Goal: Task Accomplishment & Management: Use online tool/utility

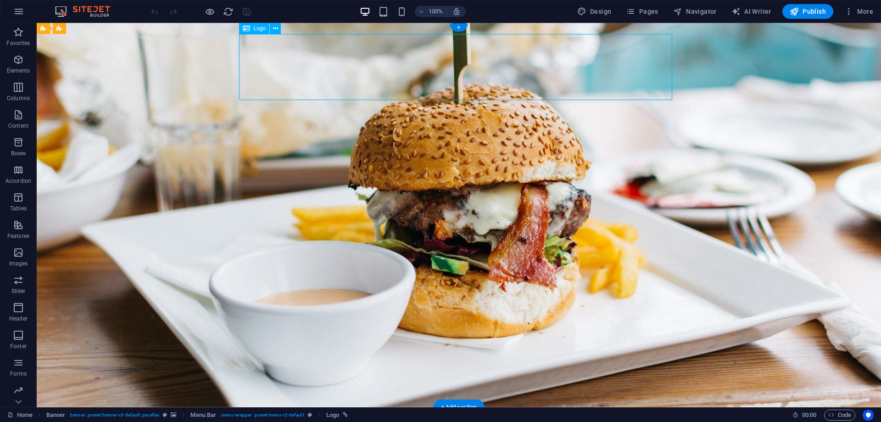
click at [275, 30] on icon at bounding box center [275, 29] width 5 height 10
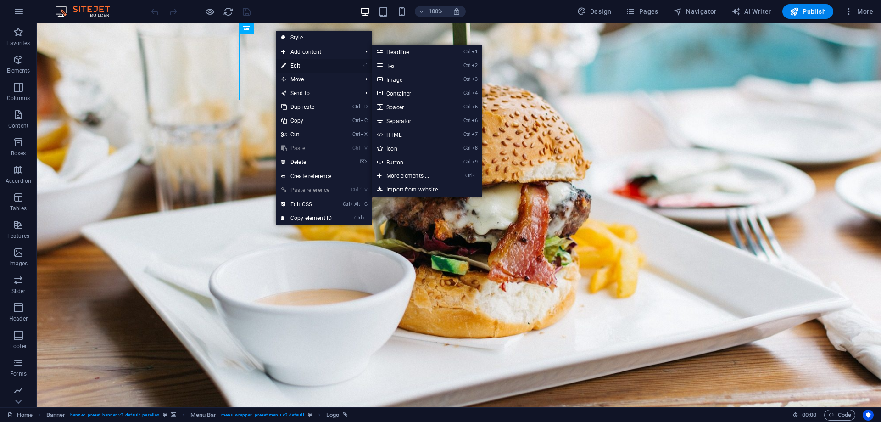
click at [314, 65] on link "⏎ Edit" at bounding box center [307, 66] width 62 height 14
select select "px"
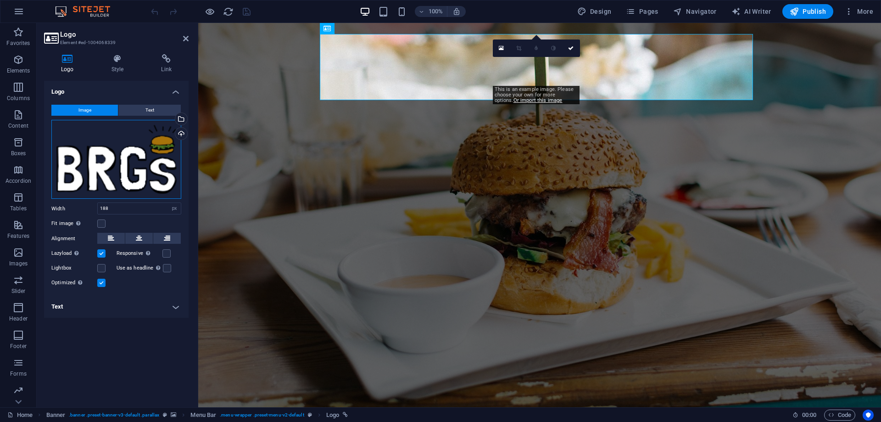
click at [154, 152] on div "Drag files here, click to choose files or select files from Files or our free s…" at bounding box center [116, 159] width 130 height 79
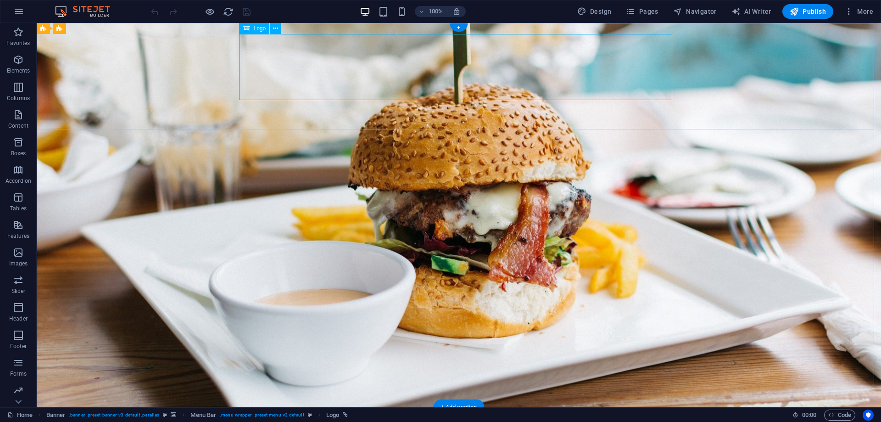
click at [254, 28] on span "Logo" at bounding box center [260, 29] width 12 height 6
click at [273, 28] on icon at bounding box center [275, 29] width 5 height 10
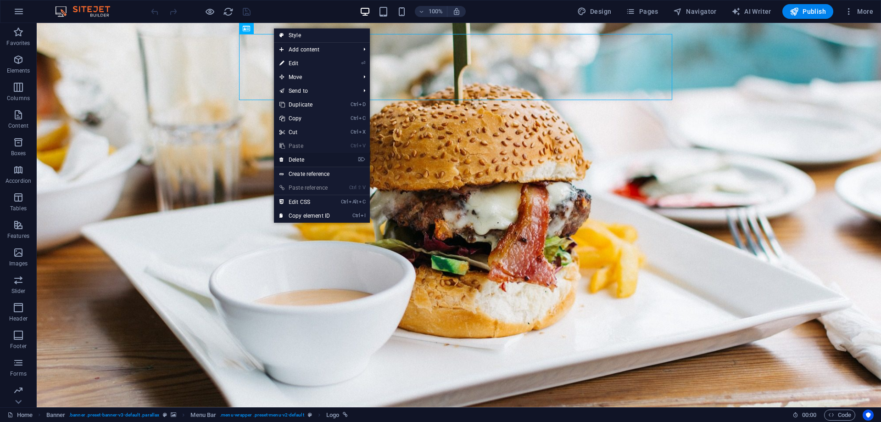
click at [322, 159] on link "⌦ Delete" at bounding box center [305, 160] width 62 height 14
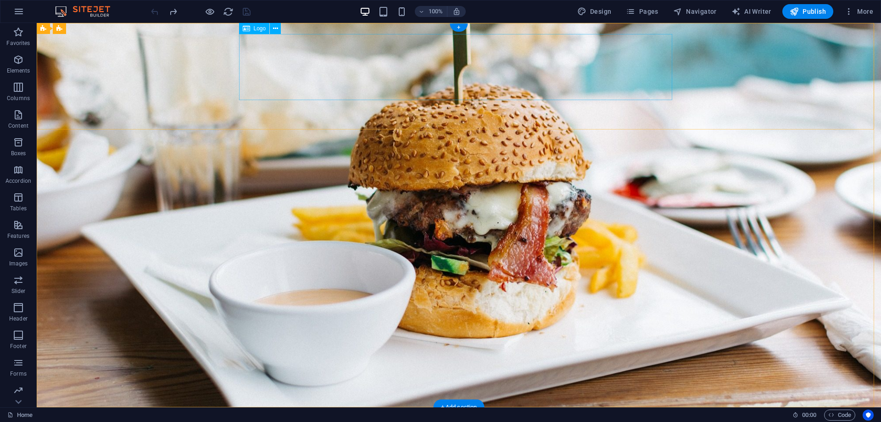
click at [275, 27] on icon at bounding box center [275, 29] width 5 height 10
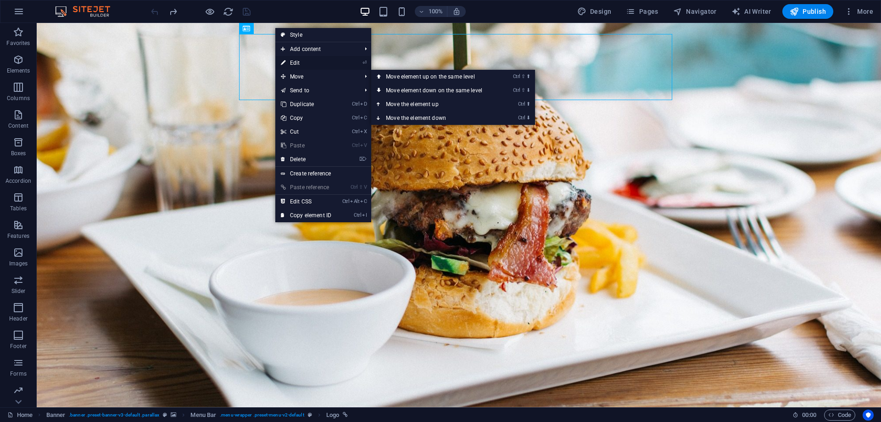
click at [303, 63] on link "⏎ Edit" at bounding box center [306, 63] width 62 height 14
select select "px"
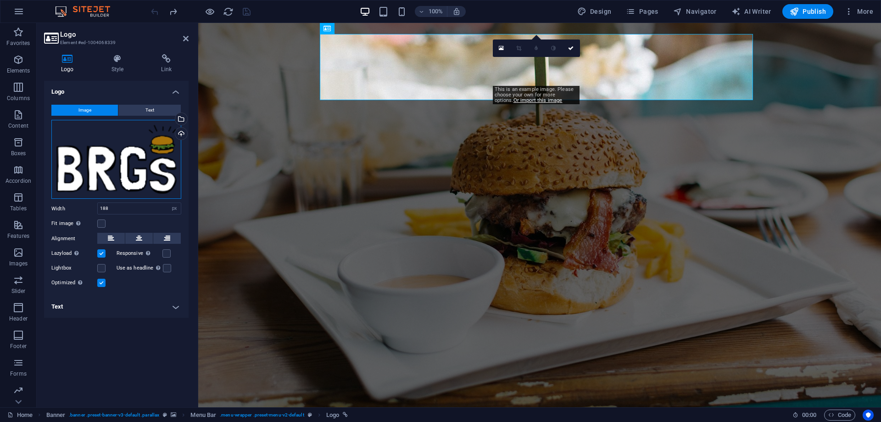
click at [152, 157] on div "Drag files here, click to choose files or select files from Files or our free s…" at bounding box center [116, 159] width 130 height 79
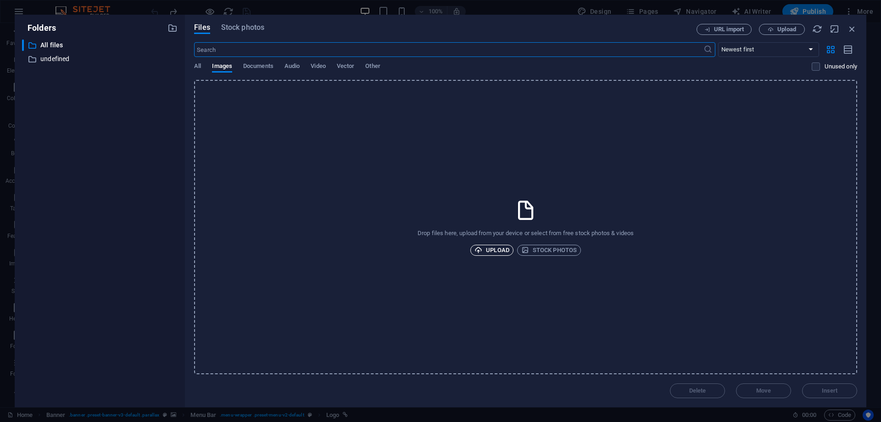
click at [489, 247] on span "Upload" at bounding box center [492, 250] width 35 height 11
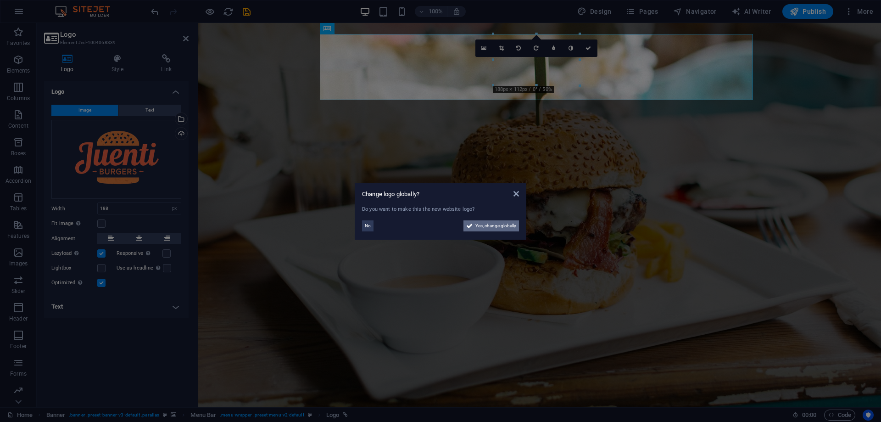
click at [497, 226] on span "Yes, change globally" at bounding box center [496, 225] width 41 height 11
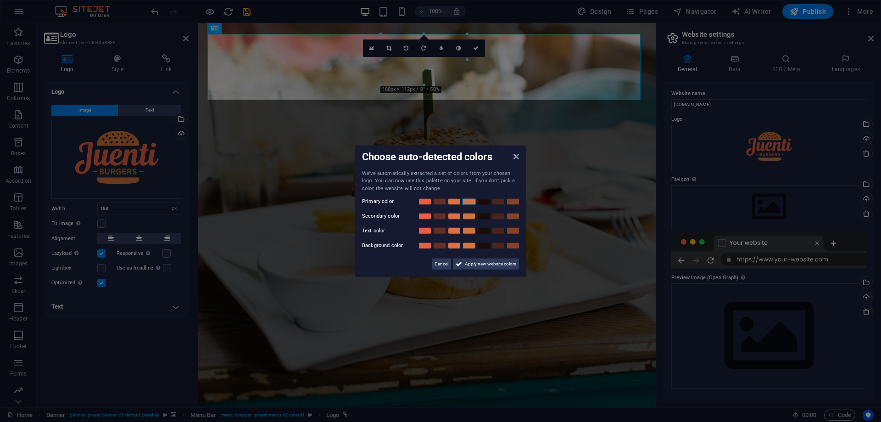
click at [468, 200] on link at bounding box center [469, 201] width 14 height 7
click at [468, 214] on link at bounding box center [469, 216] width 14 height 7
click at [423, 214] on link at bounding box center [425, 216] width 14 height 7
click at [491, 263] on span "Apply new website colors" at bounding box center [490, 263] width 51 height 11
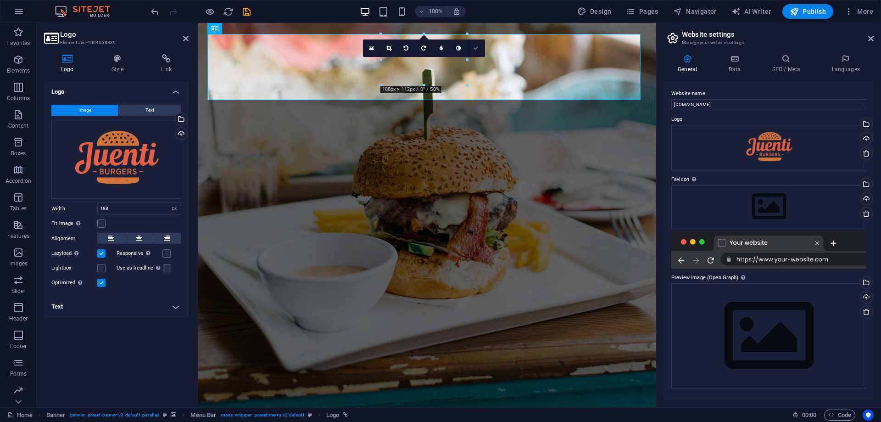
click at [476, 47] on icon at bounding box center [476, 48] width 6 height 6
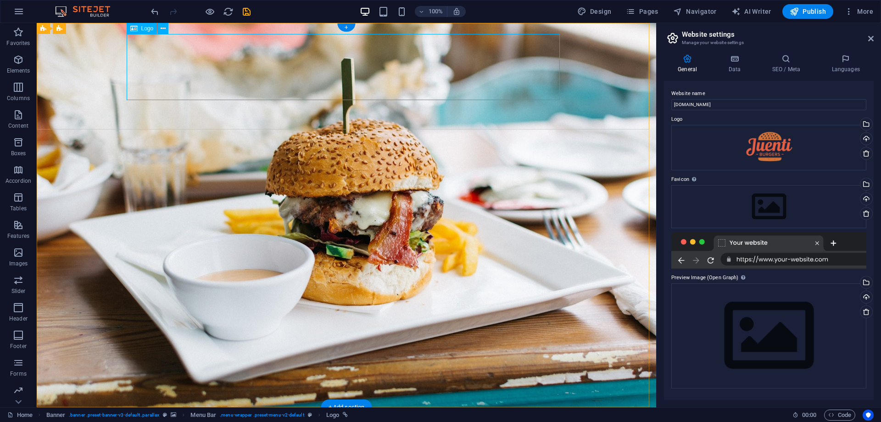
click at [163, 29] on icon at bounding box center [163, 29] width 5 height 10
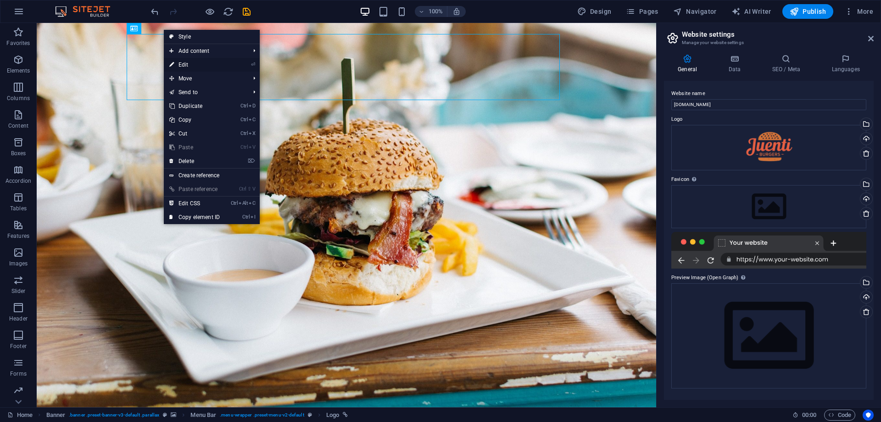
click at [194, 62] on link "⏎ Edit" at bounding box center [195, 65] width 62 height 14
select select "px"
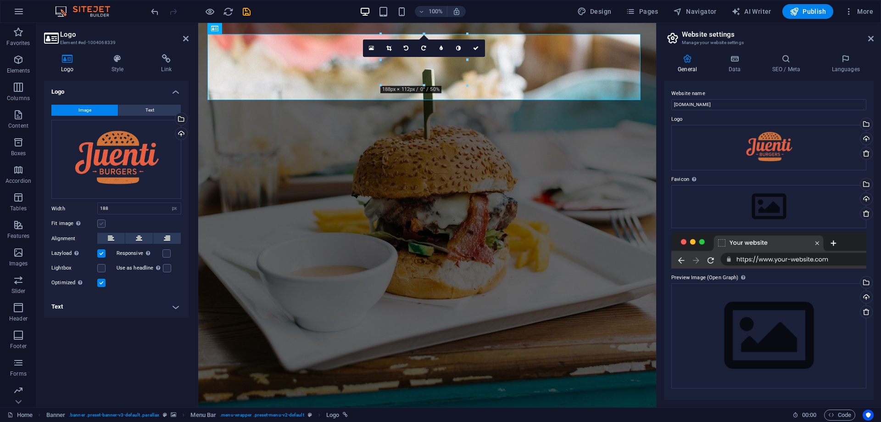
click at [99, 221] on label at bounding box center [101, 223] width 8 height 8
click at [0, 0] on input "Fit image Automatically fit image to a fixed width and height" at bounding box center [0, 0] width 0 height 0
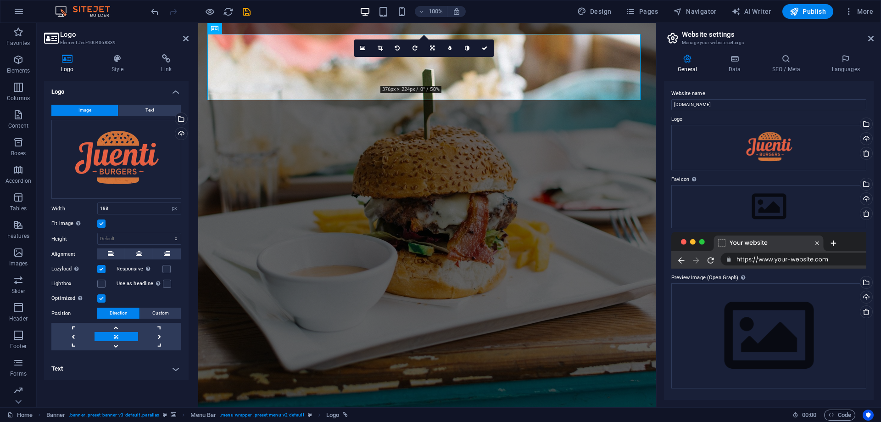
click at [99, 221] on label at bounding box center [101, 223] width 8 height 8
click at [0, 0] on input "Fit image Automatically fit image to a fixed width and height" at bounding box center [0, 0] width 0 height 0
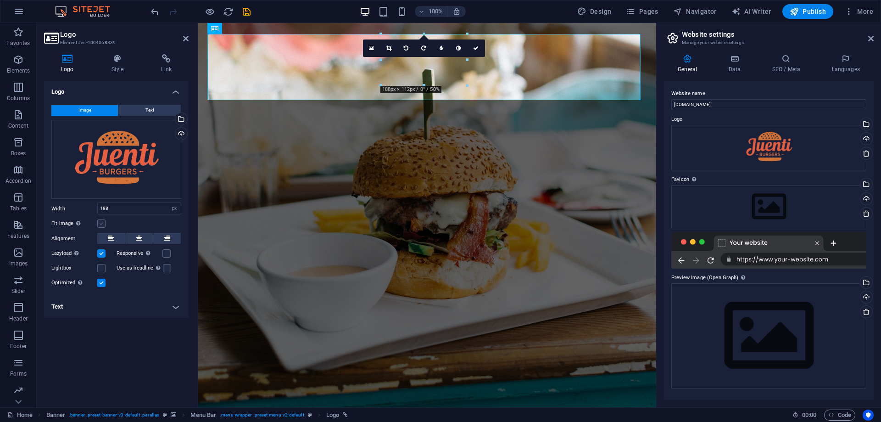
click at [99, 221] on label at bounding box center [101, 223] width 8 height 8
click at [0, 0] on input "Fit image Automatically fit image to a fixed width and height" at bounding box center [0, 0] width 0 height 0
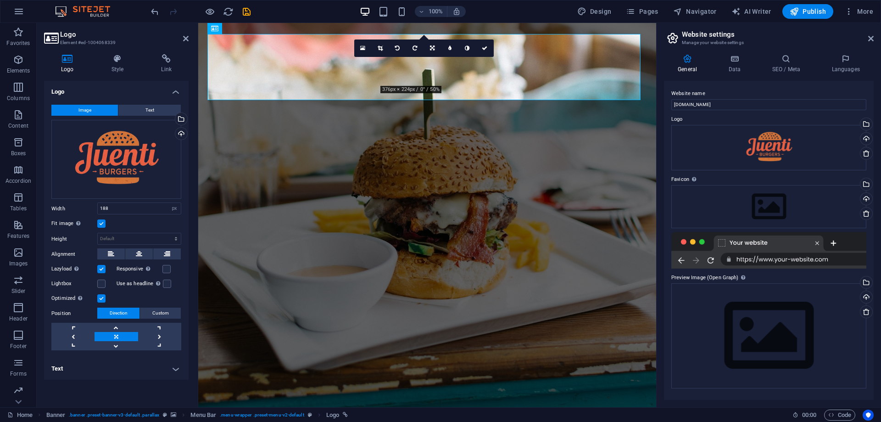
click at [177, 370] on h4 "Text" at bounding box center [116, 369] width 145 height 22
click at [154, 108] on button "Text" at bounding box center [149, 110] width 62 height 11
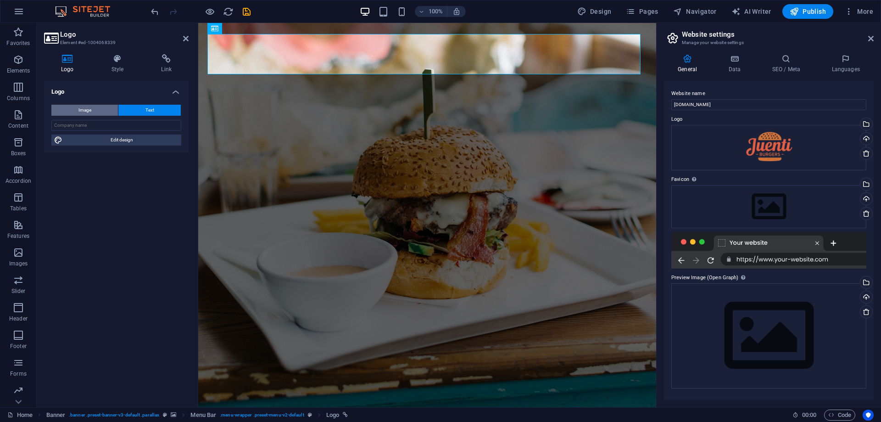
click at [97, 105] on button "Image" at bounding box center [84, 110] width 67 height 11
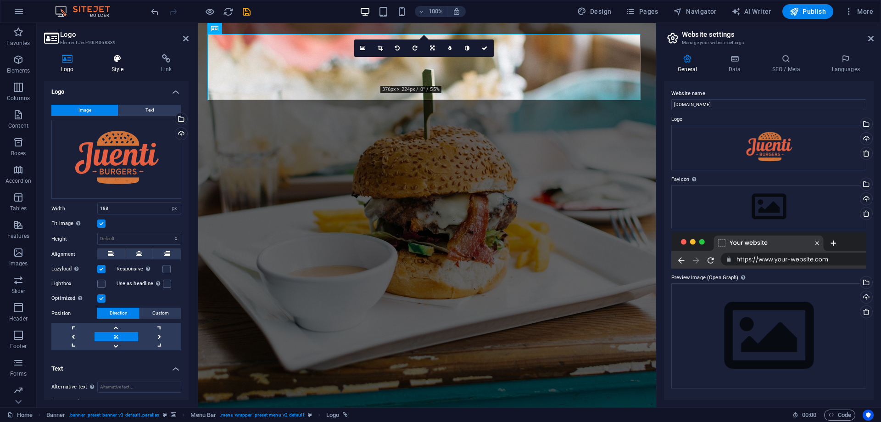
click at [118, 61] on icon at bounding box center [118, 58] width 46 height 9
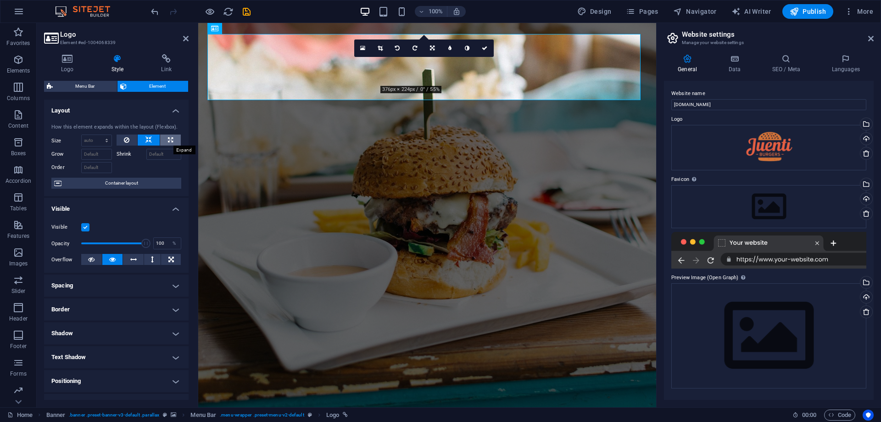
click at [168, 137] on icon at bounding box center [170, 140] width 5 height 11
type input "100"
select select "%"
click at [124, 139] on icon at bounding box center [127, 140] width 6 height 11
select select "DISABLED_OPTION_VALUE"
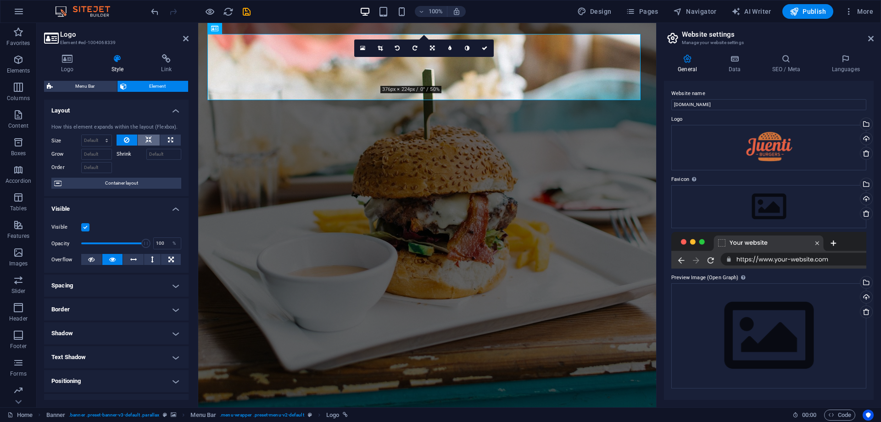
click at [143, 139] on button at bounding box center [149, 140] width 22 height 11
click at [129, 137] on icon at bounding box center [127, 140] width 6 height 11
click at [146, 139] on icon at bounding box center [149, 140] width 6 height 11
click at [73, 64] on h4 "Logo" at bounding box center [69, 63] width 50 height 19
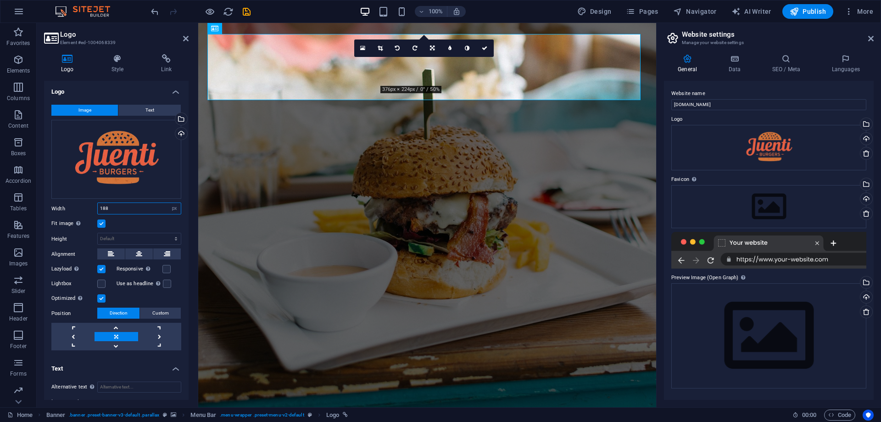
click at [123, 205] on input "188" at bounding box center [139, 208] width 83 height 11
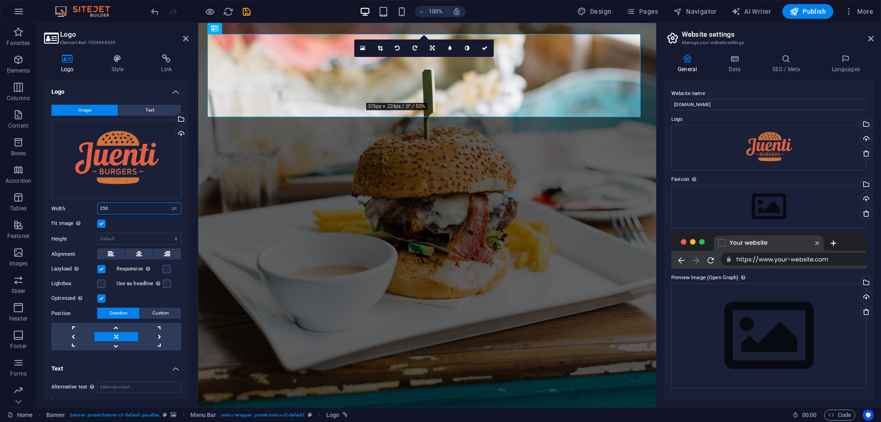
type input "188"
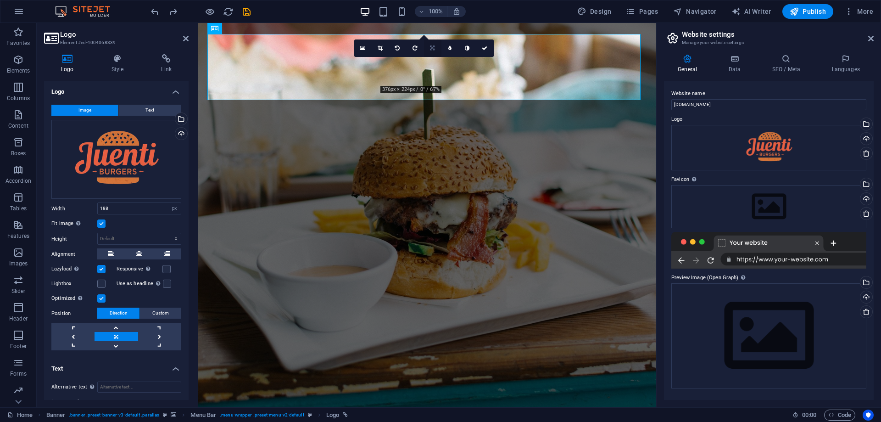
click at [433, 48] on icon at bounding box center [432, 48] width 5 height 6
click at [434, 58] on link at bounding box center [432, 62] width 17 height 17
click at [468, 46] on icon at bounding box center [467, 48] width 5 height 6
click at [467, 48] on icon at bounding box center [467, 48] width 5 height 6
click at [450, 48] on icon at bounding box center [449, 48] width 3 height 6
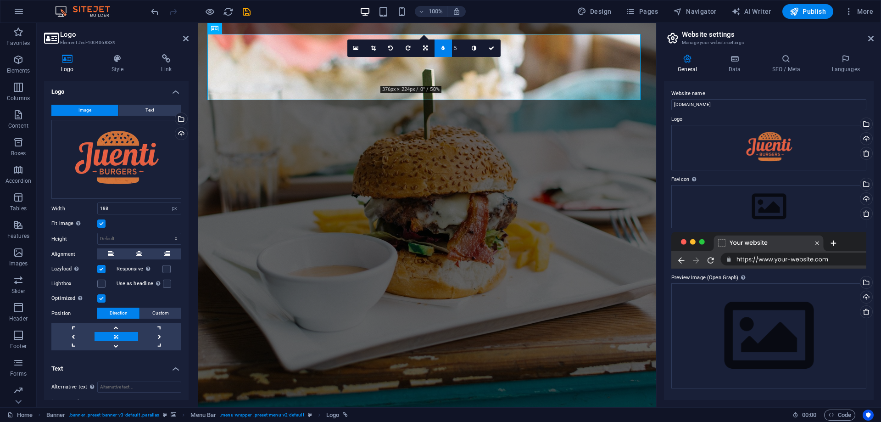
click at [447, 49] on link at bounding box center [443, 47] width 17 height 17
click at [469, 48] on icon at bounding box center [467, 48] width 5 height 6
click at [469, 45] on link at bounding box center [467, 47] width 17 height 17
click at [484, 49] on icon at bounding box center [485, 48] width 6 height 6
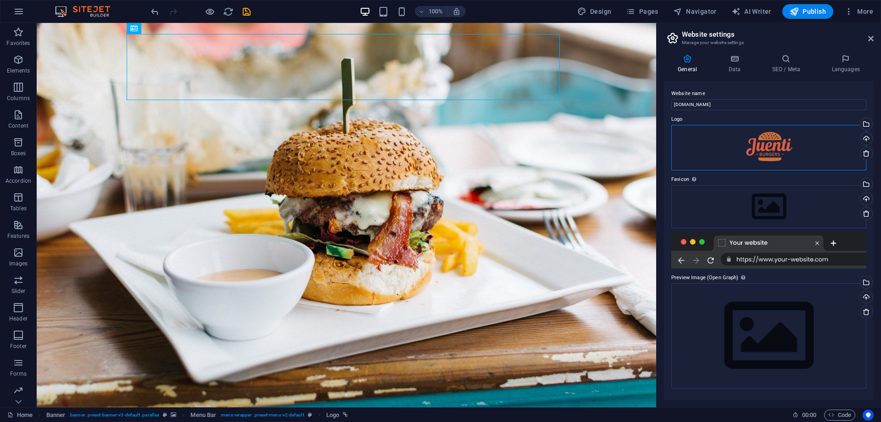
click at [815, 140] on div "Drag files here, click to choose files or select files from Files or our free s…" at bounding box center [769, 147] width 195 height 45
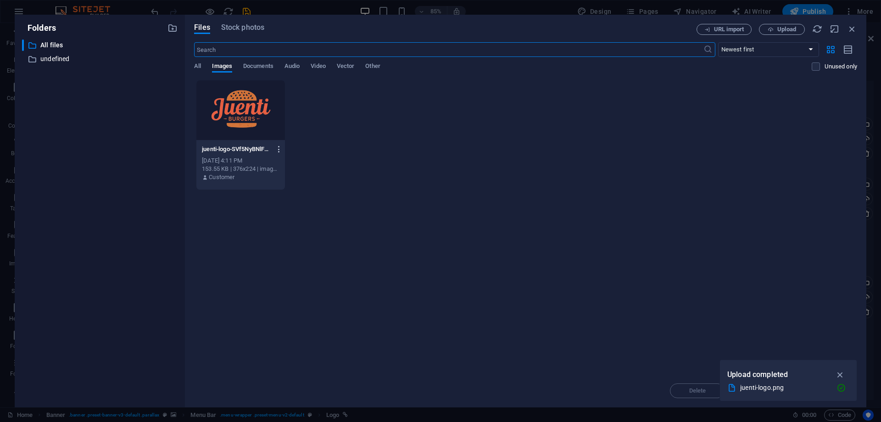
click at [280, 146] on icon "button" at bounding box center [279, 149] width 9 height 8
click at [423, 179] on div at bounding box center [440, 211] width 881 height 422
click at [842, 373] on icon "button" at bounding box center [840, 375] width 11 height 10
click at [853, 27] on icon "button" at bounding box center [852, 29] width 10 height 10
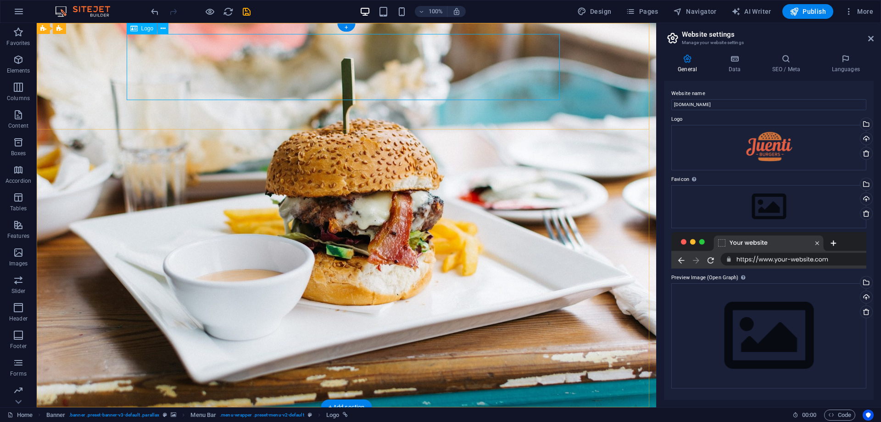
click at [146, 27] on span "Logo" at bounding box center [147, 29] width 12 height 6
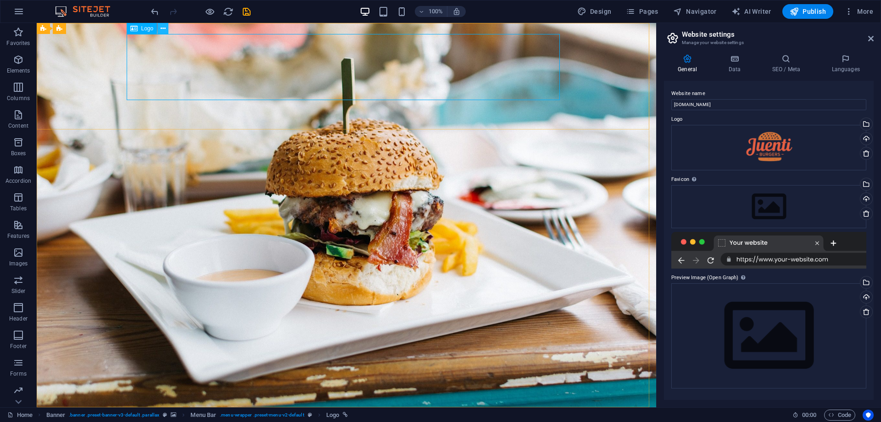
click at [161, 30] on icon at bounding box center [163, 29] width 5 height 10
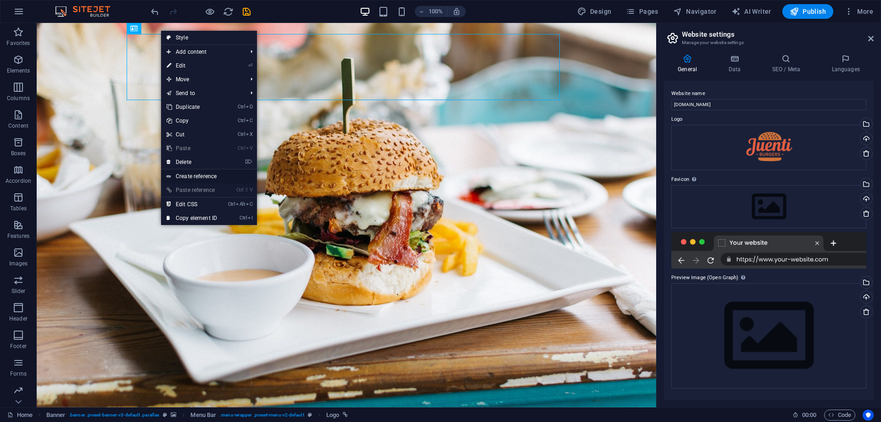
click at [210, 176] on link "Create reference" at bounding box center [209, 176] width 96 height 14
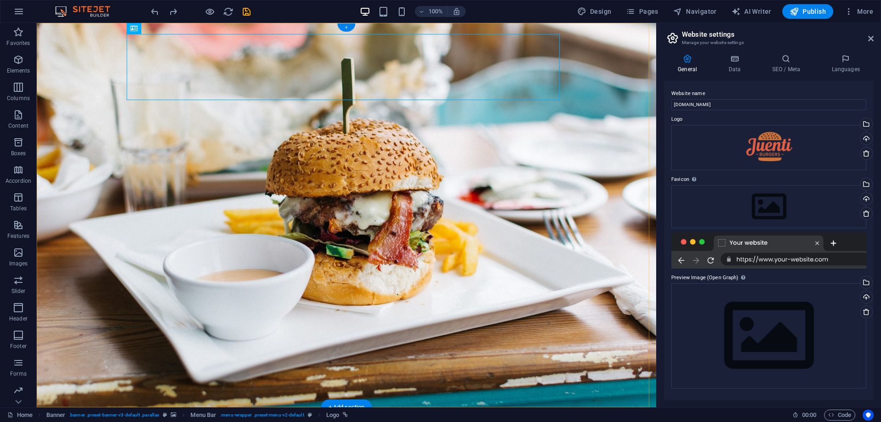
click at [349, 26] on div "+" at bounding box center [346, 27] width 18 height 8
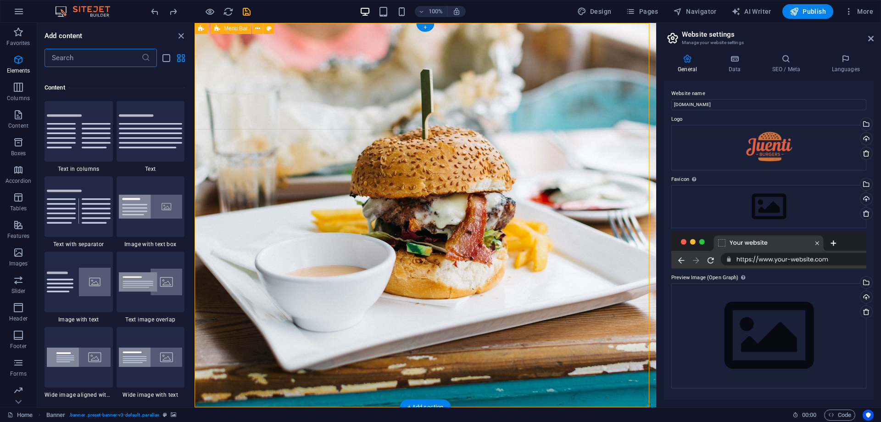
scroll to position [1606, 0]
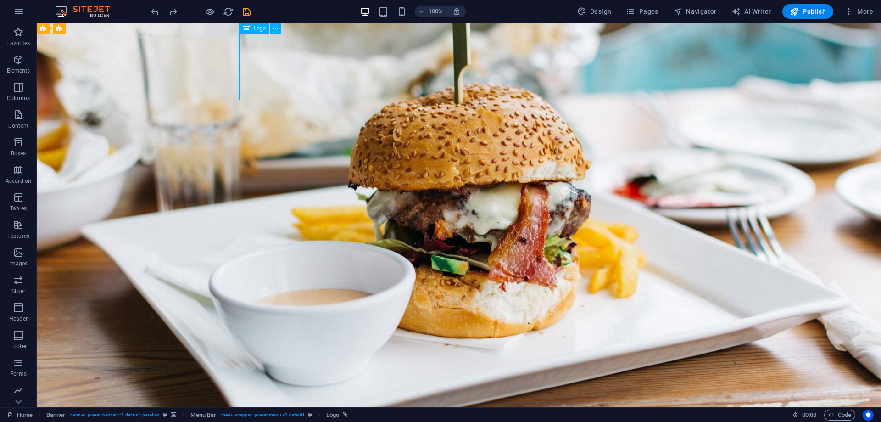
click at [258, 31] on span "Logo" at bounding box center [260, 29] width 12 height 6
click at [277, 28] on icon at bounding box center [275, 29] width 5 height 10
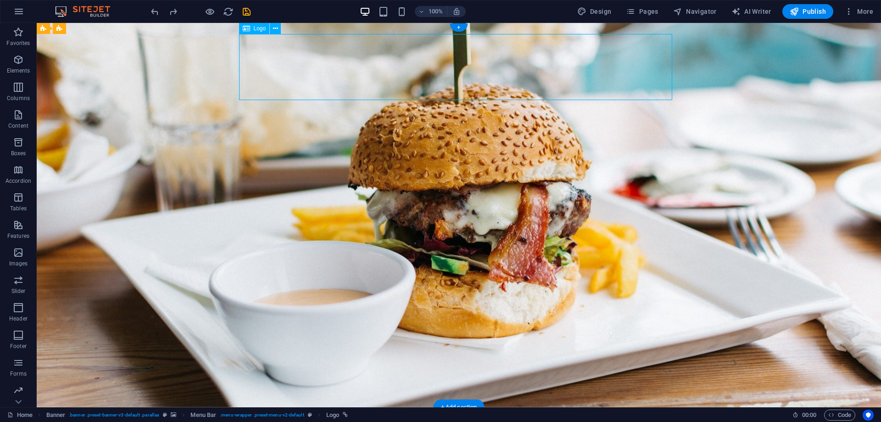
drag, startPoint x: 450, startPoint y: 48, endPoint x: 454, endPoint y: 66, distance: 17.9
drag, startPoint x: 478, startPoint y: 62, endPoint x: 528, endPoint y: 62, distance: 50.0
drag, startPoint x: 457, startPoint y: 65, endPoint x: 409, endPoint y: 63, distance: 48.7
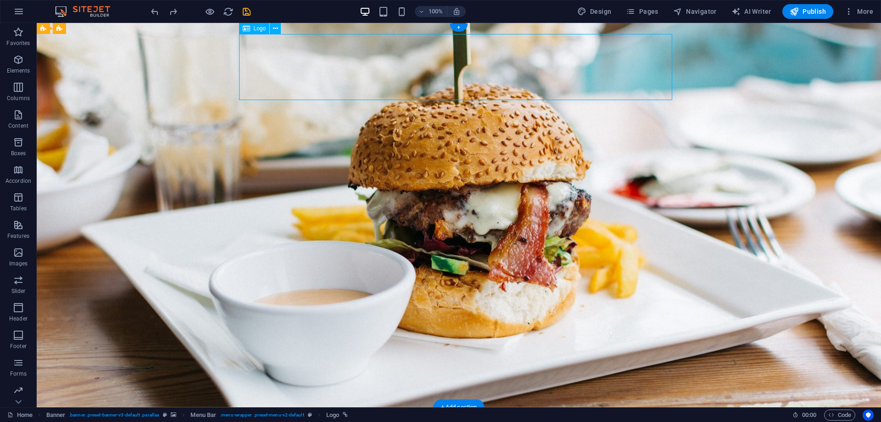
click at [274, 29] on icon at bounding box center [275, 29] width 5 height 10
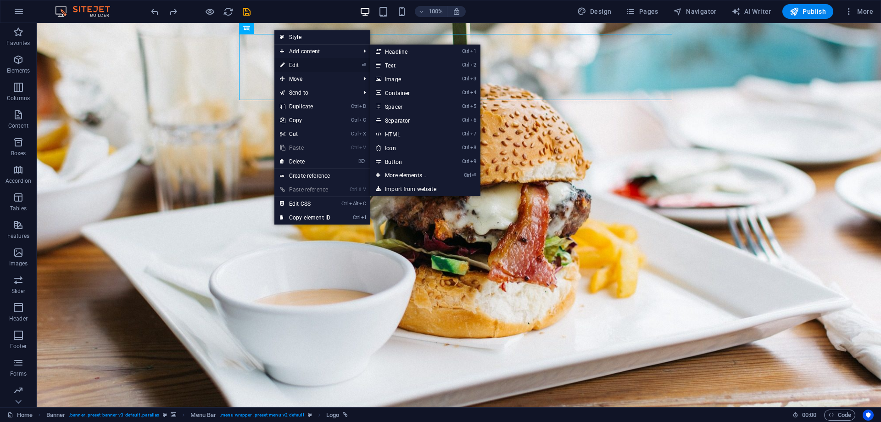
click at [300, 65] on link "⏎ Edit" at bounding box center [306, 65] width 62 height 14
select select "px"
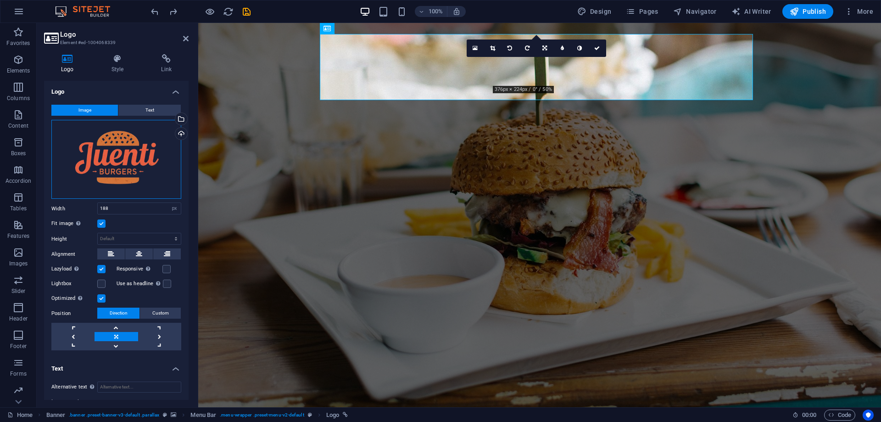
click at [150, 168] on div "Drag files here, click to choose files or select files from Files or our free s…" at bounding box center [116, 159] width 130 height 79
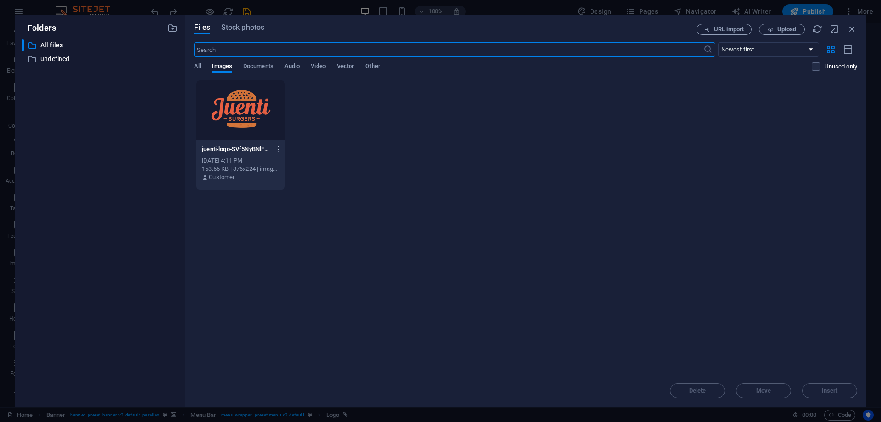
click at [278, 150] on icon "button" at bounding box center [279, 149] width 9 height 8
click at [285, 328] on h6 "Delete" at bounding box center [284, 327] width 39 height 11
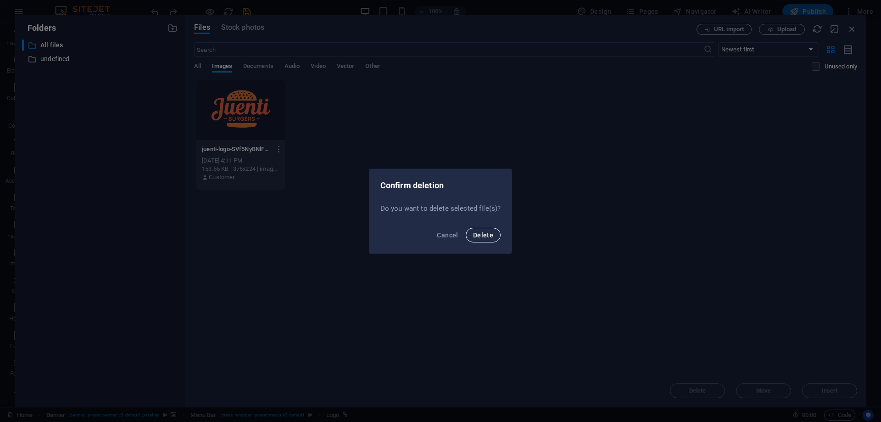
click at [491, 235] on span "Delete" at bounding box center [483, 234] width 20 height 7
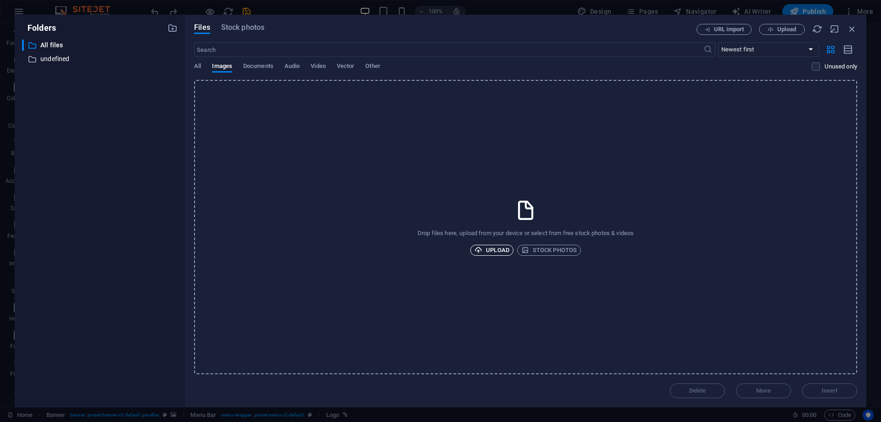
click at [496, 253] on span "Upload" at bounding box center [492, 250] width 35 height 11
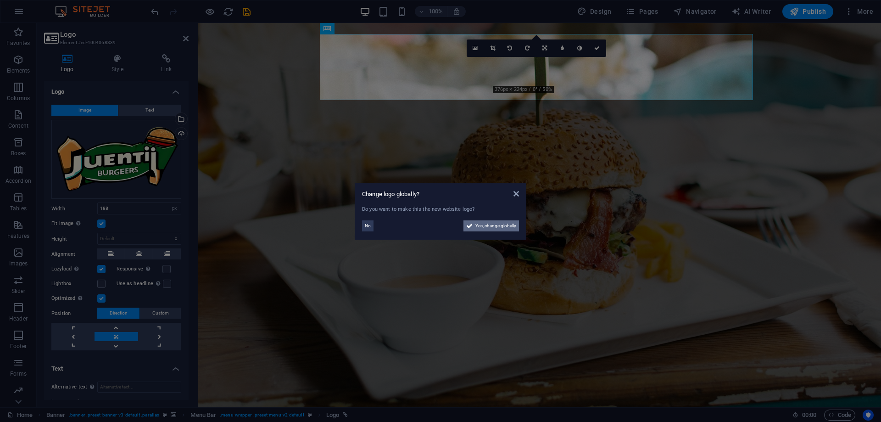
click at [499, 227] on span "Yes, change globally" at bounding box center [496, 225] width 41 height 11
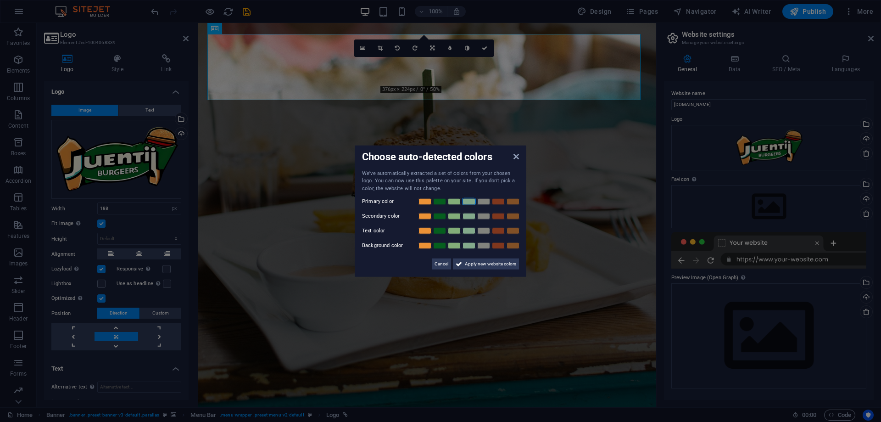
click at [467, 202] on link at bounding box center [469, 201] width 14 height 7
click at [471, 201] on link at bounding box center [469, 201] width 14 height 7
click at [497, 266] on span "Apply new website colors" at bounding box center [490, 263] width 51 height 11
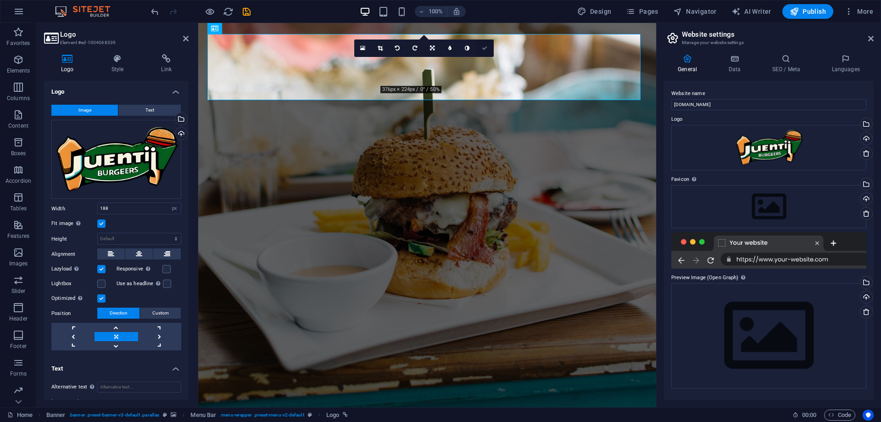
click at [485, 49] on icon at bounding box center [485, 48] width 6 height 6
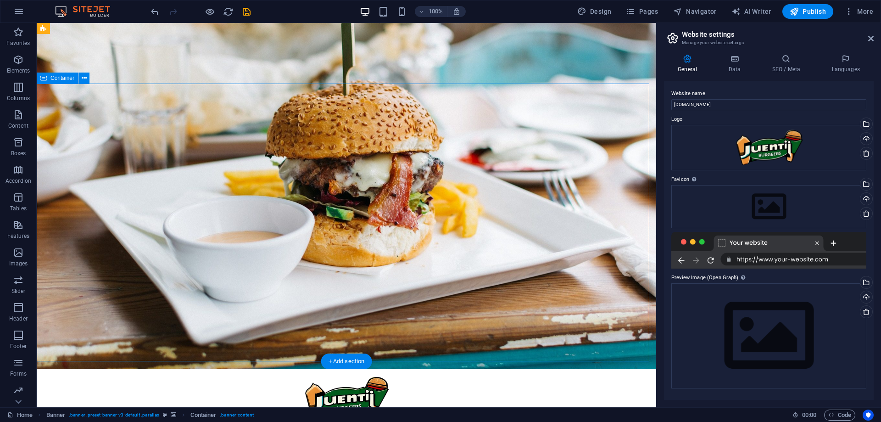
scroll to position [46, 0]
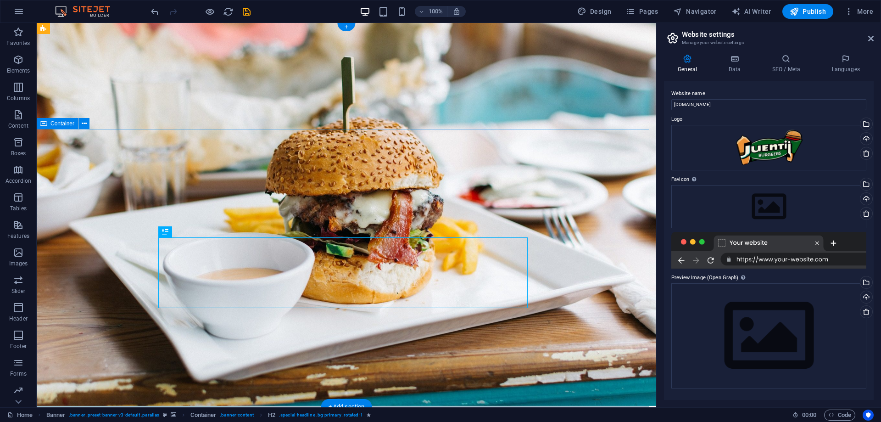
scroll to position [0, 0]
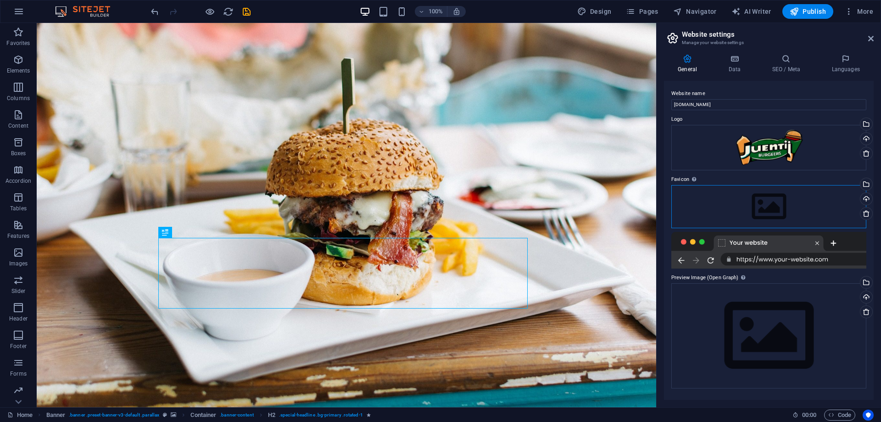
click at [774, 202] on div "Drag files here, click to choose files or select files from Files or our free s…" at bounding box center [769, 206] width 195 height 43
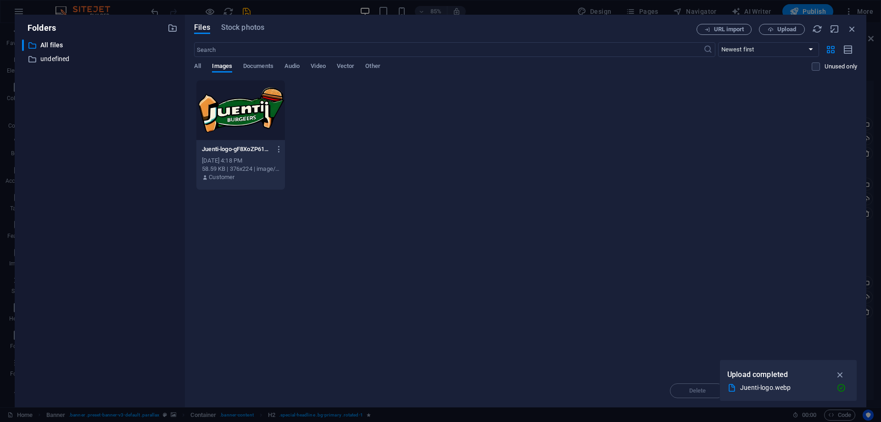
drag, startPoint x: 842, startPoint y: 373, endPoint x: 831, endPoint y: 321, distance: 52.9
click at [842, 372] on icon "button" at bounding box center [840, 375] width 11 height 10
click at [784, 31] on span "Upload" at bounding box center [787, 30] width 19 height 6
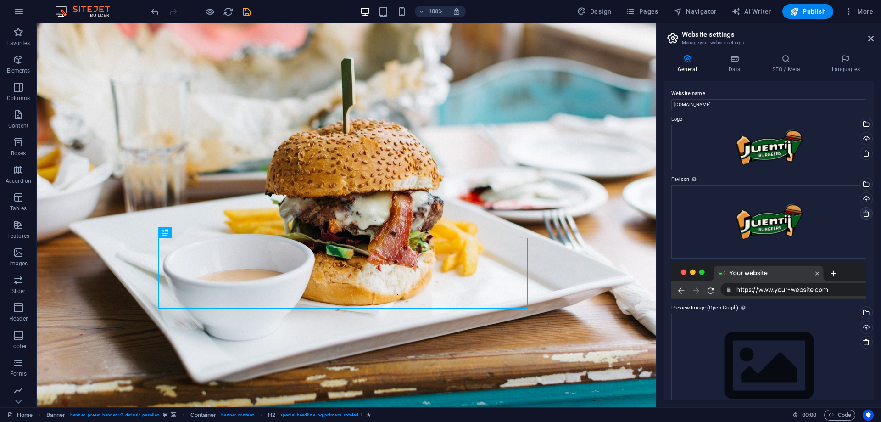
click at [868, 213] on icon at bounding box center [866, 213] width 7 height 7
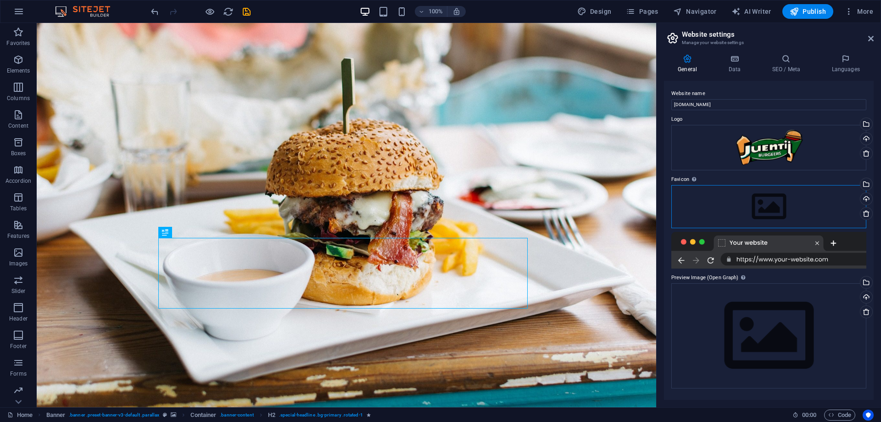
click at [796, 207] on div "Drag files here, click to choose files or select files from Files or our free s…" at bounding box center [769, 206] width 195 height 43
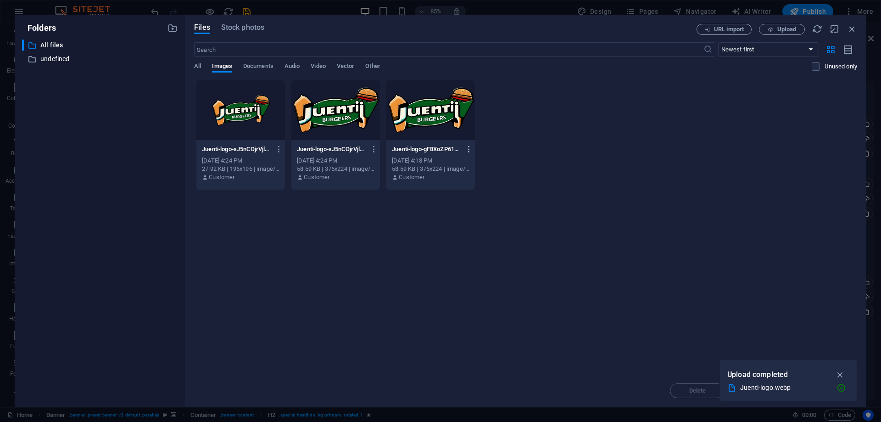
click at [468, 149] on icon "button" at bounding box center [469, 149] width 9 height 8
click at [469, 304] on h6 "Delete" at bounding box center [475, 305] width 38 height 11
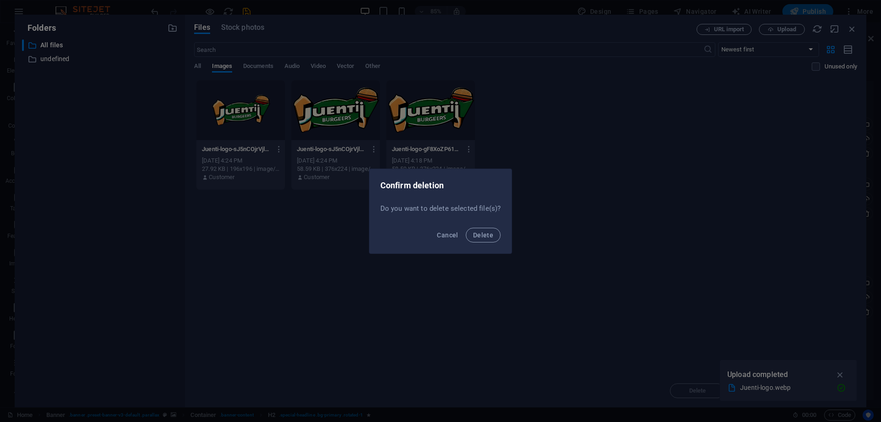
drag, startPoint x: 494, startPoint y: 236, endPoint x: 431, endPoint y: 192, distance: 76.9
click at [493, 236] on button "Delete" at bounding box center [483, 235] width 35 height 15
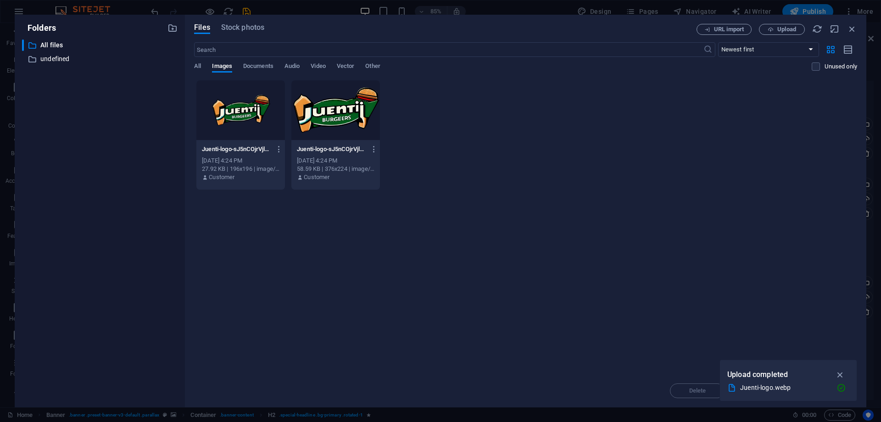
click at [361, 140] on div at bounding box center [336, 110] width 89 height 60
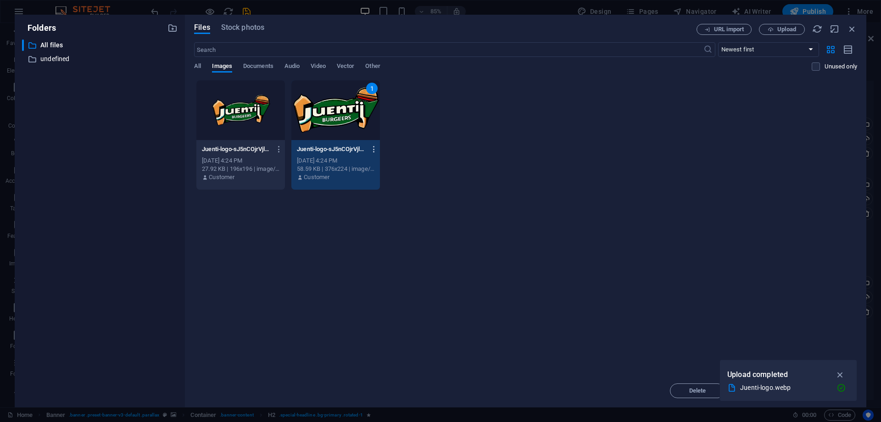
click at [374, 146] on icon "button" at bounding box center [374, 149] width 9 height 8
click at [264, 102] on div at bounding box center [440, 211] width 881 height 422
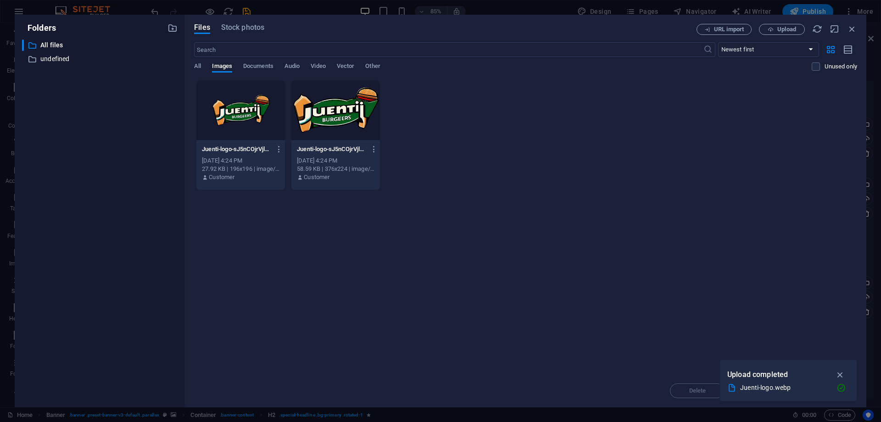
click at [248, 103] on div at bounding box center [240, 110] width 89 height 60
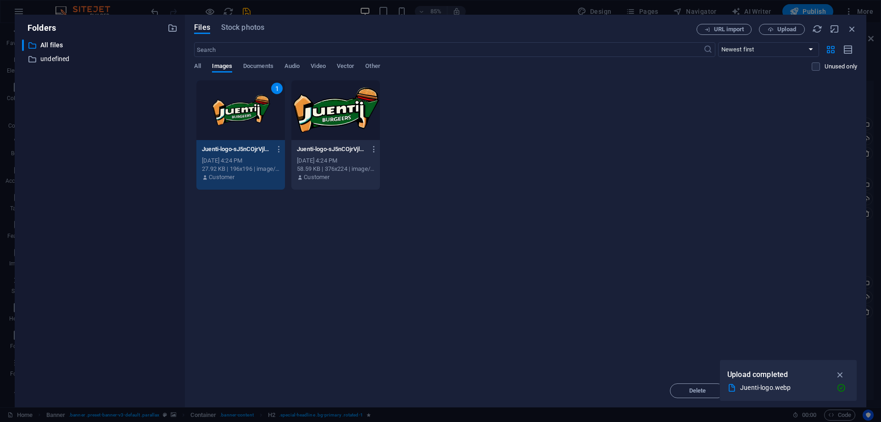
click at [319, 105] on div at bounding box center [336, 110] width 89 height 60
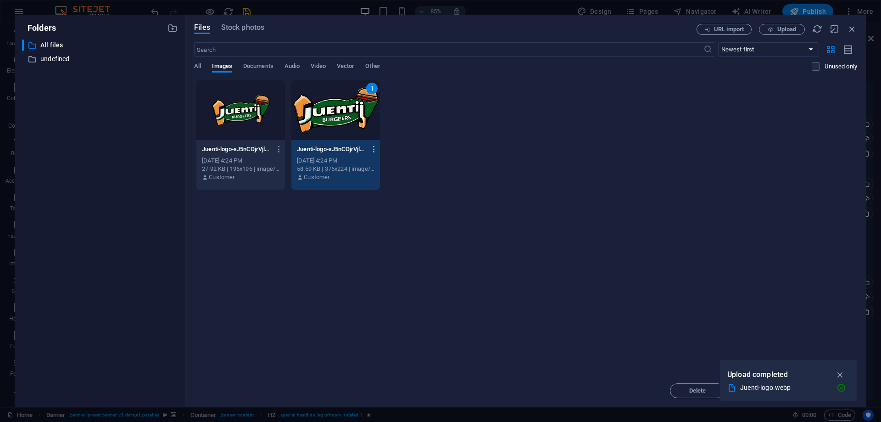
click at [372, 149] on icon "button" at bounding box center [374, 149] width 9 height 8
click at [381, 297] on li "Delete" at bounding box center [372, 305] width 66 height 22
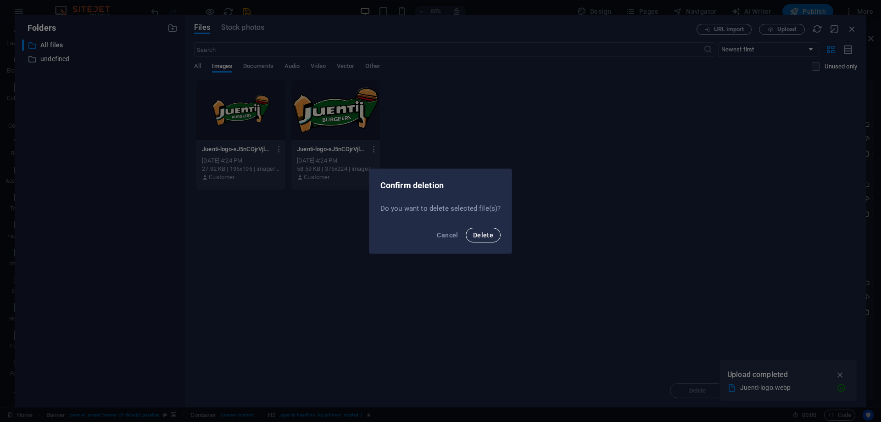
click at [481, 232] on span "Delete" at bounding box center [483, 234] width 20 height 7
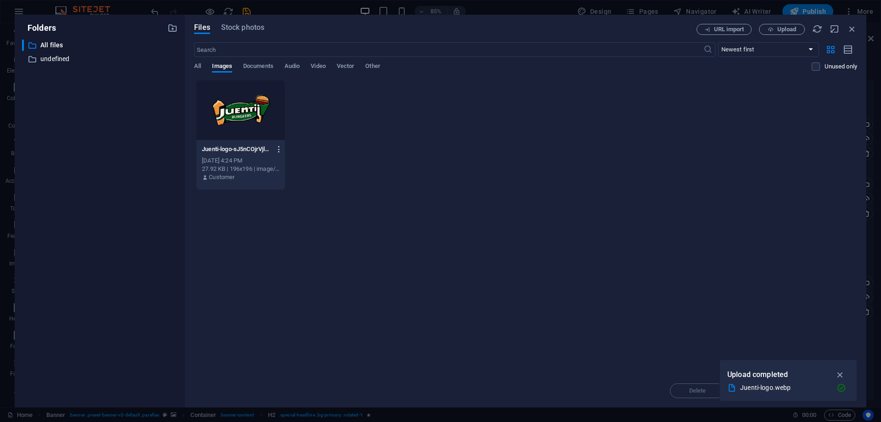
click at [280, 147] on icon "button" at bounding box center [279, 149] width 9 height 8
click at [279, 328] on h6 "Delete" at bounding box center [284, 327] width 39 height 11
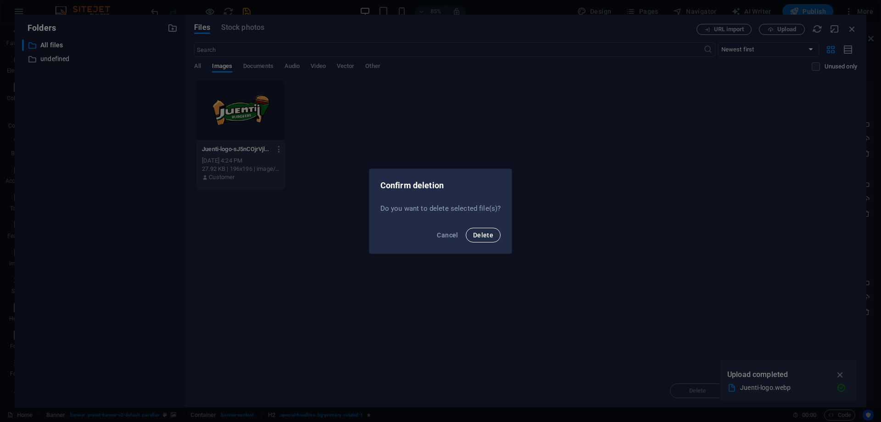
click at [478, 231] on span "Delete" at bounding box center [483, 234] width 20 height 7
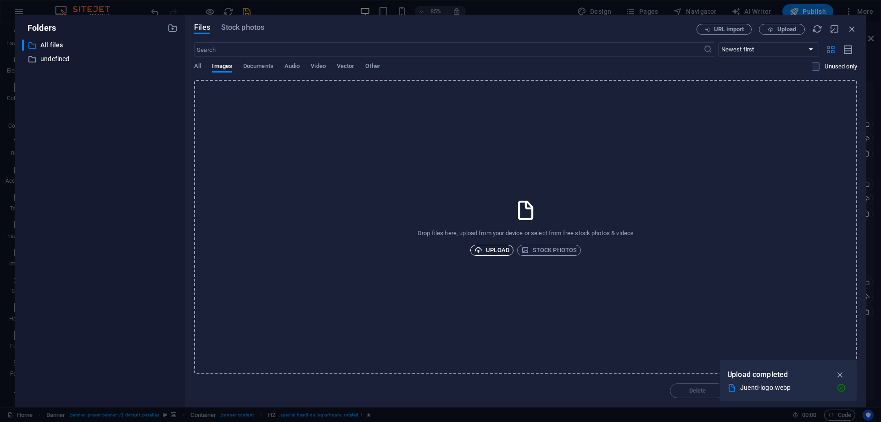
click at [494, 245] on span "Upload" at bounding box center [492, 250] width 35 height 11
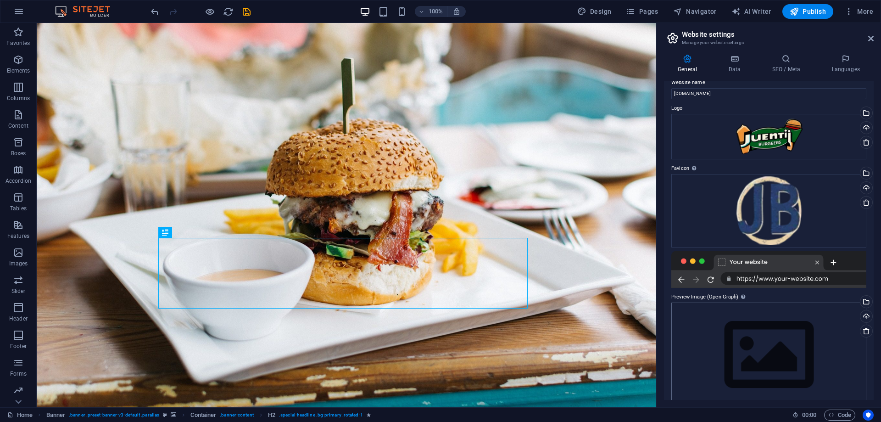
scroll to position [26, 0]
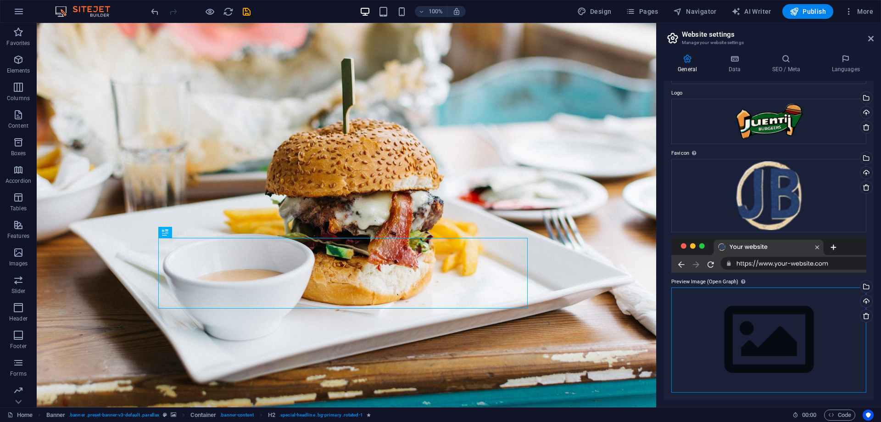
click at [777, 316] on div "Drag files here, click to choose files or select files from Files or our free s…" at bounding box center [769, 339] width 195 height 105
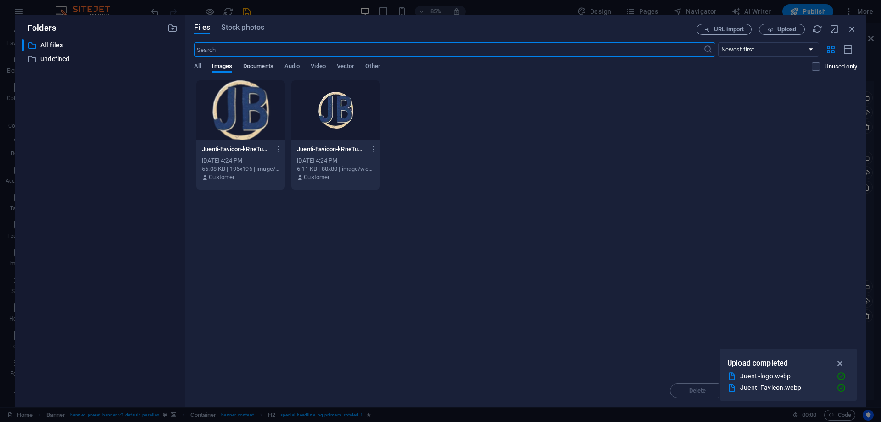
click at [258, 63] on span "Documents" at bounding box center [258, 67] width 30 height 13
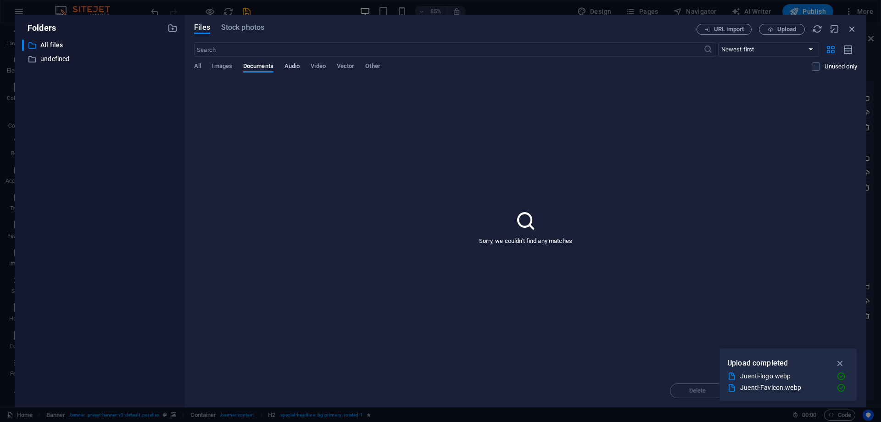
click at [290, 63] on span "Audio" at bounding box center [292, 67] width 15 height 13
click at [320, 65] on span "Video" at bounding box center [318, 67] width 15 height 13
click at [194, 65] on div "Files Stock photos URL import Upload ​ Newest first Oldest first Name (A-Z) Nam…" at bounding box center [526, 211] width 682 height 392
click at [249, 24] on span "Stock photos" at bounding box center [242, 27] width 43 height 11
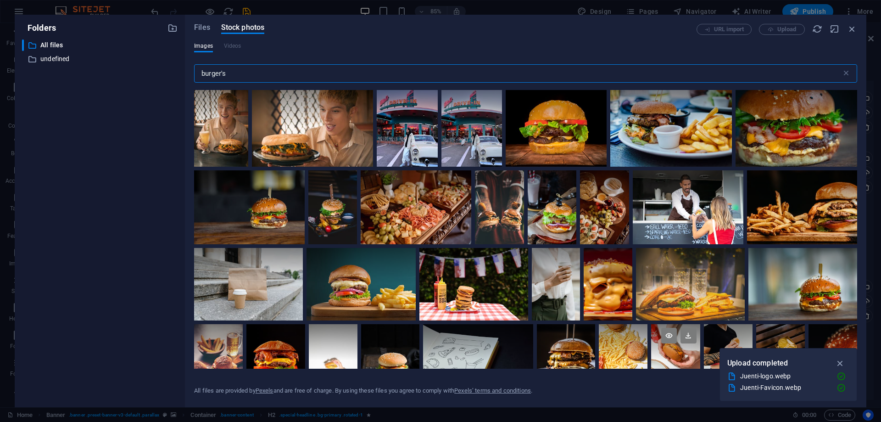
scroll to position [0, 0]
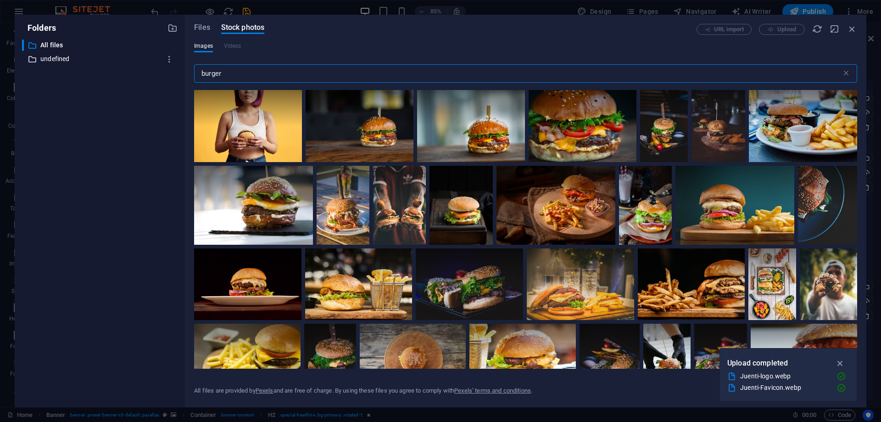
type input "burger"
click at [81, 60] on p "undefined" at bounding box center [100, 59] width 120 height 11
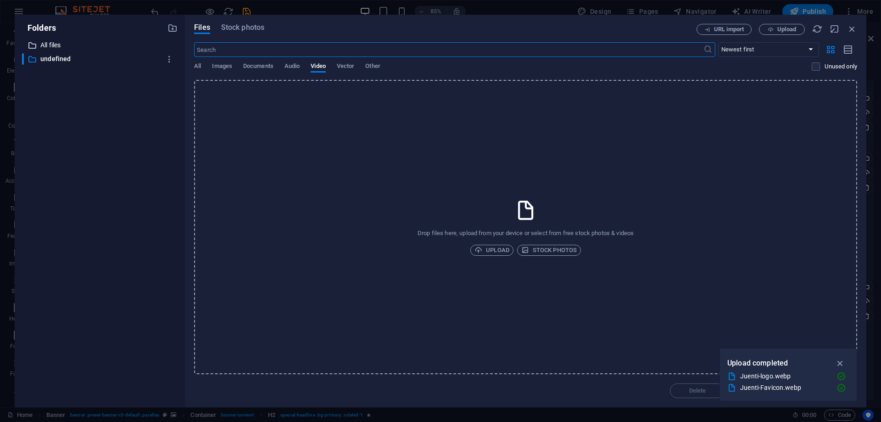
click at [62, 45] on p "All files" at bounding box center [100, 45] width 120 height 11
click at [247, 27] on span "Stock photos" at bounding box center [242, 27] width 43 height 11
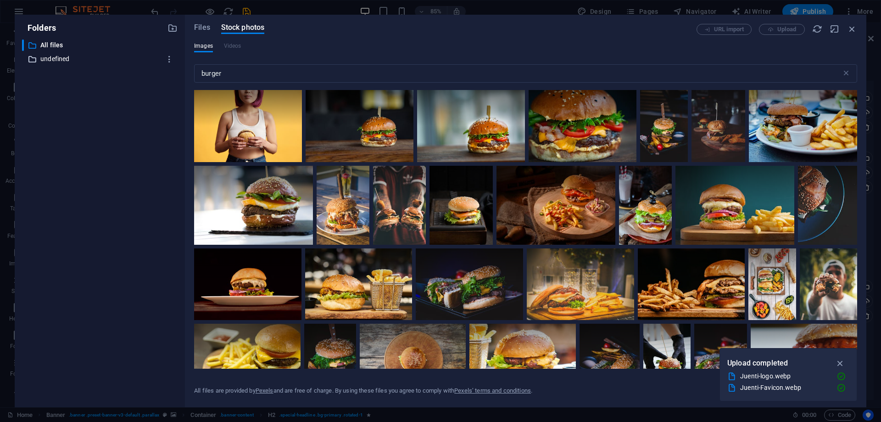
click at [55, 59] on p "undefined" at bounding box center [100, 59] width 120 height 11
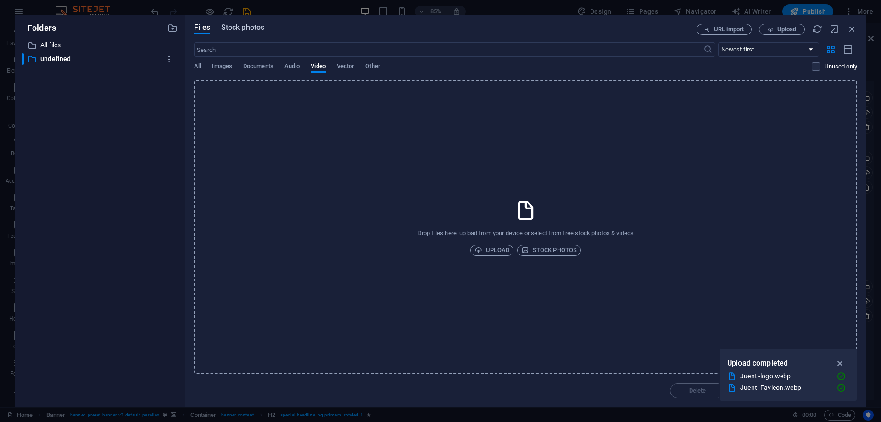
click at [243, 30] on span "Stock photos" at bounding box center [242, 27] width 43 height 11
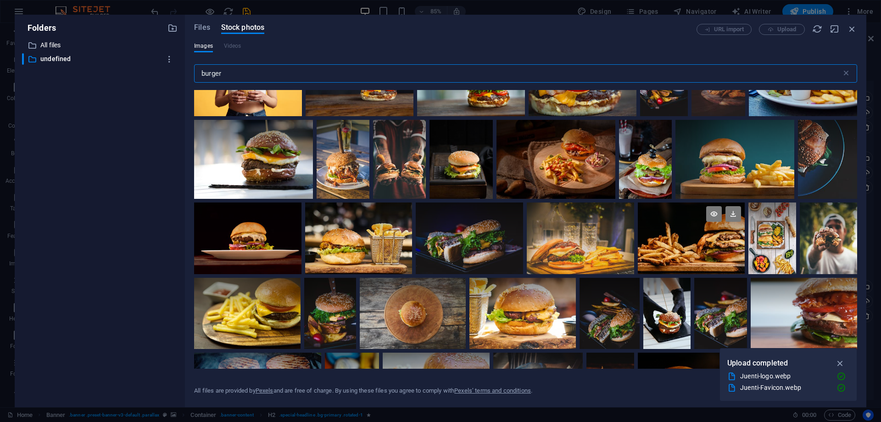
scroll to position [77, 0]
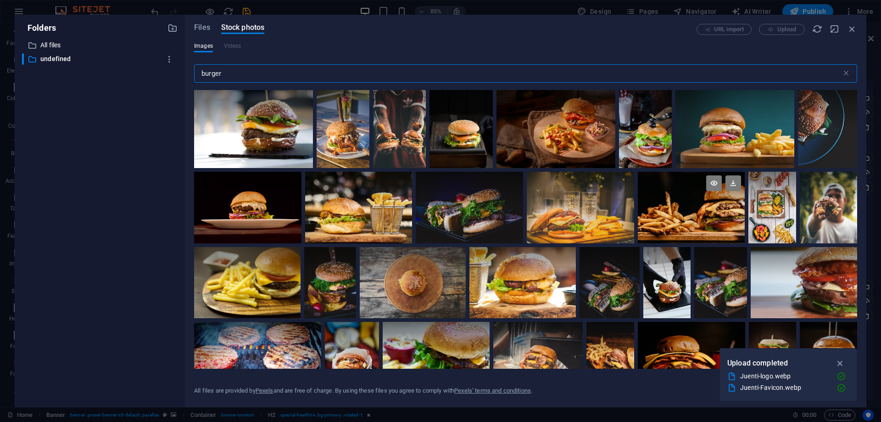
click at [708, 217] on div at bounding box center [691, 208] width 107 height 72
click at [842, 361] on icon "button" at bounding box center [840, 363] width 11 height 10
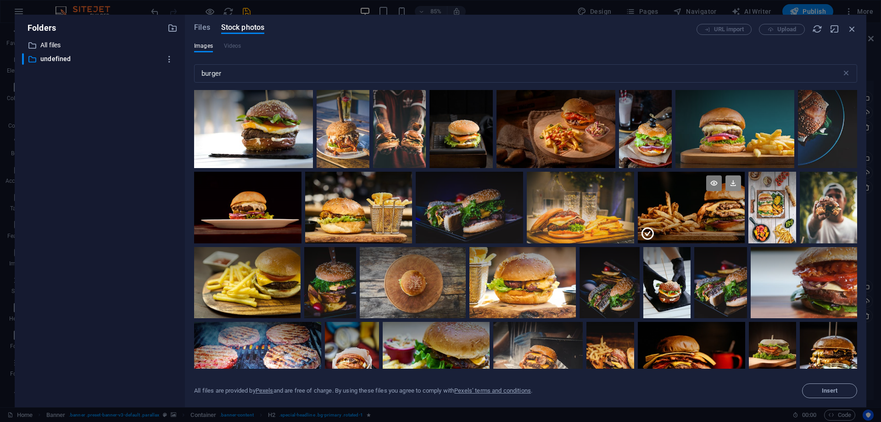
click at [735, 182] on icon at bounding box center [734, 183] width 16 height 16
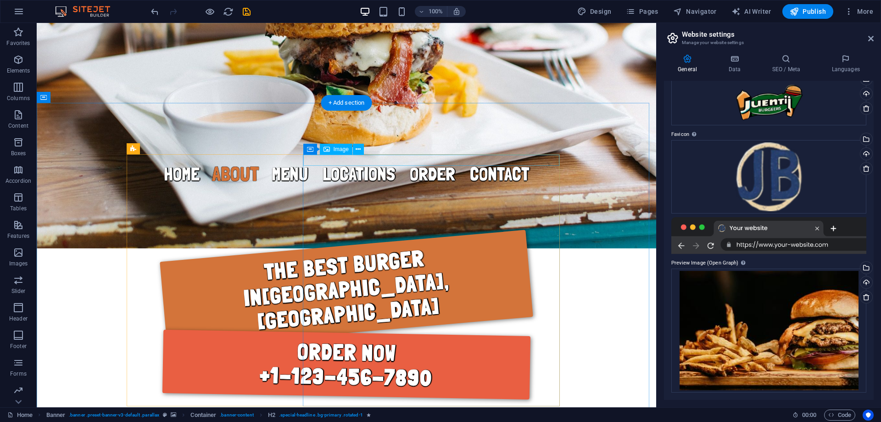
scroll to position [321, 0]
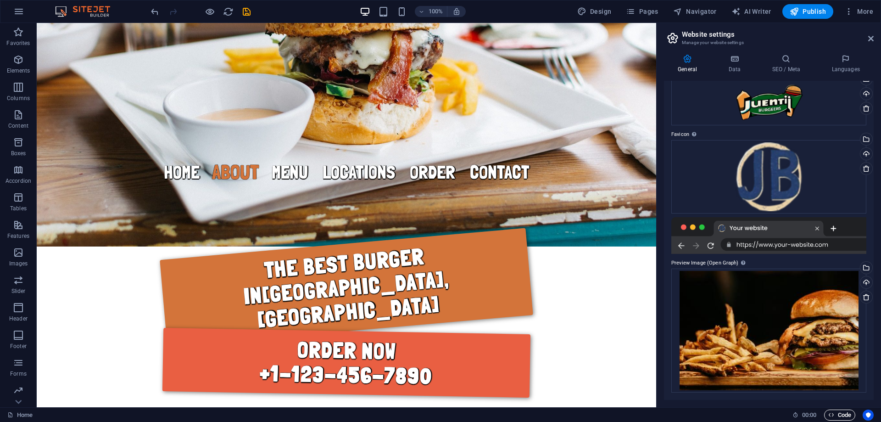
click at [842, 413] on span "Code" at bounding box center [840, 414] width 23 height 11
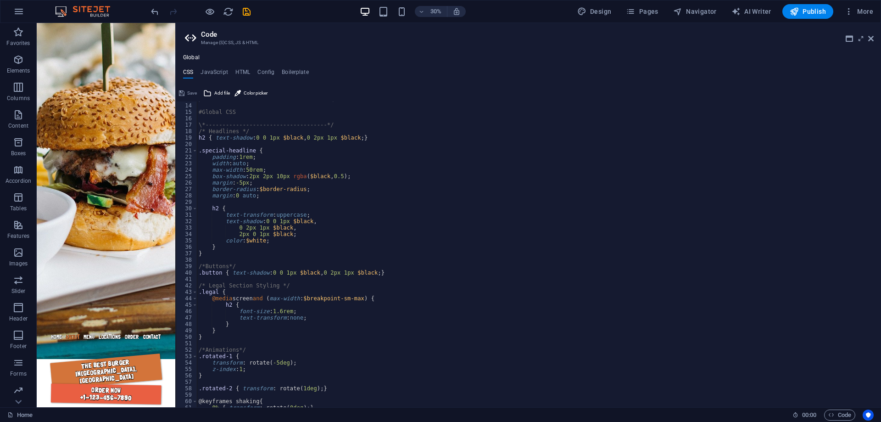
scroll to position [0, 0]
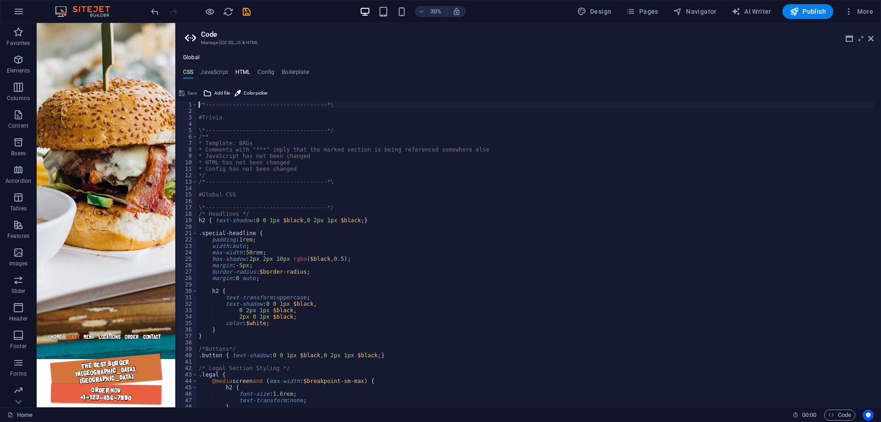
click at [244, 74] on h4 "HTML" at bounding box center [242, 74] width 15 height 10
type textarea "<a href="#main-content" class="wv-link-content button">Skip to main content</a>"
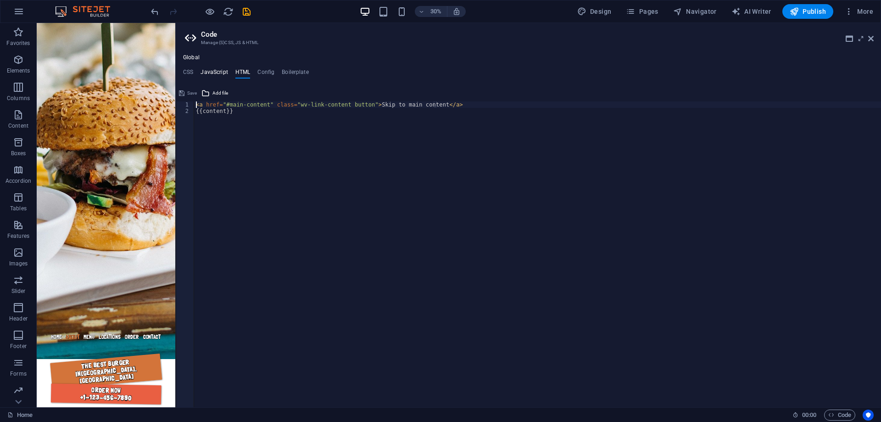
click at [219, 73] on h4 "JavaScript" at bounding box center [214, 74] width 27 height 10
type textarea "/* JS for preset "Menu V2" */"
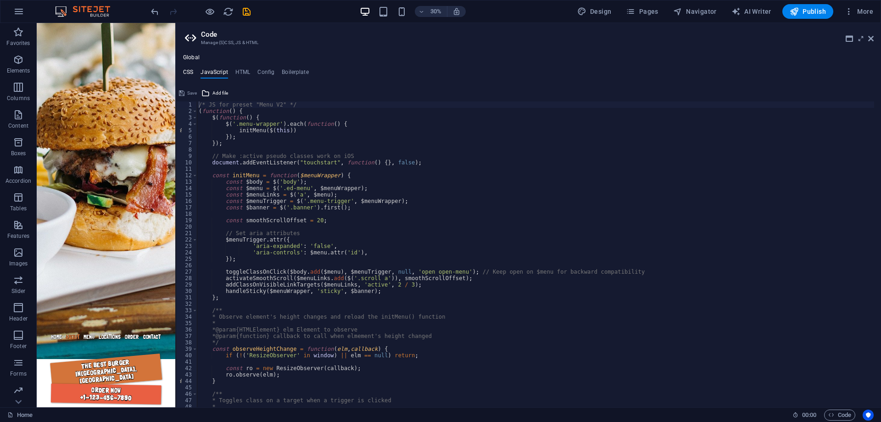
click at [193, 70] on h4 "CSS" at bounding box center [188, 74] width 10 height 10
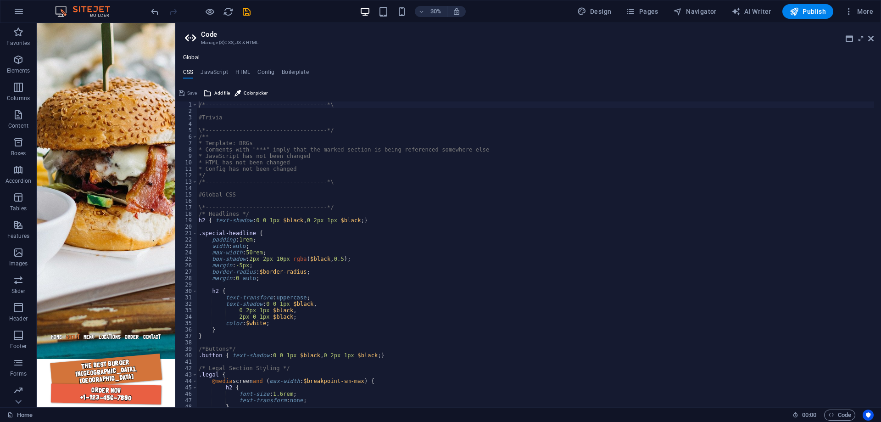
click at [189, 36] on icon at bounding box center [192, 38] width 14 height 13
click at [872, 37] on icon at bounding box center [872, 38] width 6 height 7
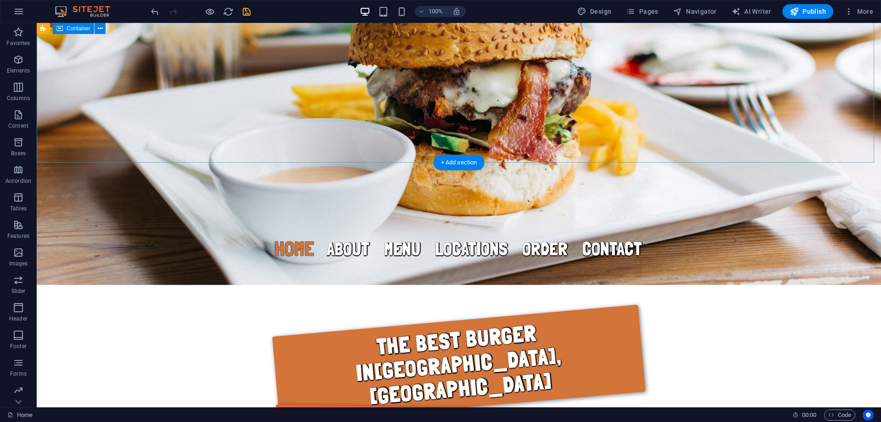
click at [690, 269] on div "The best burger in [GEOGRAPHIC_DATA], [GEOGRAPHIC_DATA] Order now ­ +1-123-456-…" at bounding box center [459, 395] width 845 height 253
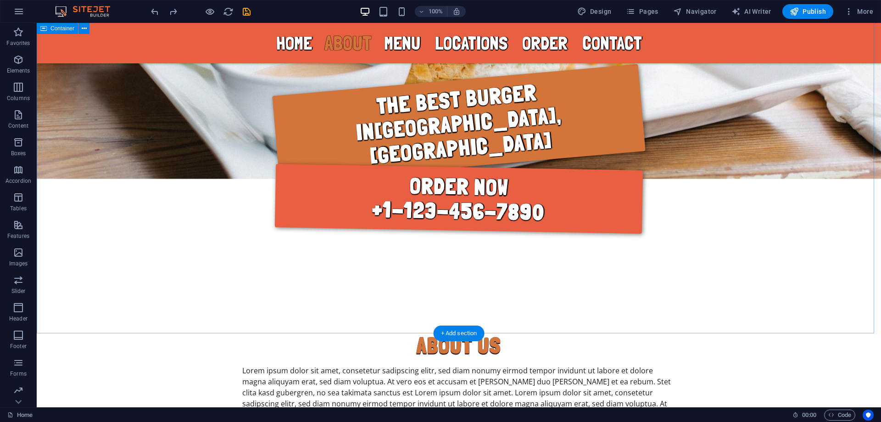
scroll to position [429, 0]
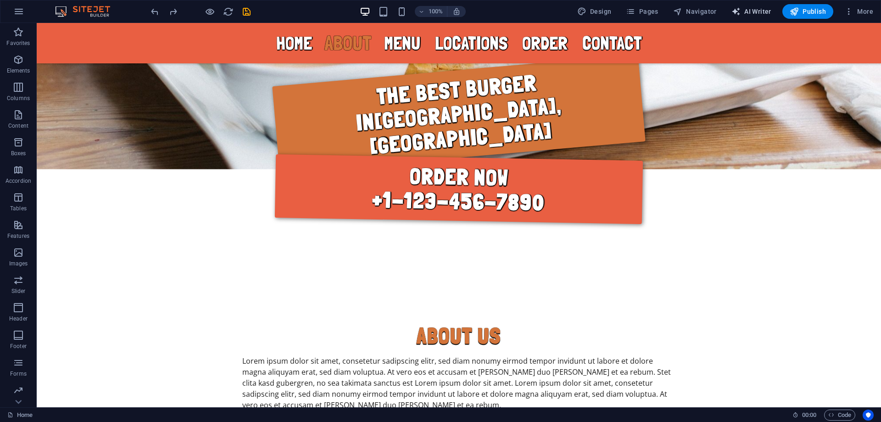
click at [755, 14] on span "AI Writer" at bounding box center [752, 11] width 40 height 9
select select "English"
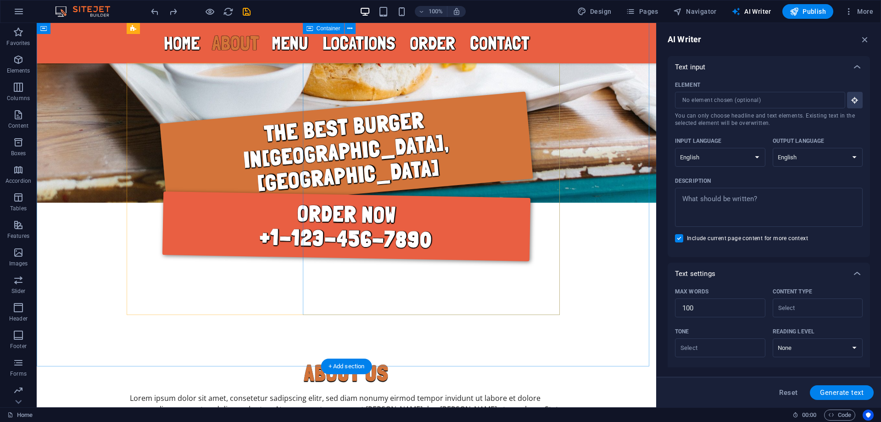
scroll to position [384, 0]
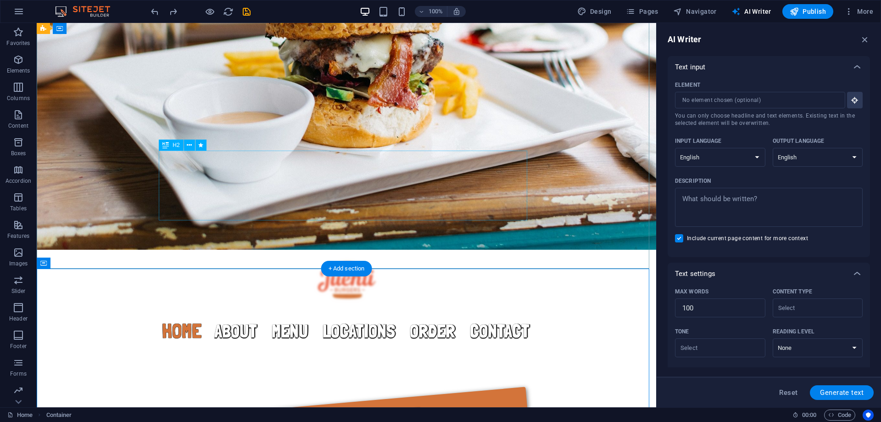
scroll to position [0, 0]
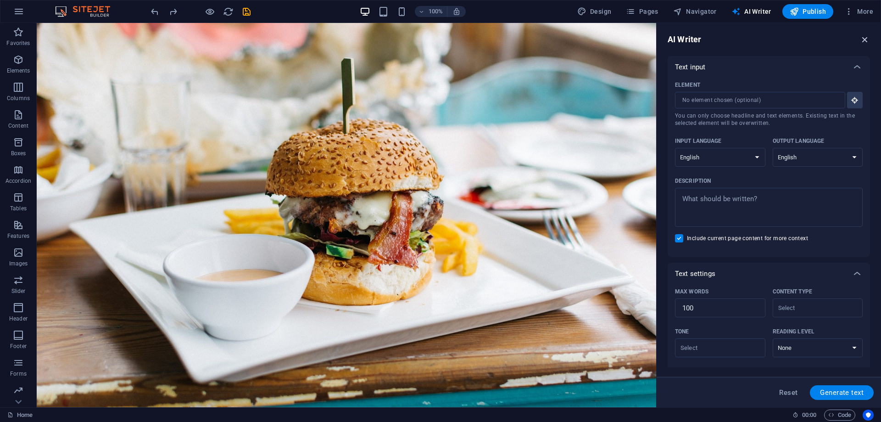
click at [866, 40] on icon "button" at bounding box center [865, 39] width 10 height 10
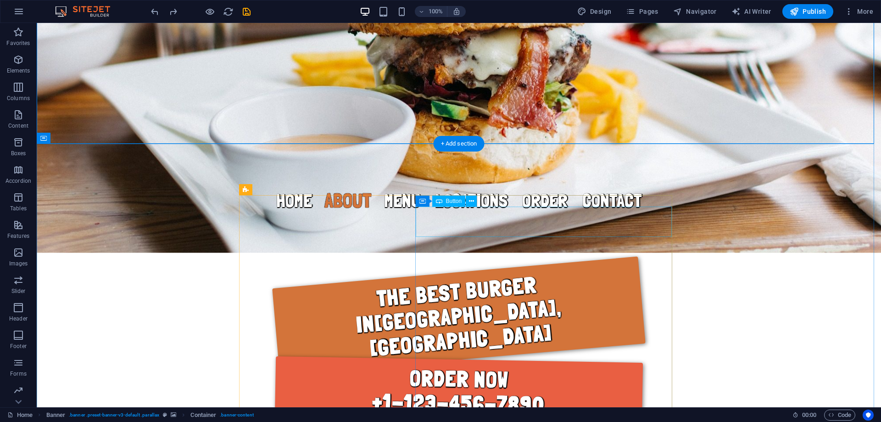
scroll to position [321, 0]
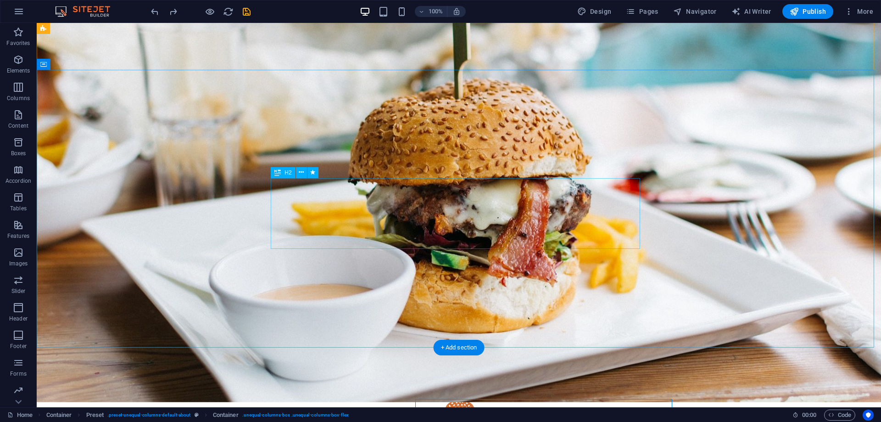
scroll to position [16, 0]
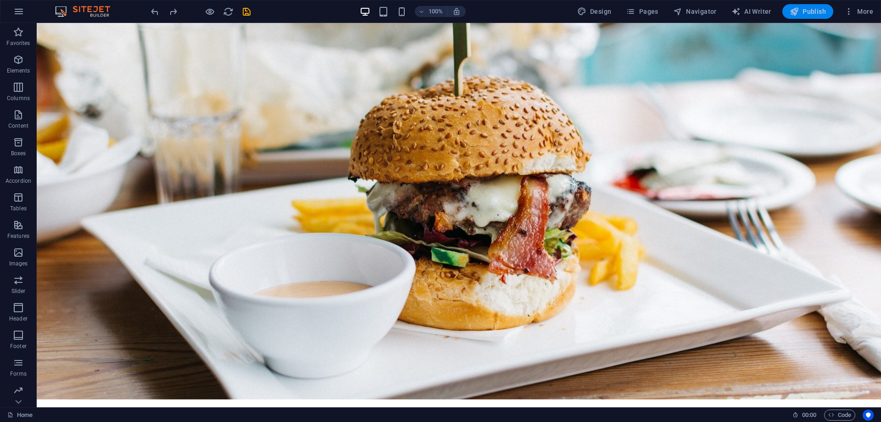
click at [811, 9] on span "Publish" at bounding box center [808, 11] width 36 height 9
checkbox input "false"
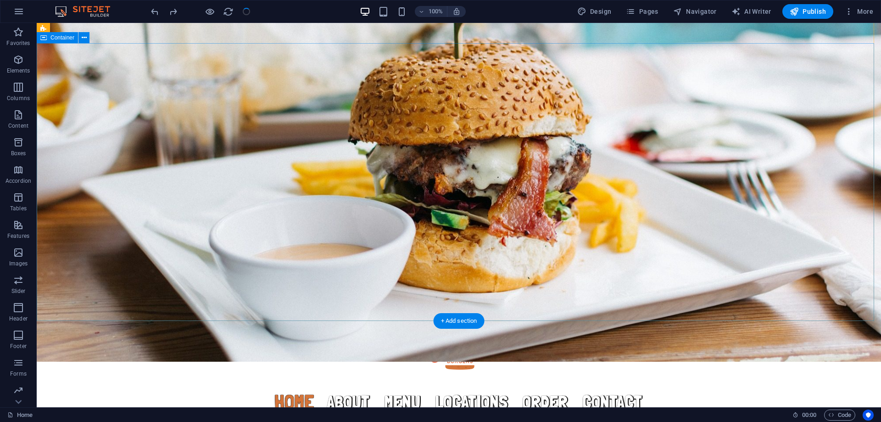
scroll to position [92, 0]
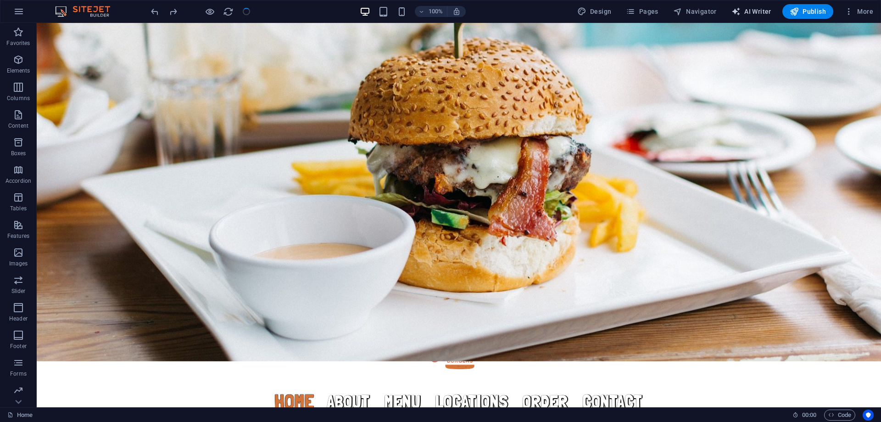
click at [756, 10] on span "AI Writer" at bounding box center [752, 11] width 40 height 9
select select "English"
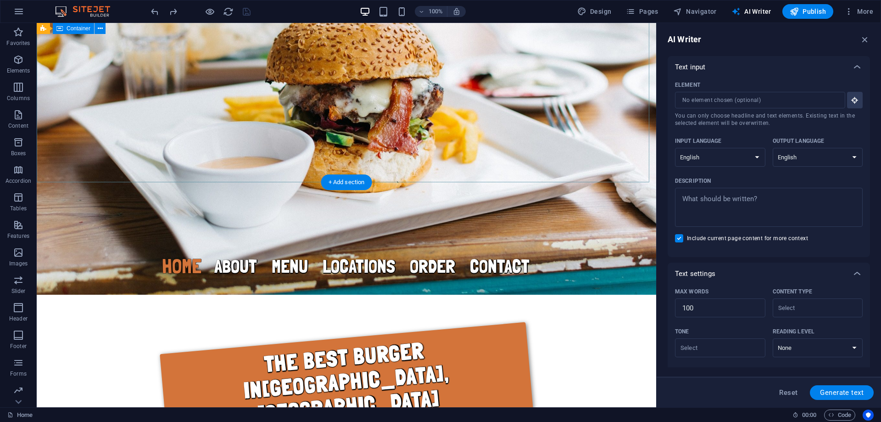
scroll to position [230, 0]
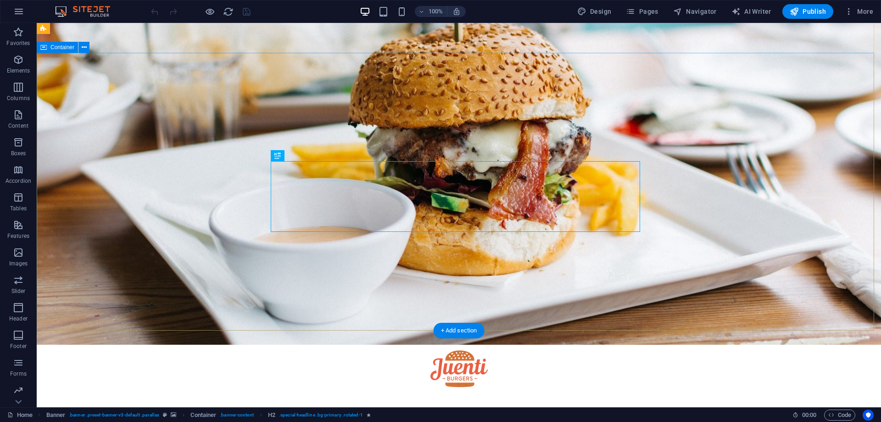
scroll to position [77, 0]
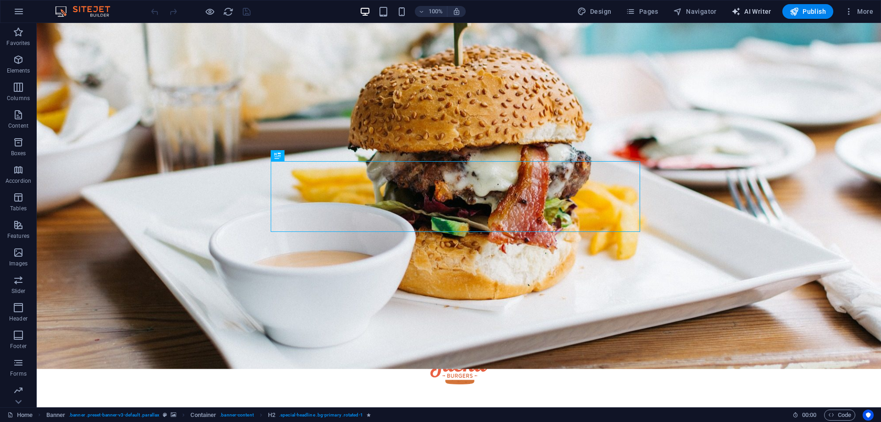
click at [758, 8] on span "AI Writer" at bounding box center [752, 11] width 40 height 9
select select "English"
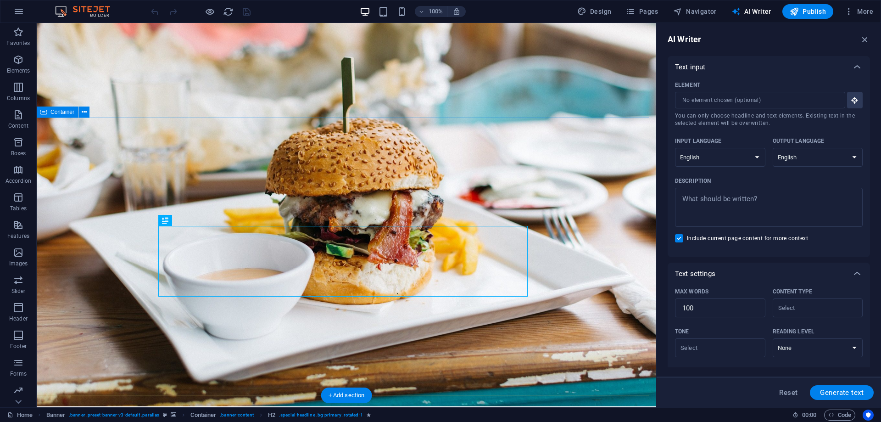
scroll to position [0, 0]
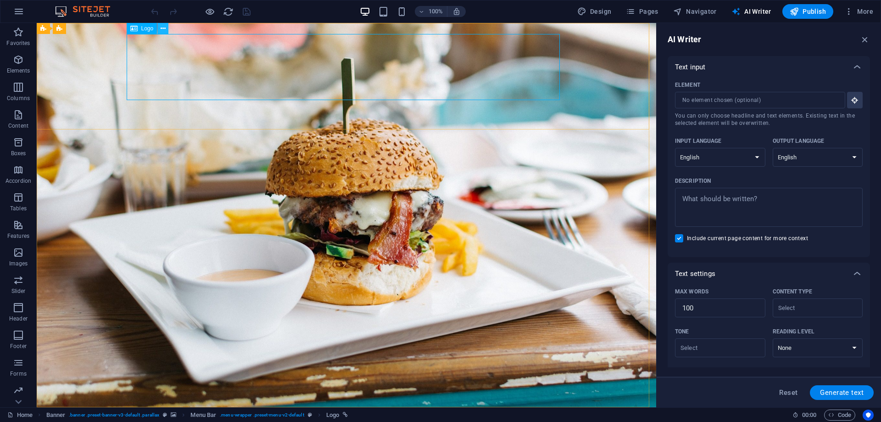
click at [161, 28] on icon at bounding box center [163, 29] width 5 height 10
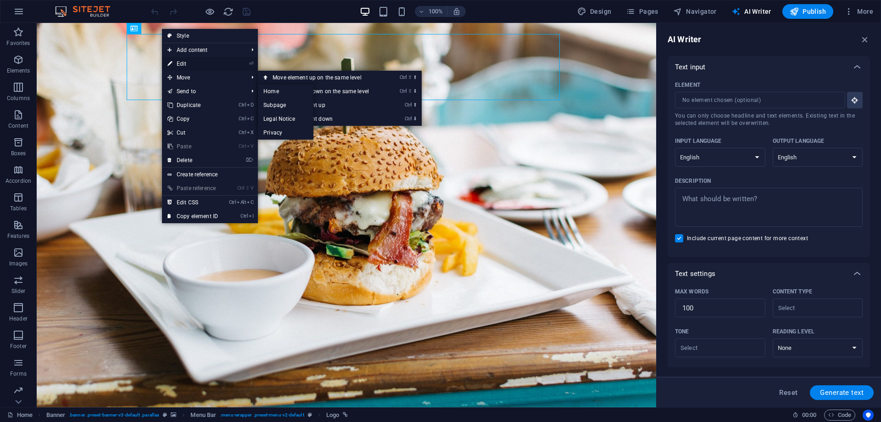
click at [191, 63] on link "⏎ Edit" at bounding box center [193, 64] width 62 height 14
select select "px"
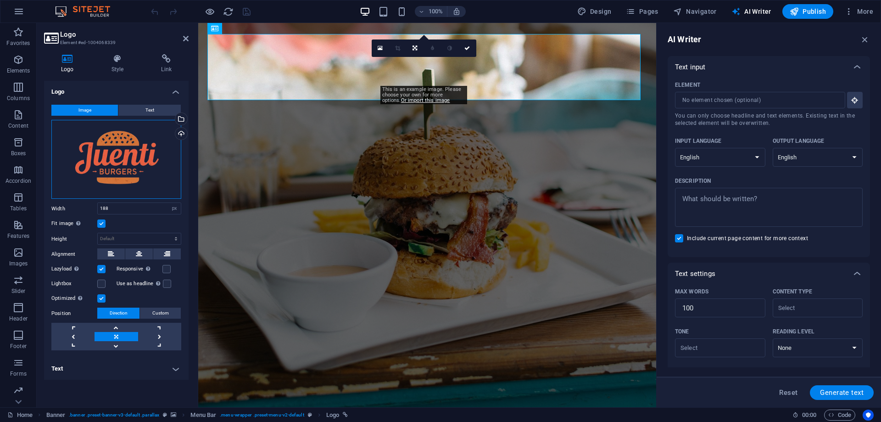
click at [151, 146] on div "Drag files here, click to choose files or select files from Files or our free s…" at bounding box center [116, 159] width 130 height 79
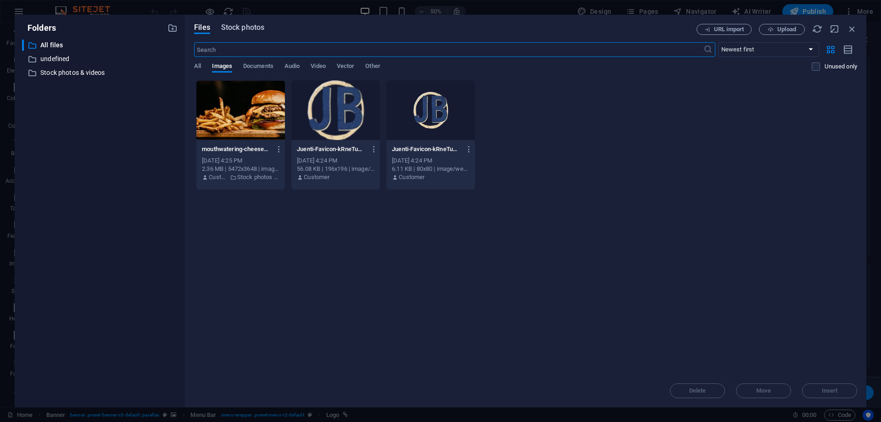
click at [254, 27] on span "Stock photos" at bounding box center [242, 27] width 43 height 11
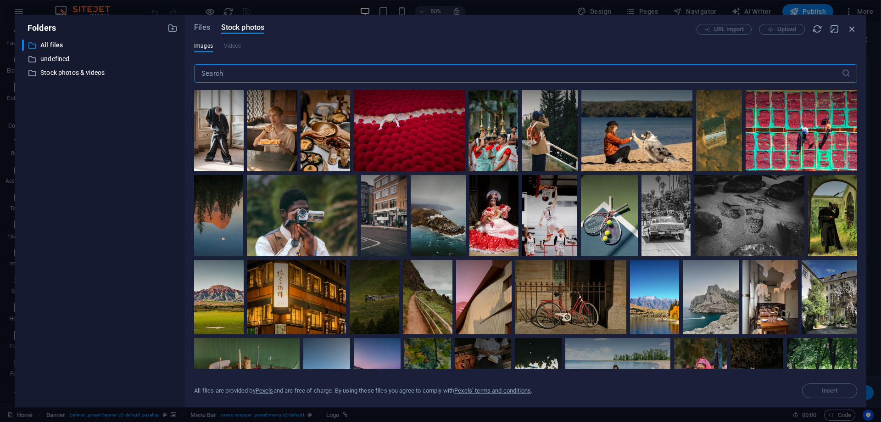
click at [211, 27] on div "Files Stock photos" at bounding box center [445, 29] width 503 height 10
click at [206, 28] on span "Files" at bounding box center [202, 27] width 16 height 11
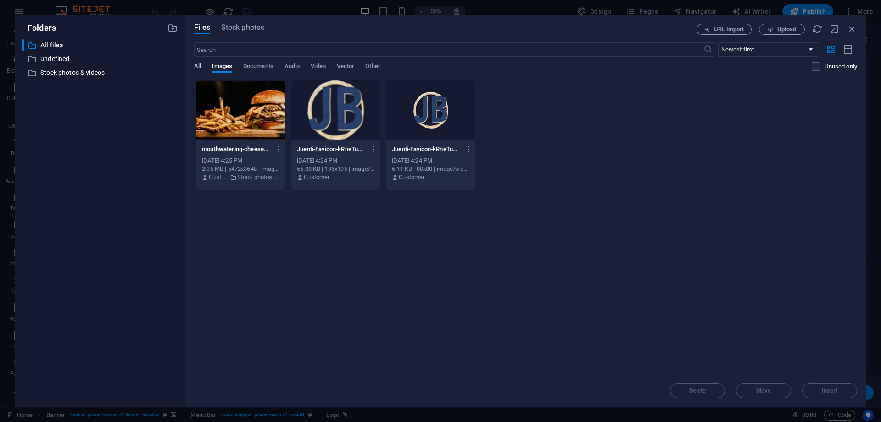
click at [194, 67] on span "All" at bounding box center [197, 67] width 7 height 13
click at [216, 67] on span "Images" at bounding box center [222, 67] width 20 height 13
click at [784, 29] on span "Upload" at bounding box center [787, 30] width 19 height 6
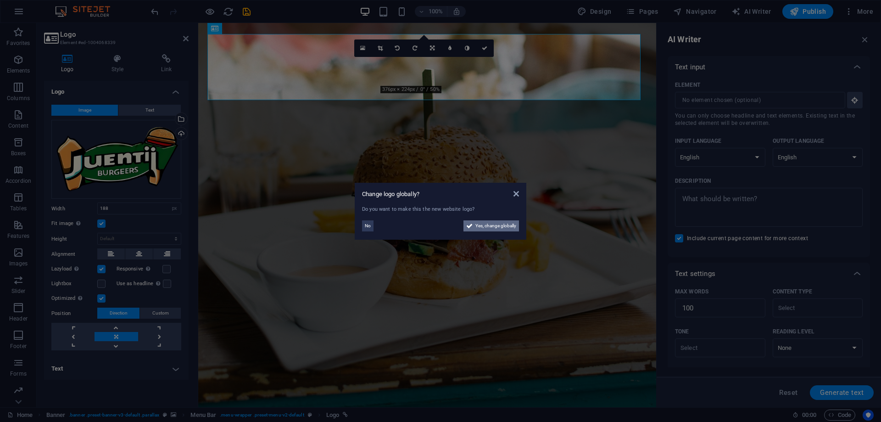
click at [499, 228] on span "Yes, change globally" at bounding box center [496, 225] width 41 height 11
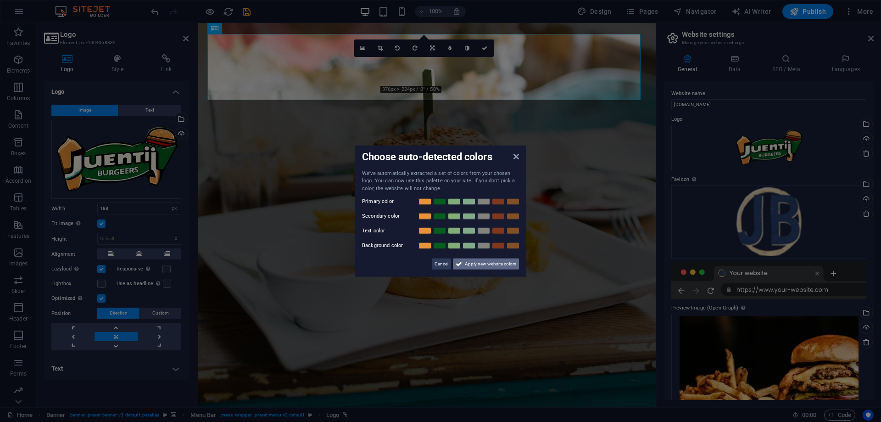
click at [497, 264] on span "Apply new website colors" at bounding box center [490, 263] width 51 height 11
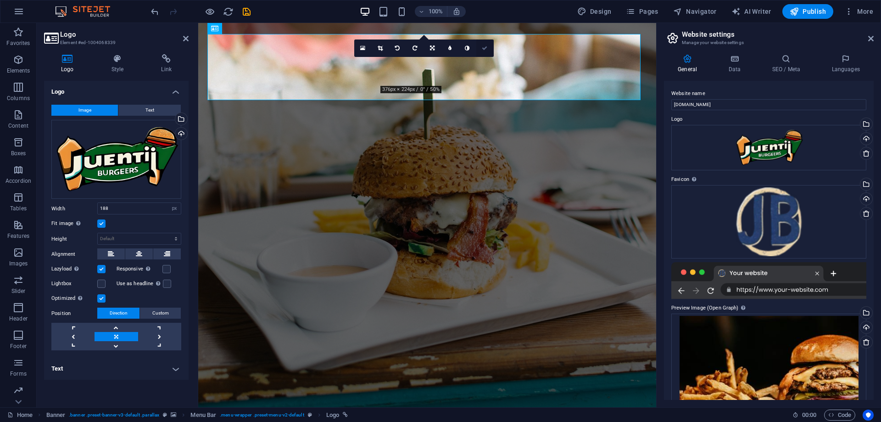
drag, startPoint x: 486, startPoint y: 48, endPoint x: 486, endPoint y: 61, distance: 13.3
click at [486, 48] on icon at bounding box center [485, 48] width 6 height 6
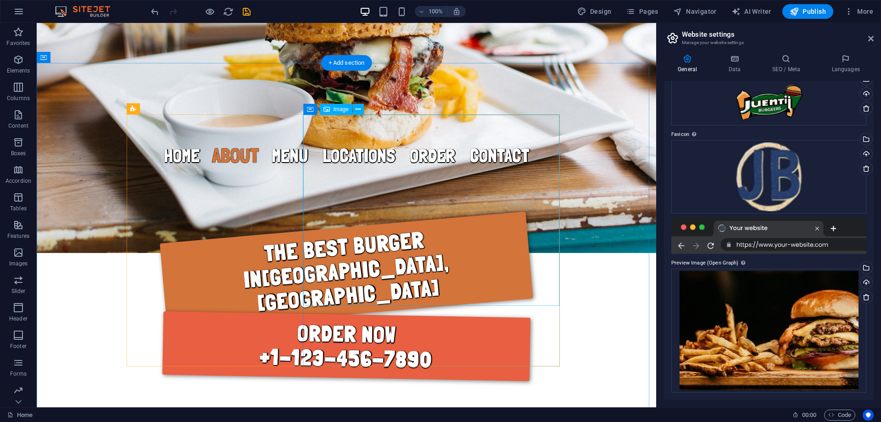
scroll to position [367, 0]
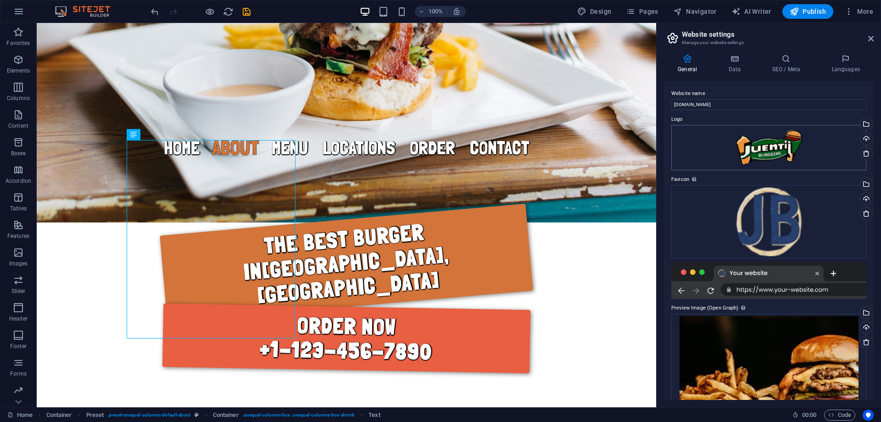
scroll to position [321, 0]
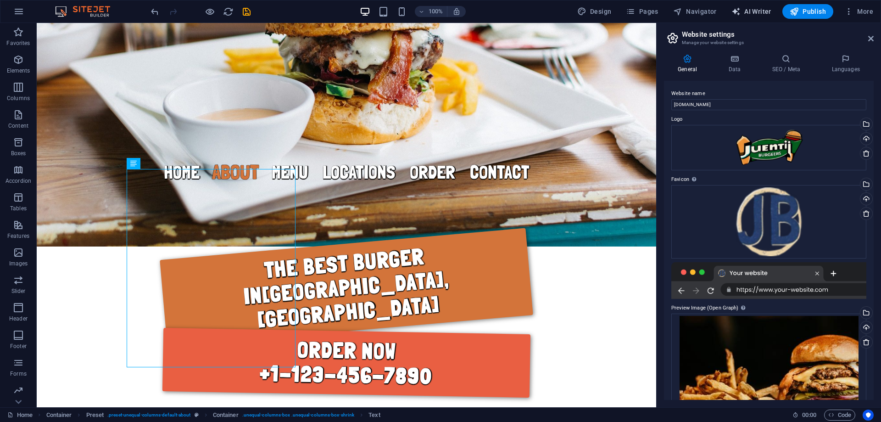
click at [760, 9] on span "AI Writer" at bounding box center [752, 11] width 40 height 9
select select "English"
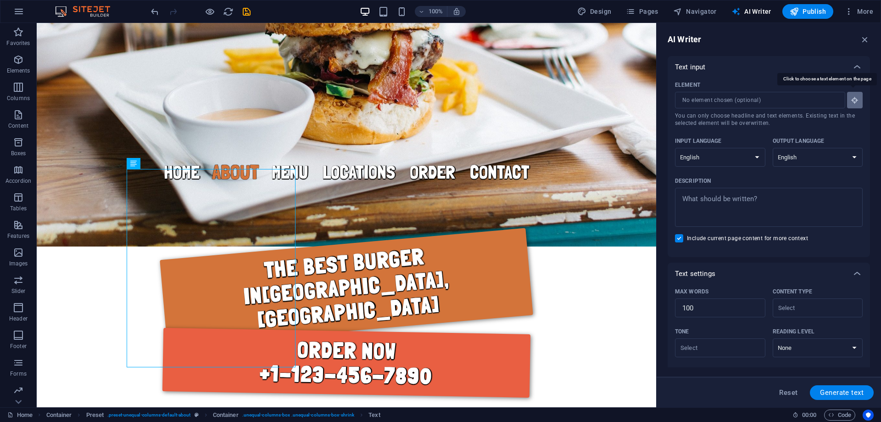
click at [851, 103] on icon "button" at bounding box center [855, 100] width 8 height 8
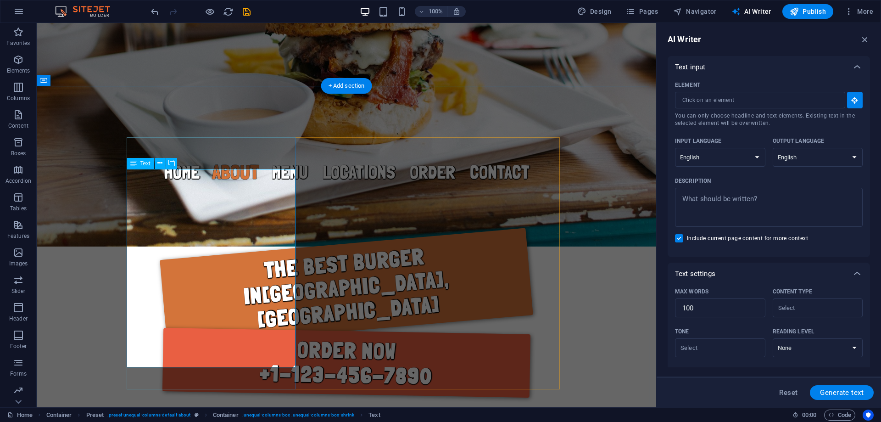
type input "#ed-1004067904"
type textarea "x"
type input "123"
type textarea "x"
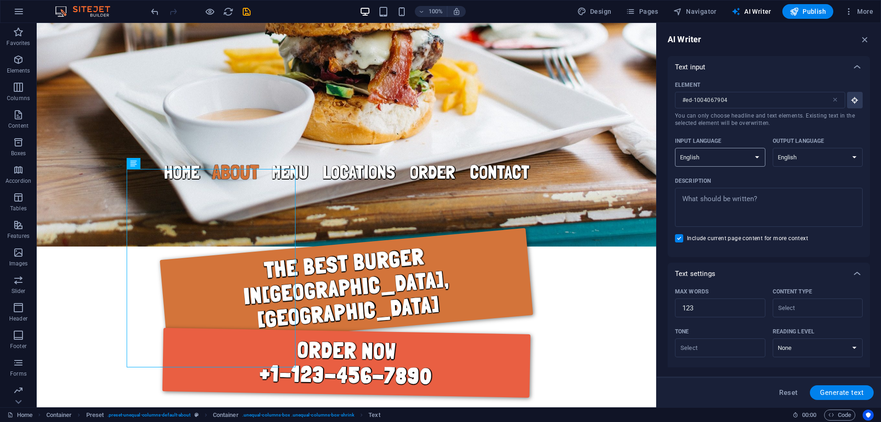
click at [709, 160] on select "Albanian Arabic Armenian Awadhi Azerbaijani Bashkir Basque Belarusian Bengali B…" at bounding box center [720, 157] width 90 height 19
select select "Indonesian"
click at [675, 148] on select "Albanian Arabic Armenian Awadhi Azerbaijani Bashkir Basque Belarusian Bengali B…" at bounding box center [720, 157] width 90 height 19
click at [737, 197] on textarea "Description x ​" at bounding box center [769, 207] width 179 height 30
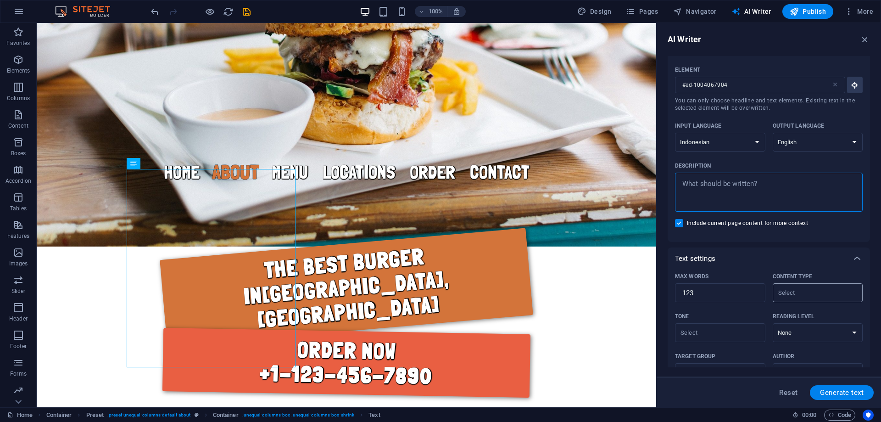
scroll to position [31, 0]
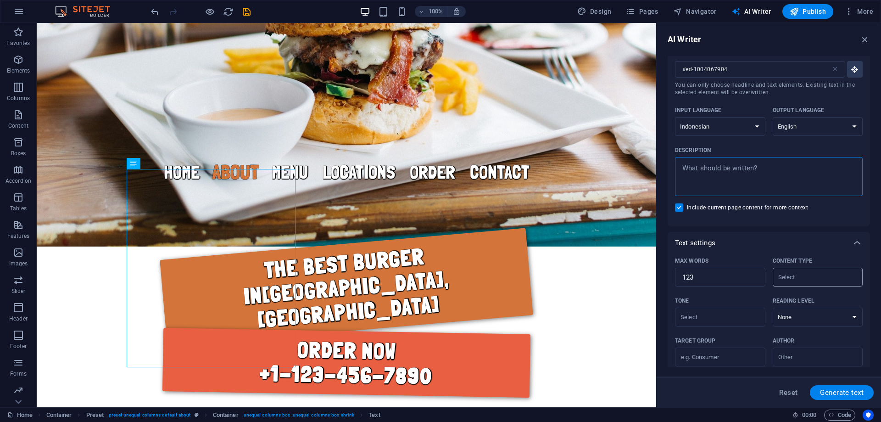
type textarea "x"
click at [804, 275] on input "Content type ​" at bounding box center [811, 276] width 70 height 13
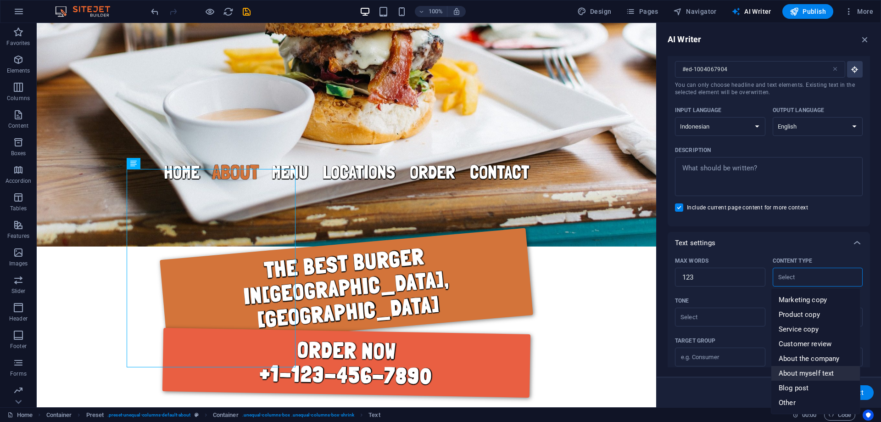
click at [819, 372] on span "About myself text" at bounding box center [806, 373] width 55 height 9
type input "About myself text"
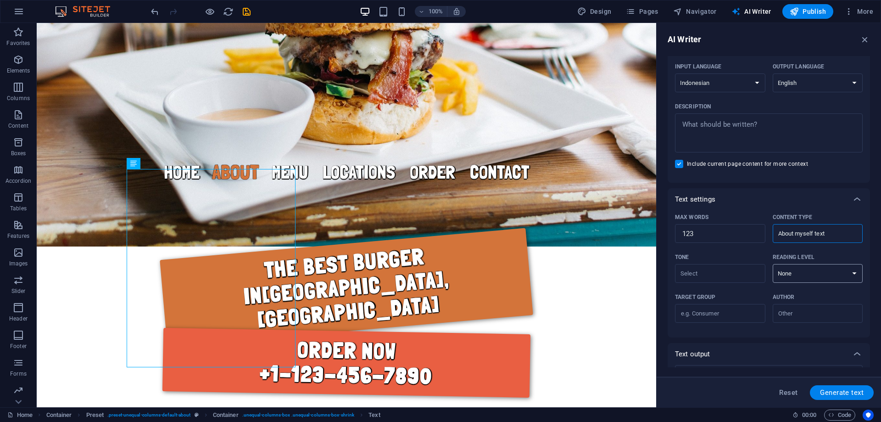
scroll to position [77, 0]
click at [811, 268] on select "None Academic Adult Teen Child" at bounding box center [818, 271] width 90 height 19
click at [808, 273] on select "None Academic Adult Teen Child" at bounding box center [818, 271] width 90 height 19
click at [805, 309] on input "Author ​" at bounding box center [811, 310] width 70 height 13
click at [801, 332] on span "Business" at bounding box center [793, 333] width 28 height 9
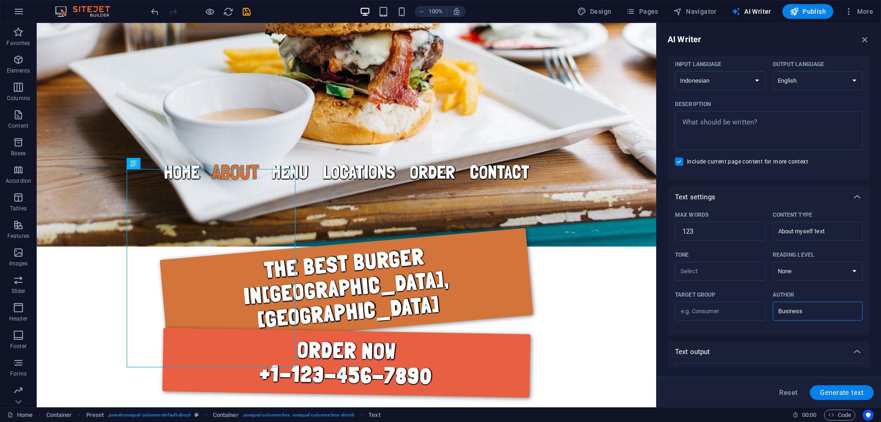
click at [808, 312] on input "Business" at bounding box center [811, 310] width 70 height 13
click at [816, 342] on li "Business owner" at bounding box center [816, 348] width 89 height 15
type input "Business owner"
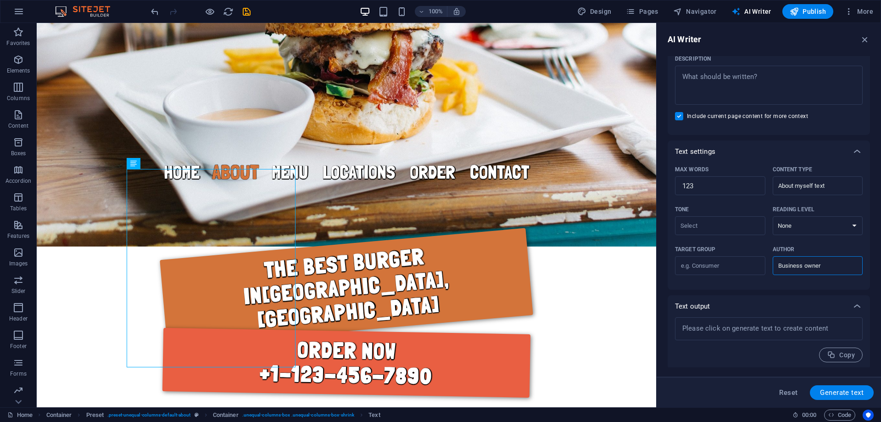
scroll to position [123, 0]
click at [710, 263] on input "Target group ​" at bounding box center [720, 265] width 90 height 15
click at [728, 265] on input "Target group ​" at bounding box center [720, 265] width 90 height 15
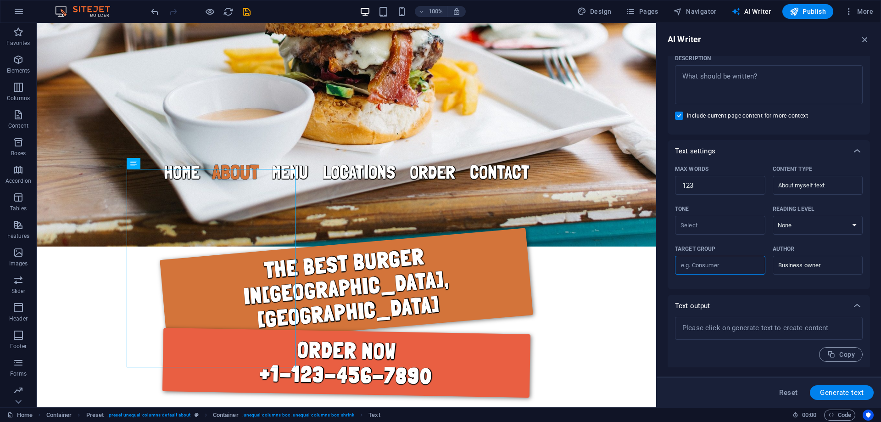
click at [733, 267] on input "Target group ​" at bounding box center [720, 265] width 90 height 15
drag, startPoint x: 672, startPoint y: 247, endPoint x: 713, endPoint y: 246, distance: 41.3
click at [713, 246] on div "Max words 123 ​ Content type About myself text ​ Tone ​ Reading level None Acad…" at bounding box center [769, 225] width 202 height 127
click at [718, 261] on input "Target group ​" at bounding box center [720, 265] width 90 height 15
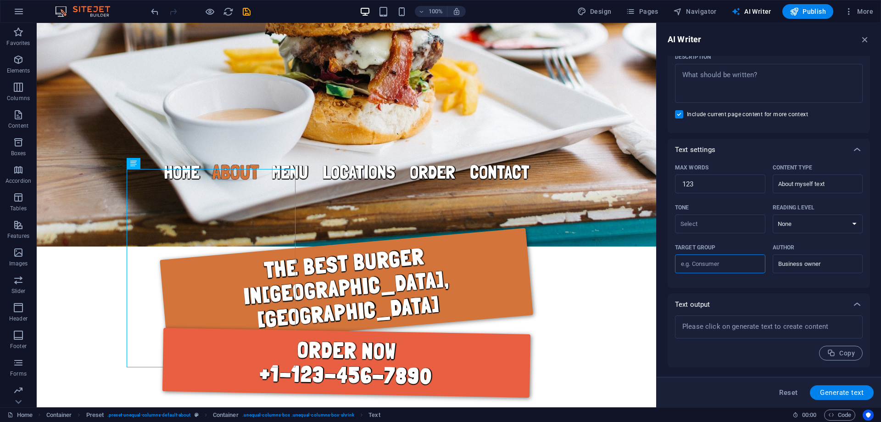
scroll to position [124, 0]
click at [786, 315] on div "x ​" at bounding box center [769, 326] width 188 height 23
type textarea "x"
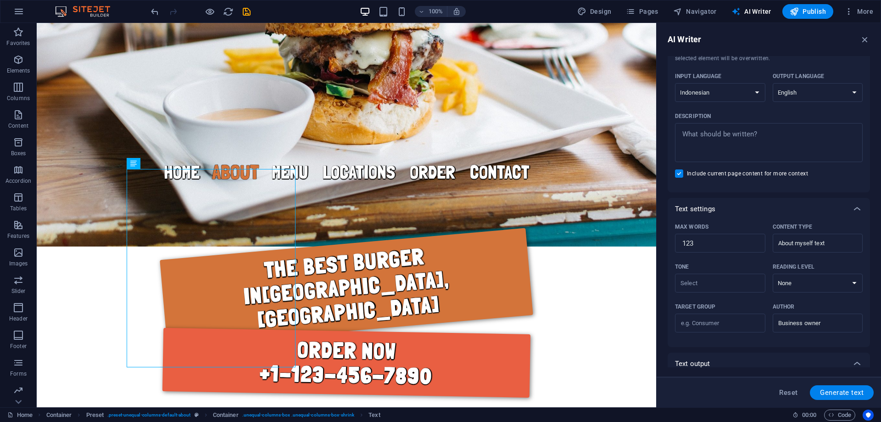
scroll to position [63, 0]
type textarea "x"
click at [731, 140] on textarea "Description x ​" at bounding box center [769, 144] width 179 height 30
click at [841, 389] on span "Generate text" at bounding box center [842, 392] width 44 height 7
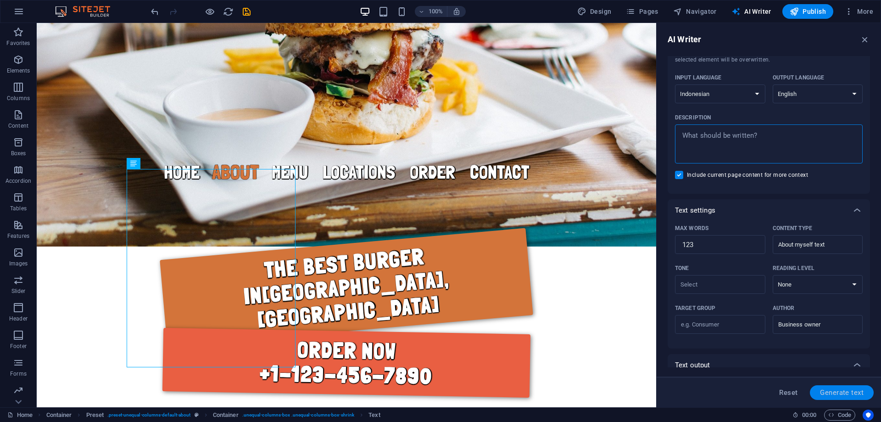
type textarea "x"
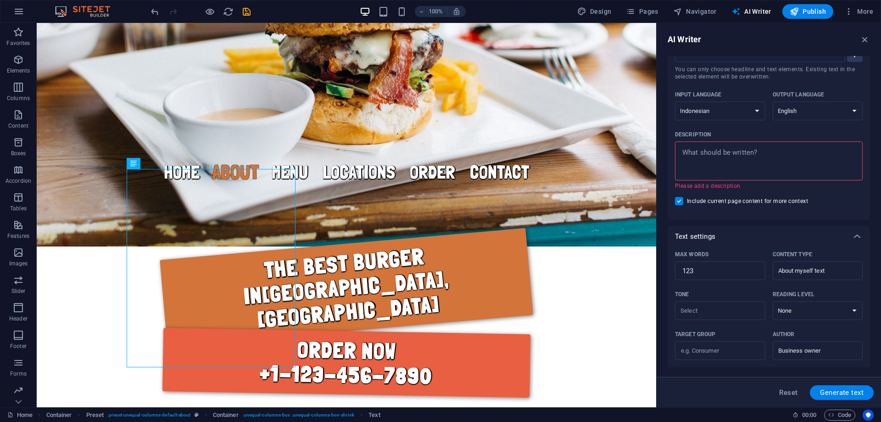
scroll to position [0, 0]
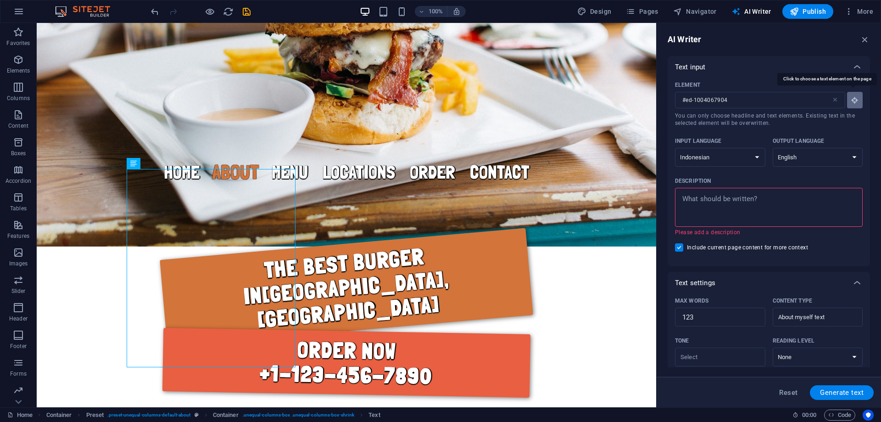
click at [852, 100] on icon "button" at bounding box center [855, 100] width 8 height 8
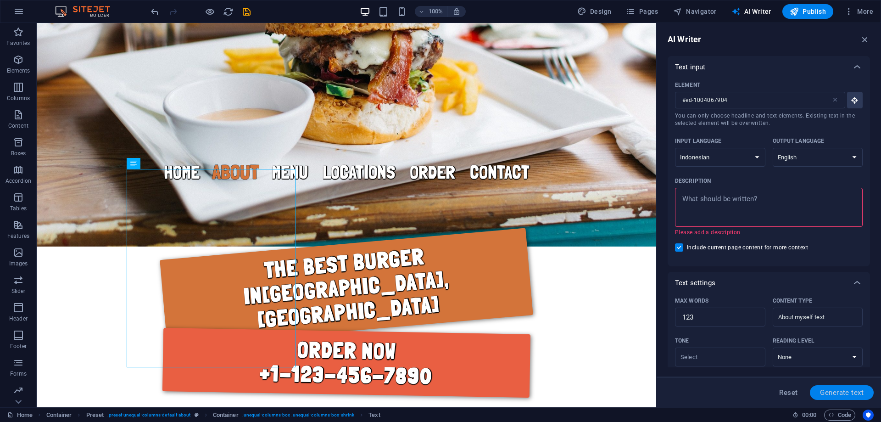
click at [842, 390] on span "Generate text" at bounding box center [842, 392] width 44 height 7
type textarea "x"
click at [729, 201] on textarea "Description x ​ Please add a description" at bounding box center [769, 207] width 179 height 30
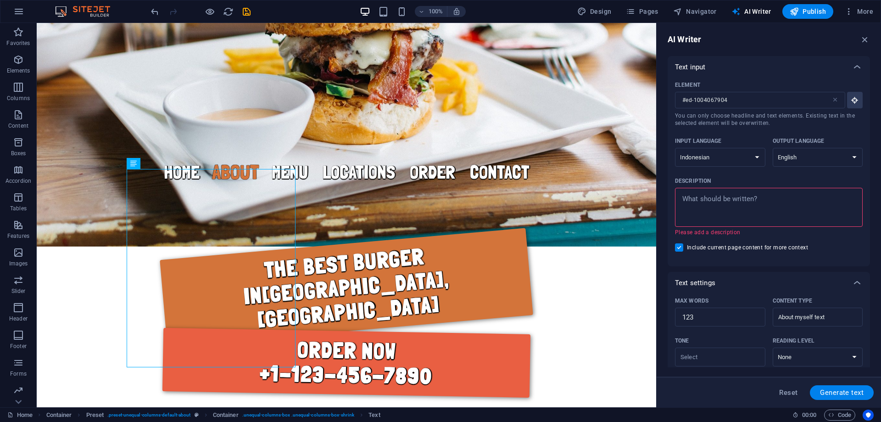
type textarea "t"
type textarea "x"
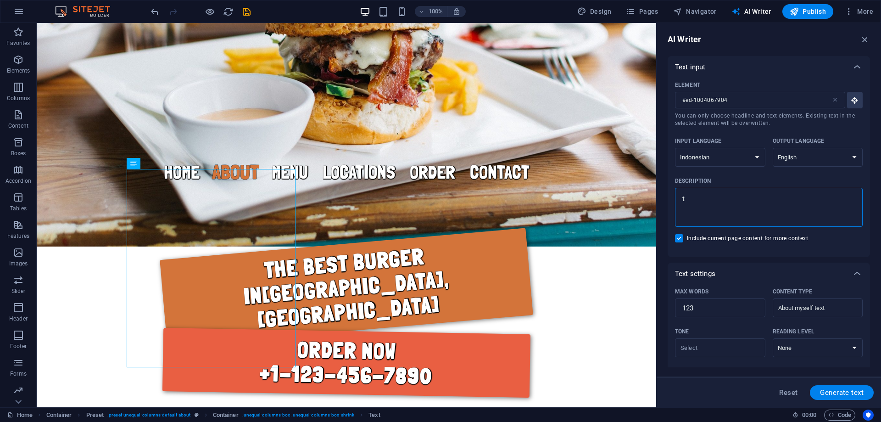
type textarea "to"
type textarea "x"
type textarea "tol"
type textarea "x"
type textarea "tolo"
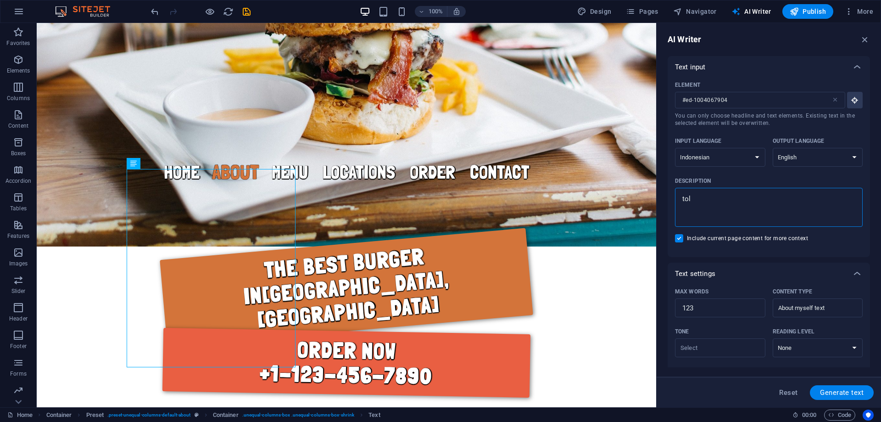
type textarea "x"
type textarea "tolon"
type textarea "x"
type textarea "t"
type textarea "x"
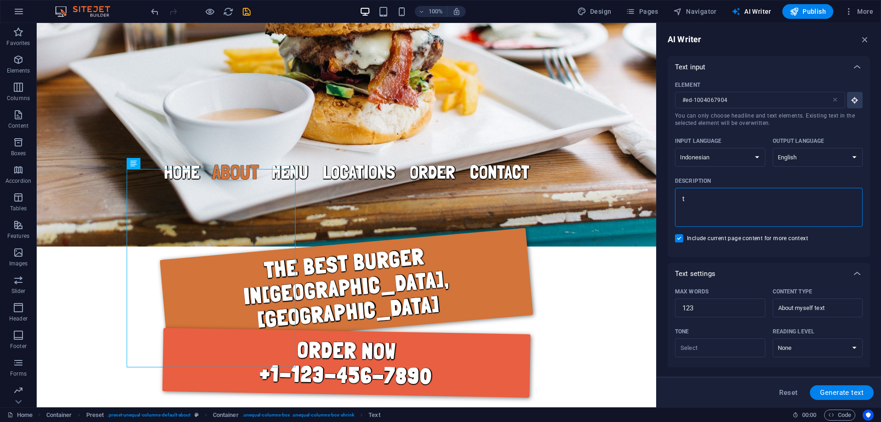
type textarea "to"
type textarea "x"
type textarea "tol"
type textarea "x"
type textarea "tolo"
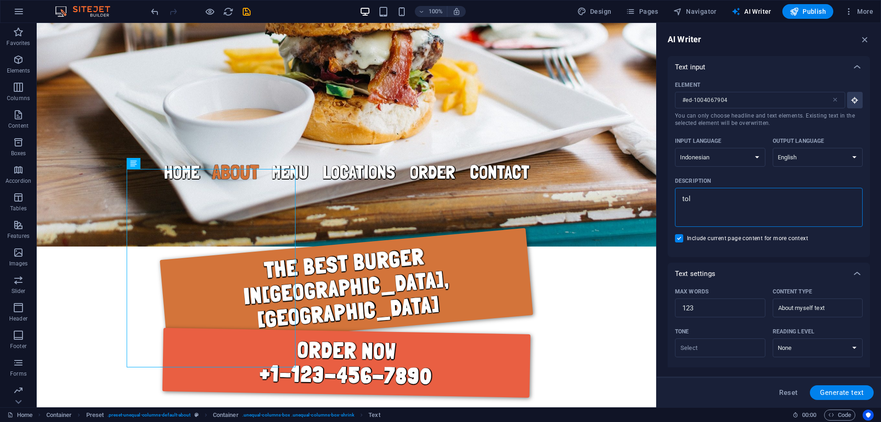
type textarea "x"
type textarea "tolon"
type textarea "x"
type textarea "tolong"
type textarea "x"
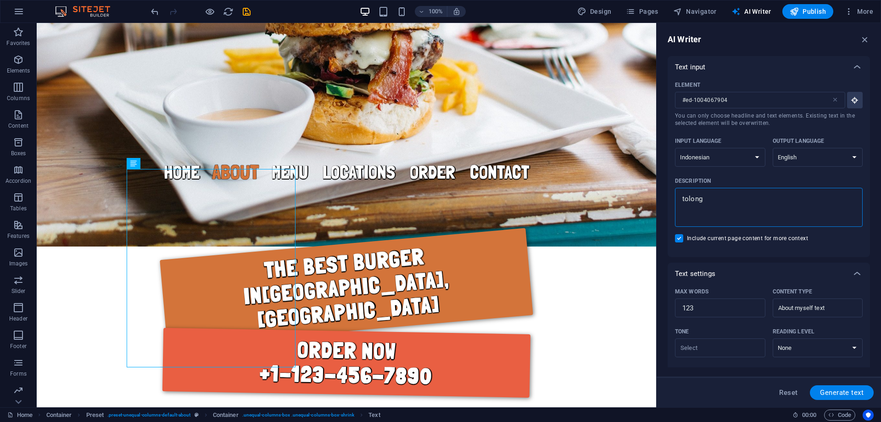
type textarea "tolong"
type textarea "x"
type textarea "tolong b"
type textarea "x"
type textarea "tolong bu"
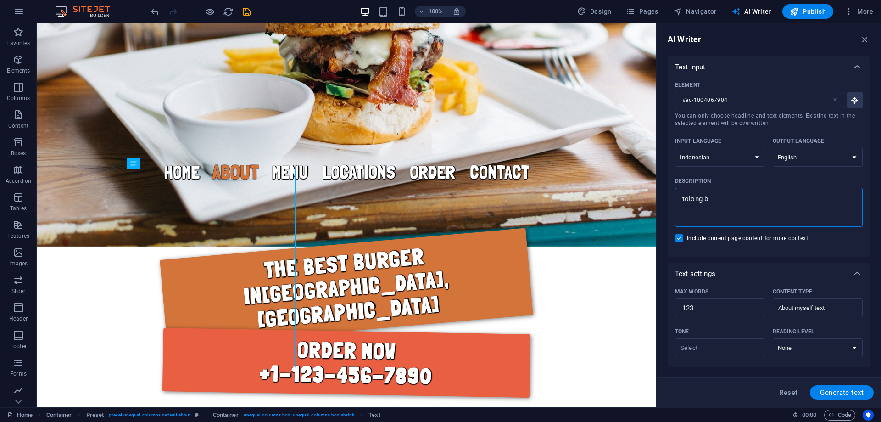
type textarea "x"
type textarea "[PERSON_NAME]"
type textarea "x"
type textarea "tolong buat"
type textarea "x"
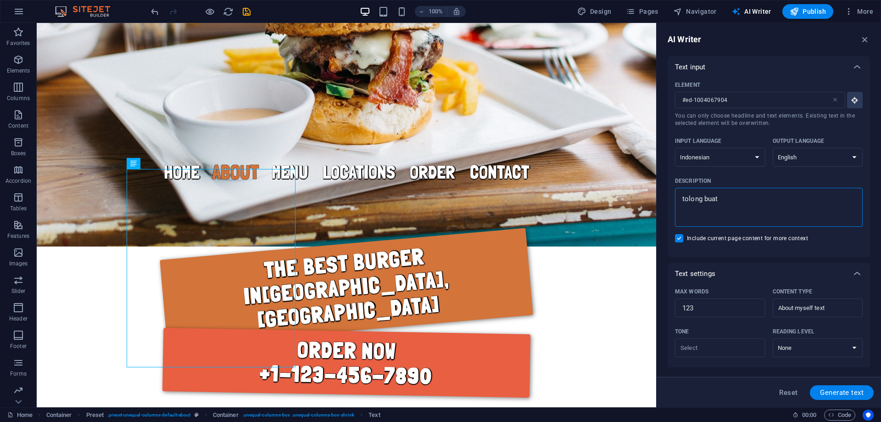
type textarea "tolong buatk"
type textarea "x"
type textarea "tolong buatka"
type textarea "x"
type textarea "tolong buatkan"
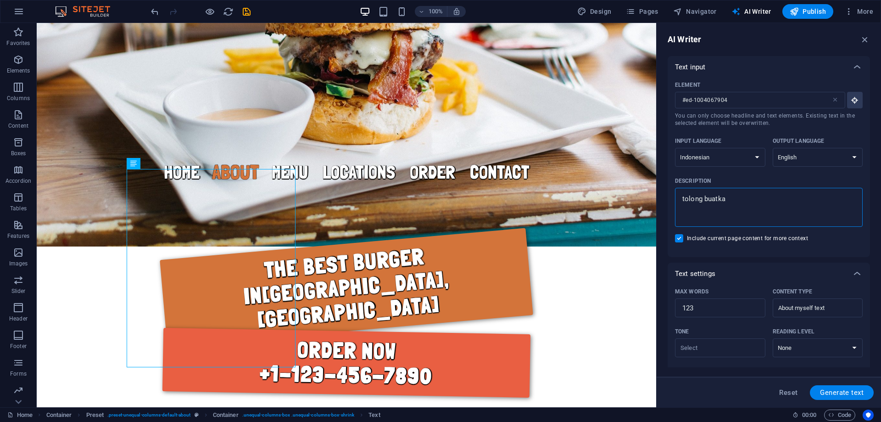
type textarea "x"
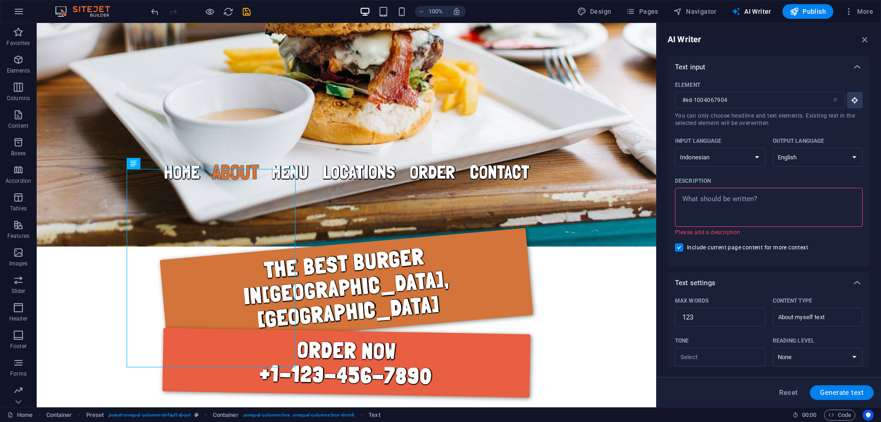
type textarea "t"
type textarea "x"
type textarea "to"
type textarea "x"
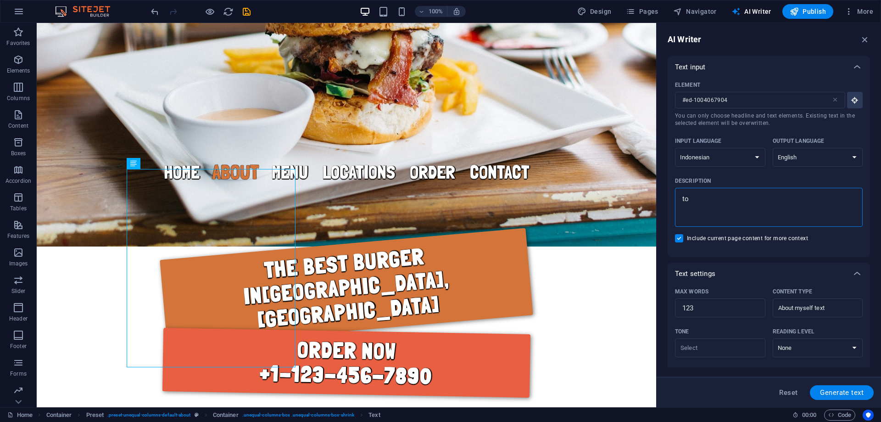
type textarea "tol"
type textarea "x"
type textarea "tolo"
type textarea "x"
type textarea "tolon"
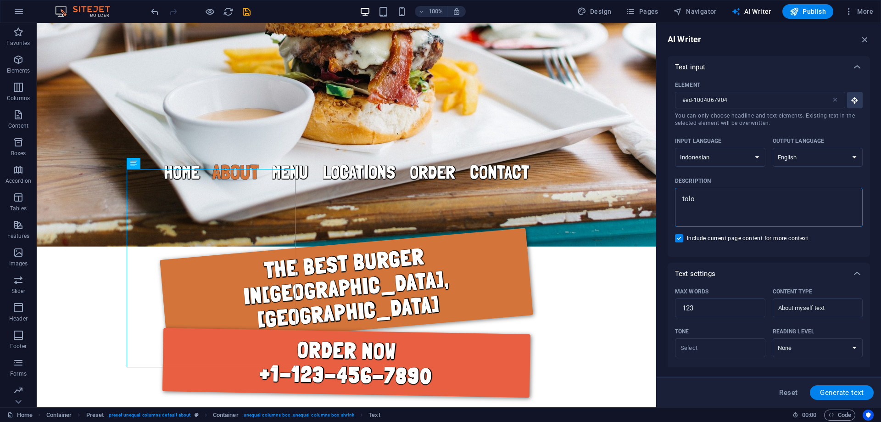
type textarea "x"
type textarea "tolong"
type textarea "x"
type textarea "tolong"
type textarea "x"
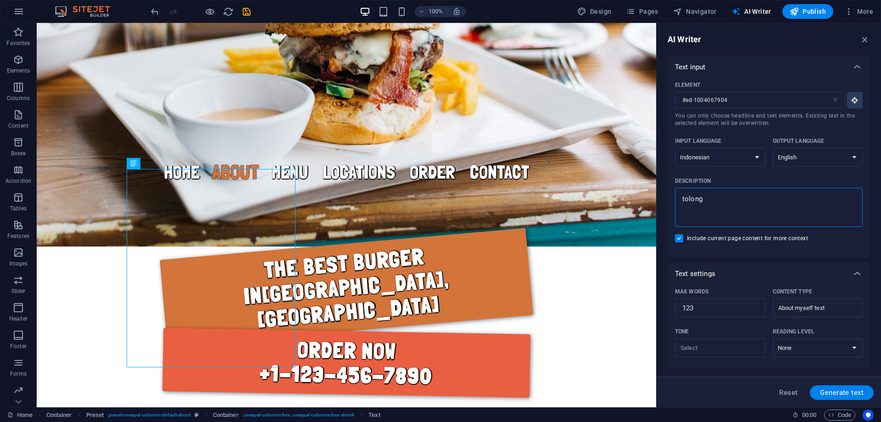
type textarea "tolong b"
type textarea "x"
type textarea "tolong bu"
type textarea "x"
type textarea "[PERSON_NAME]"
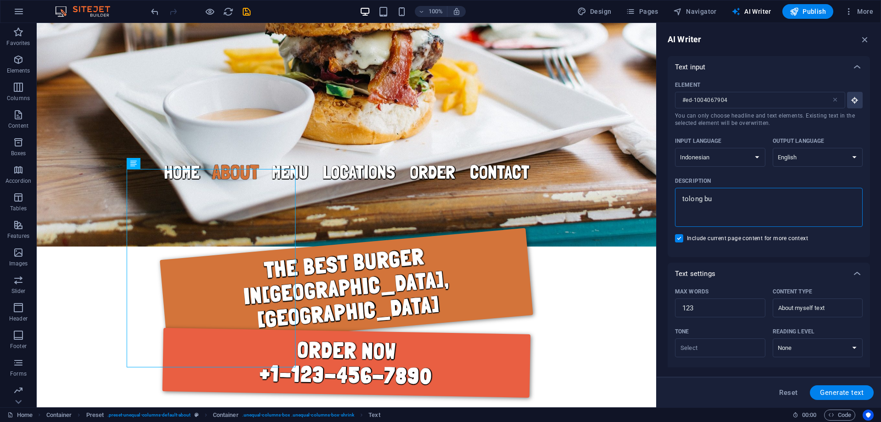
type textarea "x"
type textarea "tolong buat"
type textarea "x"
type textarea "tolong buatk"
type textarea "x"
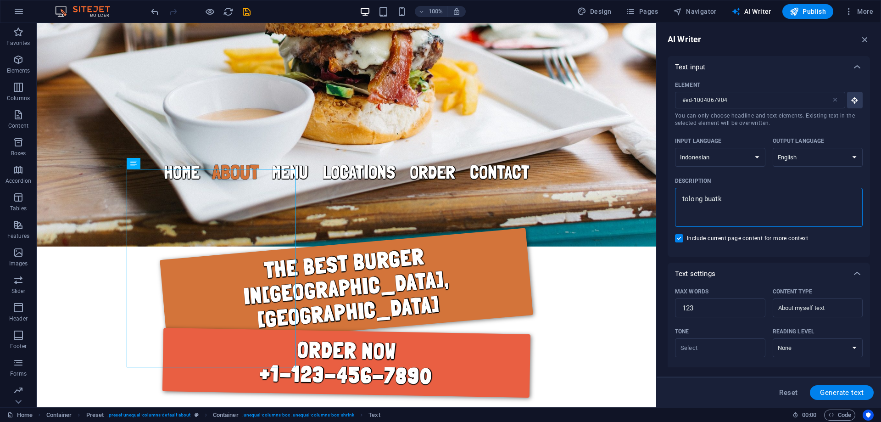
type textarea "tolong buatka"
type textarea "x"
type textarea "tolong buatkan"
type textarea "x"
type textarea "tolong buatkan"
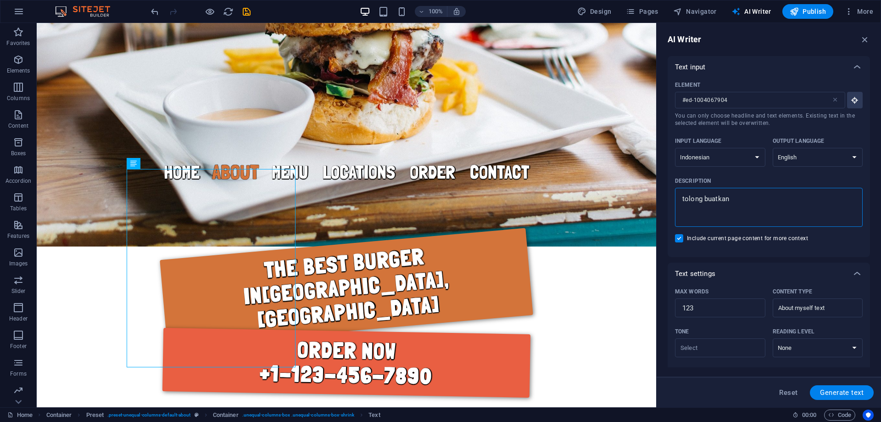
type textarea "x"
type textarea "tolong buatkan k"
type textarea "x"
type textarea "tolong buatkan ko"
type textarea "x"
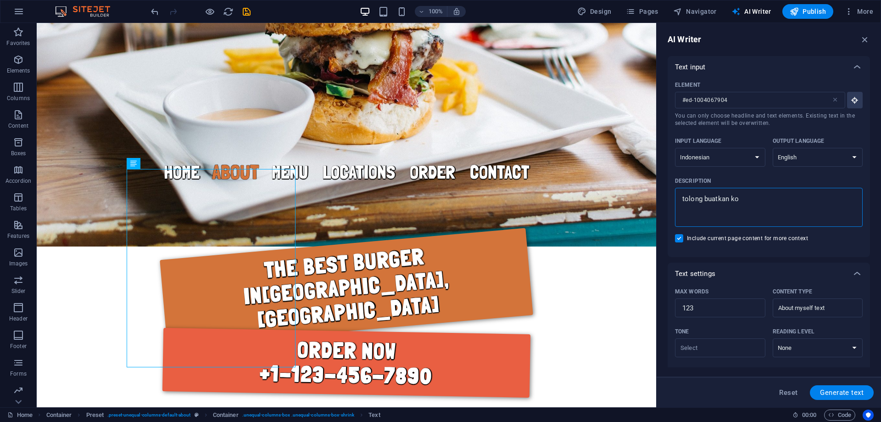
type textarea "tolong buatkan kon"
type textarea "x"
type textarea "tolong buatkan kont"
type textarea "x"
type textarea "t"
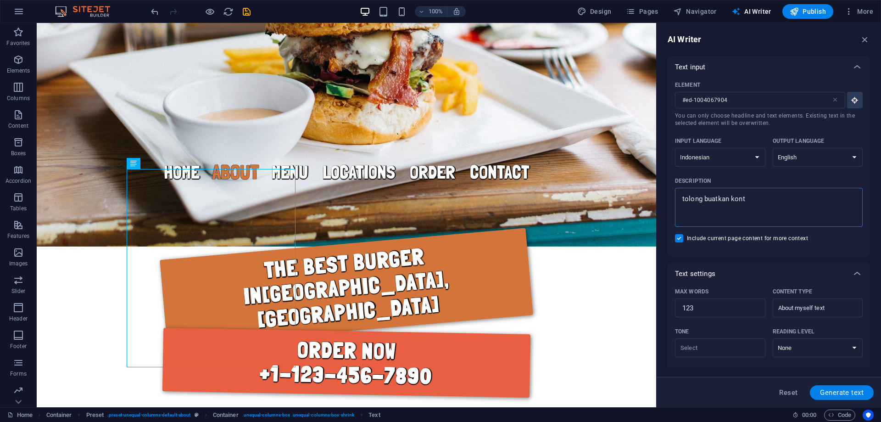
type textarea "x"
type textarea "to"
type textarea "x"
type textarea "tol"
type textarea "x"
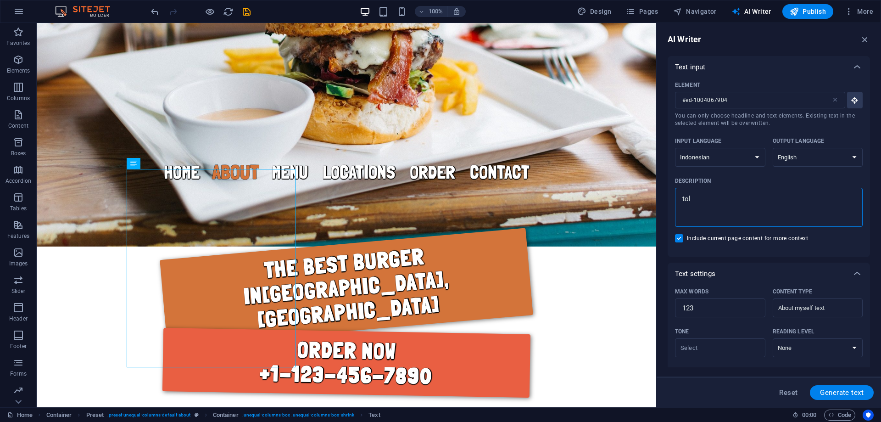
type textarea "tolo"
type textarea "x"
type textarea "tolon"
type textarea "x"
type textarea "tolong"
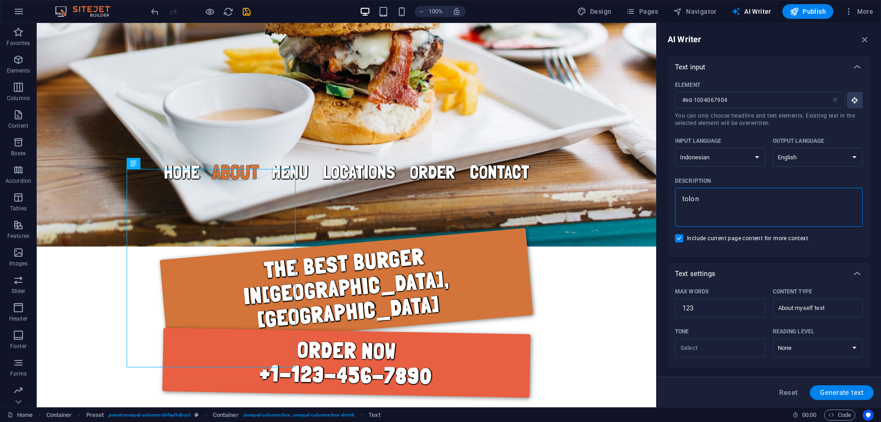
type textarea "x"
type textarea "tolong"
type textarea "x"
type textarea "tolong b"
type textarea "x"
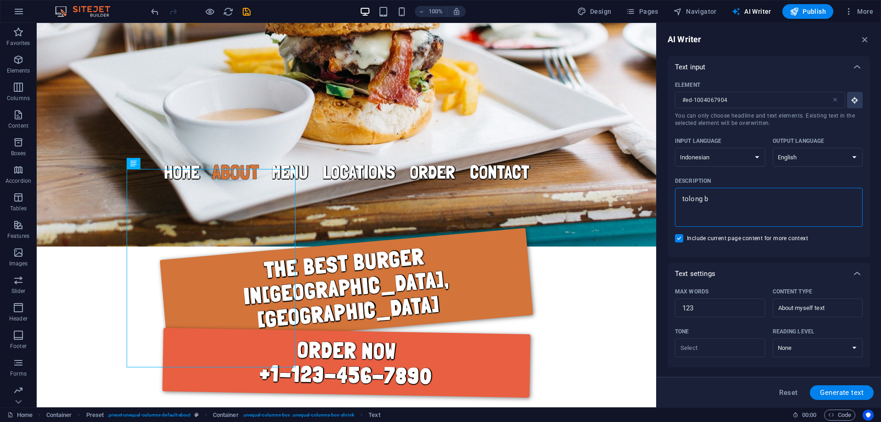
type textarea "tolong bu"
type textarea "x"
type textarea "[PERSON_NAME]"
type textarea "x"
type textarea "tolong buat"
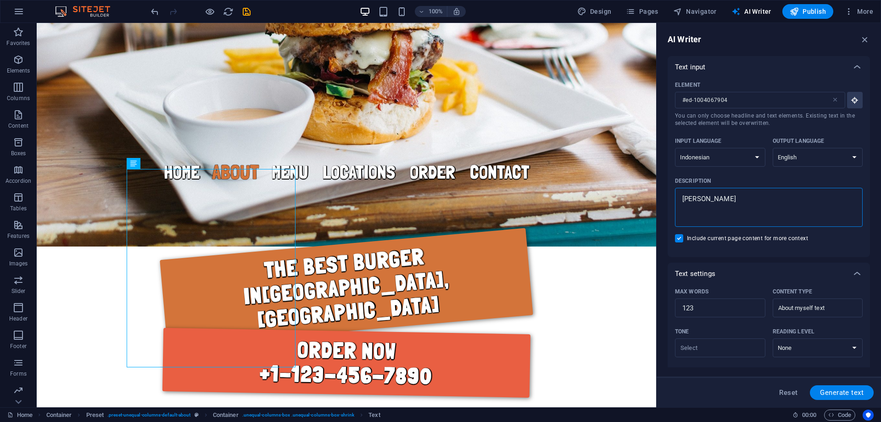
type textarea "x"
type textarea "tolong buat"
type textarea "x"
type textarea "tolong buat a"
type textarea "x"
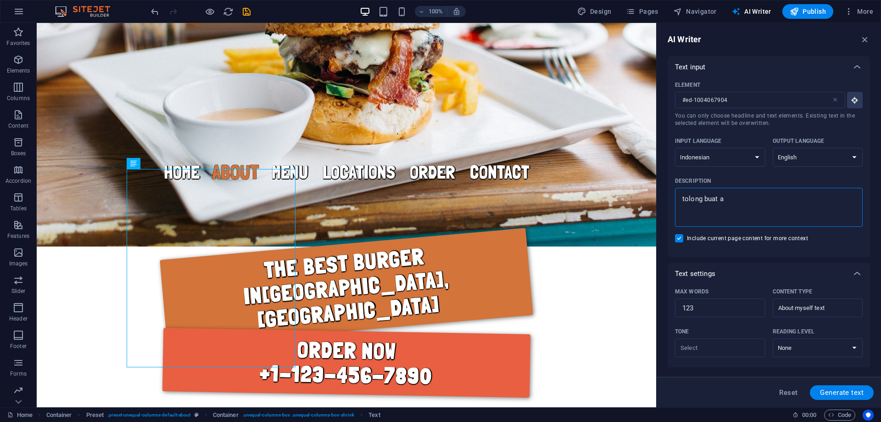
type textarea "tolong buat ar"
type textarea "x"
type textarea "tolong buat art"
type textarea "x"
type textarea "tolong buat arti"
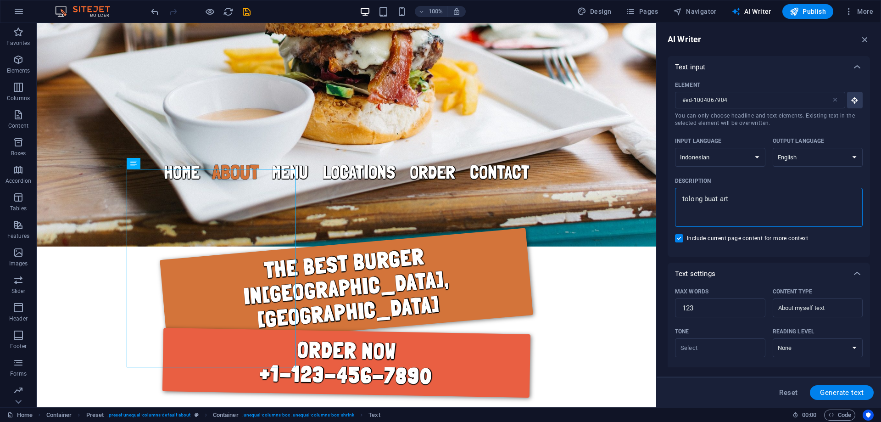
type textarea "x"
type textarea "tolong buat artik"
type textarea "x"
type textarea "tolong buat artike"
type textarea "x"
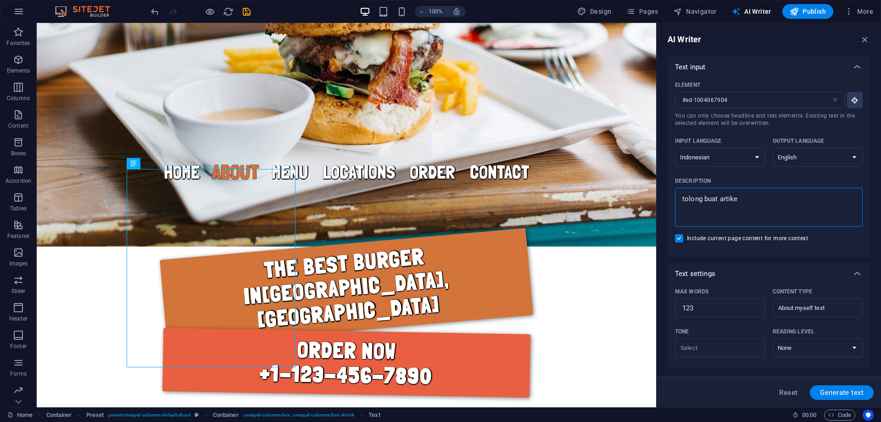
type textarea "tolong buat artikel"
type textarea "x"
type textarea "tolong buat artikel"
type textarea "x"
type textarea "tolong buat artikel A"
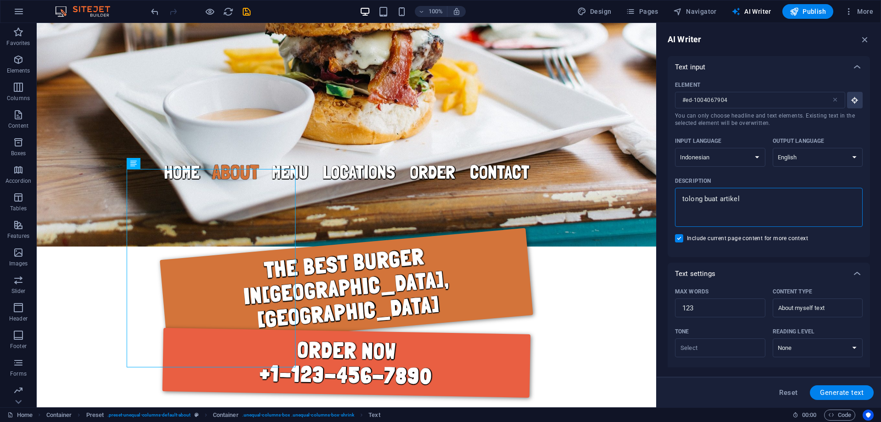
type textarea "x"
type textarea "tolong buat artikel Ab"
type textarea "x"
type textarea "tolong buat artikel Abo"
type textarea "x"
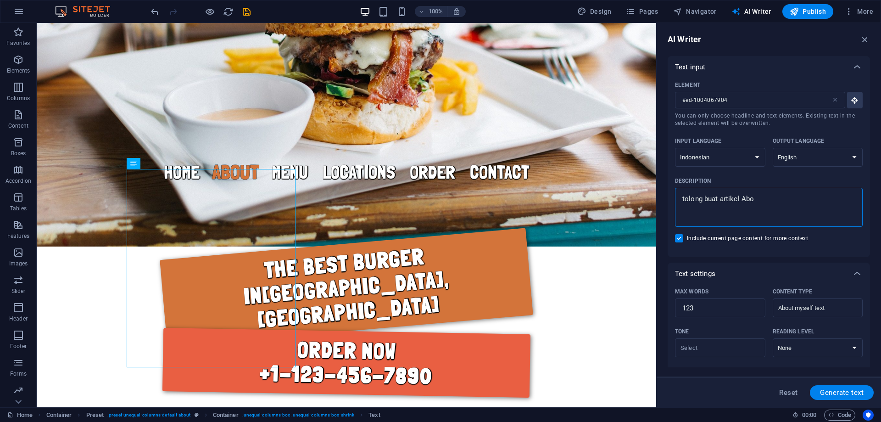
type textarea "tolong buat artikel Abou"
type textarea "x"
type textarea "tolong buat artikel About"
type textarea "x"
type textarea "tolong buat artikel About"
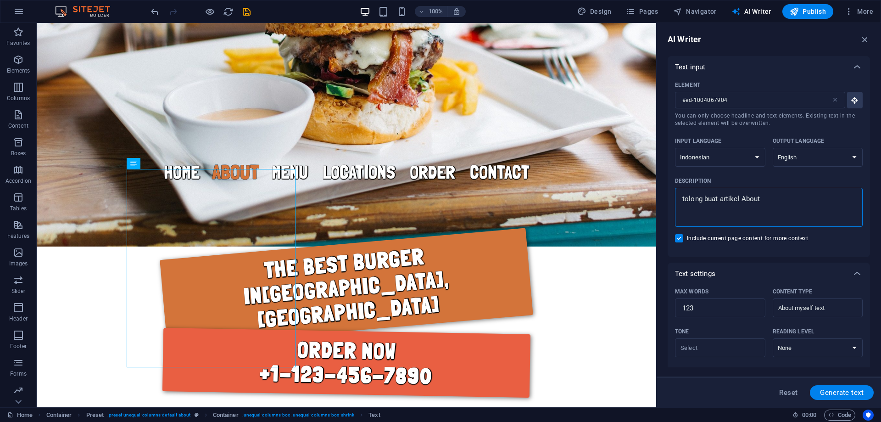
type textarea "x"
type textarea "tolong buat artikel About U"
type textarea "x"
type textarea "tolong buat artikel About Us"
type textarea "x"
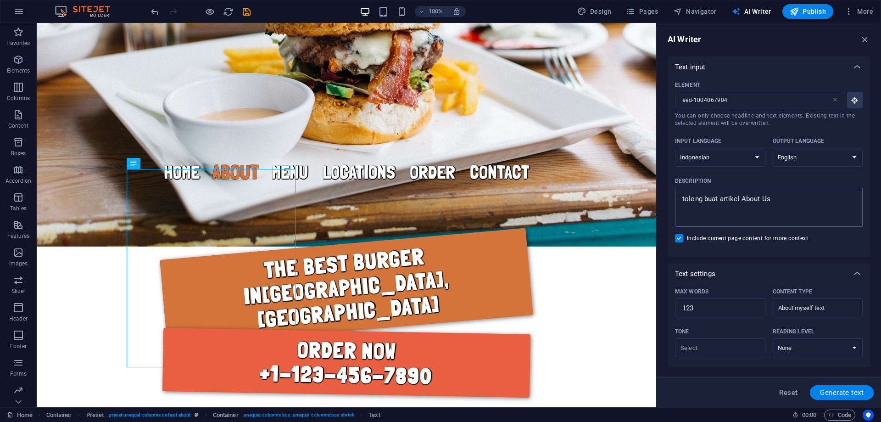
type textarea "tolong buat artikel About Us"
type textarea "x"
type textarea "tolong buat artikel About Us s"
type textarea "x"
type textarea "tolong buat artikel About Us se"
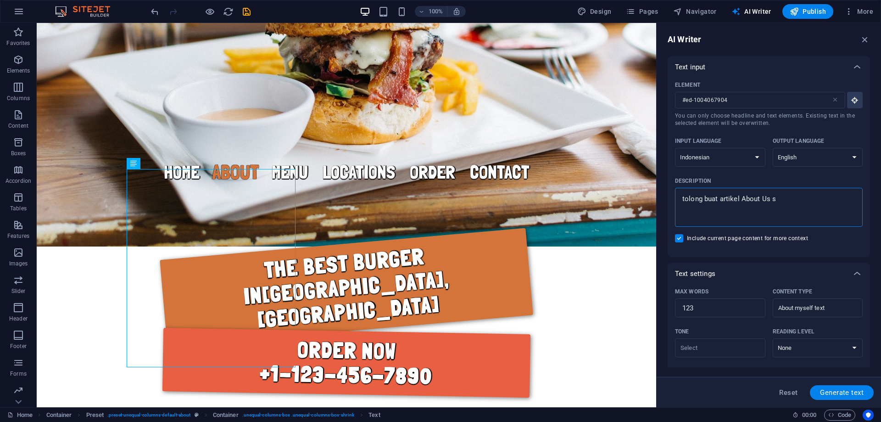
type textarea "x"
type textarea "tolong buat artikel About Us ses"
type textarea "x"
type textarea "tolong buat artikel About Us sesu"
type textarea "x"
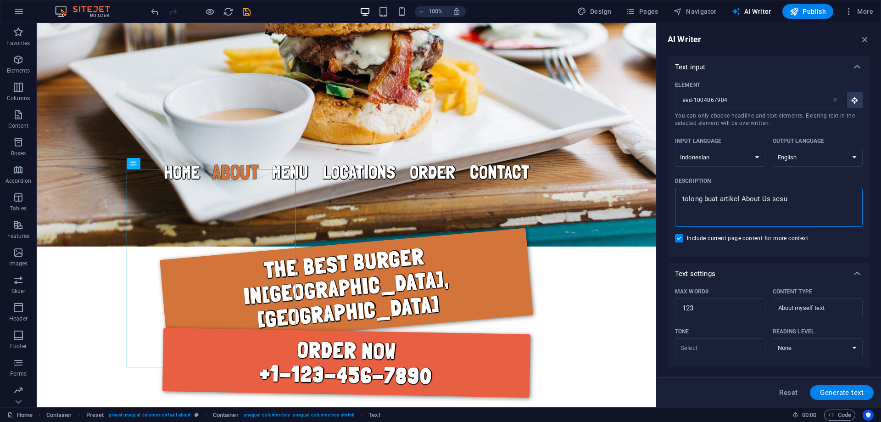
type textarea "tolong buat artikel About Us"
type textarea "x"
type textarea "tolong buat artikel About Us"
type textarea "x"
type textarea "tolong buat artikel About Us,"
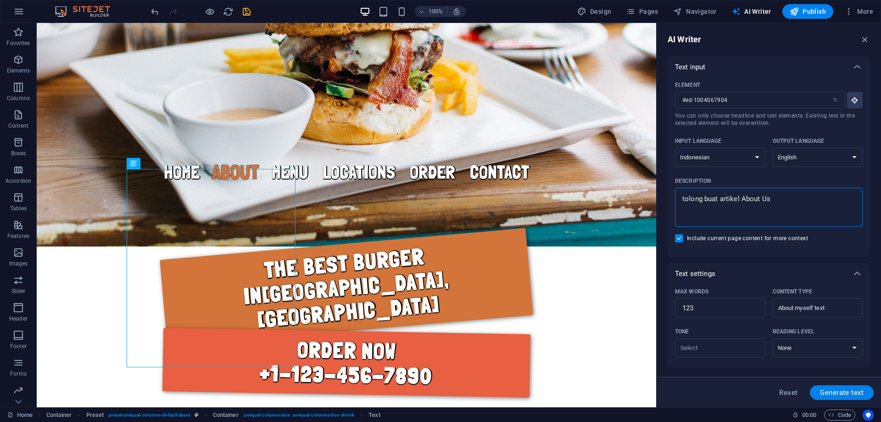
type textarea "x"
type textarea "tolong buat artikel About Us,"
type textarea "x"
type textarea "tolong buat artikel About Us, s"
type textarea "x"
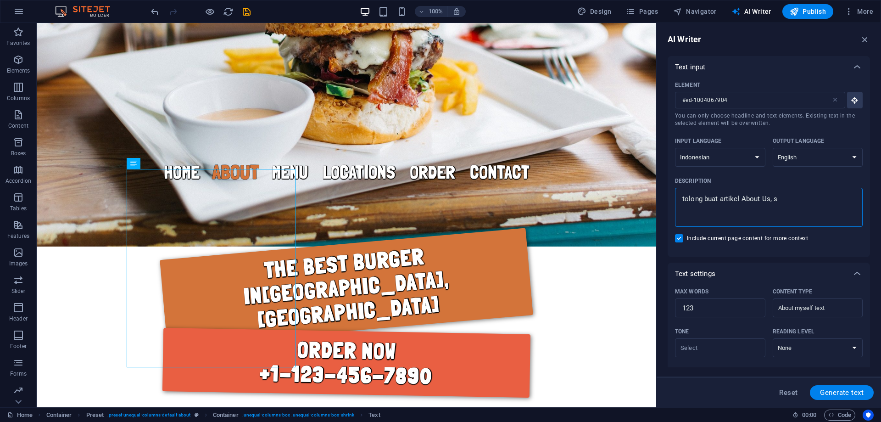
type textarea "tolong buat artikel About Us, se"
type textarea "x"
type textarea "tolong buat artikel About Us, ses"
type textarea "x"
type textarea "tolong buat artikel About Us, sesu"
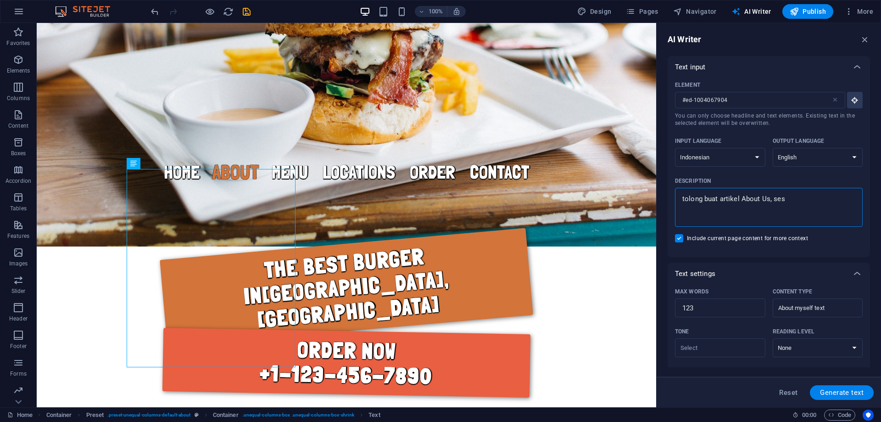
type textarea "x"
type textarea "tolong buat artikel About Us, sesua"
type textarea "x"
type textarea "tolong buat artikel About Us, sesuai"
type textarea "x"
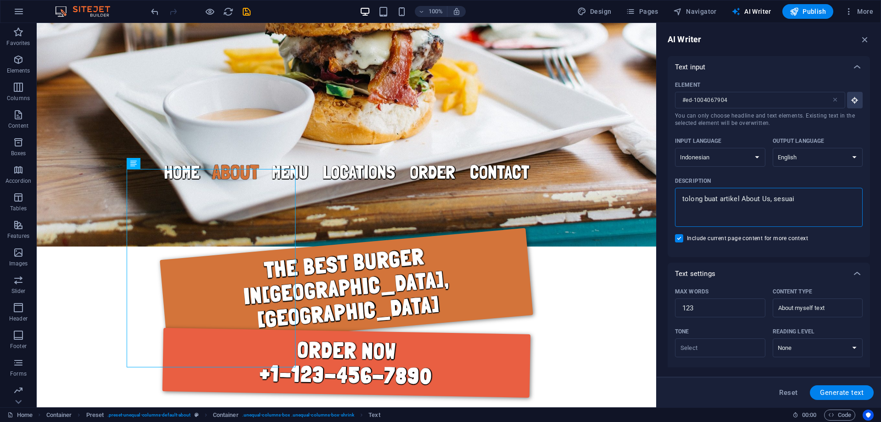
type textarea "tolong buat artikel About Us, sesuai"
type textarea "x"
type textarea "tolong buat artikel About Us, sesuai t"
type textarea "x"
type textarea "tolong buat artikel About Us, sesuai te"
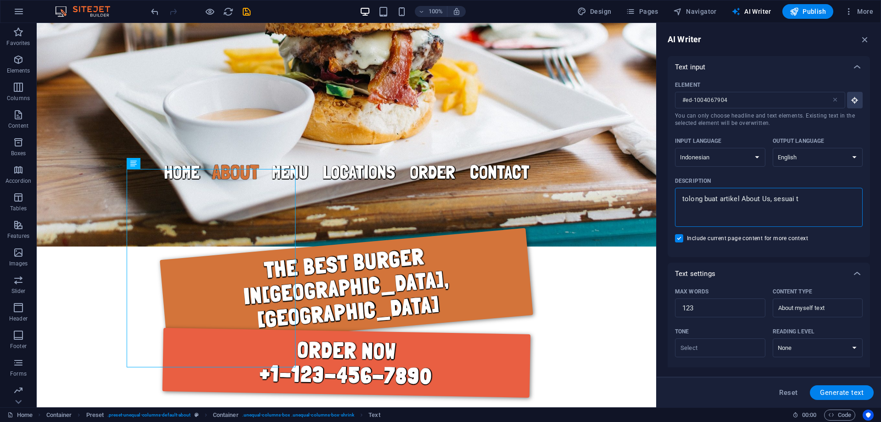
type textarea "x"
type textarea "tolong buat artikel About Us, sesuai tem"
type textarea "x"
type textarea "tolong buat artikel About Us, sesuai temp"
type textarea "x"
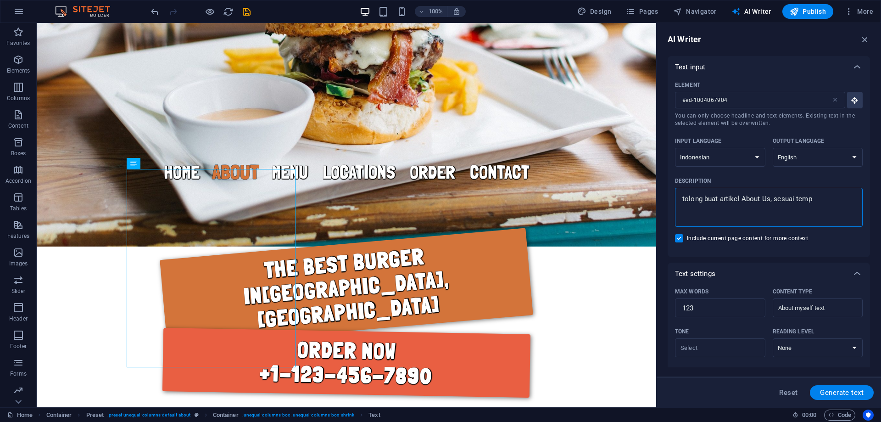
type textarea "tolong buat artikel About Us, sesuai templ"
type textarea "x"
click at [853, 395] on span "Generate text" at bounding box center [842, 392] width 44 height 7
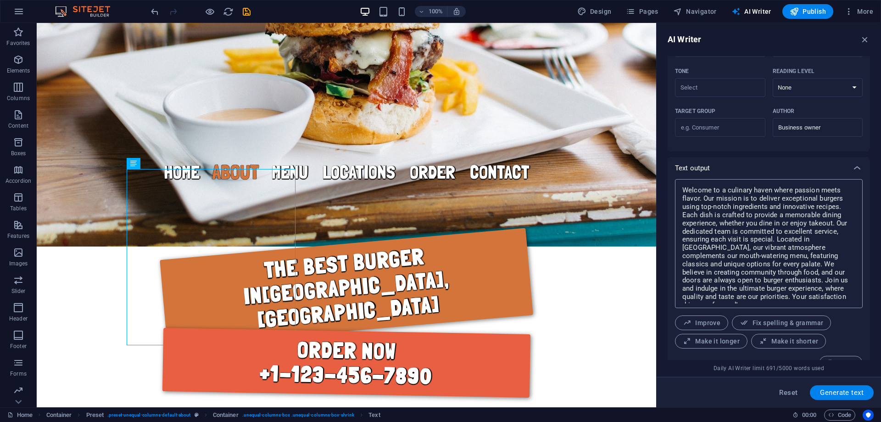
scroll to position [278, 0]
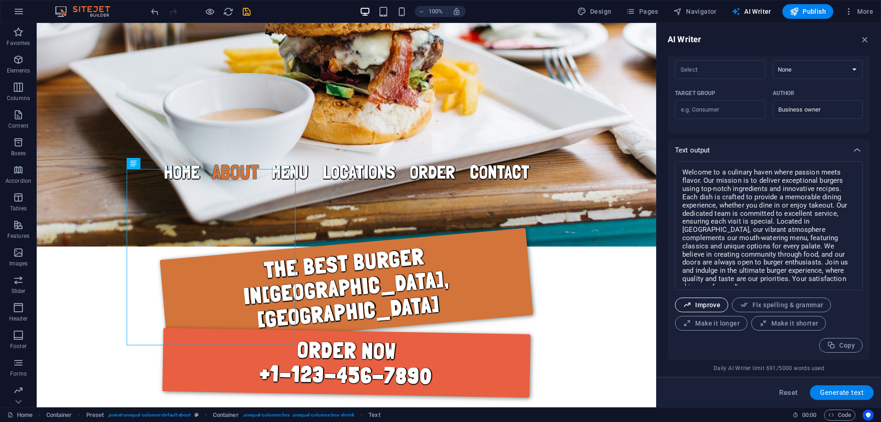
click at [708, 302] on span "Improve" at bounding box center [702, 305] width 38 height 9
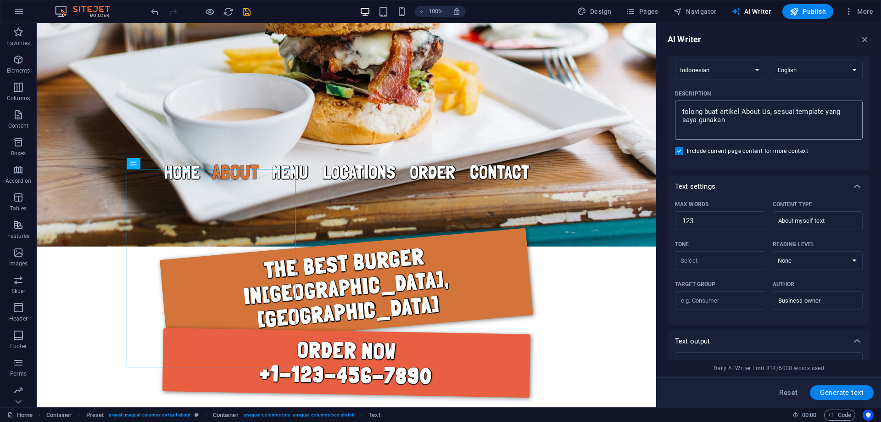
scroll to position [50, 0]
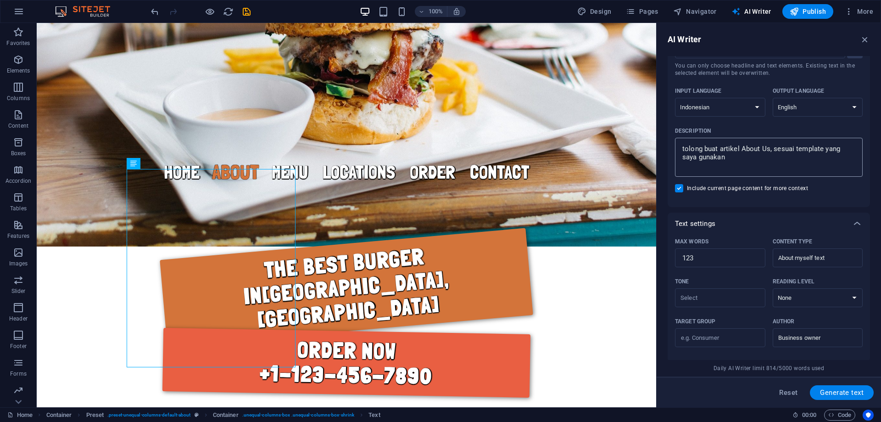
click at [752, 158] on textarea "tolong buat artikel About Us, sesuai template yang saya gunakan" at bounding box center [769, 157] width 179 height 30
click at [844, 394] on span "Generate text" at bounding box center [842, 392] width 44 height 7
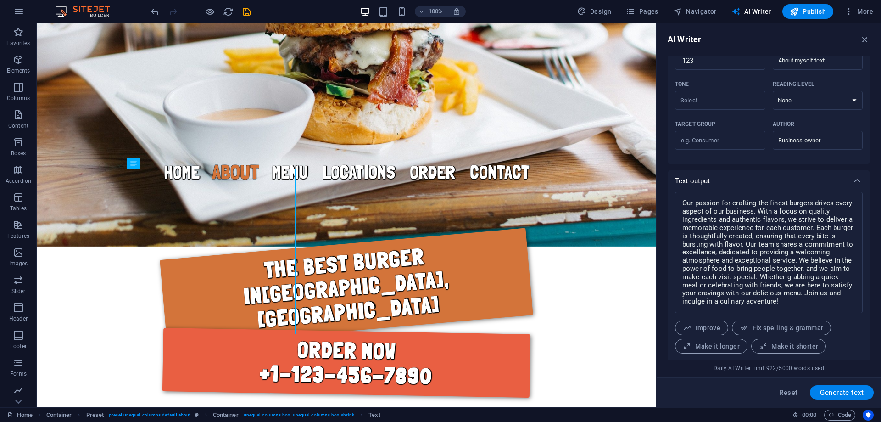
scroll to position [270, 0]
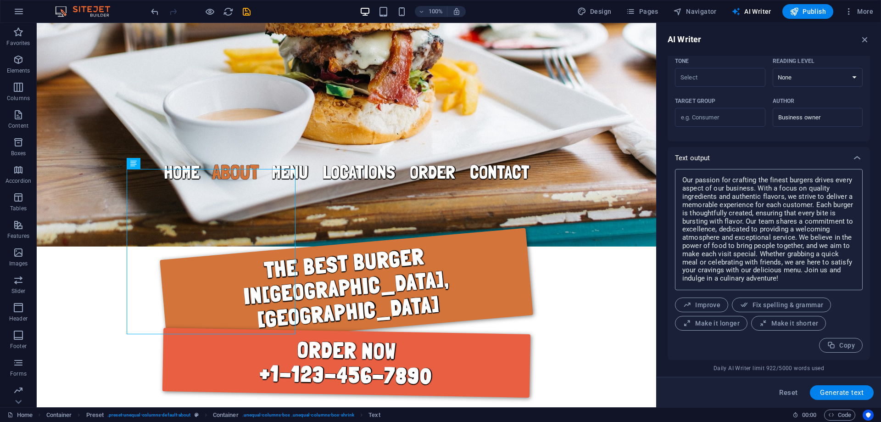
click at [796, 247] on textarea "Our passion for crafting the finest burgers drives every aspect of our business…" at bounding box center [769, 230] width 179 height 112
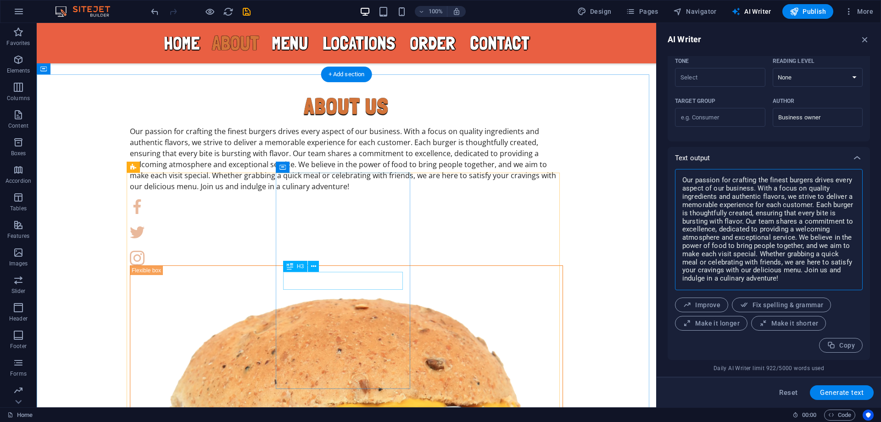
scroll to position [658, 0]
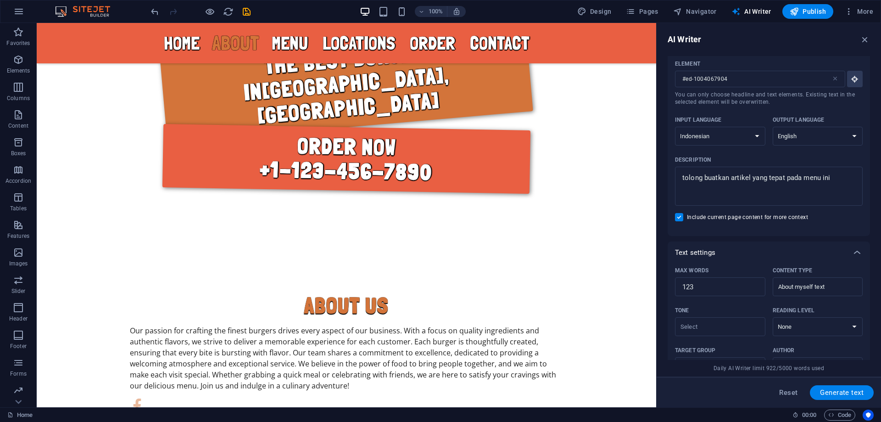
scroll to position [0, 0]
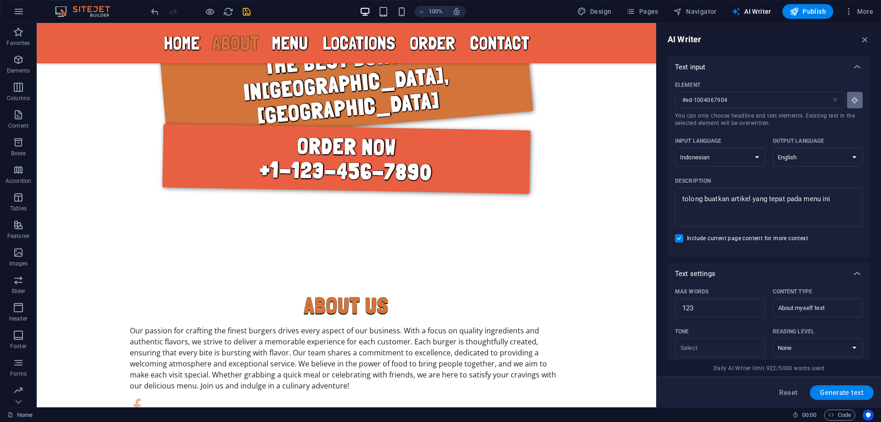
click at [852, 104] on button "Element #ed-1004067904 ​ You can only choose headline and text elements. Existi…" at bounding box center [855, 100] width 16 height 17
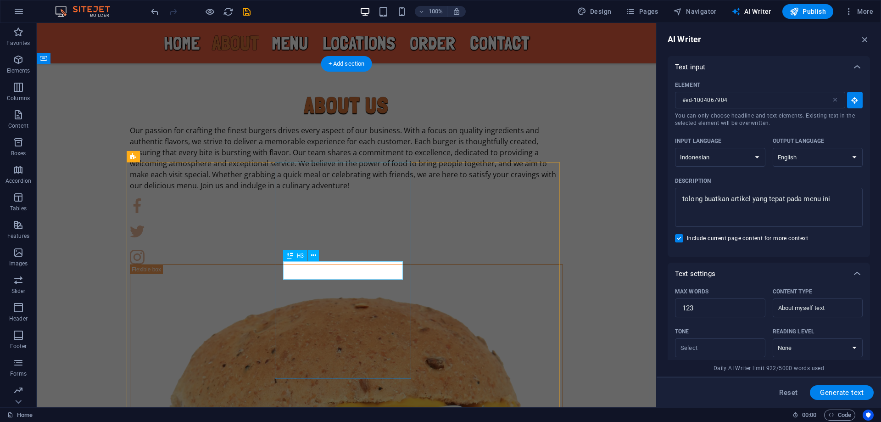
scroll to position [673, 0]
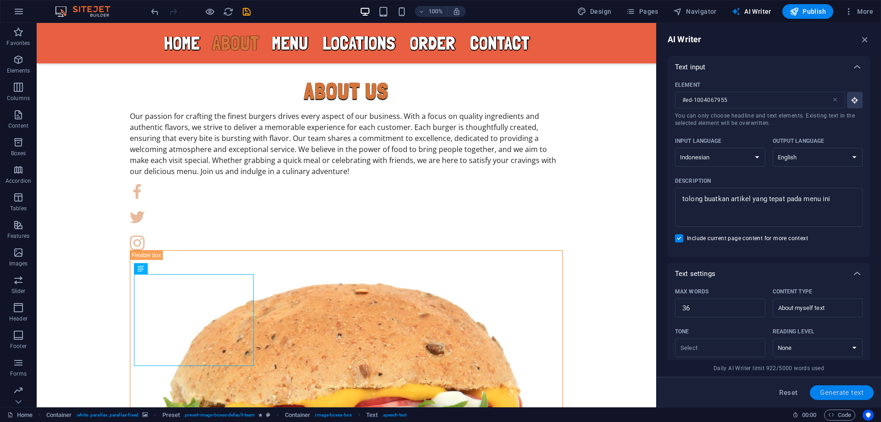
click at [847, 389] on span "Generate text" at bounding box center [842, 392] width 44 height 7
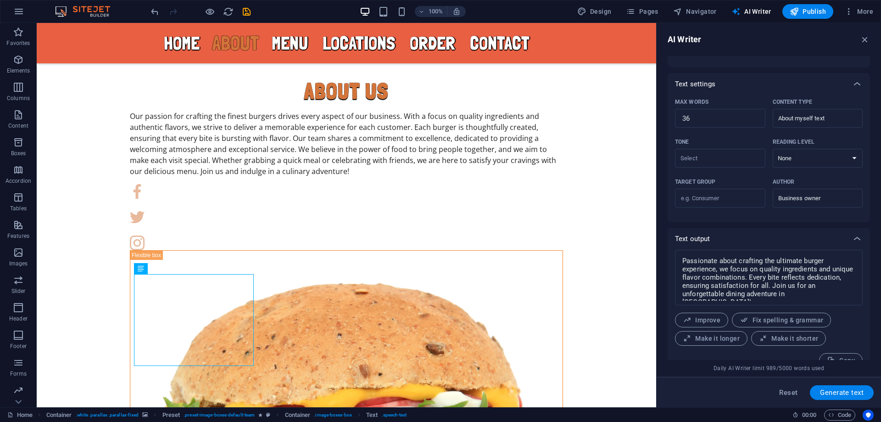
scroll to position [205, 0]
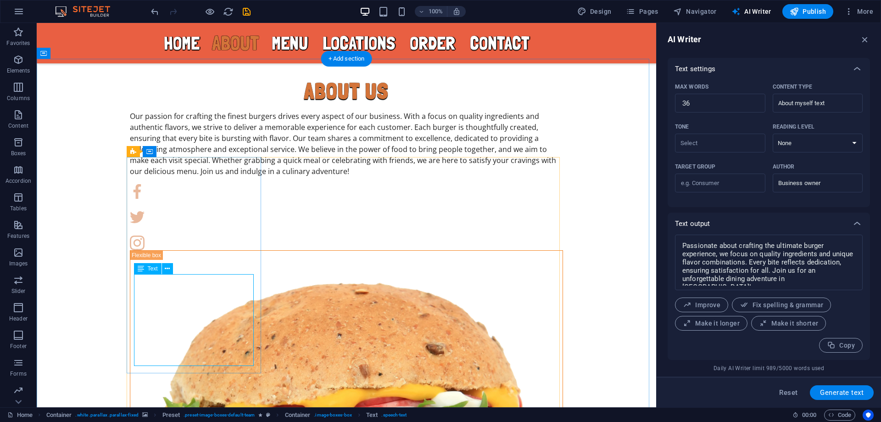
click at [196, 332] on div "H2 Banner Banner Container H2 Banner Menu Bar Menu Logo Container Container Pre…" at bounding box center [347, 215] width 620 height 384
click at [760, 256] on textarea "Passionate about crafting the ultimate burger experience, we focus on quality i…" at bounding box center [769, 262] width 179 height 46
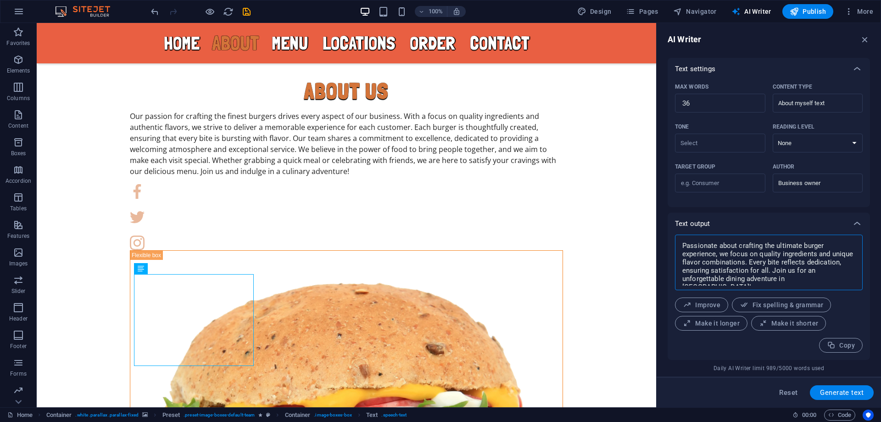
click at [760, 256] on textarea "Passionate about crafting the ultimate burger experience, we focus on quality i…" at bounding box center [769, 262] width 179 height 46
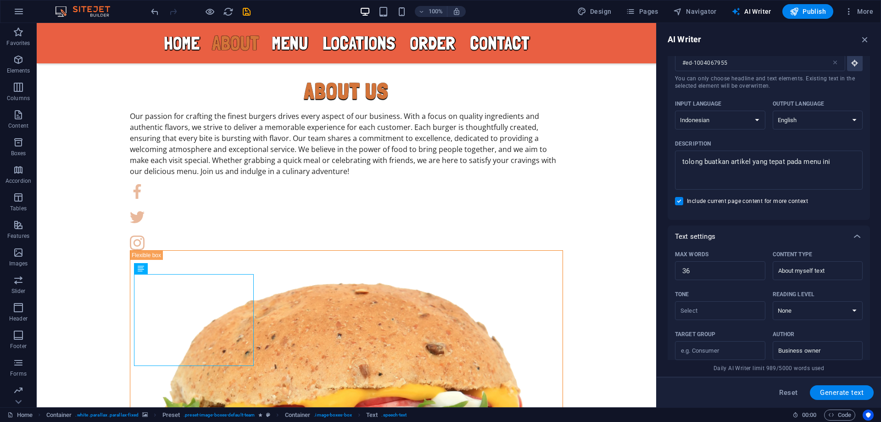
scroll to position [36, 0]
click at [837, 168] on textarea "tolong buatkan artikel yang tepat pada menu ini" at bounding box center [769, 171] width 179 height 30
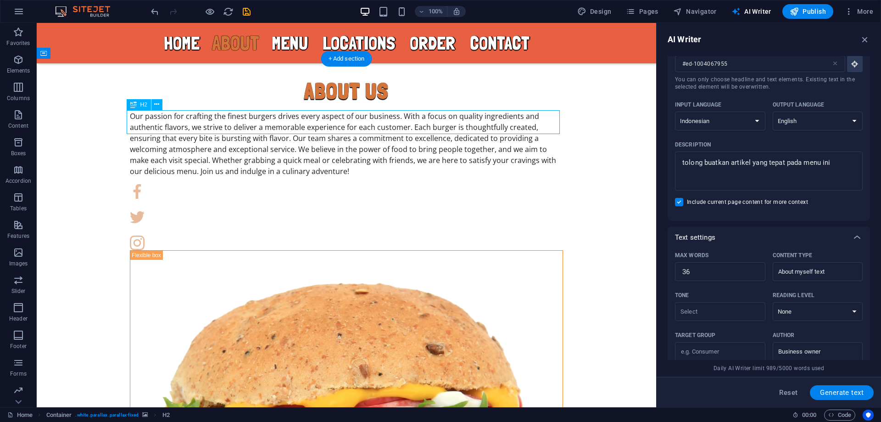
click at [157, 105] on icon at bounding box center [156, 105] width 5 height 10
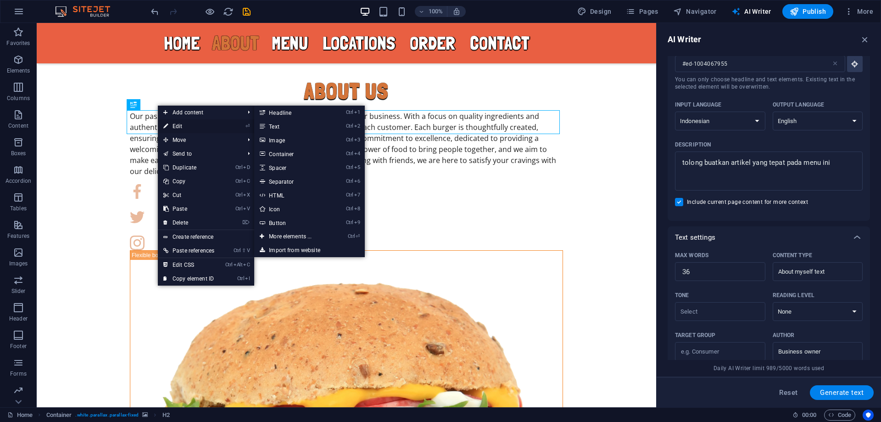
click at [188, 127] on link "⏎ Edit" at bounding box center [189, 126] width 62 height 14
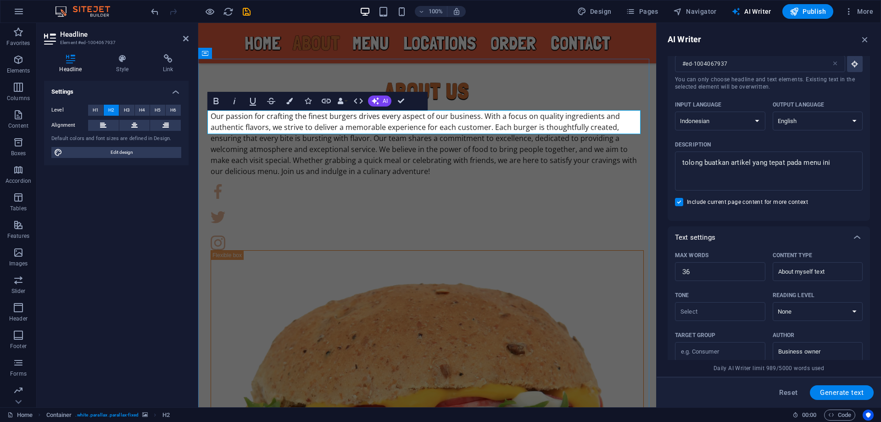
drag, startPoint x: 438, startPoint y: 120, endPoint x: 394, endPoint y: 119, distance: 44.5
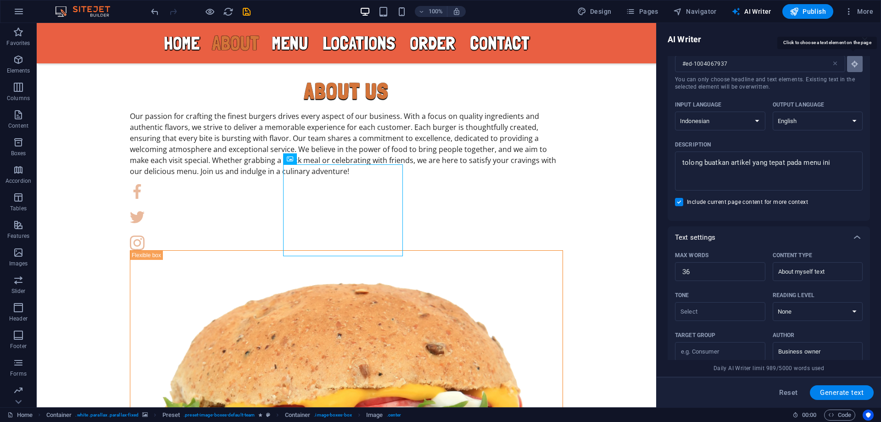
click at [856, 63] on icon "button" at bounding box center [855, 64] width 8 height 8
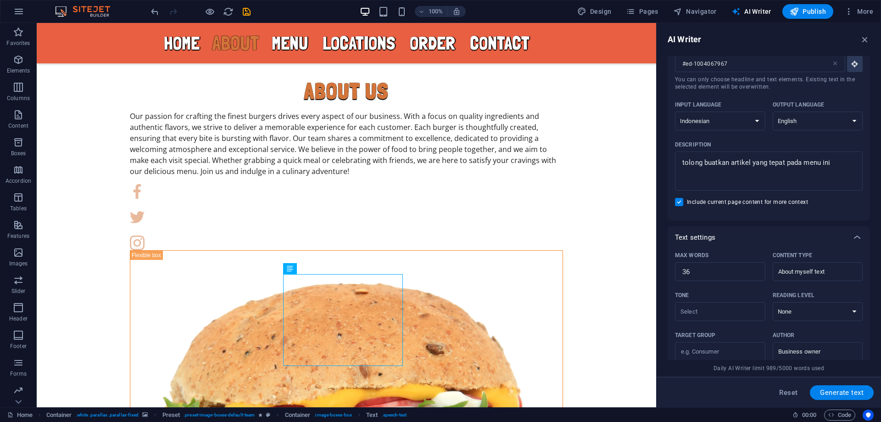
click at [847, 392] on span "Generate text" at bounding box center [842, 392] width 44 height 7
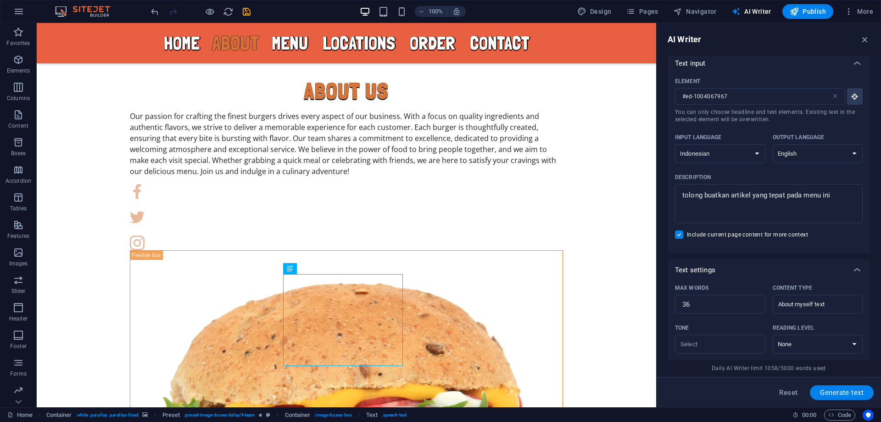
scroll to position [0, 0]
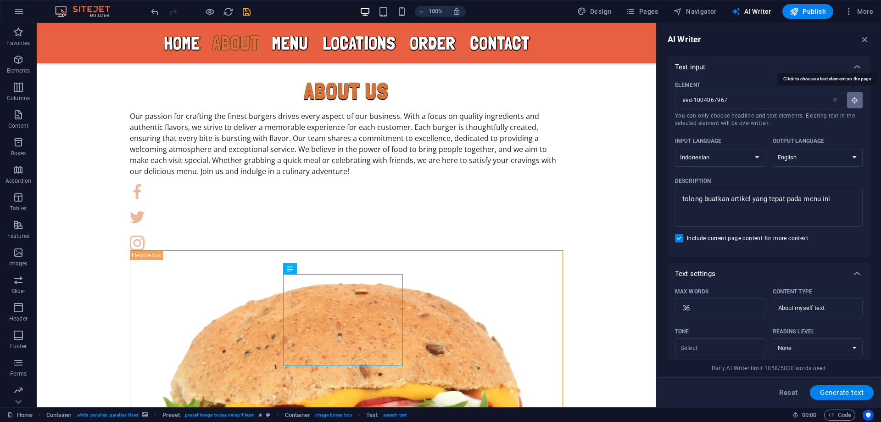
click at [851, 101] on icon "button" at bounding box center [855, 100] width 8 height 8
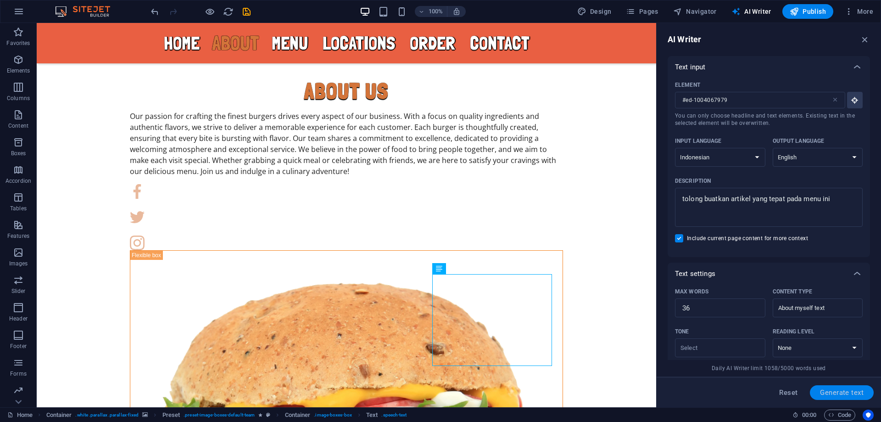
click at [843, 397] on button "Generate text" at bounding box center [842, 392] width 64 height 15
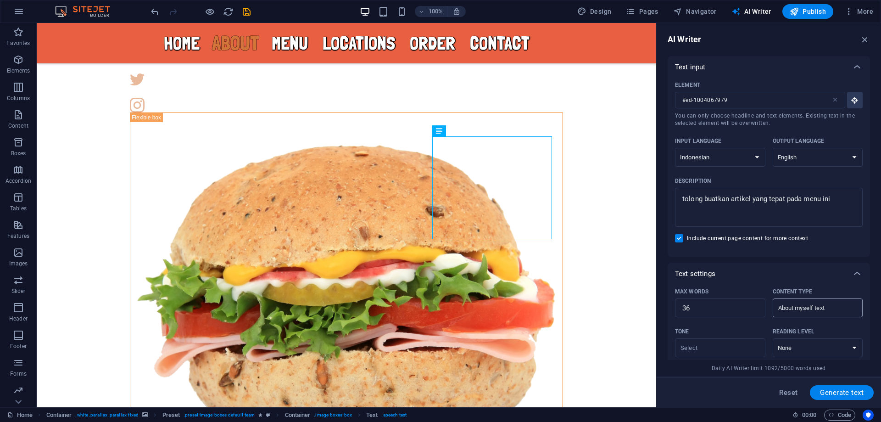
click at [821, 309] on input "About myself text" at bounding box center [811, 307] width 70 height 13
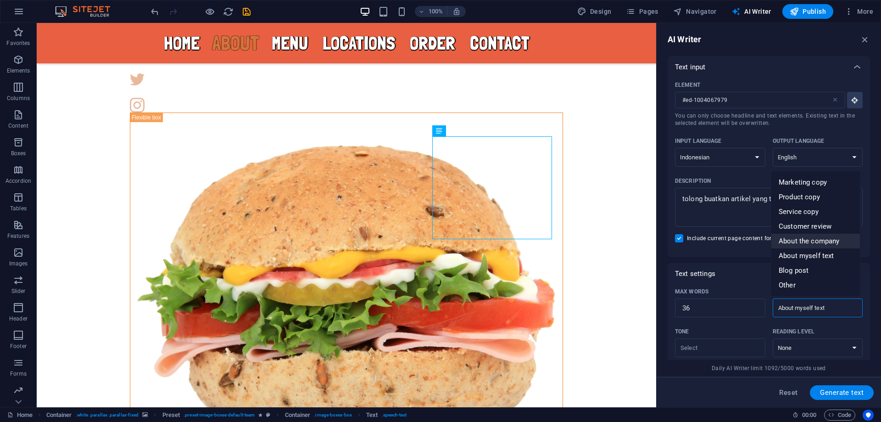
click at [805, 241] on span "About the company" at bounding box center [809, 240] width 61 height 9
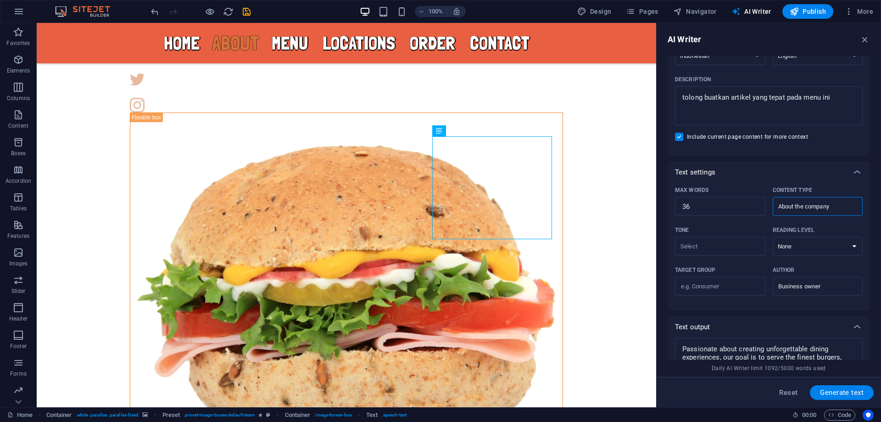
scroll to position [107, 0]
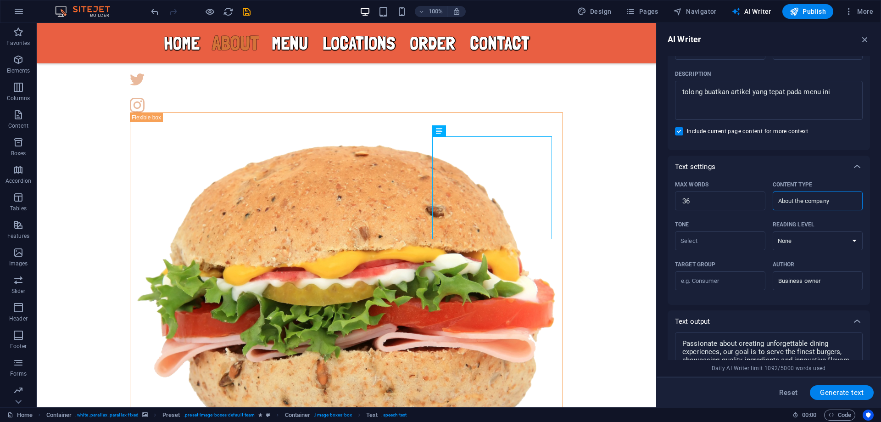
click at [812, 205] on input "About the company" at bounding box center [811, 200] width 70 height 13
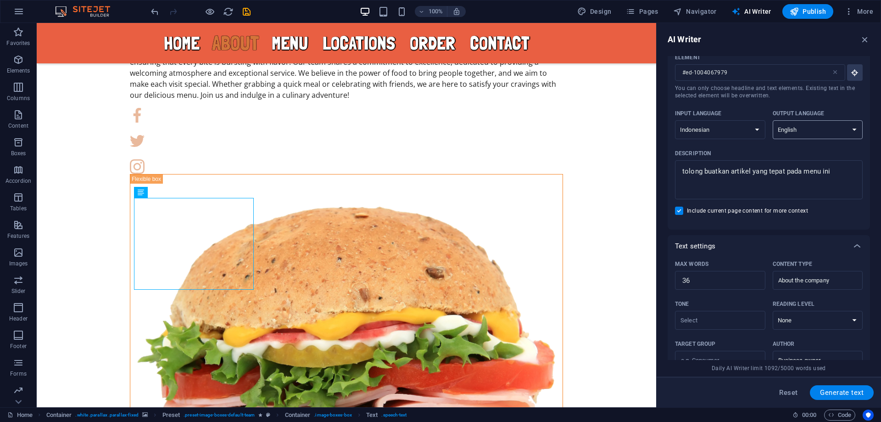
scroll to position [15, 0]
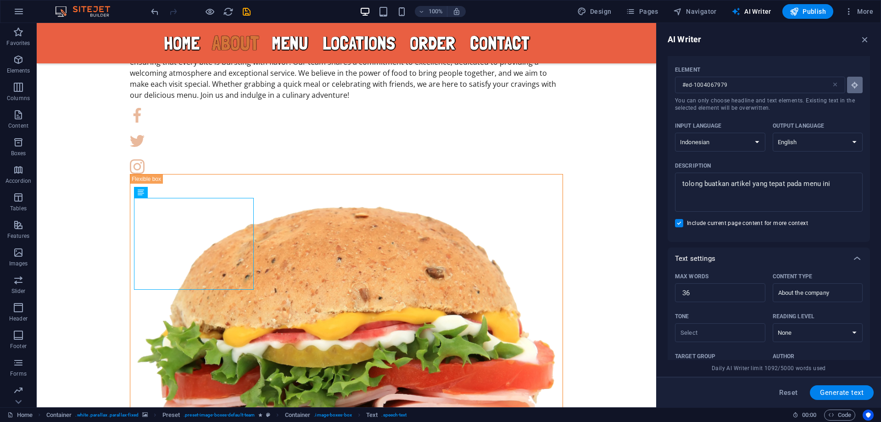
click at [857, 93] on button "Element #ed-1004067979 ​ You can only choose headline and text elements. Existi…" at bounding box center [855, 85] width 16 height 17
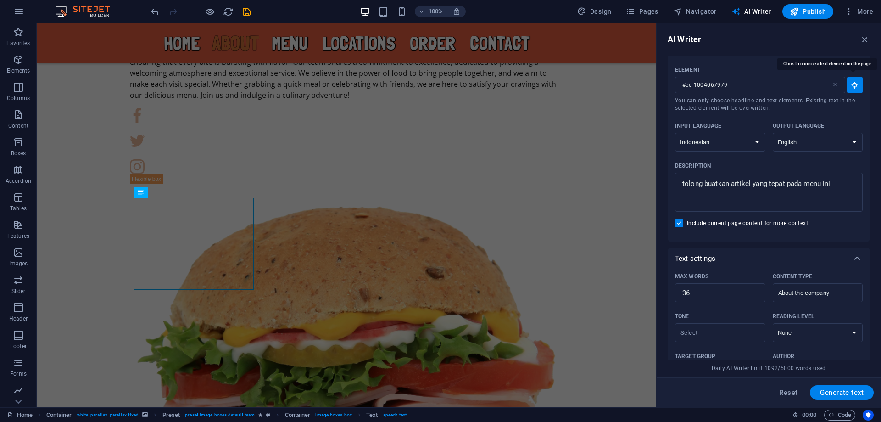
click at [855, 88] on icon "button" at bounding box center [855, 85] width 8 height 8
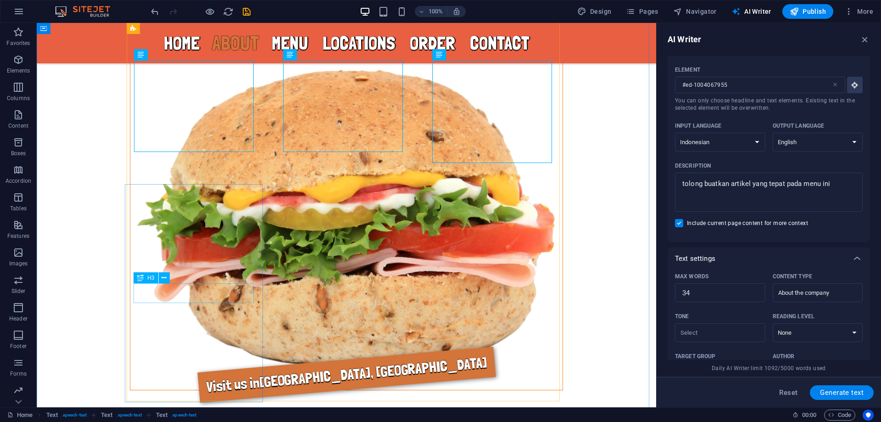
scroll to position [887, 0]
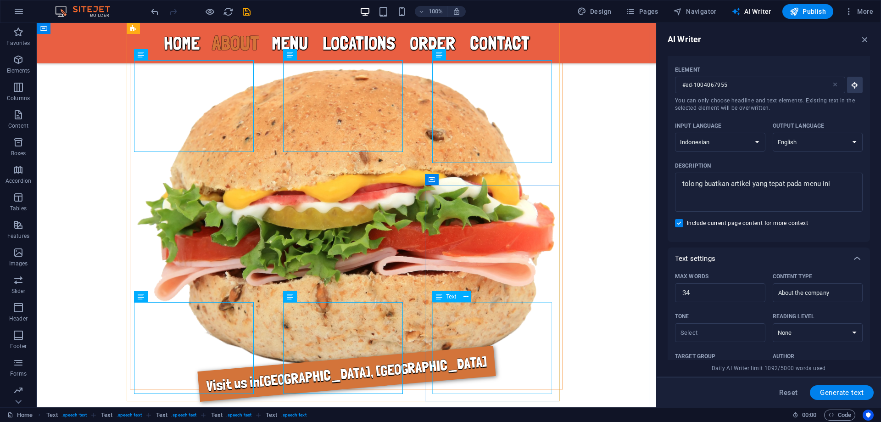
click at [834, 390] on span "Generate text" at bounding box center [842, 392] width 44 height 7
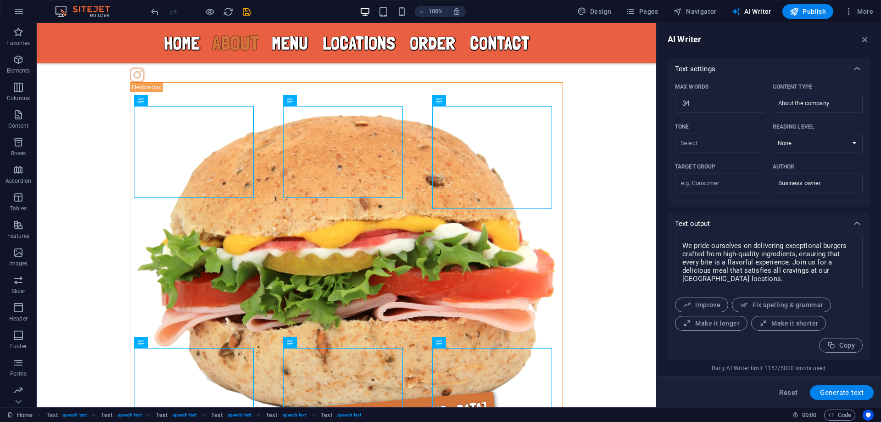
scroll to position [796, 0]
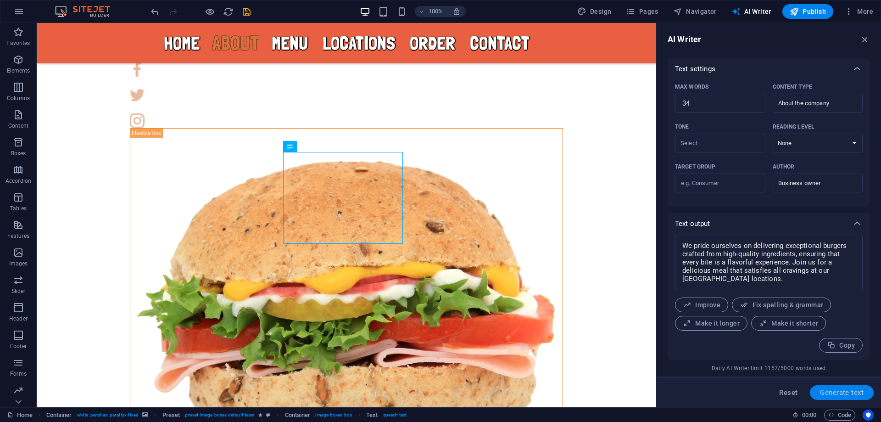
click at [833, 392] on span "Generate text" at bounding box center [842, 392] width 44 height 7
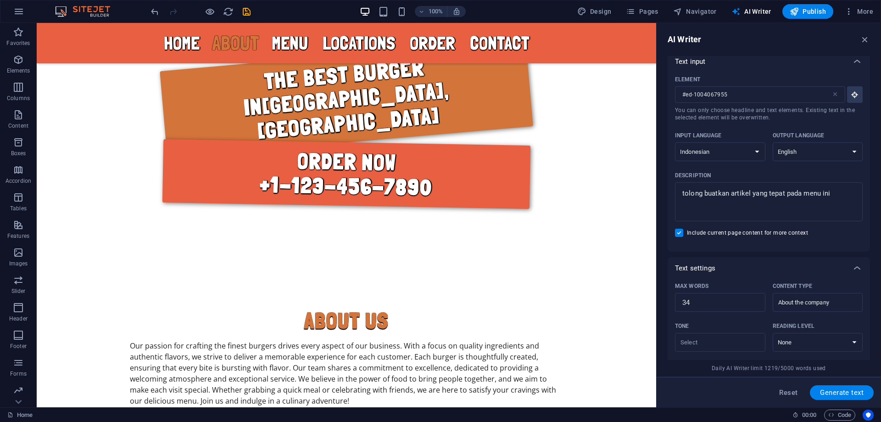
scroll to position [0, 0]
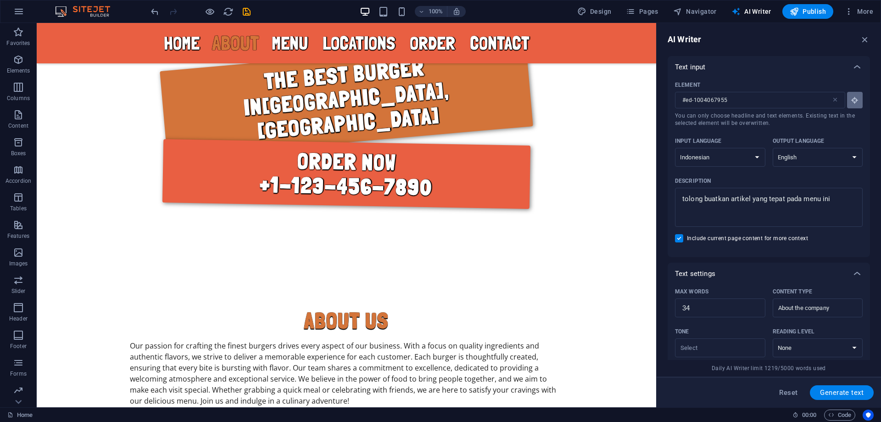
click at [856, 101] on icon "button" at bounding box center [855, 100] width 8 height 8
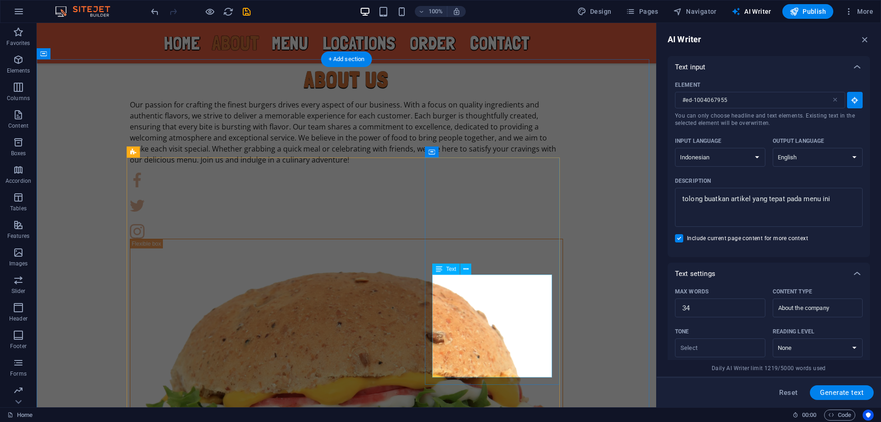
scroll to position [734, 0]
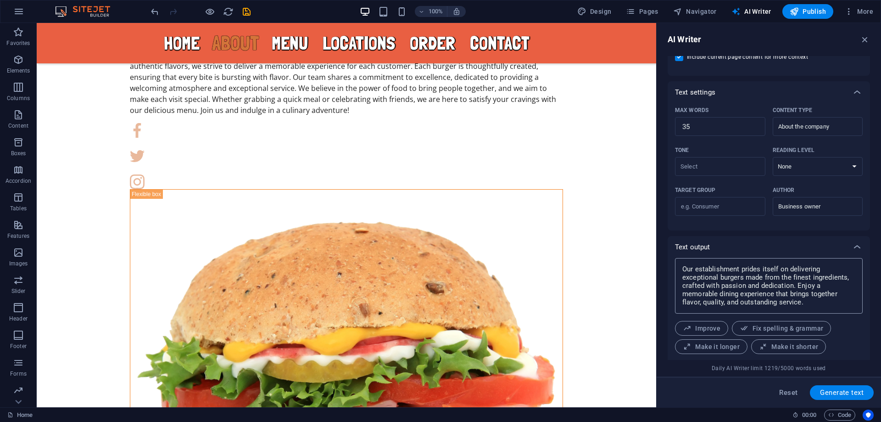
scroll to position [184, 0]
click at [769, 287] on textarea "Our establishment prides itself on delivering exceptional burgers made from the…" at bounding box center [769, 283] width 179 height 46
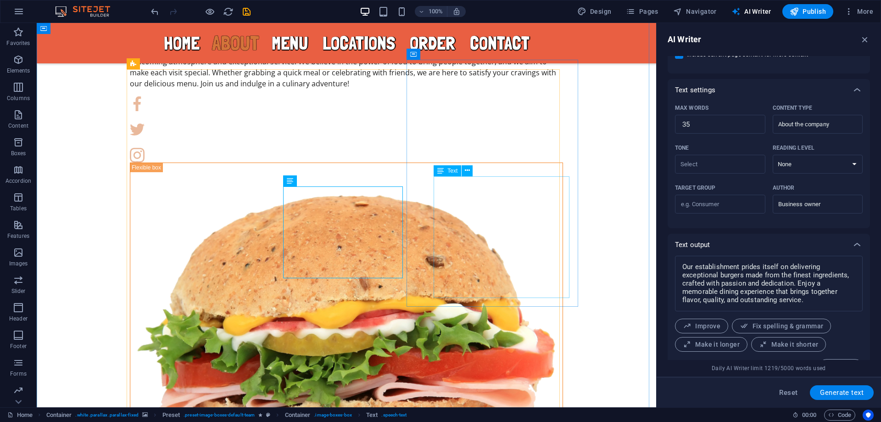
scroll to position [796, 0]
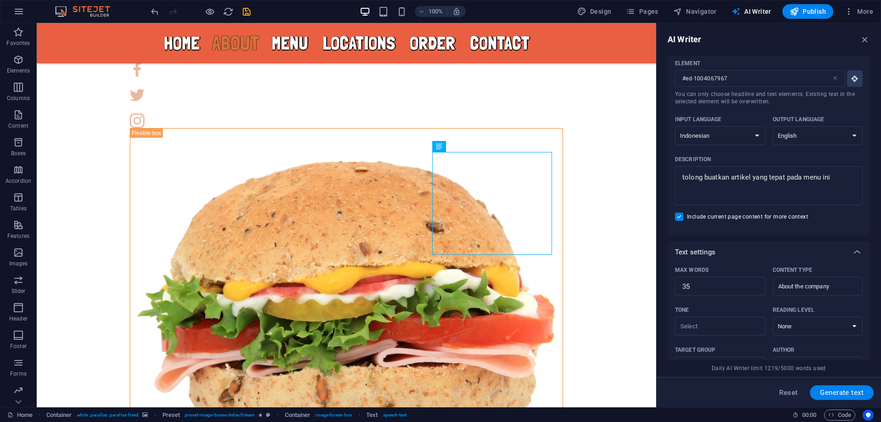
scroll to position [0, 0]
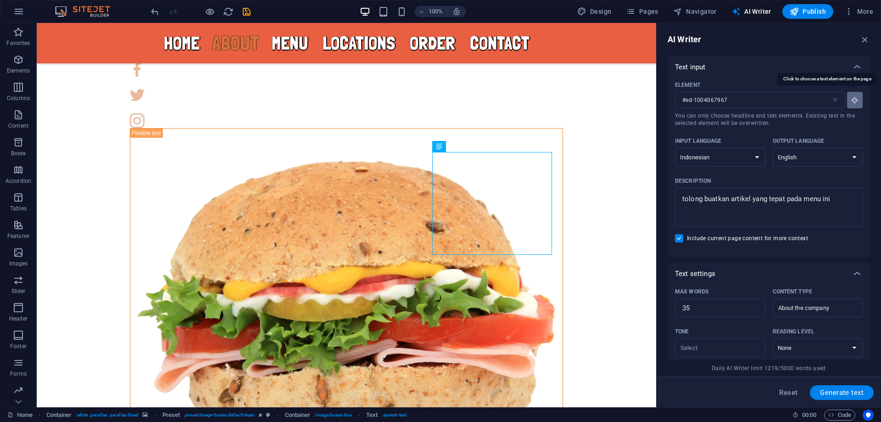
click at [853, 101] on icon "button" at bounding box center [855, 100] width 8 height 8
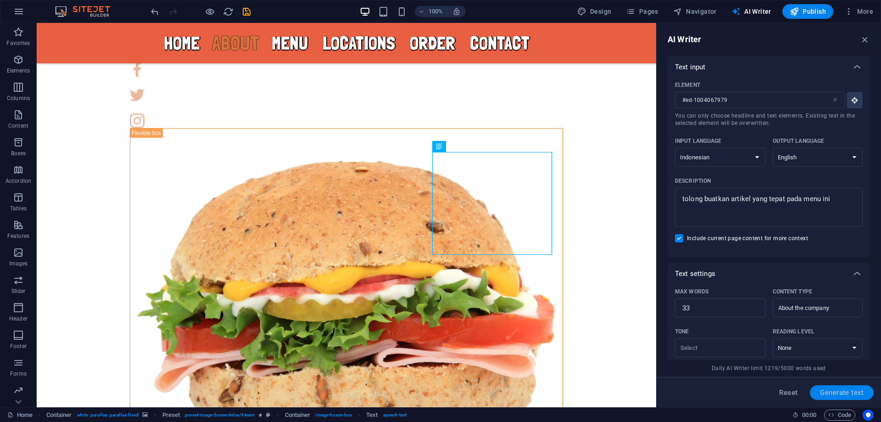
click at [839, 389] on span "Generate text" at bounding box center [842, 392] width 44 height 7
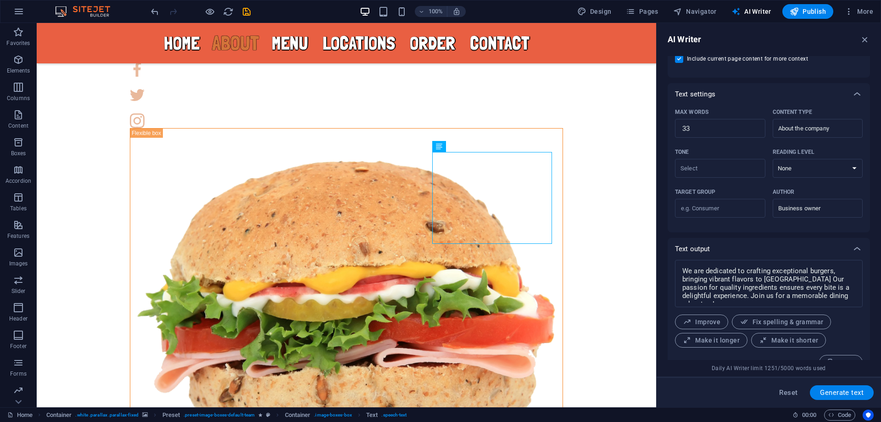
scroll to position [196, 0]
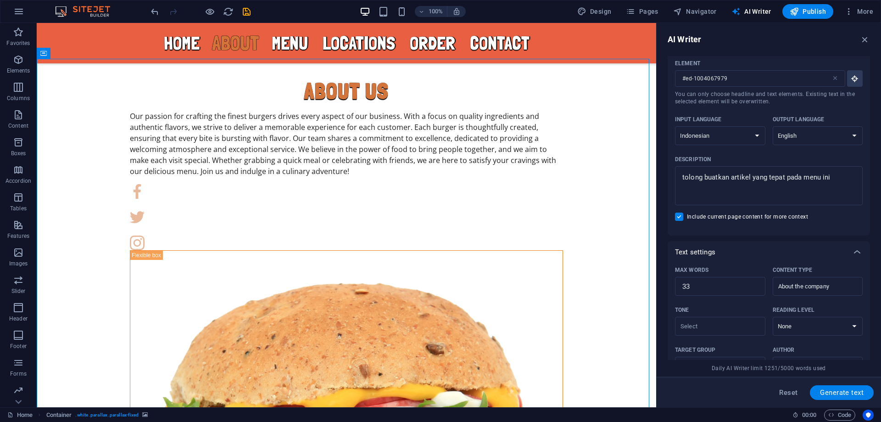
scroll to position [0, 0]
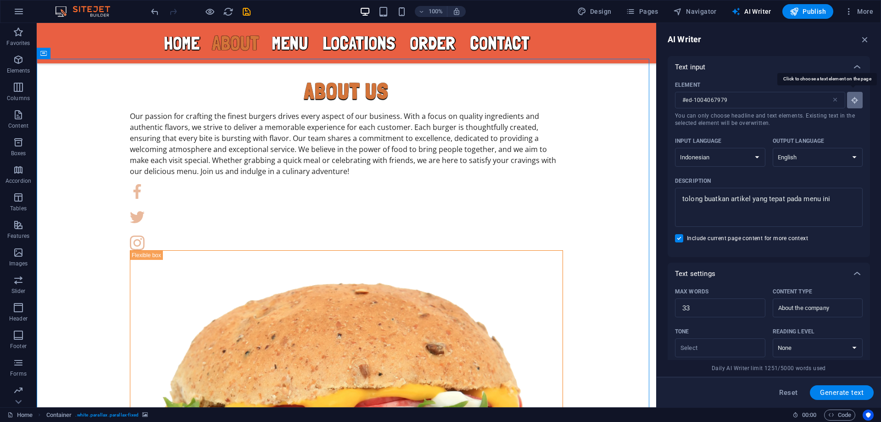
click at [855, 105] on button "Element #ed-1004067979 ​ You can only choose headline and text elements. Existi…" at bounding box center [855, 100] width 16 height 17
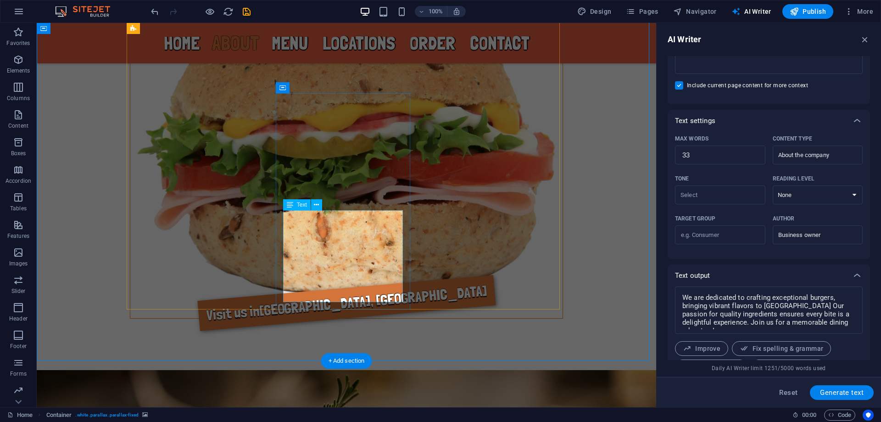
scroll to position [1010, 0]
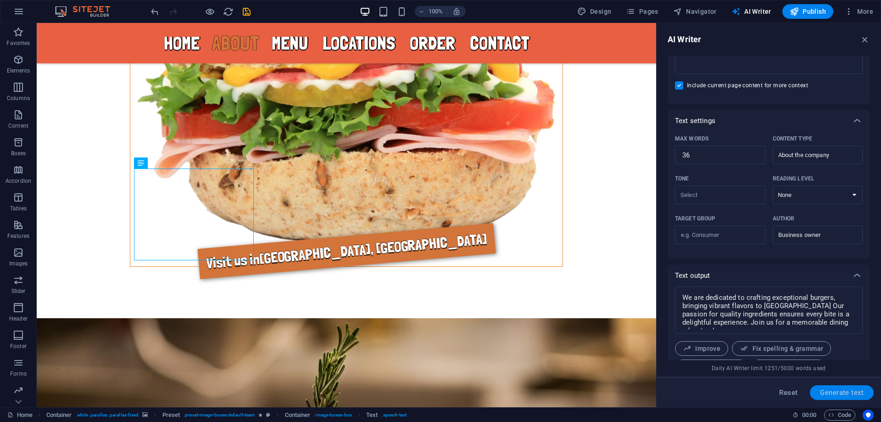
click at [855, 392] on span "Generate text" at bounding box center [842, 392] width 44 height 7
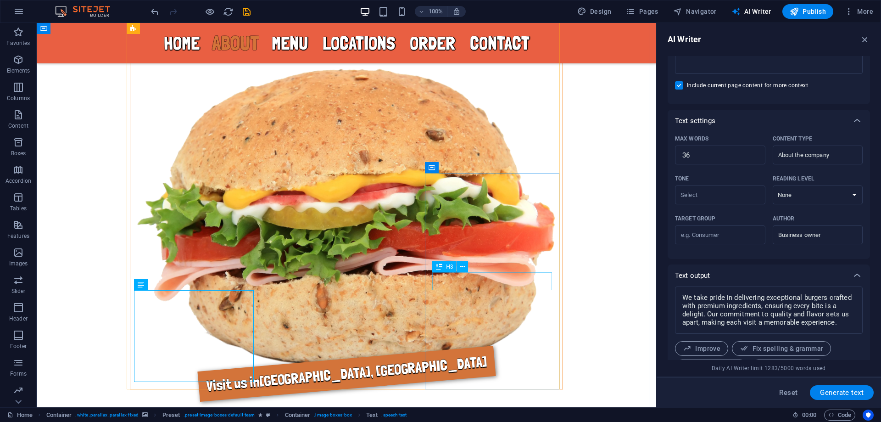
scroll to position [196, 0]
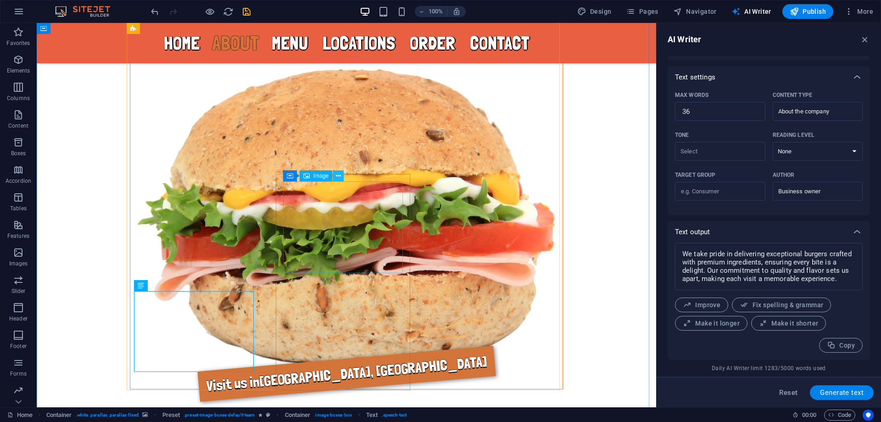
click at [337, 174] on icon at bounding box center [338, 176] width 5 height 10
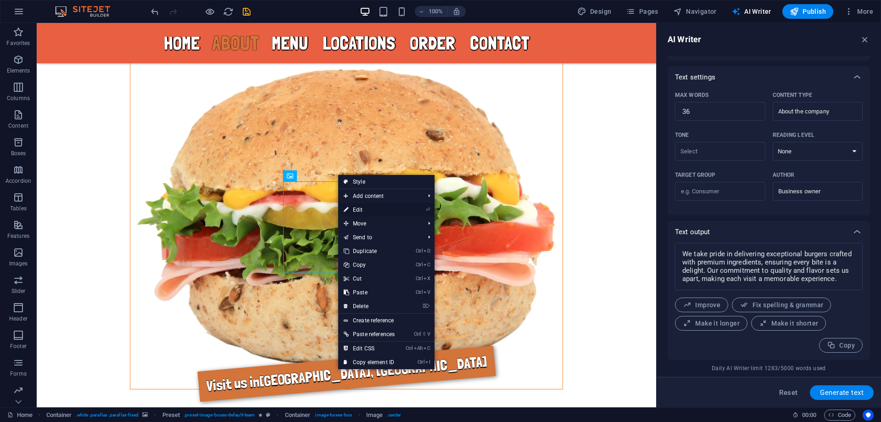
click at [376, 207] on link "⏎ Edit" at bounding box center [369, 210] width 62 height 14
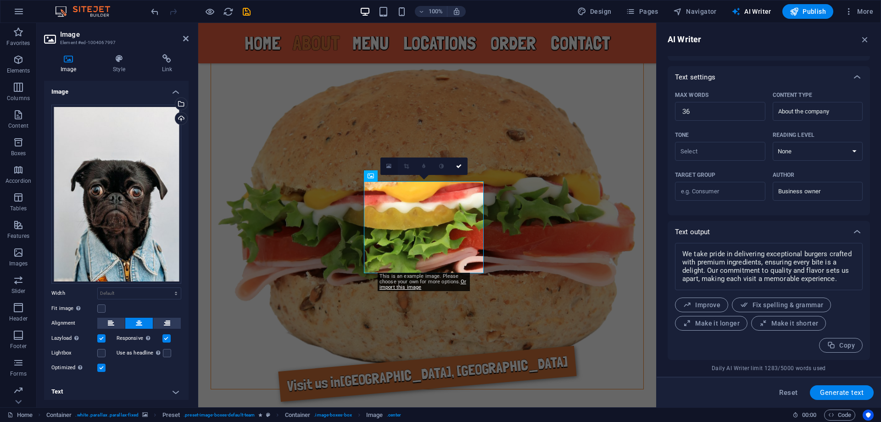
click at [388, 166] on icon at bounding box center [389, 166] width 5 height 6
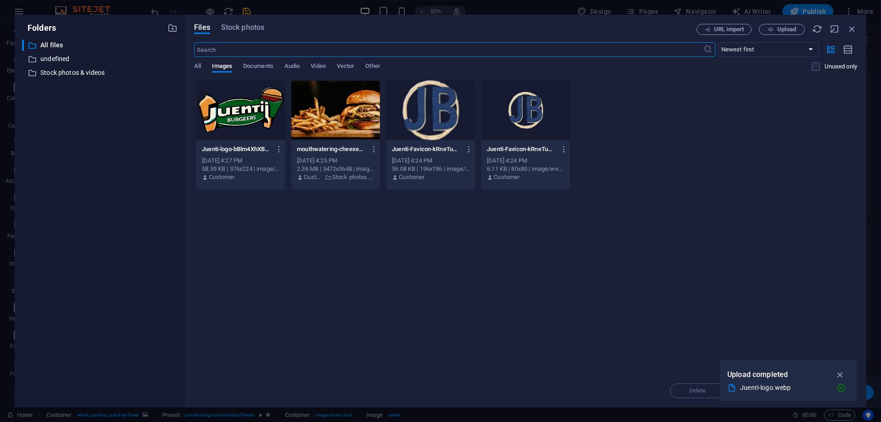
scroll to position [1272, 0]
click at [245, 28] on span "Stock photos" at bounding box center [242, 27] width 43 height 11
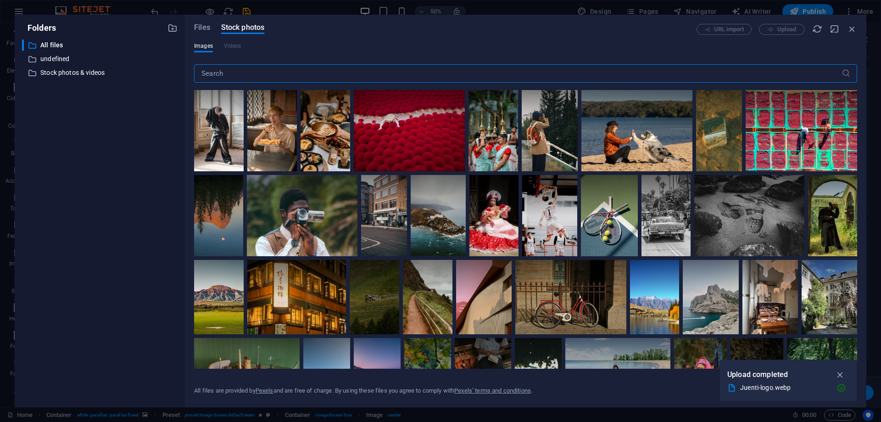
click at [318, 75] on input "text" at bounding box center [518, 73] width 648 height 18
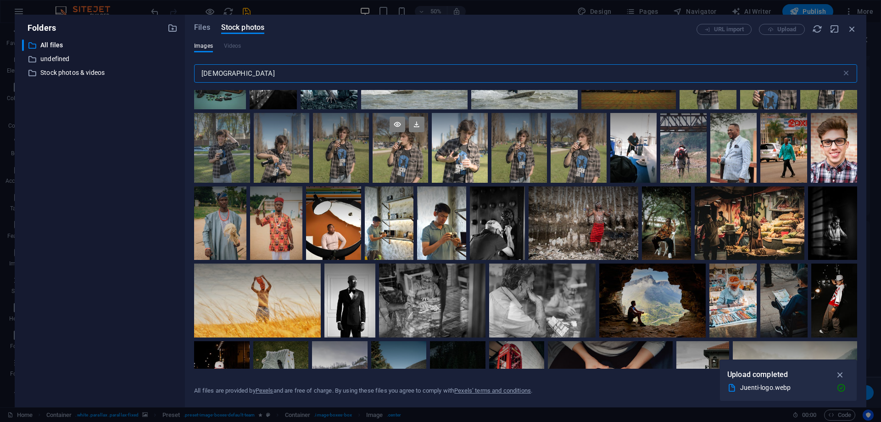
scroll to position [933, 0]
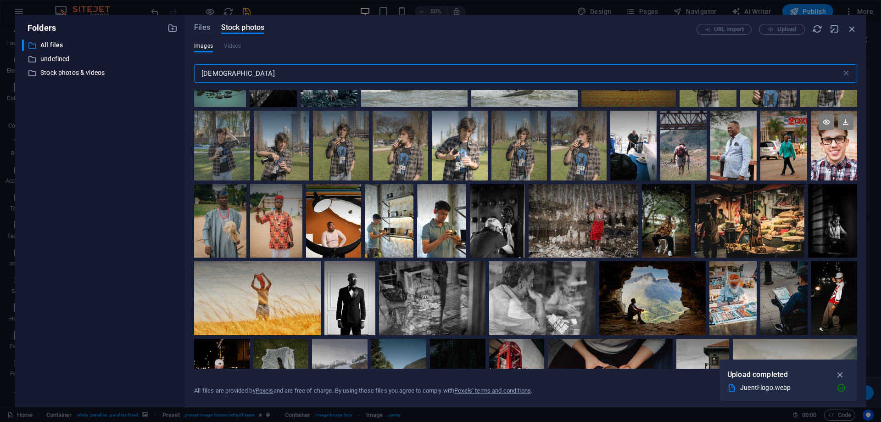
click at [834, 157] on div at bounding box center [834, 146] width 46 height 70
click at [844, 121] on icon at bounding box center [846, 122] width 16 height 16
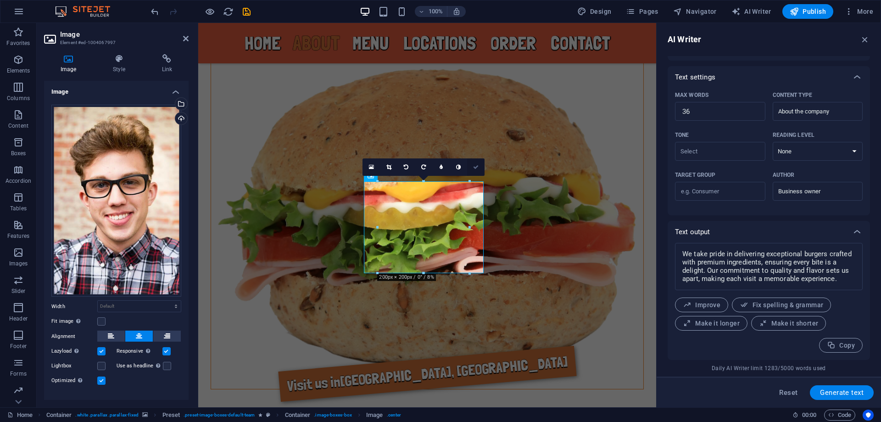
click at [477, 167] on icon at bounding box center [476, 167] width 6 height 6
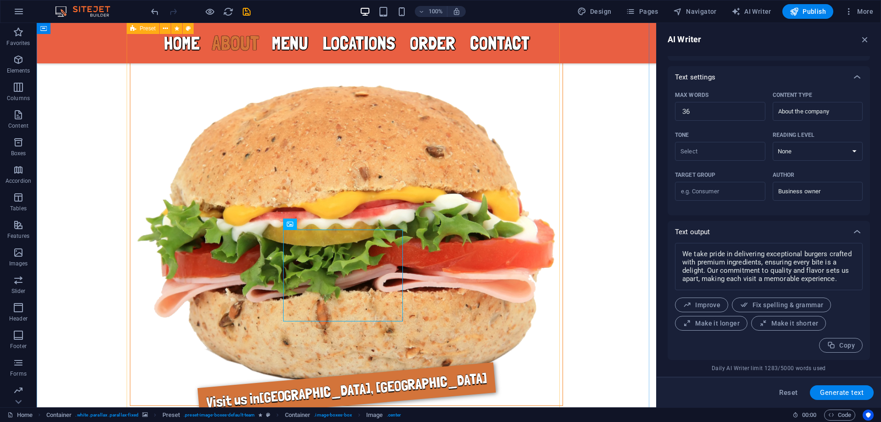
scroll to position [872, 0]
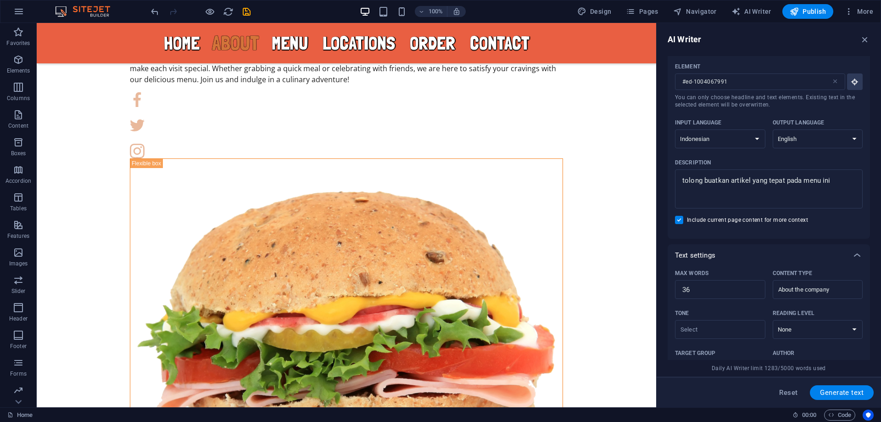
scroll to position [0, 0]
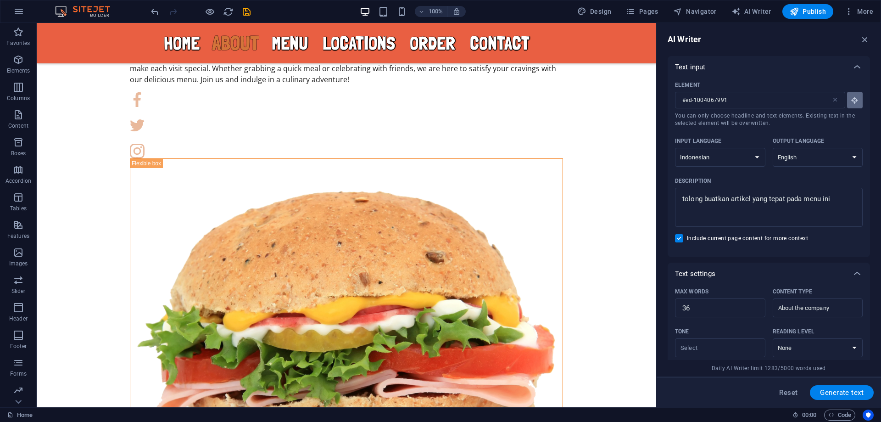
click at [855, 101] on icon "button" at bounding box center [855, 100] width 8 height 8
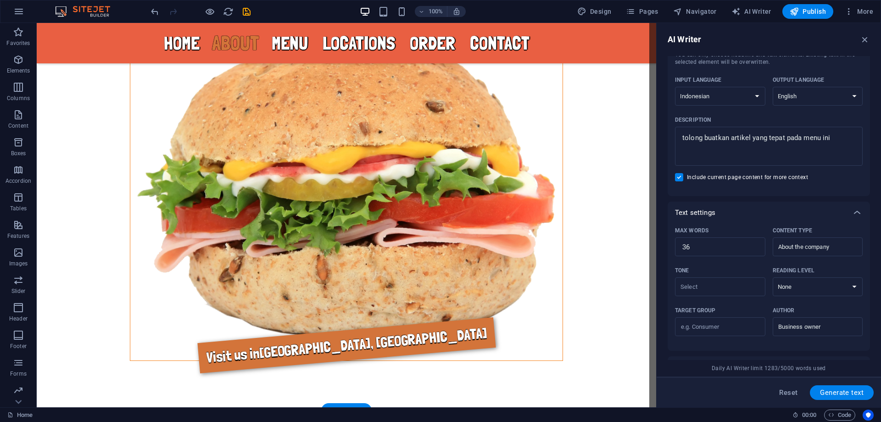
scroll to position [918, 0]
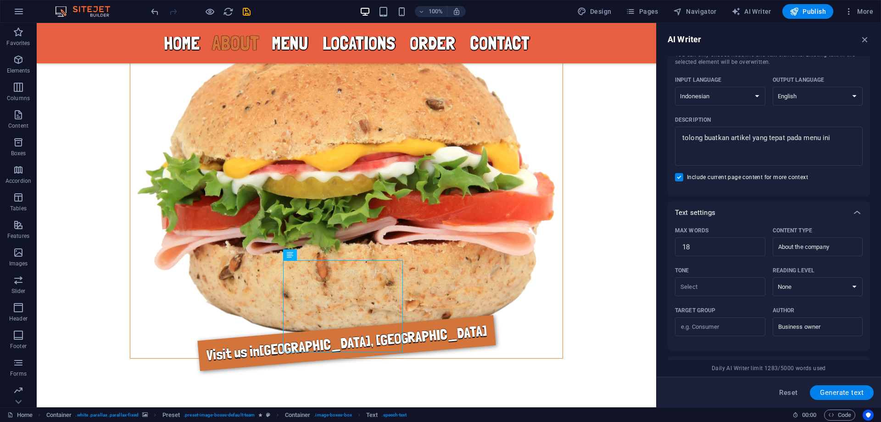
click at [851, 389] on span "Generate text" at bounding box center [842, 392] width 44 height 7
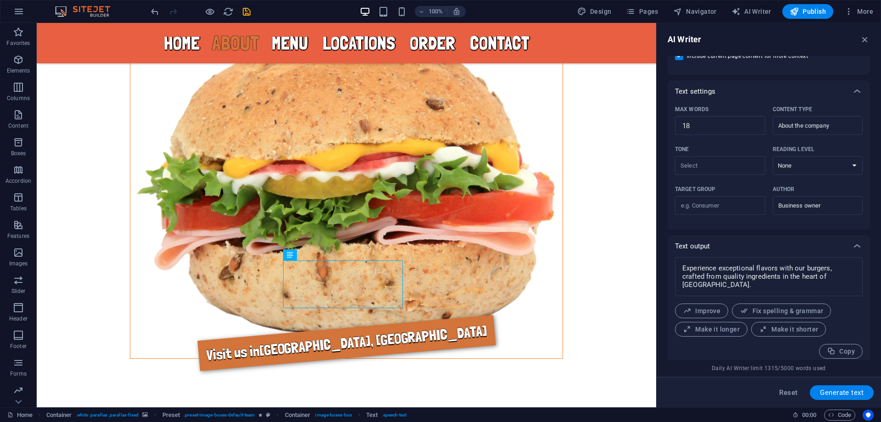
scroll to position [188, 0]
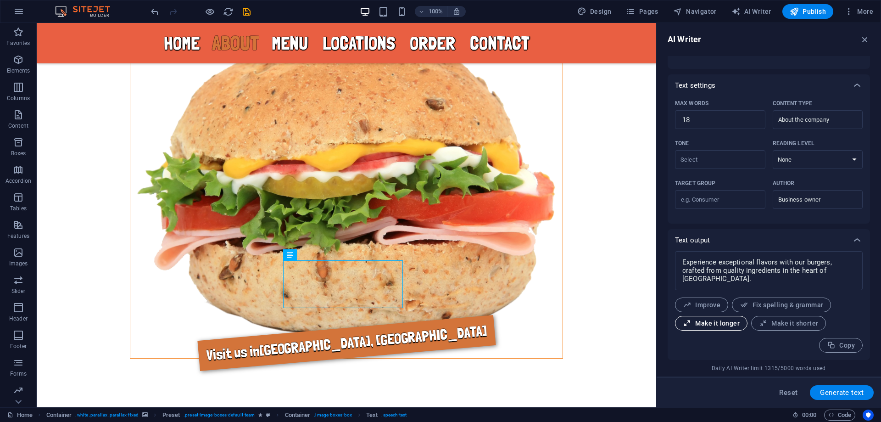
click at [722, 324] on span "Make it longer" at bounding box center [711, 323] width 57 height 9
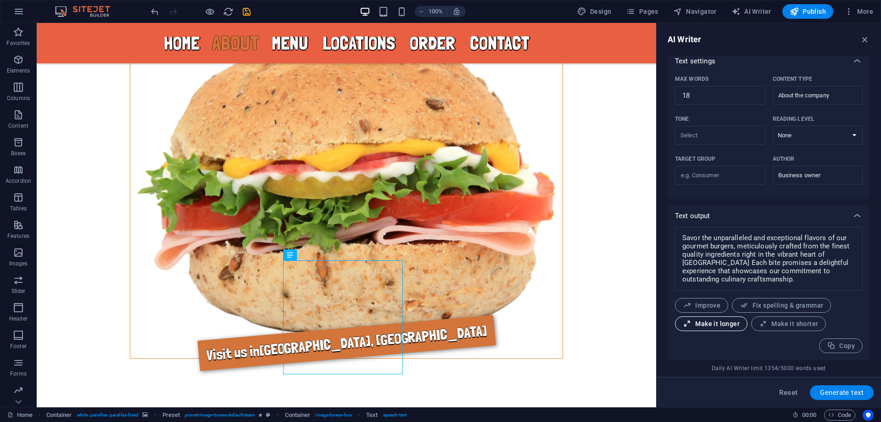
scroll to position [213, 0]
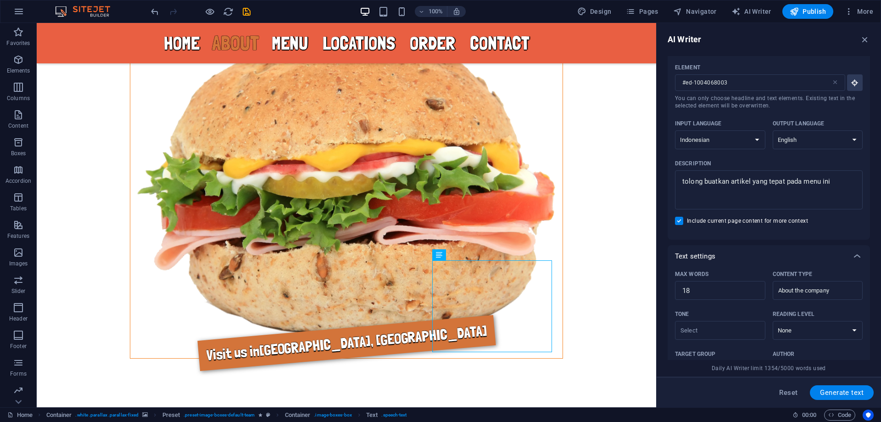
scroll to position [0, 0]
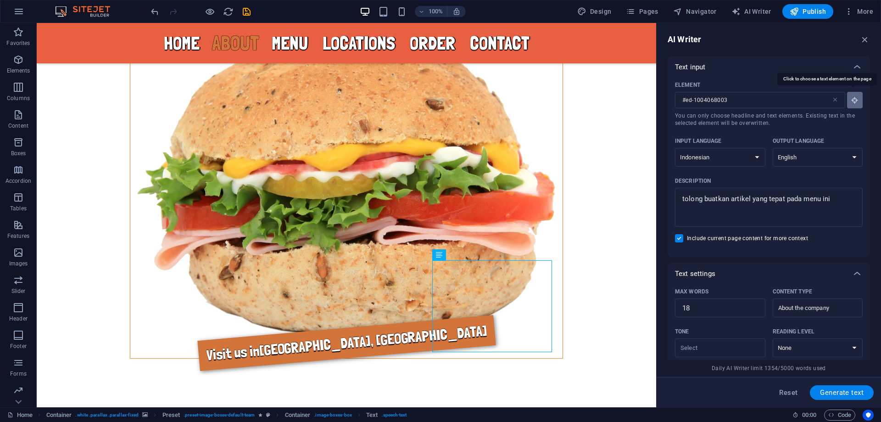
click at [851, 99] on icon "button" at bounding box center [855, 100] width 8 height 8
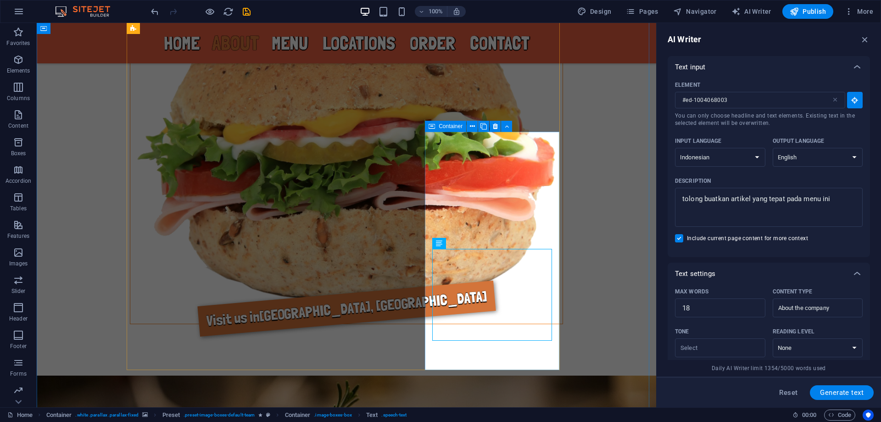
scroll to position [979, 0]
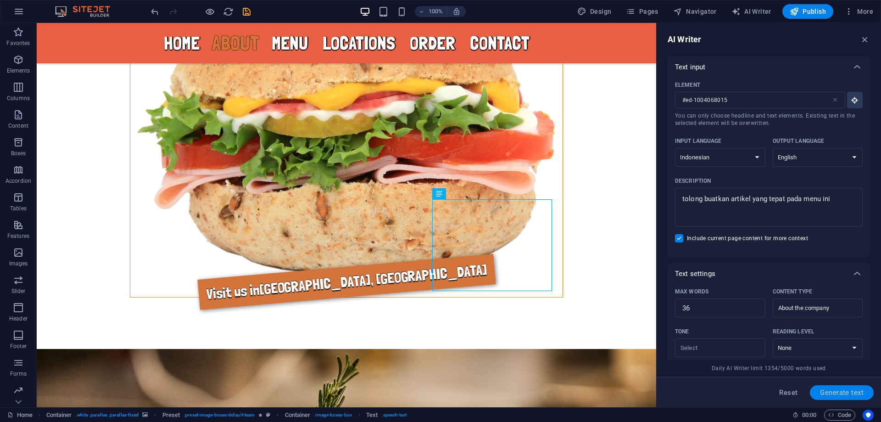
click at [849, 390] on span "Generate text" at bounding box center [842, 392] width 44 height 7
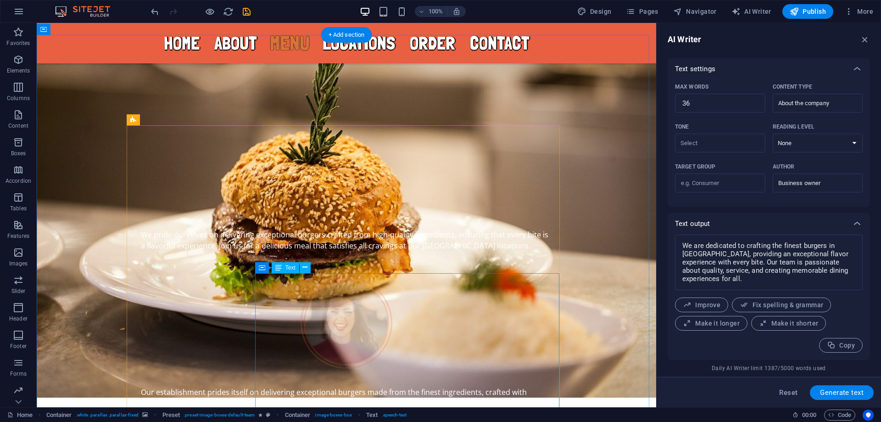
scroll to position [1316, 0]
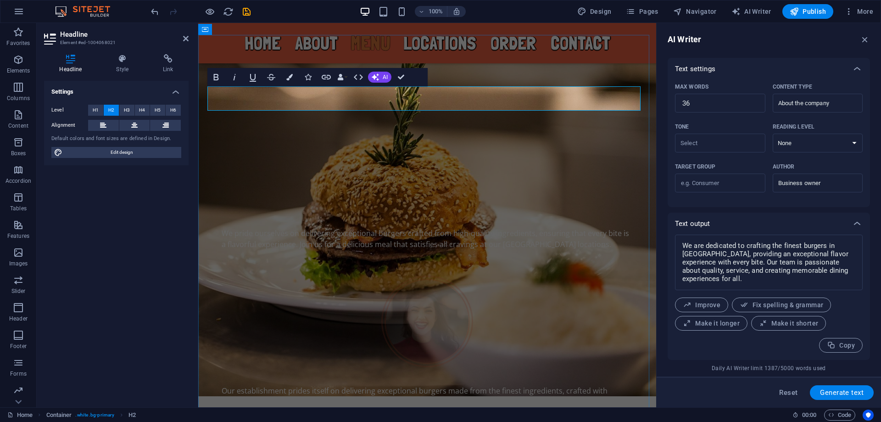
drag, startPoint x: 412, startPoint y: 98, endPoint x: 372, endPoint y: 97, distance: 39.5
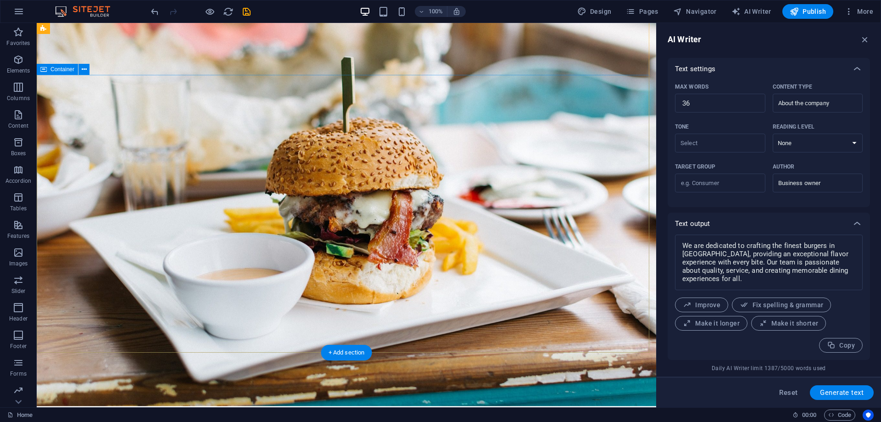
scroll to position [0, 0]
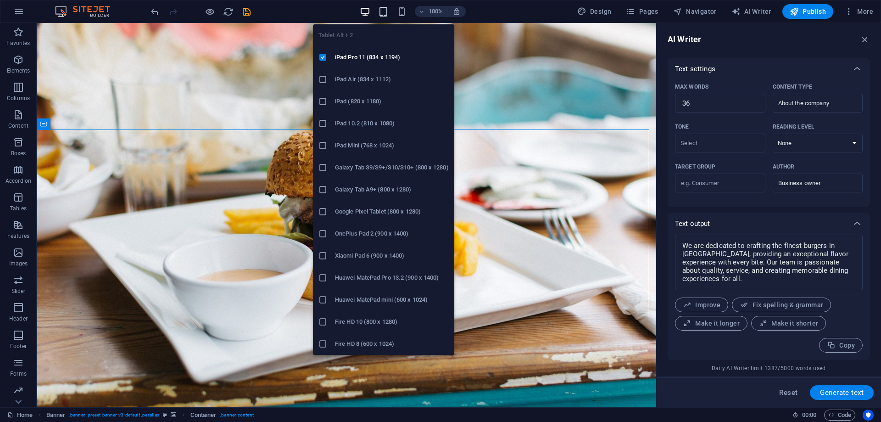
click at [388, 11] on icon "button" at bounding box center [383, 11] width 11 height 11
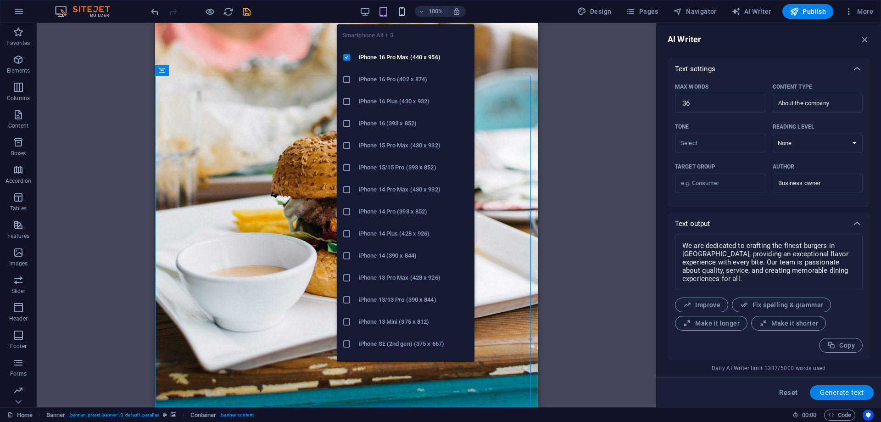
click at [402, 12] on icon "button" at bounding box center [402, 11] width 11 height 11
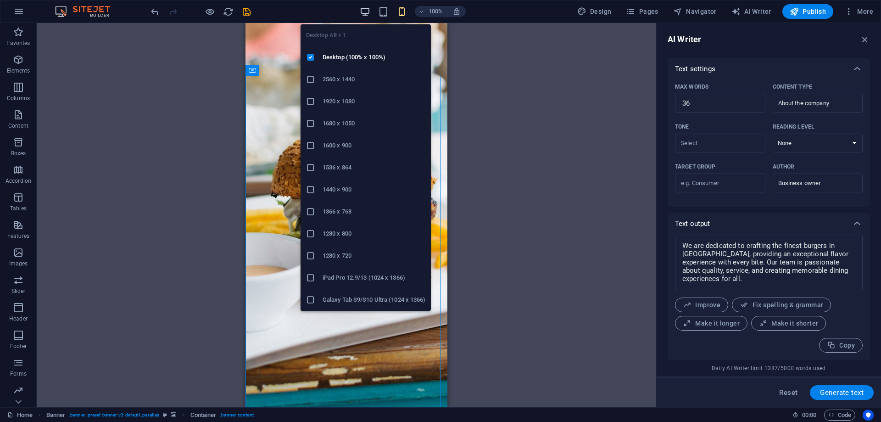
click at [369, 11] on icon "button" at bounding box center [365, 11] width 11 height 11
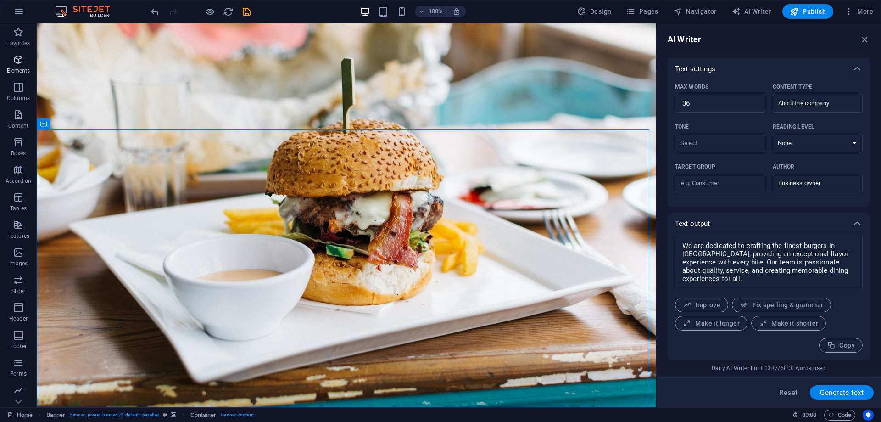
click at [17, 64] on icon "button" at bounding box center [18, 59] width 11 height 11
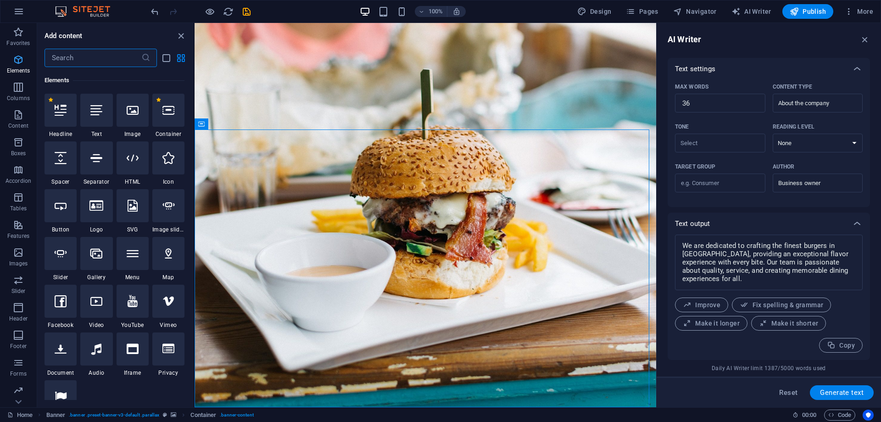
scroll to position [98, 0]
click at [155, 10] on icon "undo" at bounding box center [155, 11] width 11 height 11
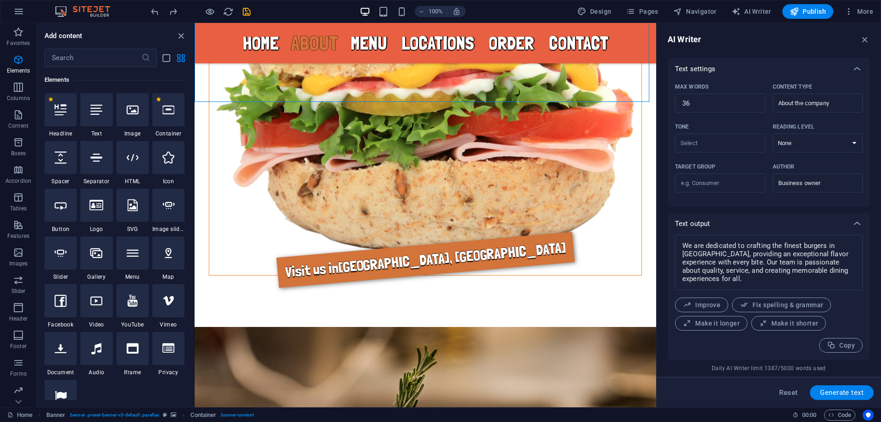
scroll to position [1200, 0]
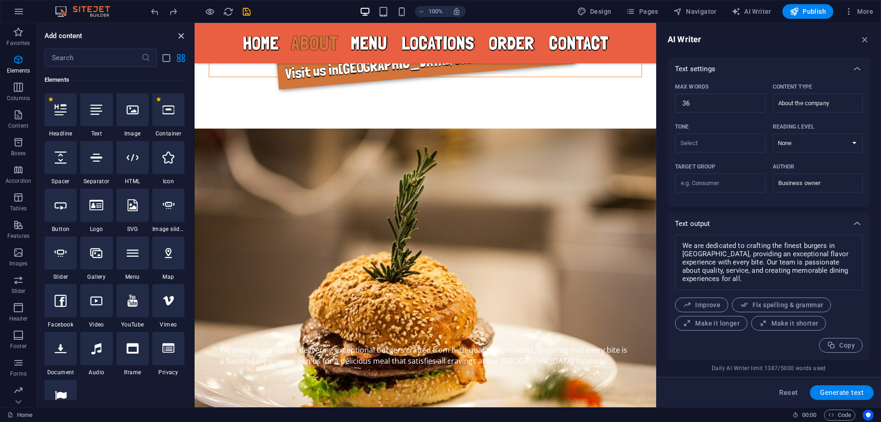
click at [180, 37] on icon "close panel" at bounding box center [181, 36] width 11 height 11
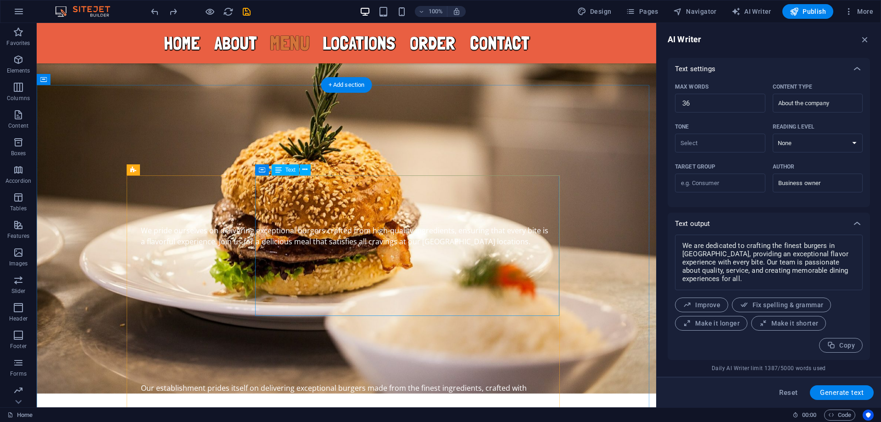
scroll to position [1322, 0]
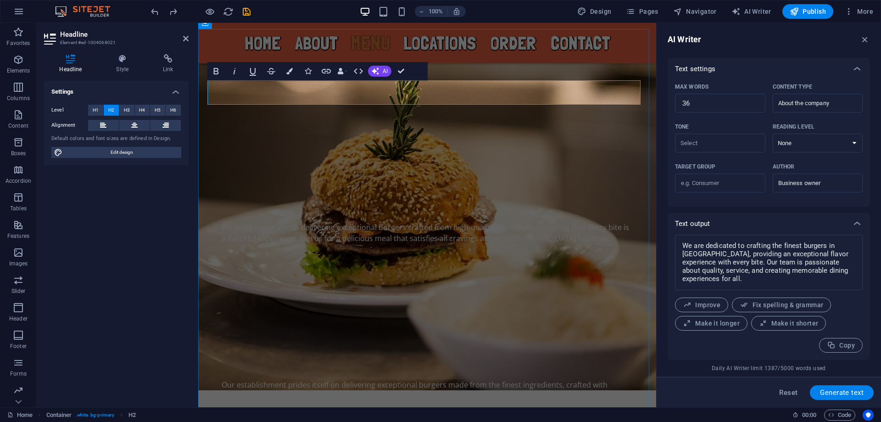
drag, startPoint x: 404, startPoint y: 71, endPoint x: 330, endPoint y: 95, distance: 77.5
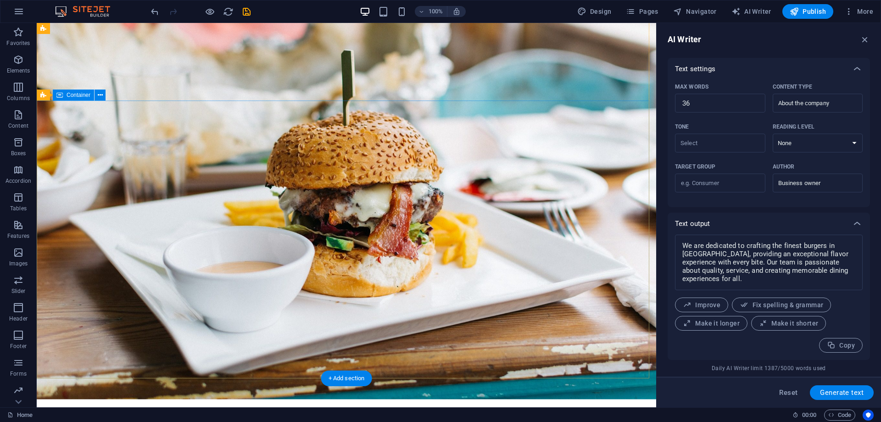
scroll to position [0, 0]
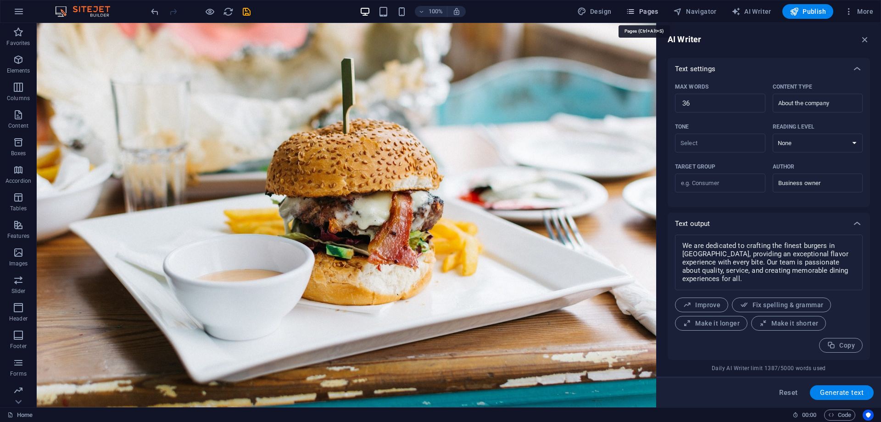
click at [635, 14] on icon "button" at bounding box center [630, 11] width 9 height 9
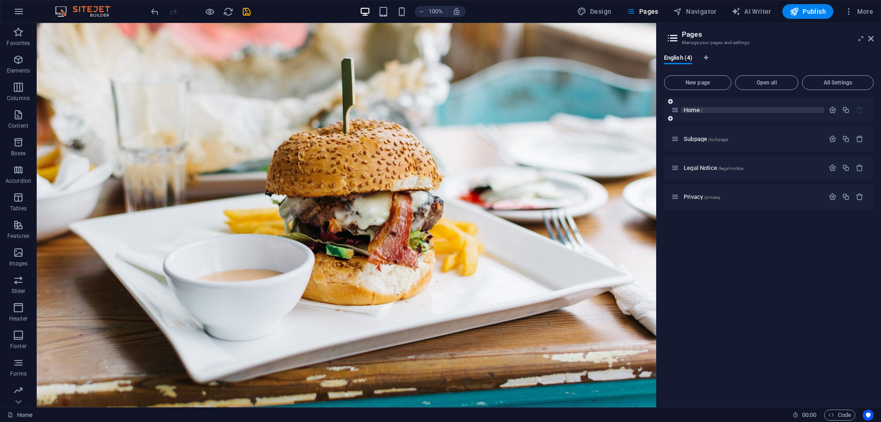
click at [733, 110] on p "Home /" at bounding box center [753, 110] width 138 height 6
click at [832, 108] on icon "button" at bounding box center [833, 110] width 8 height 8
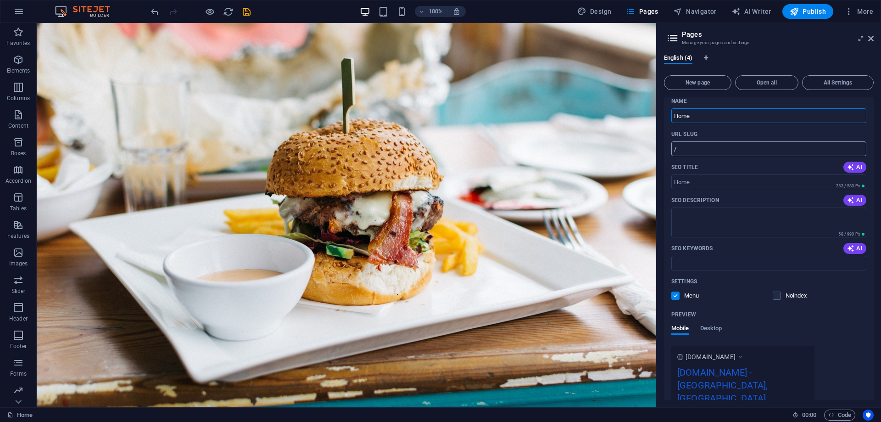
scroll to position [31, 0]
click at [743, 179] on input "SEO Title" at bounding box center [769, 180] width 195 height 15
click at [851, 163] on icon "button" at bounding box center [850, 165] width 7 height 7
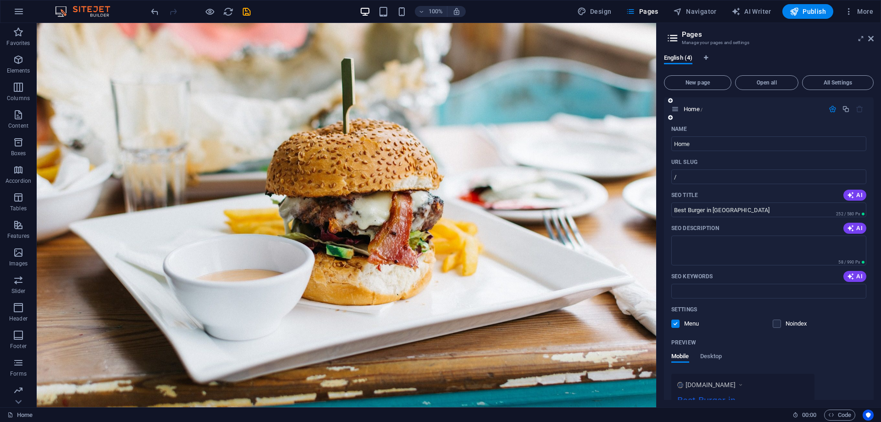
scroll to position [0, 0]
drag, startPoint x: 745, startPoint y: 234, endPoint x: 616, endPoint y: 206, distance: 131.6
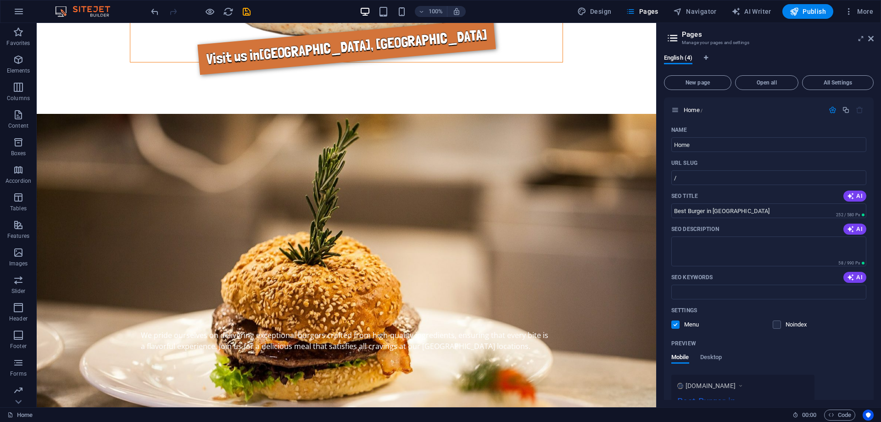
scroll to position [66, 0]
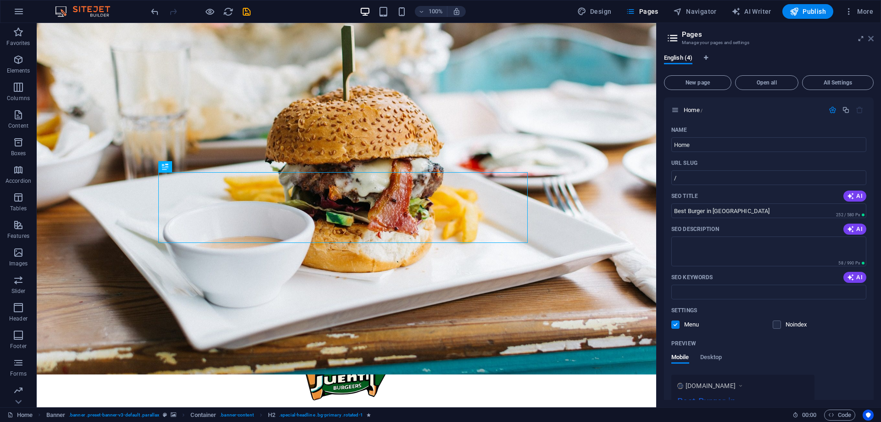
click at [870, 39] on icon at bounding box center [872, 38] width 6 height 7
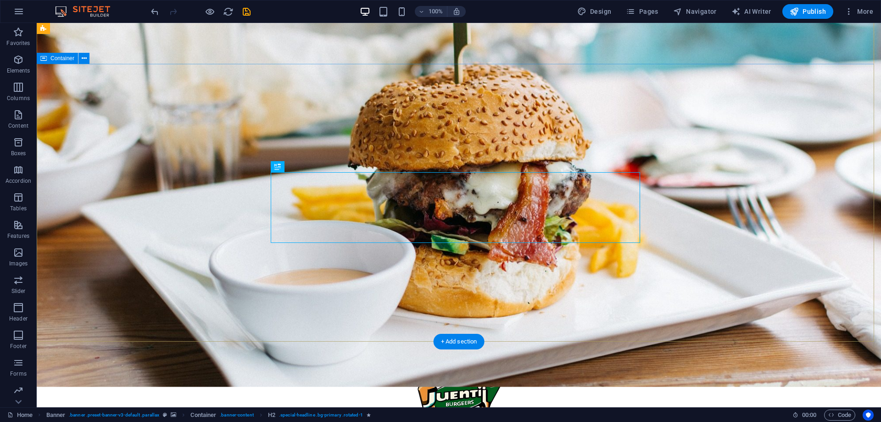
scroll to position [5, 0]
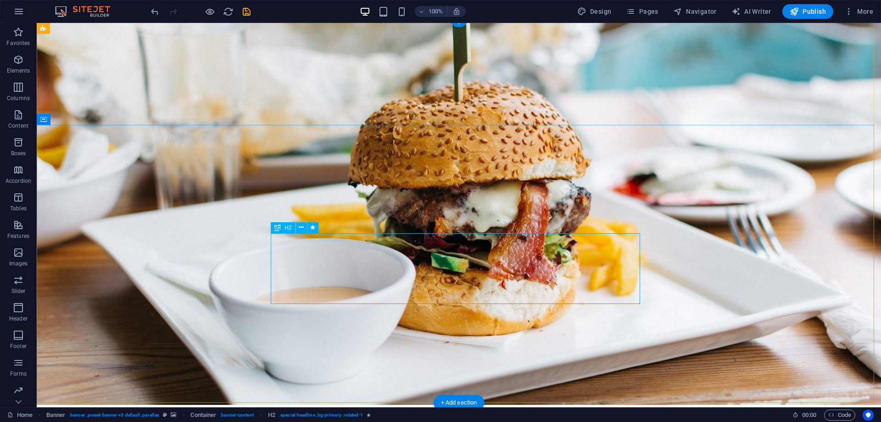
click at [300, 226] on icon at bounding box center [301, 228] width 5 height 10
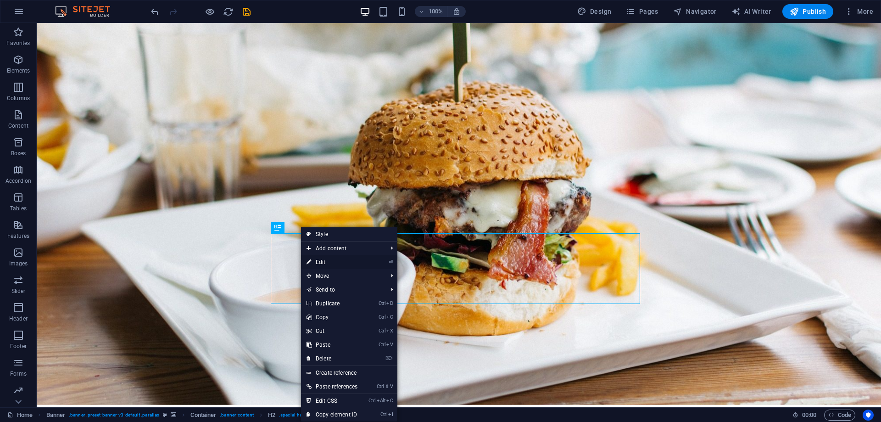
click at [342, 261] on link "⏎ Edit" at bounding box center [332, 262] width 62 height 14
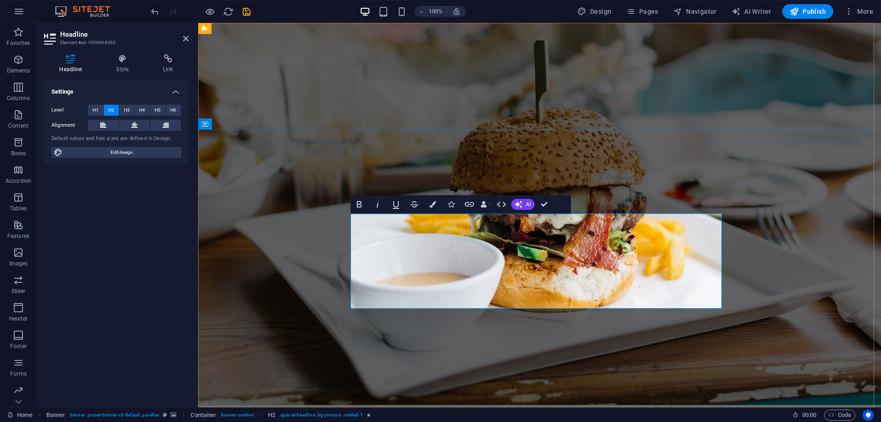
scroll to position [0, 0]
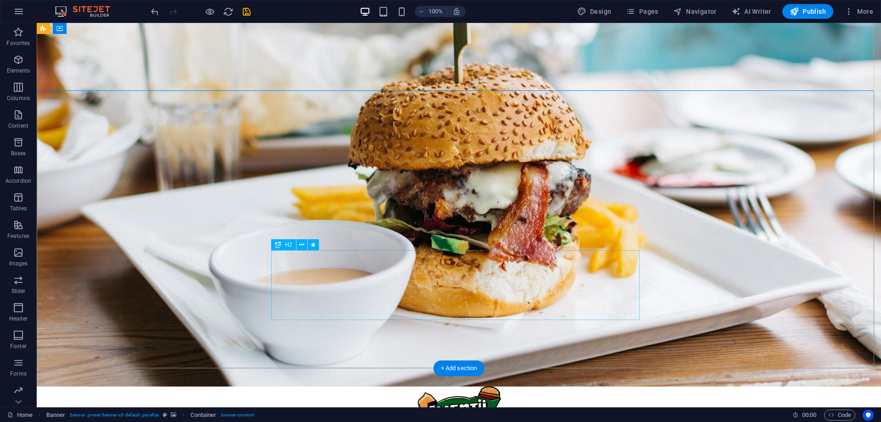
scroll to position [30, 0]
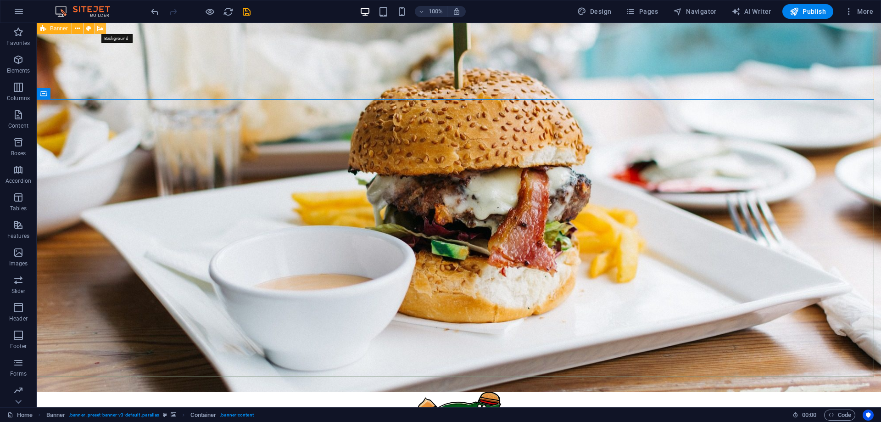
click at [99, 29] on icon at bounding box center [100, 29] width 7 height 10
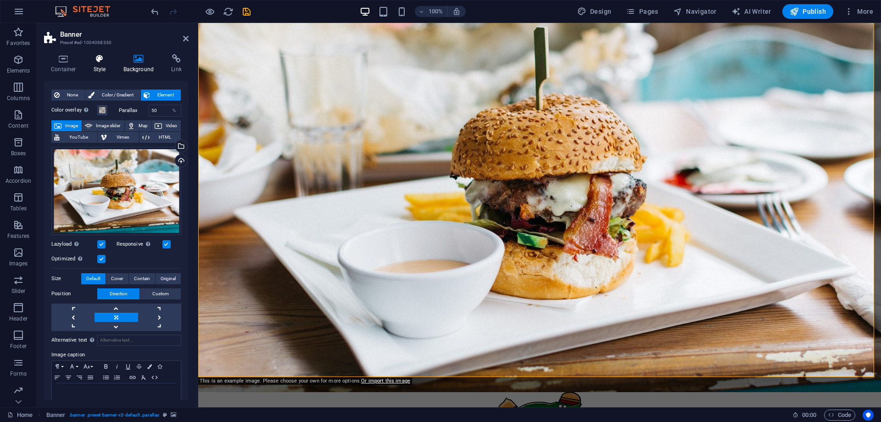
click at [101, 61] on icon at bounding box center [100, 58] width 26 height 9
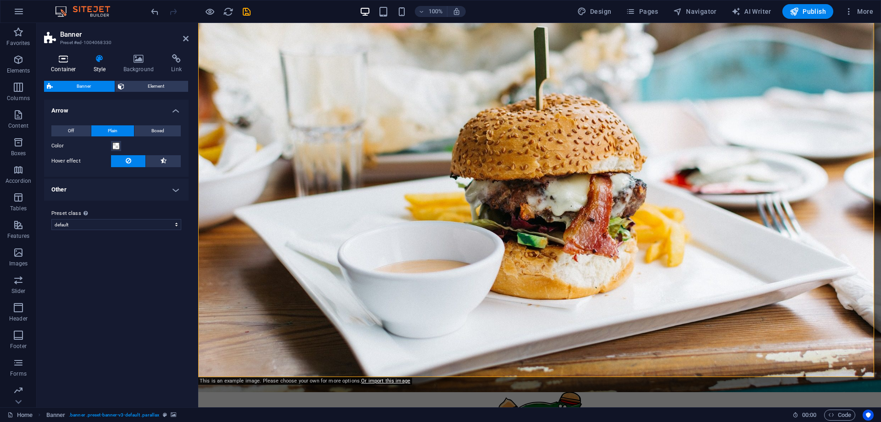
click at [68, 65] on h4 "Container" at bounding box center [65, 63] width 43 height 19
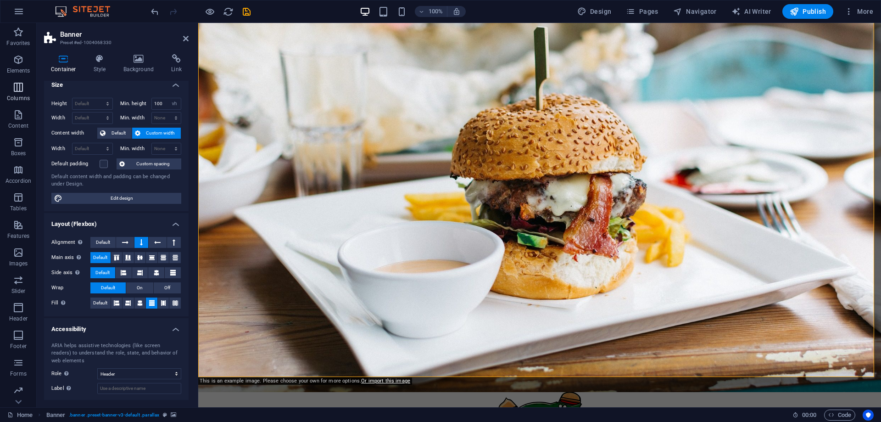
scroll to position [6, 0]
click at [19, 120] on span "Content" at bounding box center [18, 120] width 37 height 22
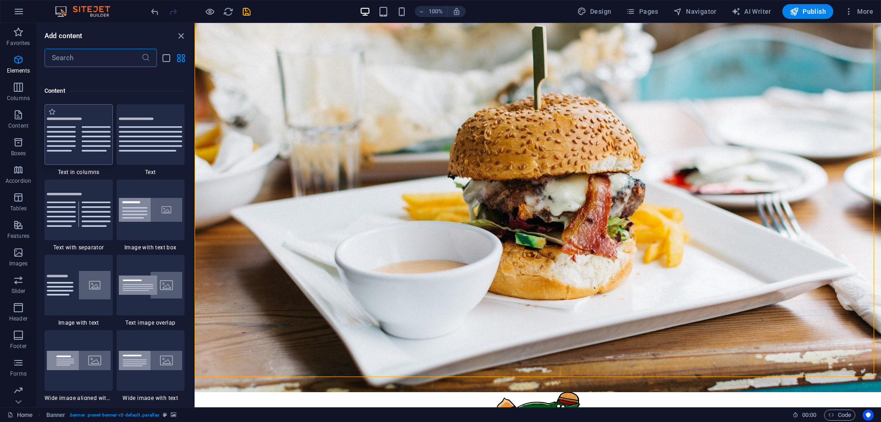
scroll to position [1606, 0]
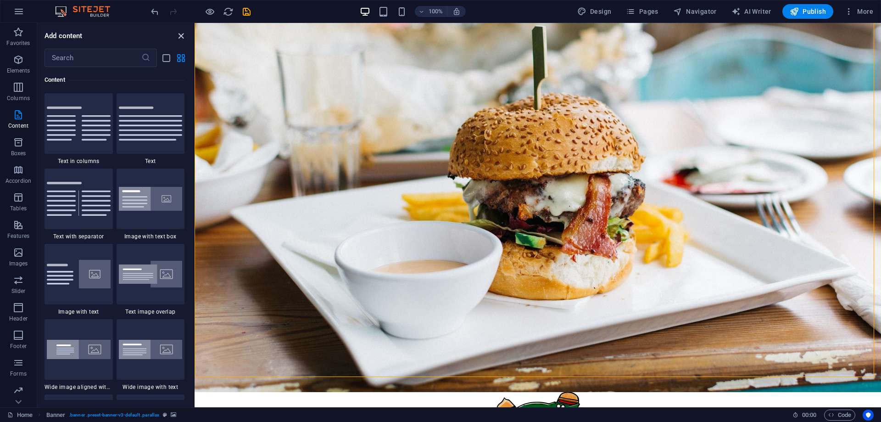
click at [182, 35] on icon "close panel" at bounding box center [181, 36] width 11 height 11
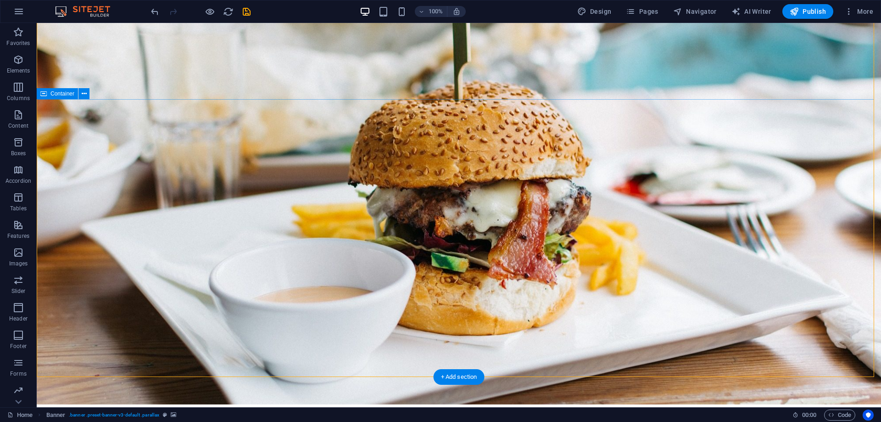
scroll to position [0, 0]
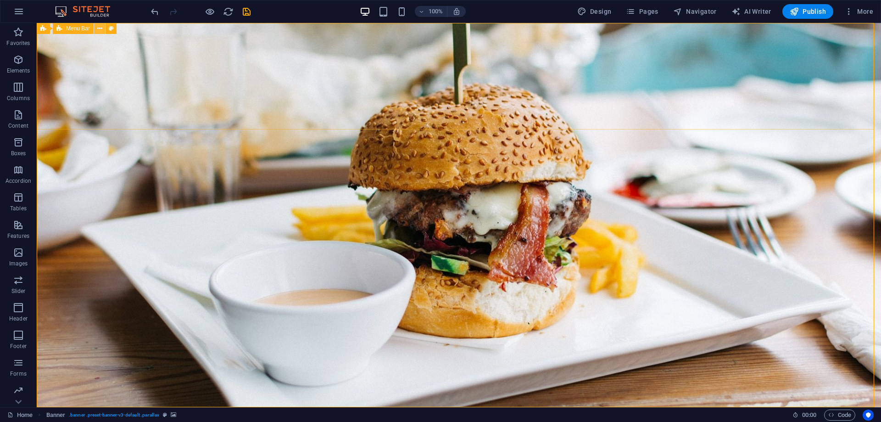
click at [100, 29] on icon at bounding box center [99, 29] width 5 height 10
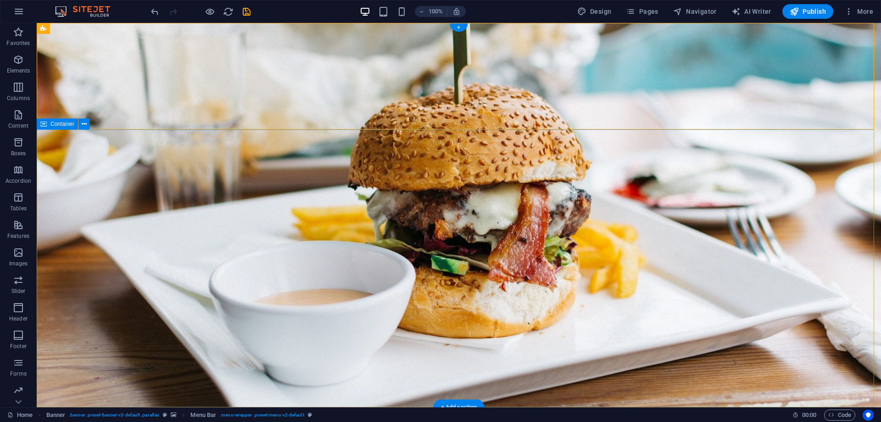
click at [647, 11] on span "Pages" at bounding box center [642, 11] width 32 height 9
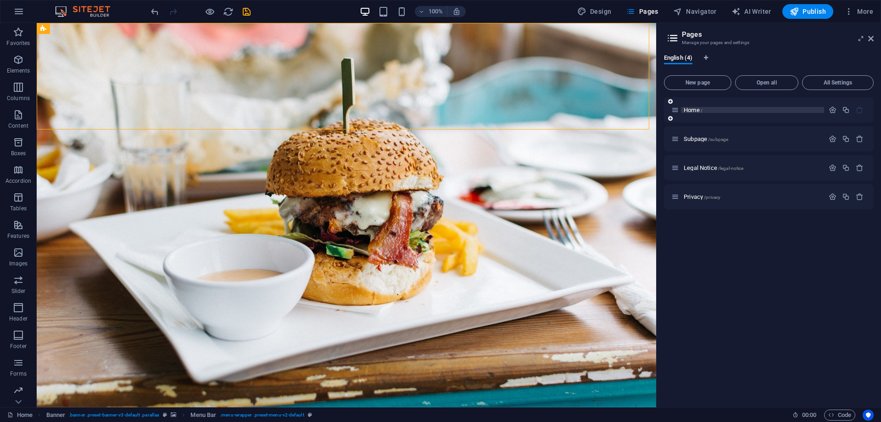
click at [735, 108] on p "Home /" at bounding box center [753, 110] width 138 height 6
click at [832, 108] on icon "button" at bounding box center [833, 110] width 8 height 8
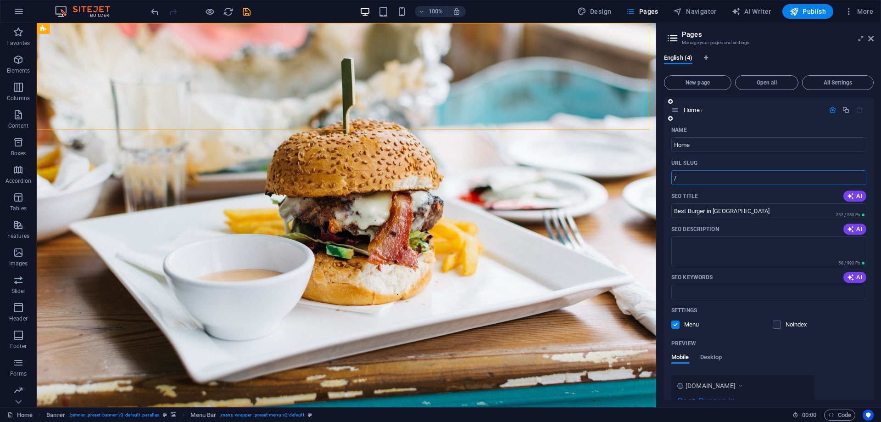
click at [746, 174] on input "/" at bounding box center [769, 177] width 195 height 15
click at [710, 146] on input "Home" at bounding box center [769, 144] width 195 height 15
click at [732, 177] on input "/" at bounding box center [769, 177] width 195 height 15
click at [763, 210] on input "Best Burger in [GEOGRAPHIC_DATA]" at bounding box center [769, 210] width 195 height 15
click at [861, 195] on span "AI" at bounding box center [855, 195] width 16 height 7
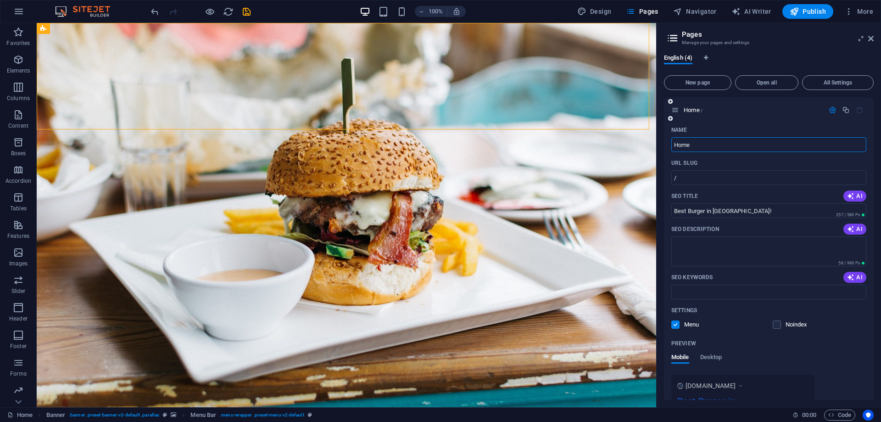
click at [703, 146] on input "Home" at bounding box center [769, 144] width 195 height 15
click at [764, 82] on span "Open all" at bounding box center [767, 83] width 55 height 6
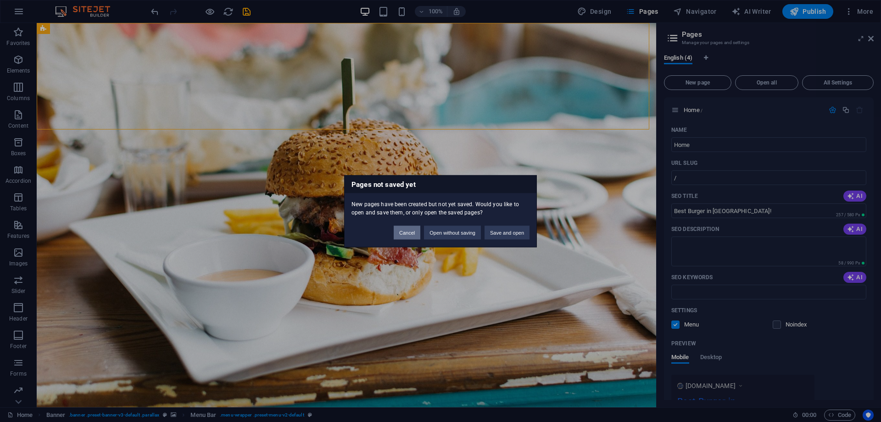
click at [402, 232] on button "Cancel" at bounding box center [407, 232] width 27 height 14
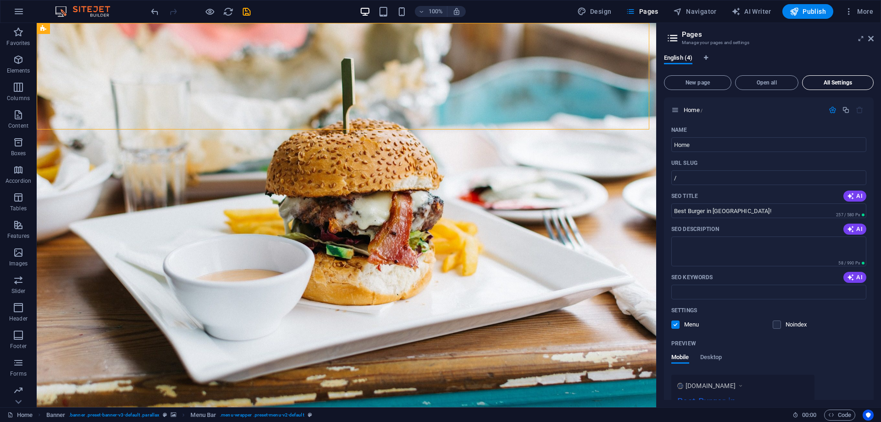
click at [852, 78] on button "All Settings" at bounding box center [838, 82] width 72 height 15
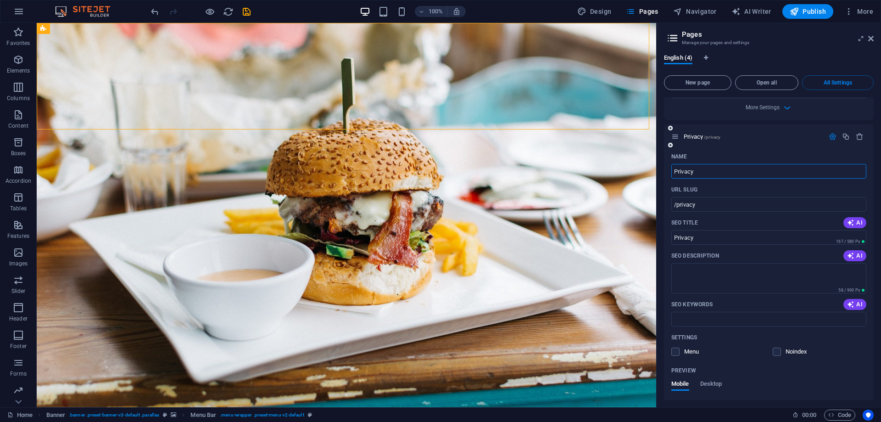
scroll to position [1101, 0]
click at [704, 83] on span "New page" at bounding box center [697, 83] width 59 height 6
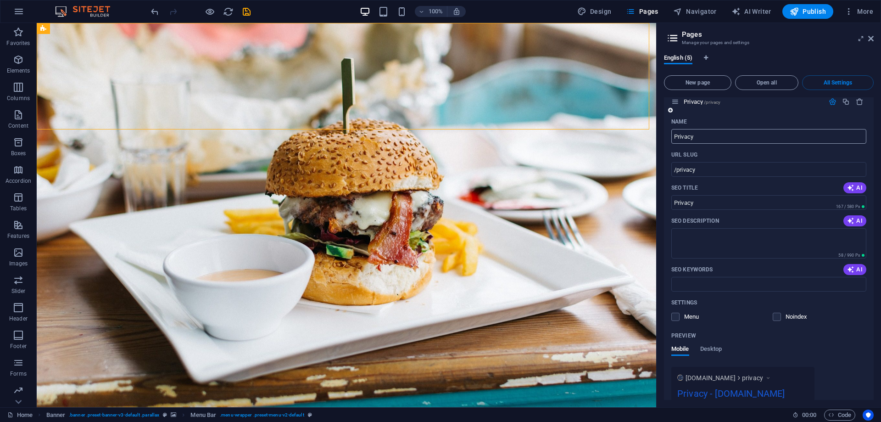
scroll to position [1136, 0]
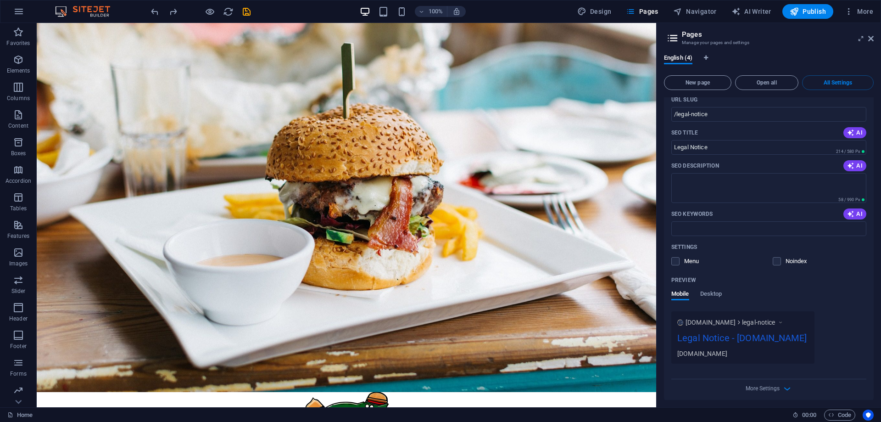
scroll to position [784, 0]
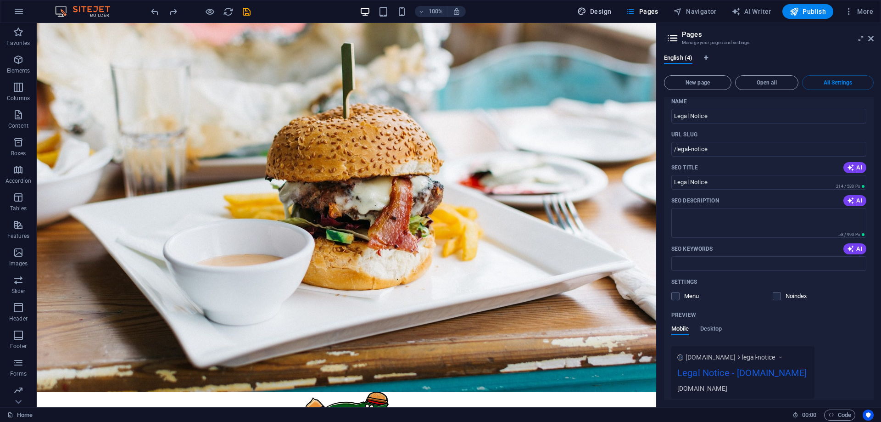
click at [606, 10] on span "Design" at bounding box center [594, 11] width 34 height 9
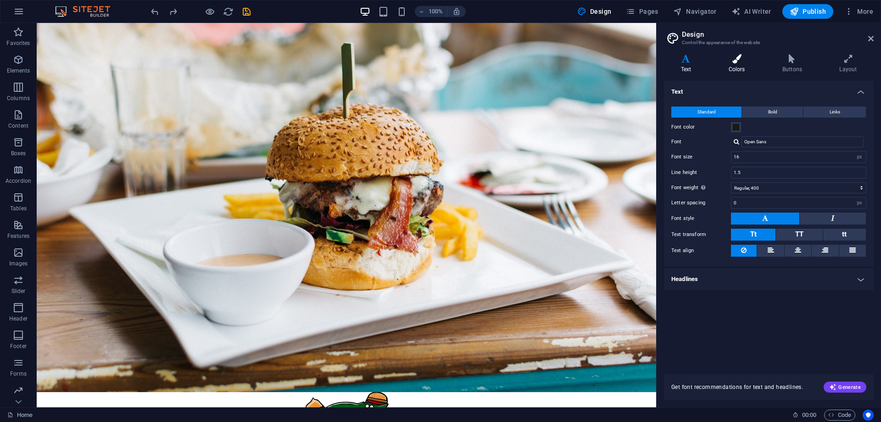
click at [750, 64] on h4 "Colors" at bounding box center [739, 63] width 54 height 19
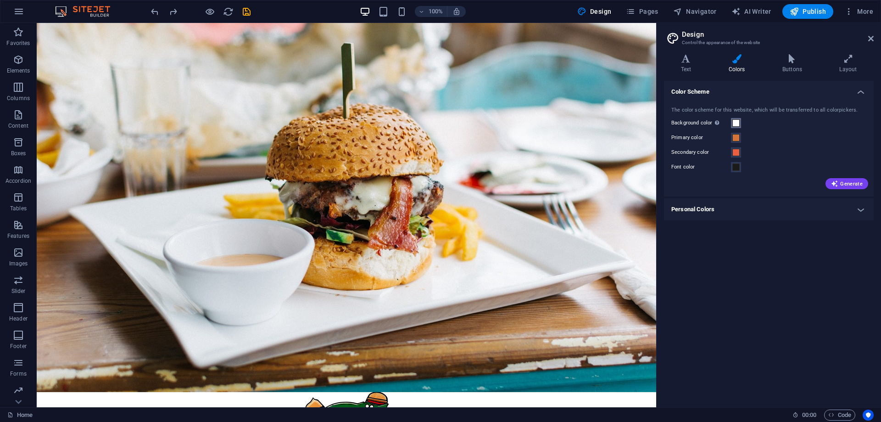
click at [737, 128] on button "Background color Only visible if it is not covered by other backgrounds." at bounding box center [736, 123] width 10 height 10
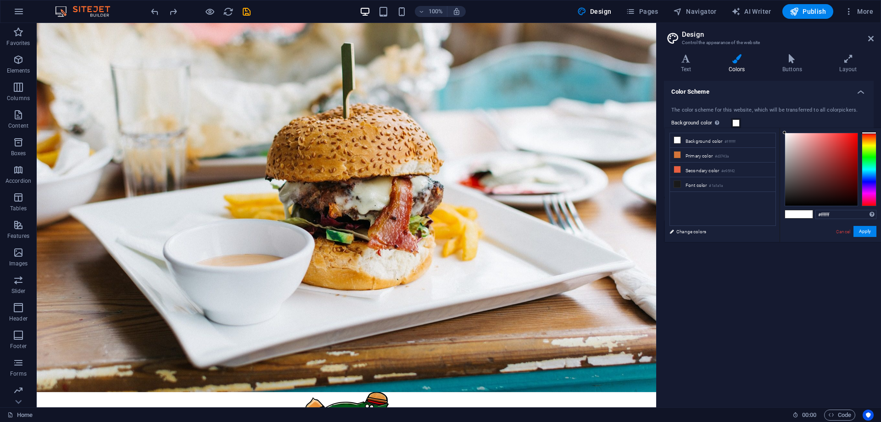
click at [774, 122] on div "Background color Only visible if it is not covered by other backgrounds." at bounding box center [769, 123] width 195 height 11
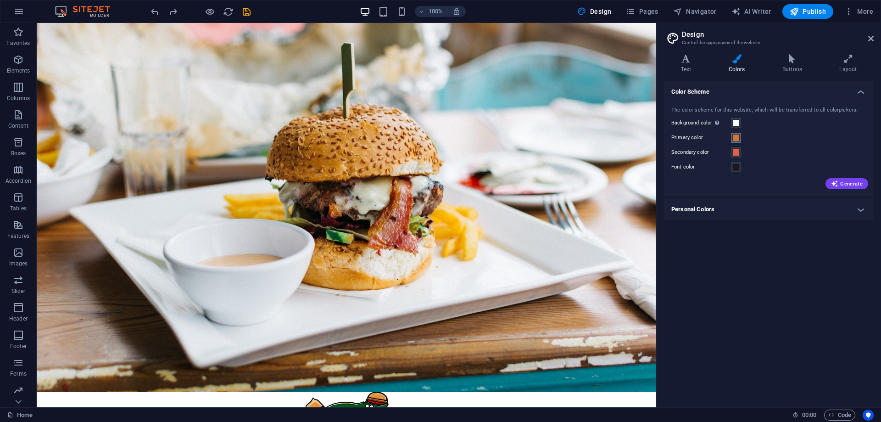
click at [732, 138] on button "Primary color" at bounding box center [736, 138] width 10 height 10
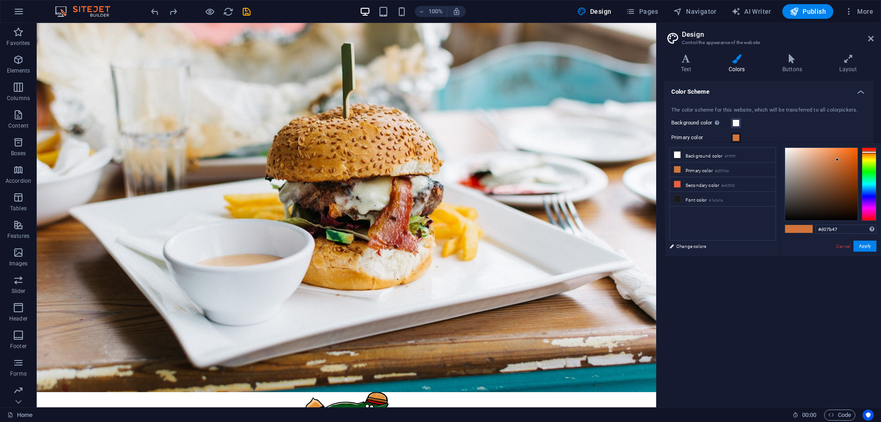
drag, startPoint x: 833, startPoint y: 160, endPoint x: 840, endPoint y: 164, distance: 7.8
click at [833, 161] on div at bounding box center [821, 184] width 73 height 73
drag, startPoint x: 842, startPoint y: 167, endPoint x: 846, endPoint y: 163, distance: 5.2
click at [843, 167] on div at bounding box center [821, 184] width 73 height 73
click at [846, 162] on div at bounding box center [821, 184] width 73 height 73
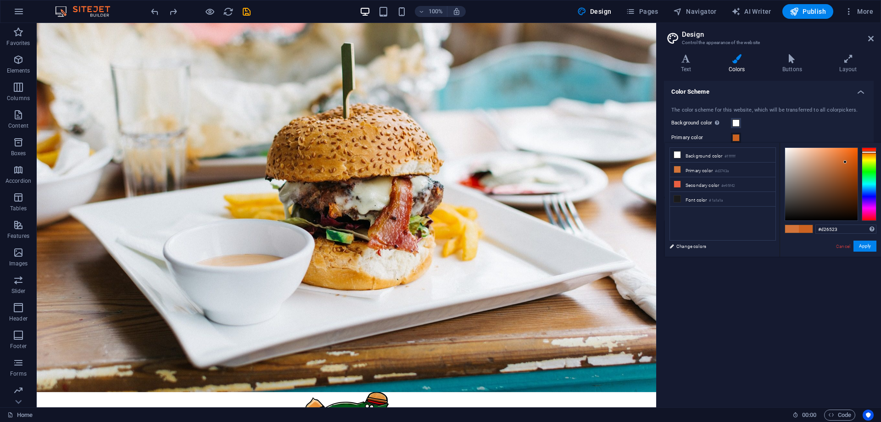
click at [846, 160] on div at bounding box center [845, 161] width 3 height 3
click at [865, 247] on button "Apply" at bounding box center [865, 246] width 23 height 11
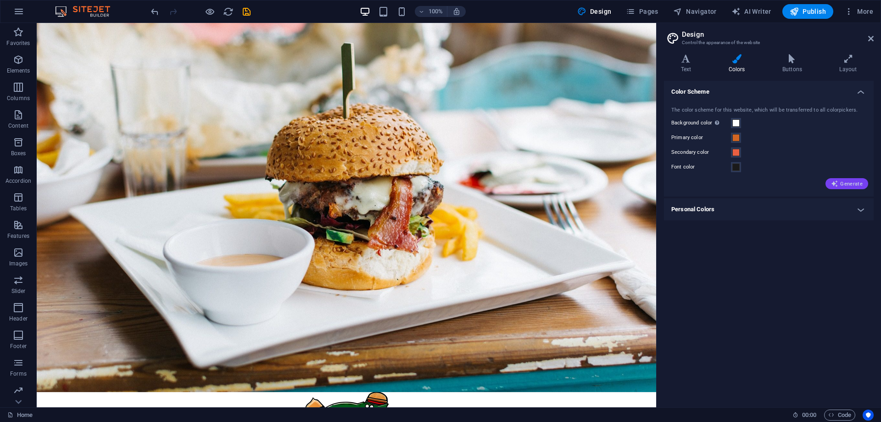
click at [857, 184] on span "Generate" at bounding box center [847, 183] width 32 height 7
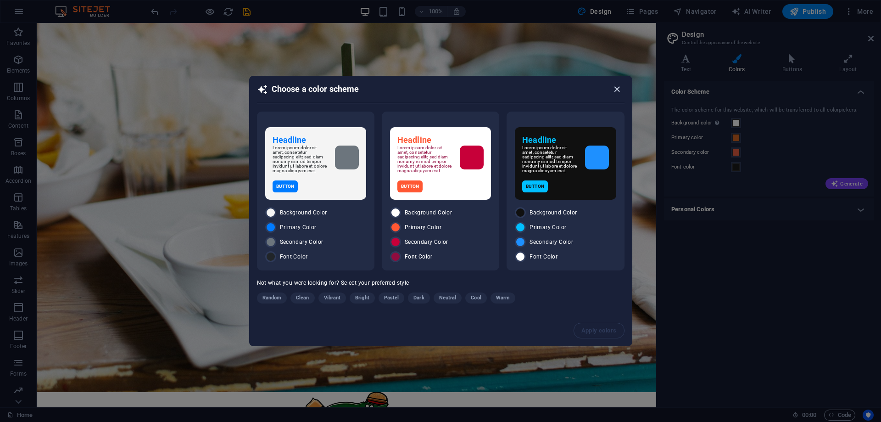
click at [618, 84] on icon "button" at bounding box center [617, 89] width 11 height 11
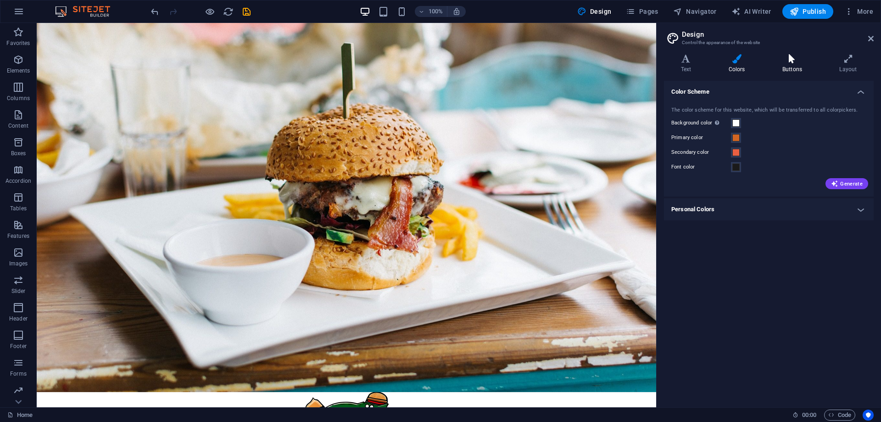
click at [781, 62] on icon at bounding box center [792, 58] width 53 height 9
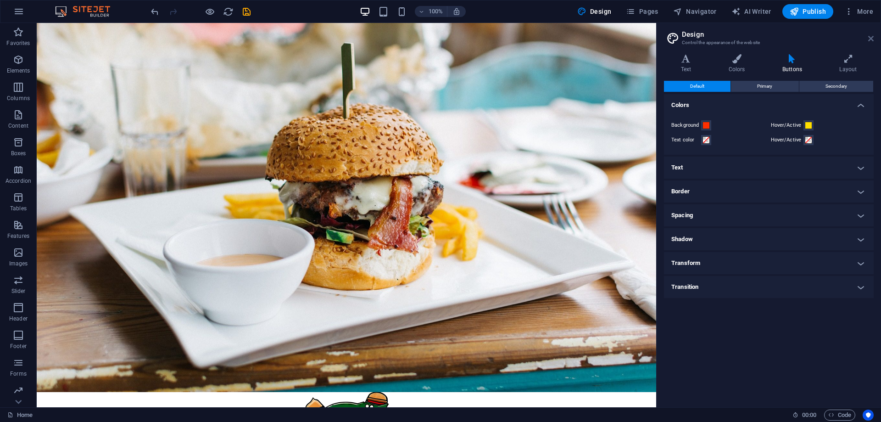
click at [869, 39] on icon at bounding box center [872, 38] width 6 height 7
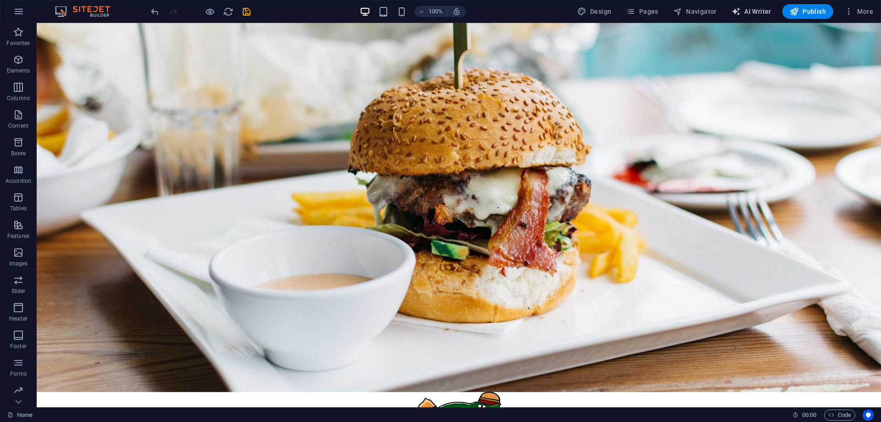
click at [751, 11] on span "AI Writer" at bounding box center [752, 11] width 40 height 9
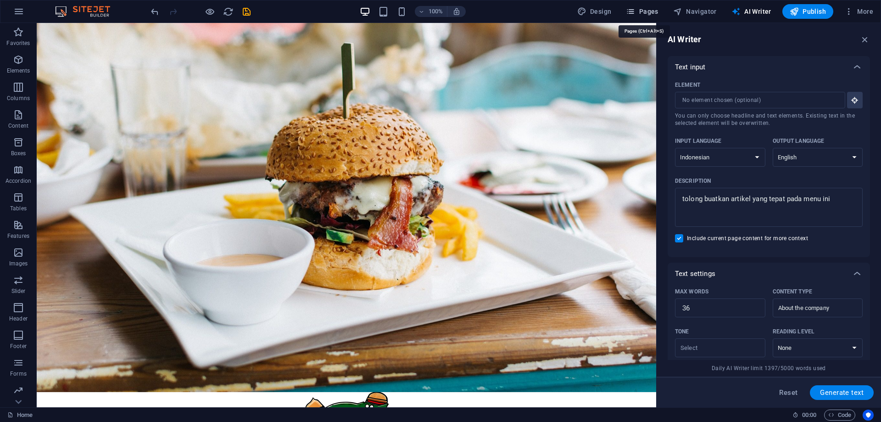
click at [656, 15] on span "Pages" at bounding box center [642, 11] width 32 height 9
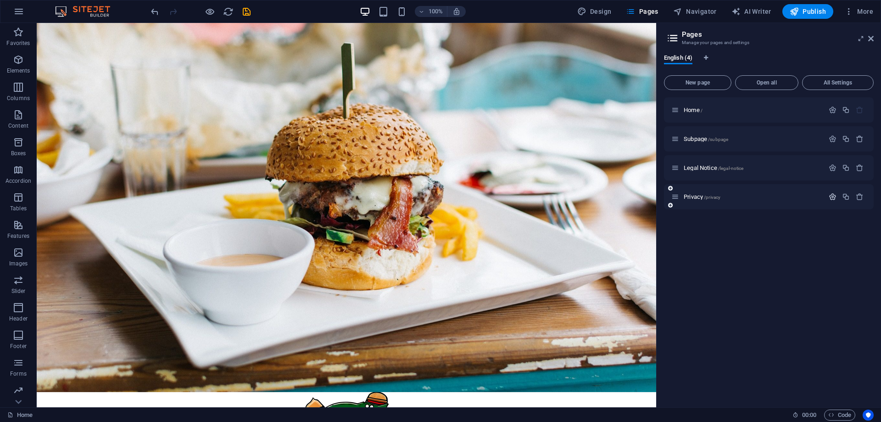
click at [829, 197] on icon "button" at bounding box center [833, 197] width 8 height 8
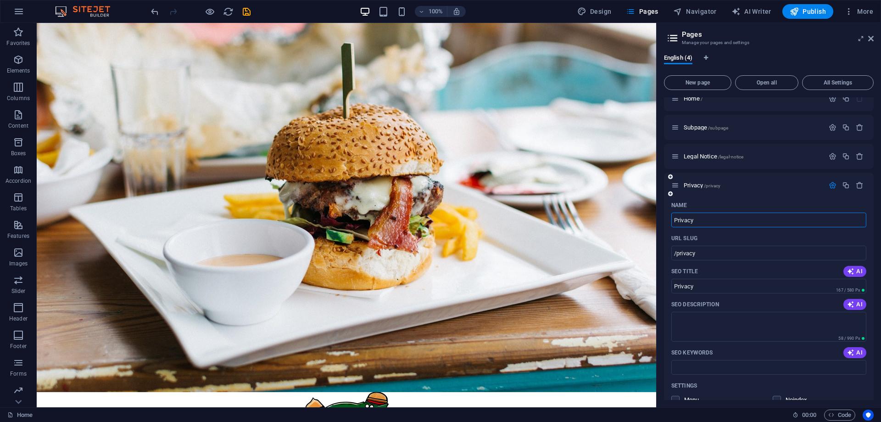
scroll to position [0, 0]
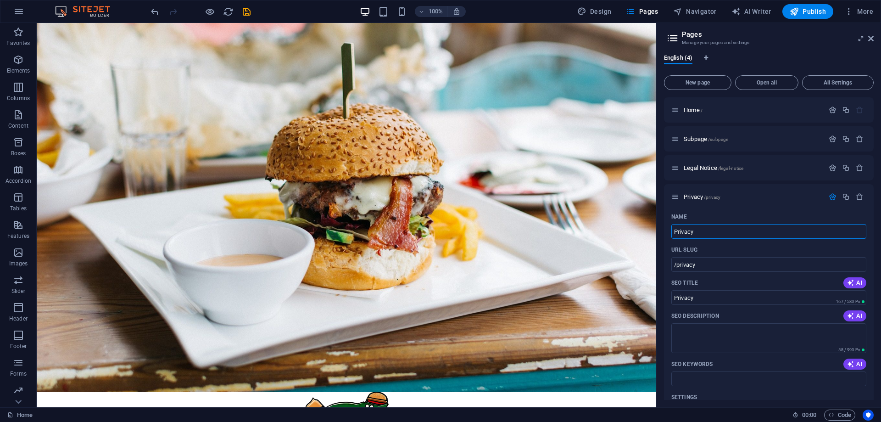
click at [780, 51] on div "English (4) New page Open all All Settings Home / Subpage /subpage Legal Notice…" at bounding box center [769, 227] width 224 height 360
click at [698, 13] on span "Navigator" at bounding box center [695, 11] width 44 height 9
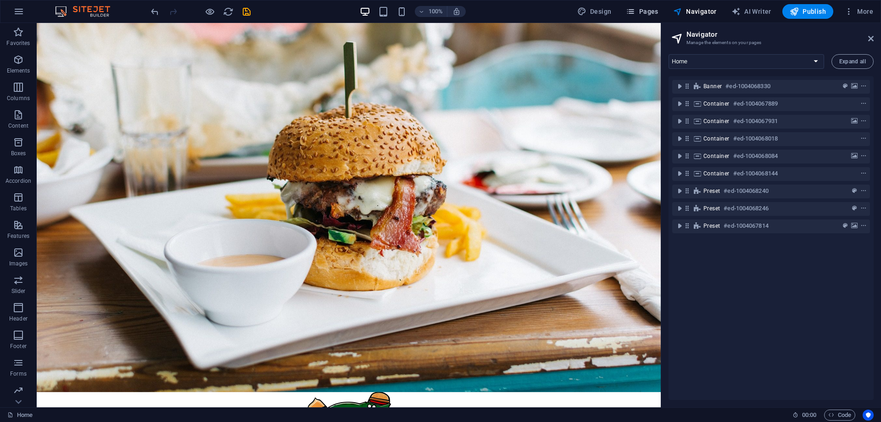
click at [650, 10] on span "Pages" at bounding box center [642, 11] width 32 height 9
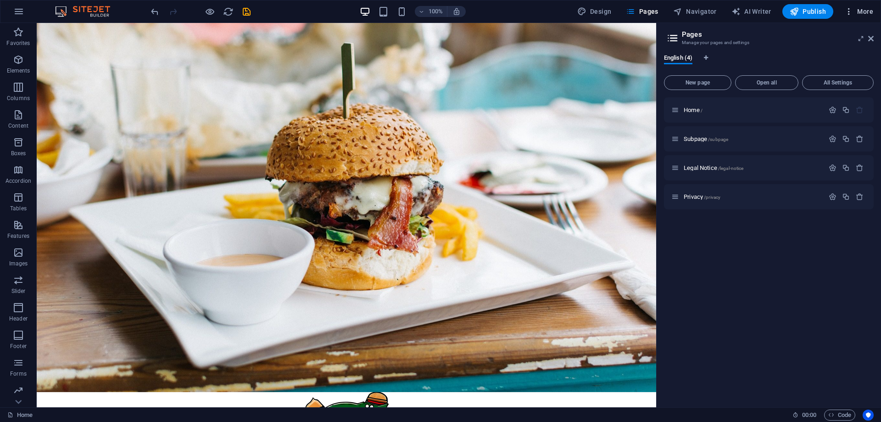
click at [862, 7] on span "More" at bounding box center [859, 11] width 29 height 9
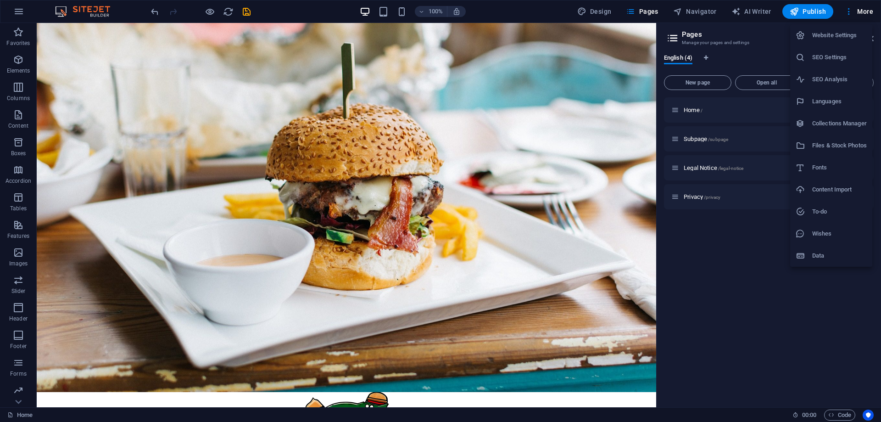
click at [850, 34] on h6 "Website Settings" at bounding box center [840, 35] width 55 height 11
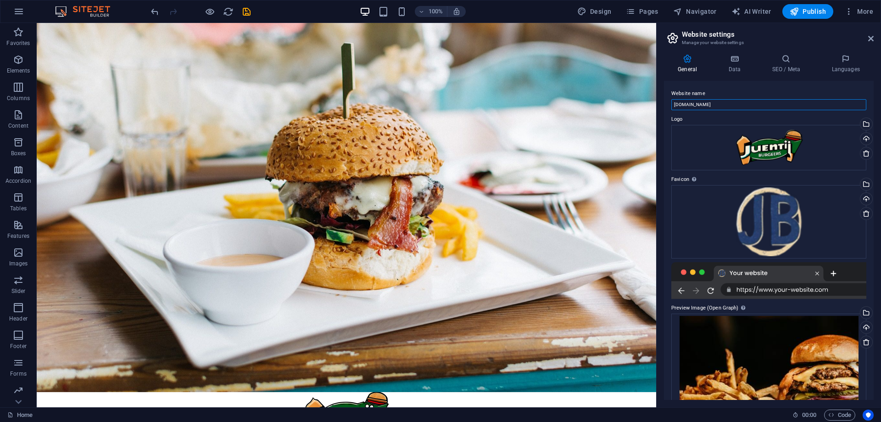
click at [714, 105] on input "[DOMAIN_NAME]" at bounding box center [769, 104] width 195 height 11
click at [717, 100] on input "[DOMAIN_NAME]" at bounding box center [769, 104] width 195 height 11
click at [789, 81] on div "Website name [DOMAIN_NAME] Logo Drag files here, click to choose files or selec…" at bounding box center [769, 240] width 210 height 319
click at [859, 13] on span "More" at bounding box center [859, 11] width 29 height 9
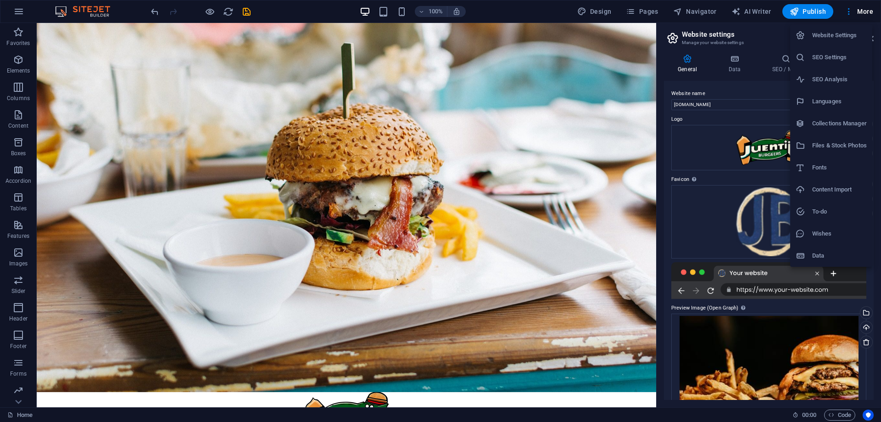
click at [840, 59] on h6 "SEO Settings" at bounding box center [840, 57] width 55 height 11
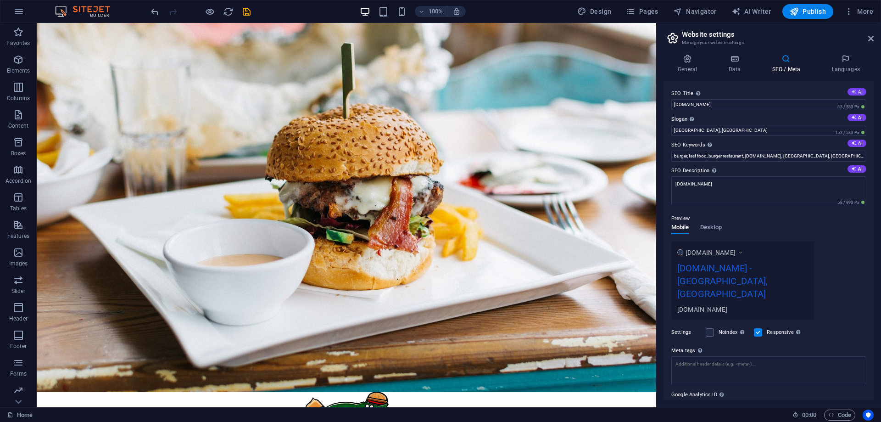
click at [859, 92] on button "AI" at bounding box center [857, 91] width 19 height 7
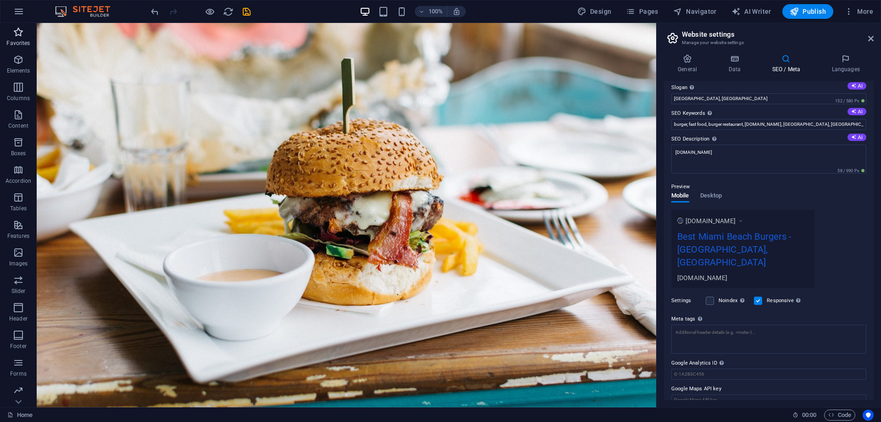
click at [19, 33] on icon "button" at bounding box center [18, 32] width 11 height 11
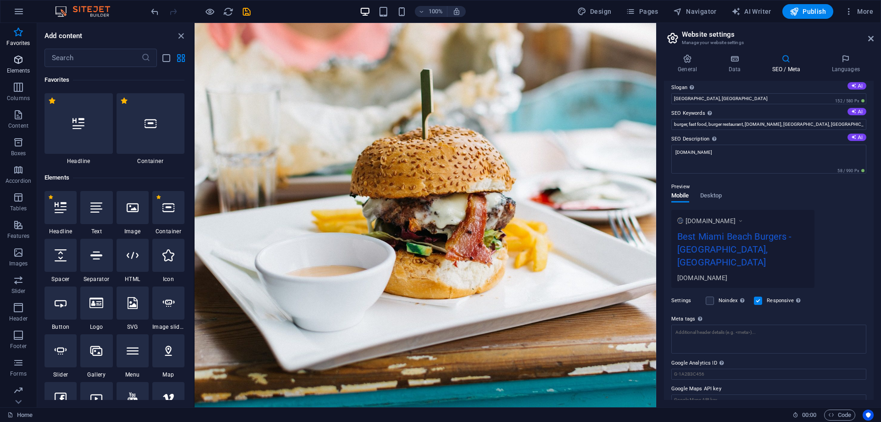
click at [17, 67] on p "Elements" at bounding box center [18, 70] width 23 height 7
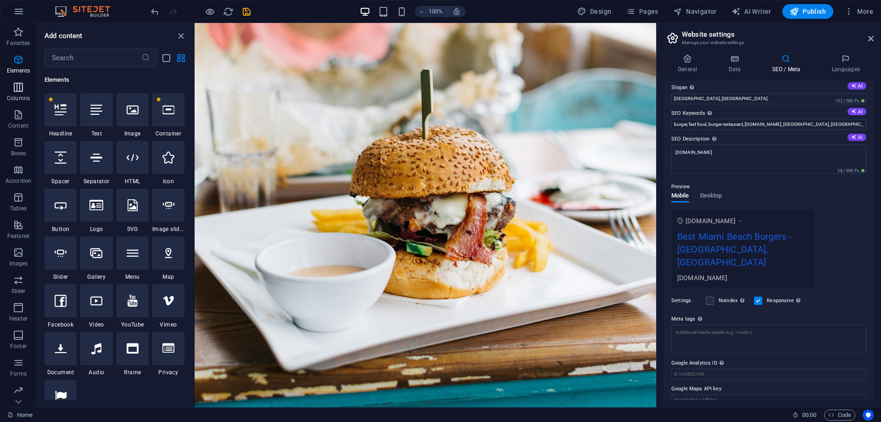
click at [14, 87] on icon "button" at bounding box center [18, 87] width 11 height 11
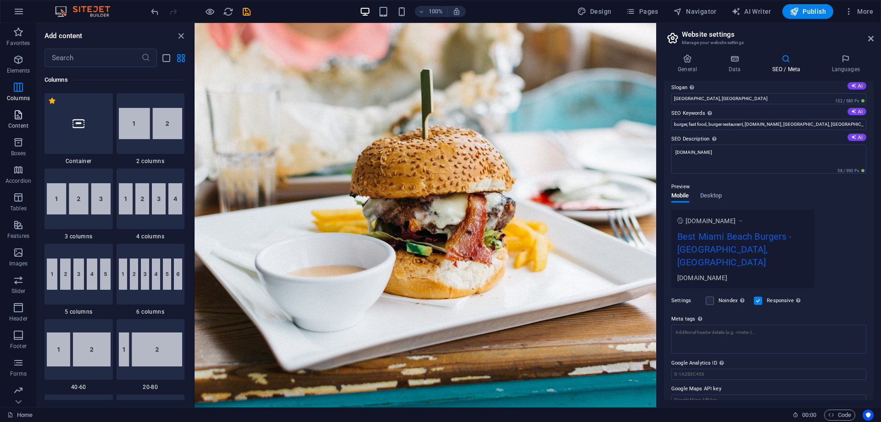
click at [20, 112] on icon "button" at bounding box center [18, 114] width 11 height 11
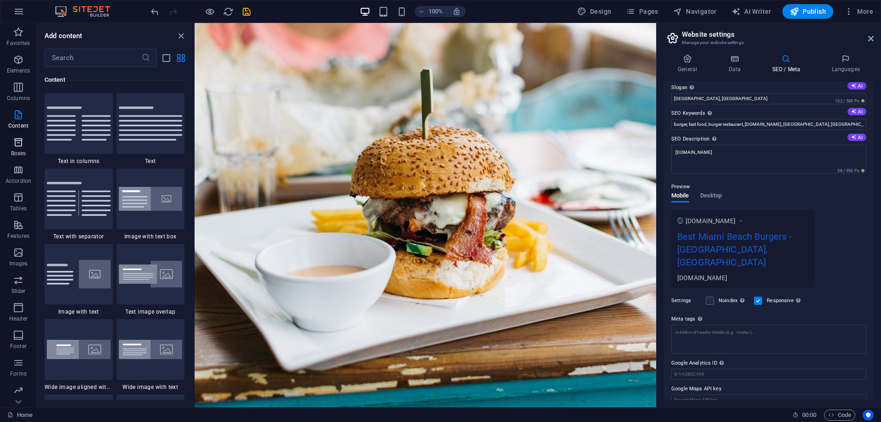
click at [19, 146] on icon "button" at bounding box center [18, 142] width 11 height 11
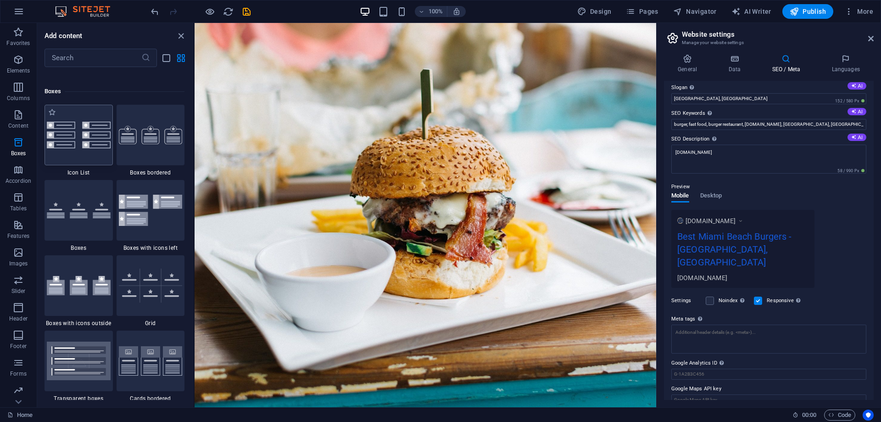
scroll to position [2532, 0]
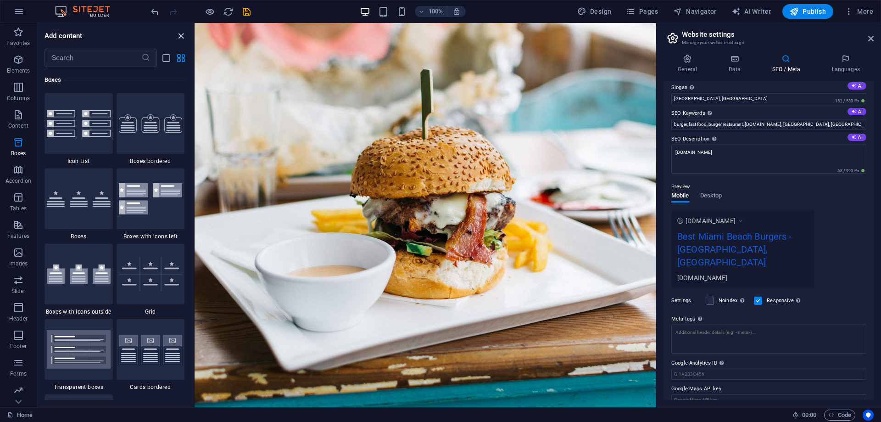
click at [181, 36] on icon "close panel" at bounding box center [181, 36] width 11 height 11
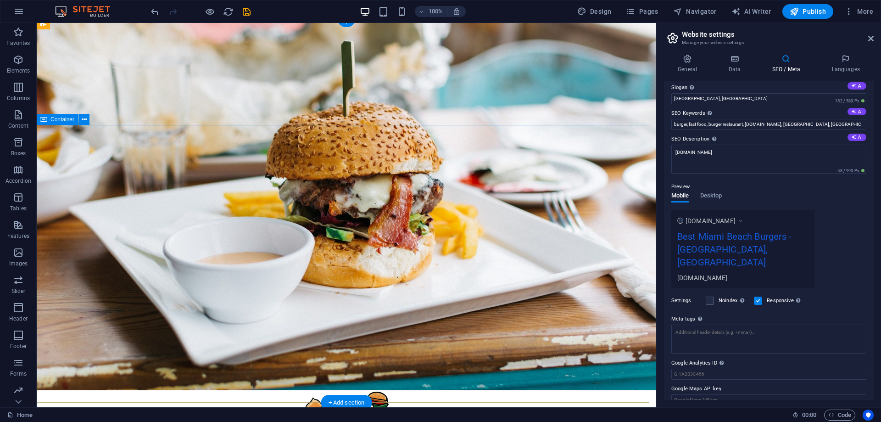
scroll to position [31, 0]
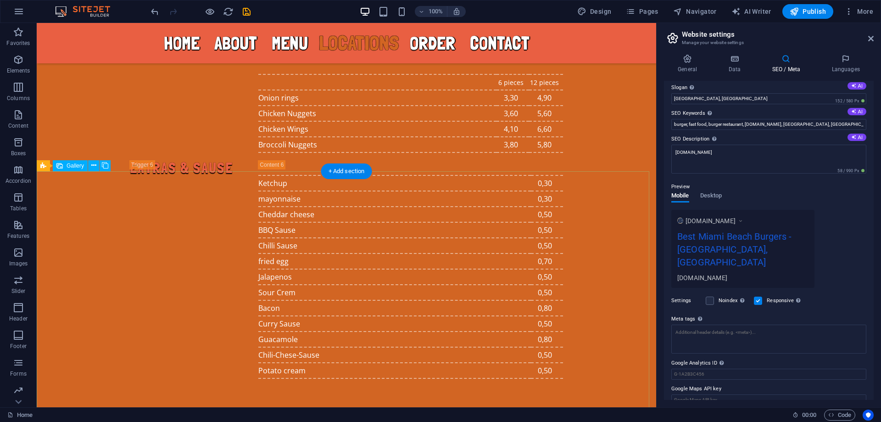
scroll to position [3122, 0]
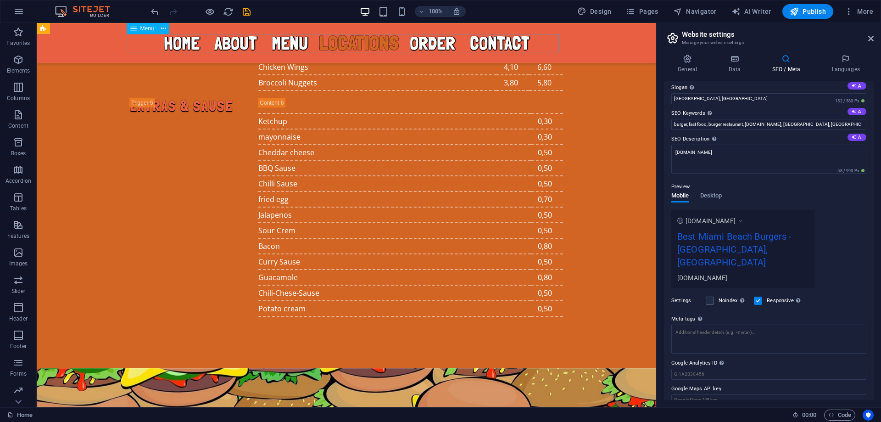
click at [435, 47] on nav "Home About Menu Locations Order Contact" at bounding box center [346, 43] width 433 height 18
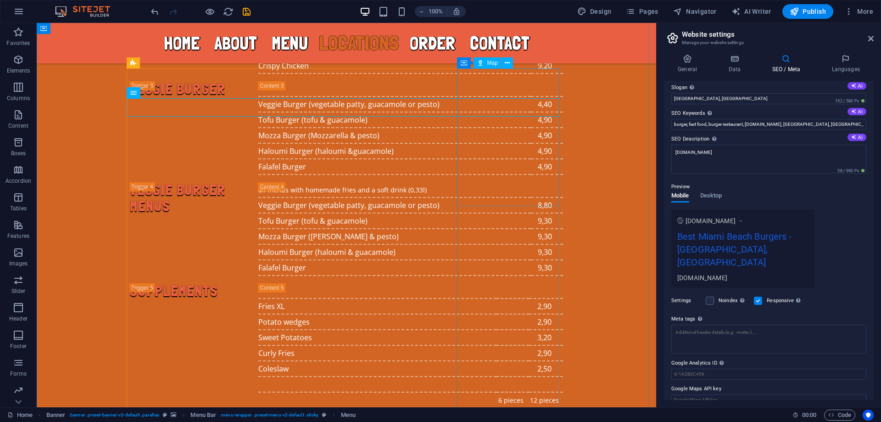
scroll to position [2724, 0]
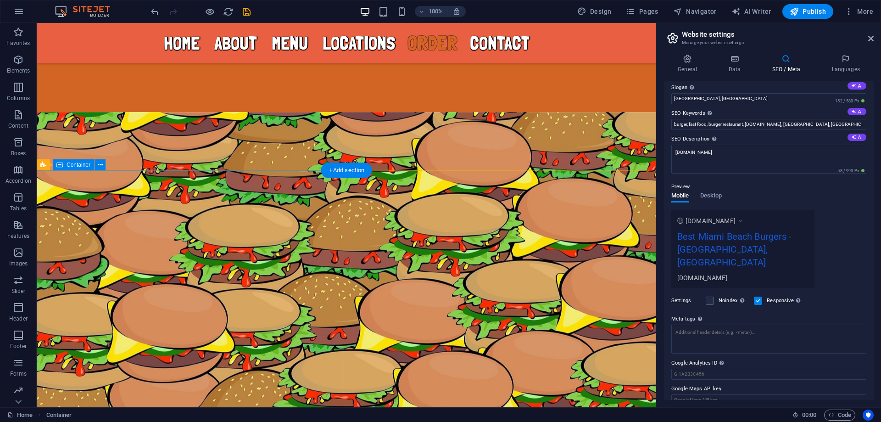
scroll to position [3397, 0]
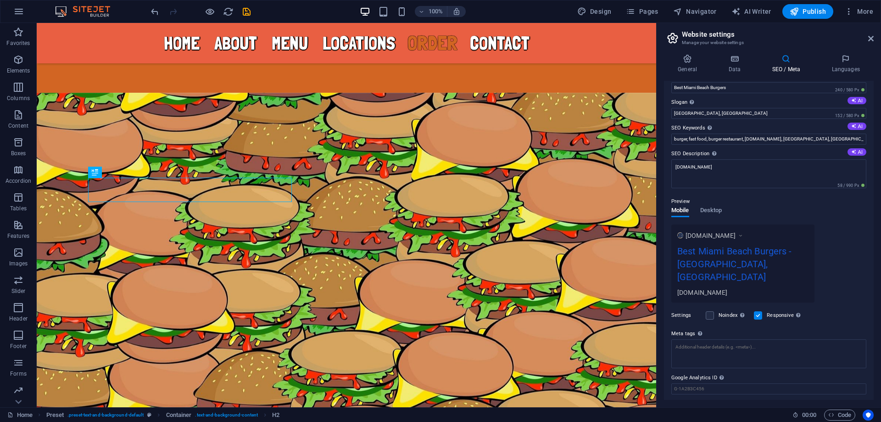
scroll to position [0, 0]
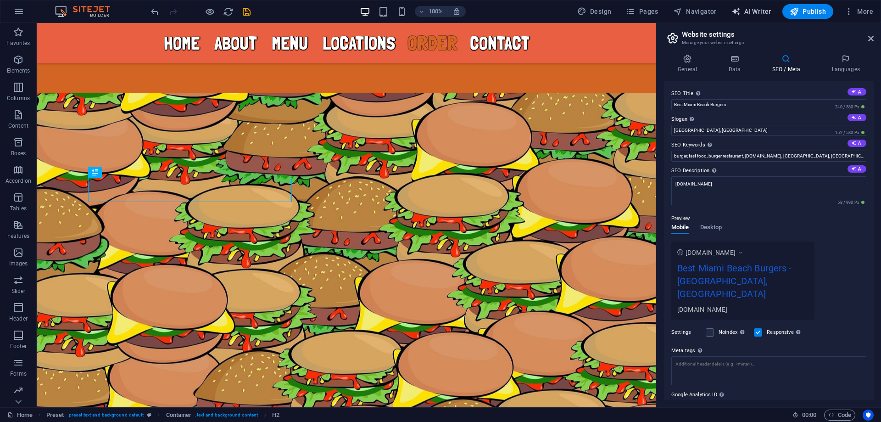
click at [752, 8] on span "AI Writer" at bounding box center [752, 11] width 40 height 9
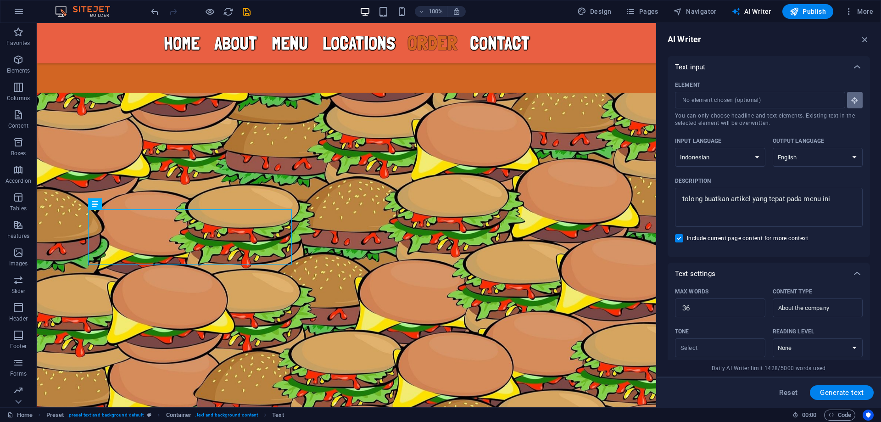
click at [852, 100] on icon "button" at bounding box center [855, 100] width 8 height 8
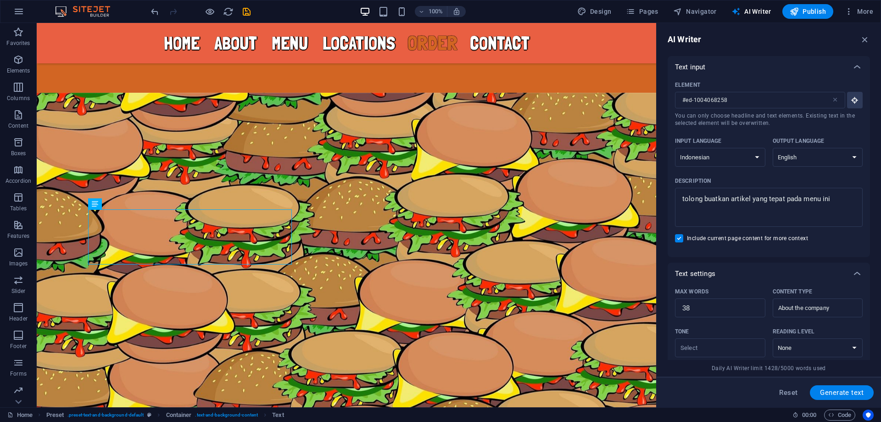
click at [861, 396] on span "Generate text" at bounding box center [842, 392] width 44 height 7
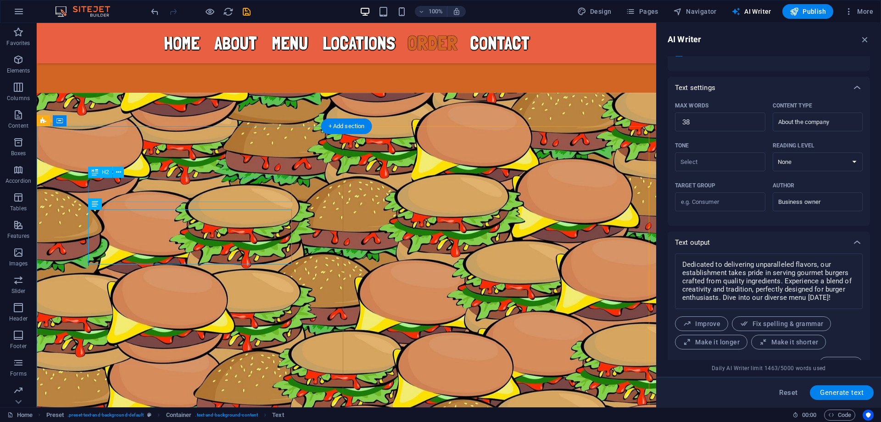
scroll to position [205, 0]
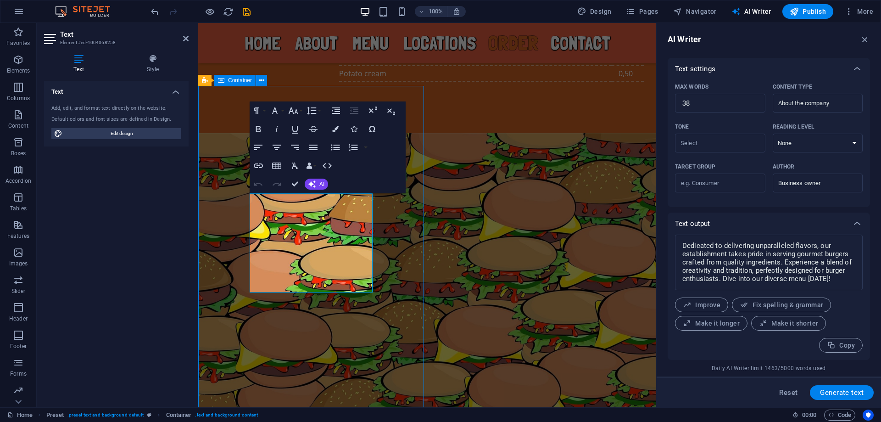
scroll to position [3397, 0]
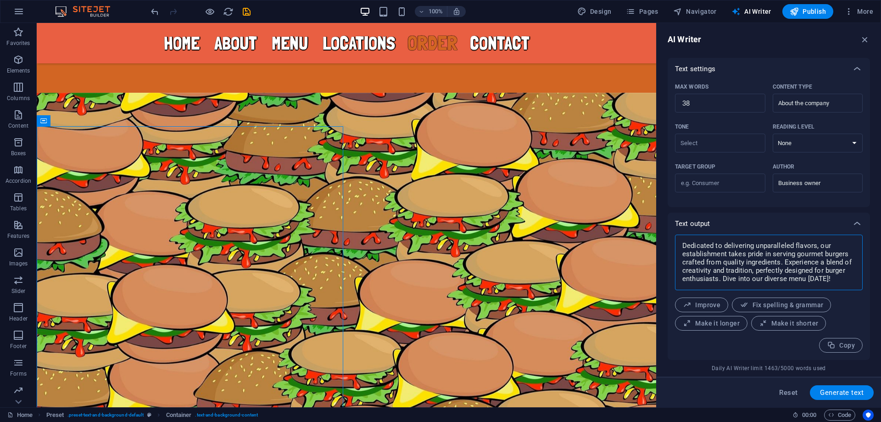
click at [735, 267] on textarea "Dedicated to delivering unparalleled flavors, our establishment takes pride in …" at bounding box center [769, 262] width 179 height 46
click at [815, 140] on select "None Academic Adult Teen Child" at bounding box center [818, 143] width 90 height 19
click at [815, 142] on select "None Academic Adult Teen Child" at bounding box center [818, 143] width 90 height 19
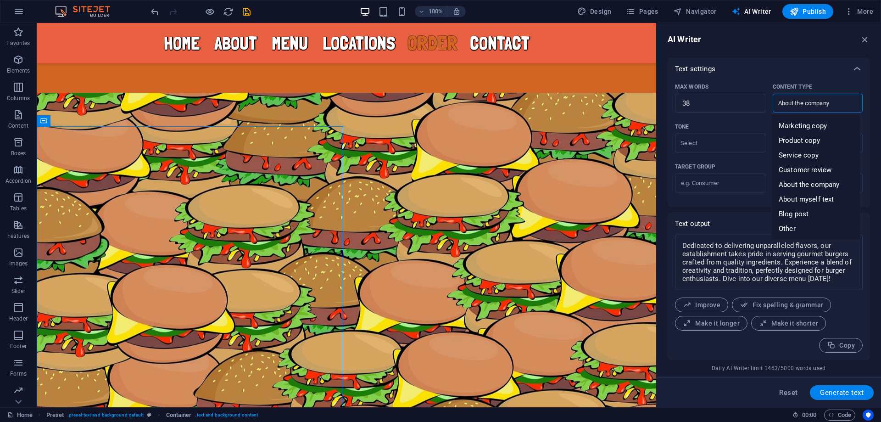
click at [807, 107] on input "About the company" at bounding box center [811, 102] width 70 height 13
click at [718, 142] on input "Tone ​" at bounding box center [713, 142] width 70 height 13
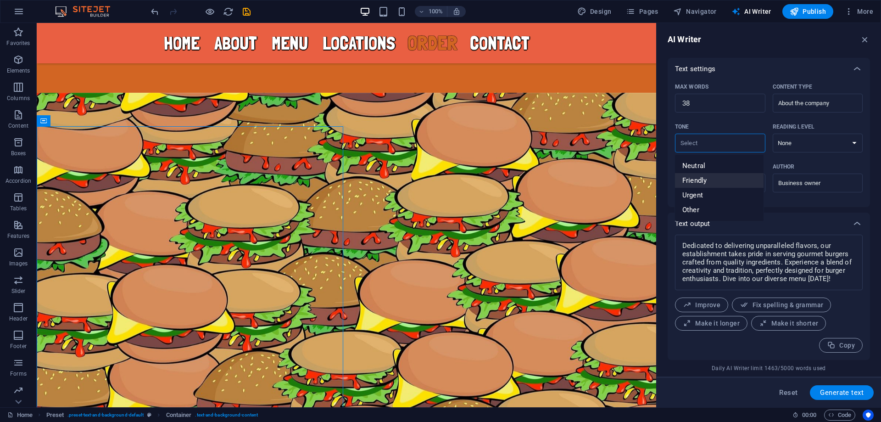
click at [710, 177] on li "Friendly" at bounding box center [719, 180] width 89 height 15
click at [829, 140] on select "None Academic Adult Teen Child" at bounding box center [818, 143] width 90 height 19
click at [816, 143] on select "None Academic Adult Teen Child" at bounding box center [818, 143] width 90 height 19
click at [817, 180] on input "Business owner" at bounding box center [811, 182] width 70 height 13
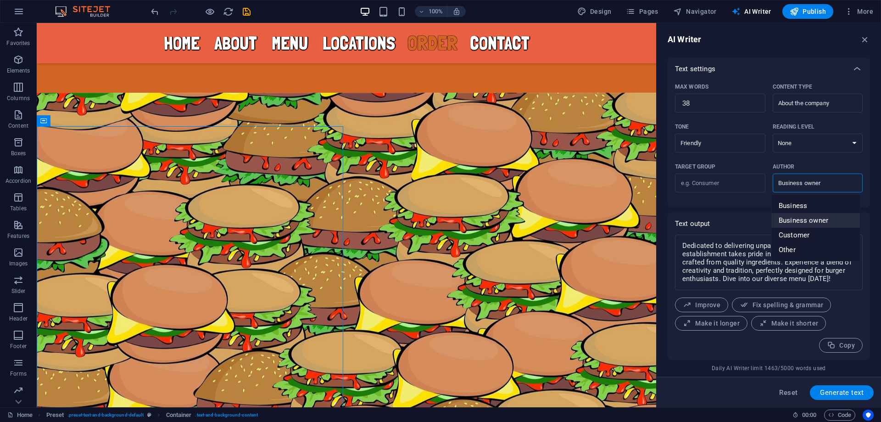
click at [818, 220] on span "Business owner" at bounding box center [804, 220] width 50 height 9
click at [814, 143] on select "None Academic Adult Teen Child" at bounding box center [818, 143] width 90 height 19
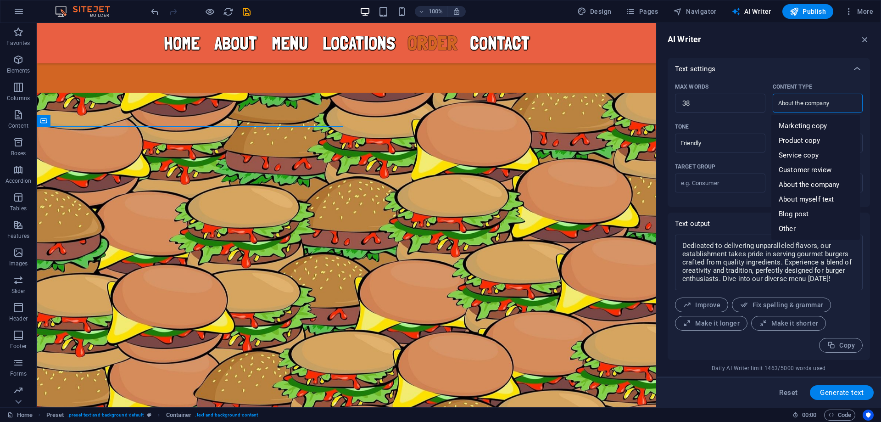
click at [824, 103] on input "About the company" at bounding box center [811, 102] width 70 height 13
click at [766, 76] on div "Text settings" at bounding box center [769, 69] width 202 height 22
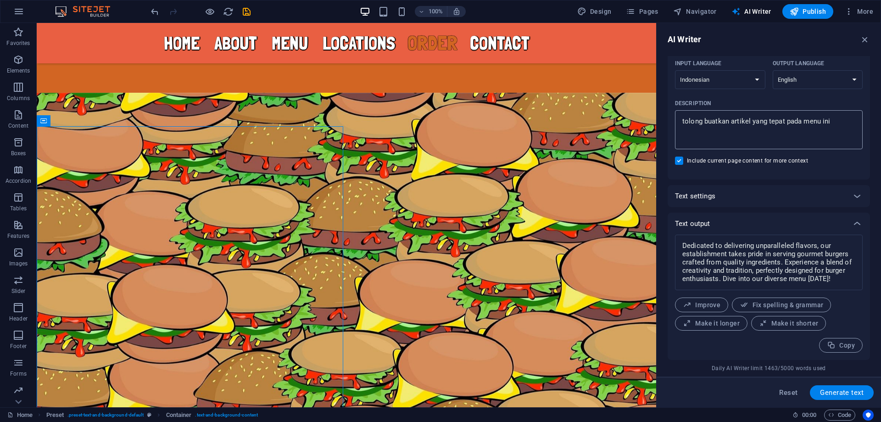
scroll to position [78, 0]
click at [856, 195] on icon at bounding box center [857, 196] width 11 height 11
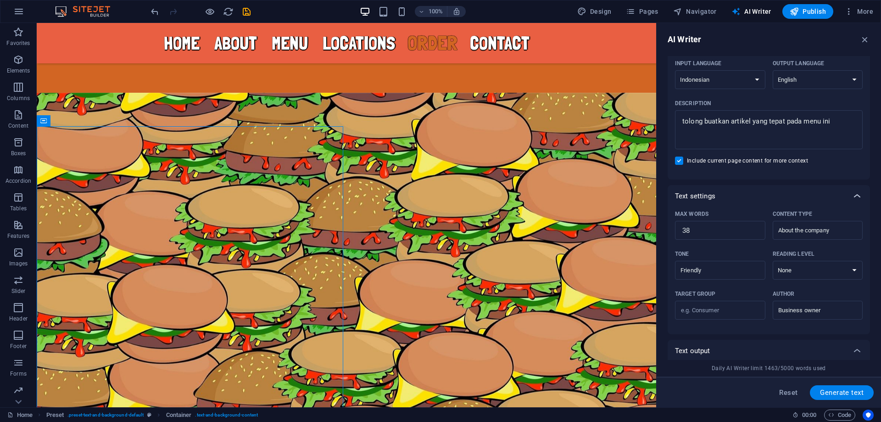
scroll to position [205, 0]
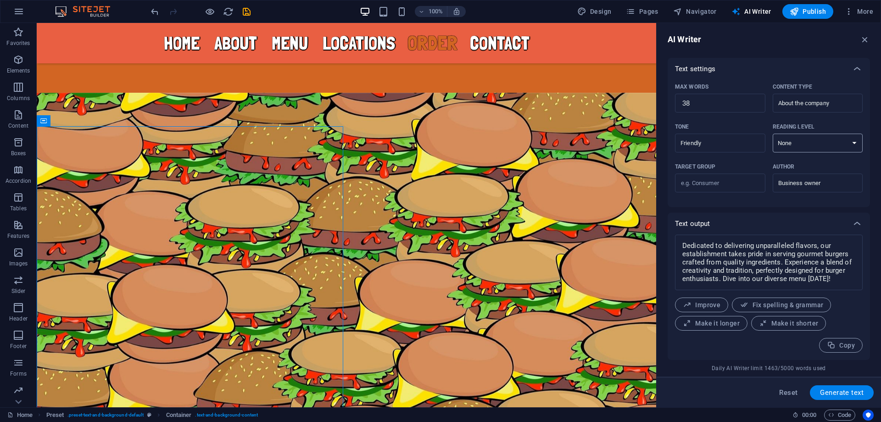
click at [837, 142] on select "None Academic Adult Teen Child" at bounding box center [818, 143] width 90 height 19
click at [846, 185] on div "Business owner ​" at bounding box center [818, 183] width 90 height 19
click at [846, 185] on input "Business owner" at bounding box center [811, 182] width 70 height 13
click at [828, 103] on input "About the company" at bounding box center [811, 102] width 70 height 13
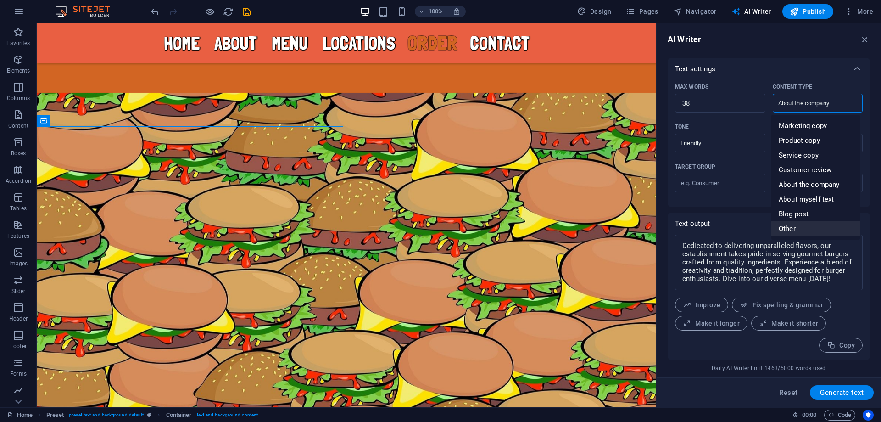
click at [807, 227] on li "Other" at bounding box center [816, 228] width 89 height 15
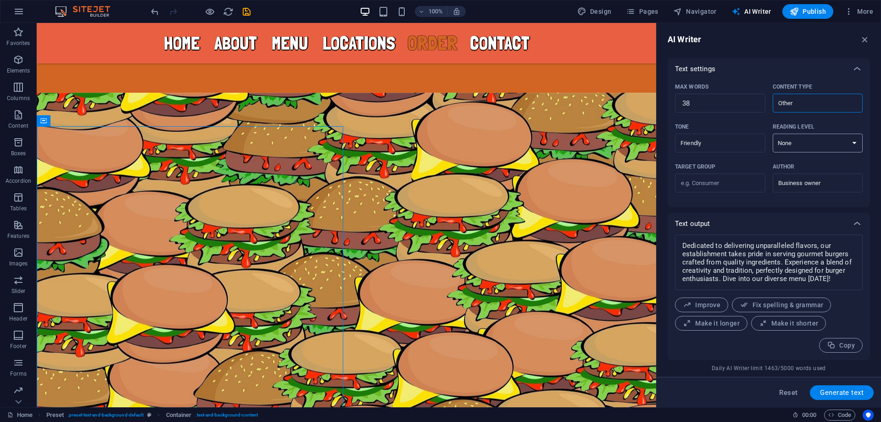
click at [828, 143] on select "None Academic Adult Teen Child" at bounding box center [818, 143] width 90 height 19
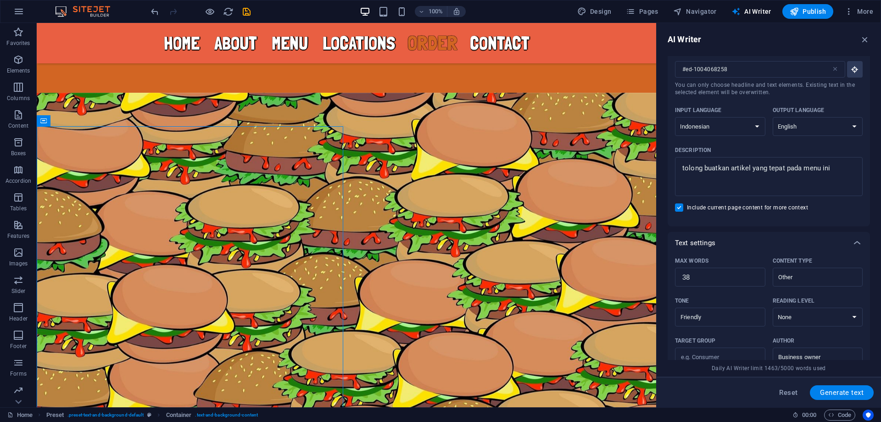
scroll to position [0, 0]
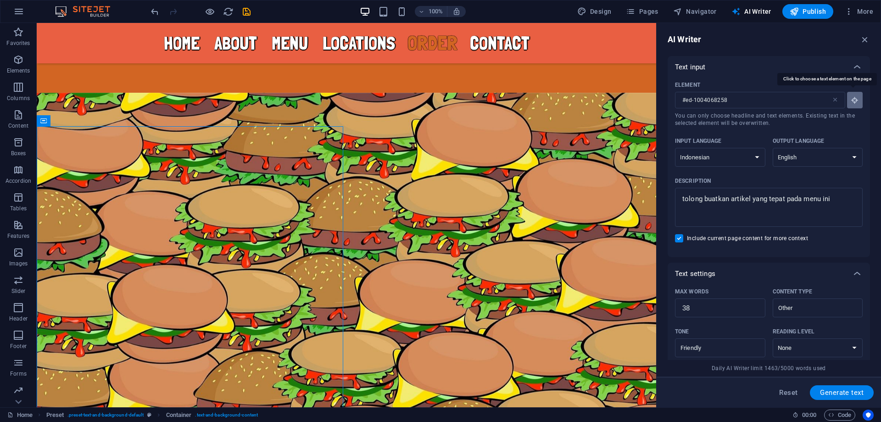
click at [855, 101] on icon "button" at bounding box center [855, 100] width 8 height 8
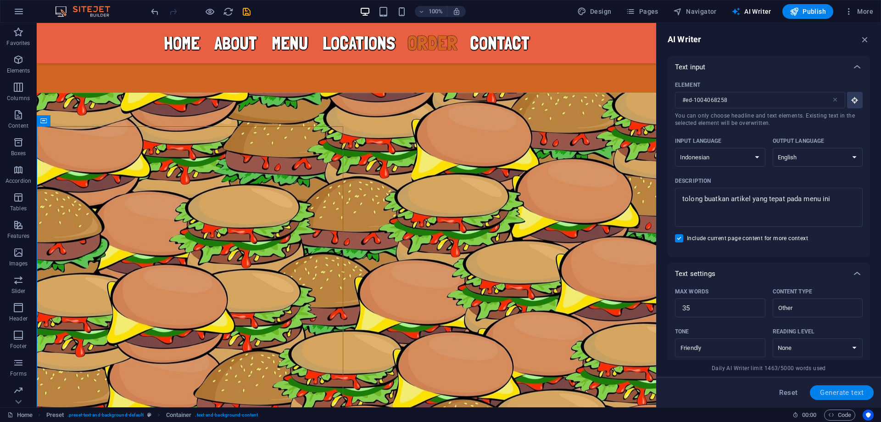
click at [842, 392] on span "Generate text" at bounding box center [842, 392] width 44 height 7
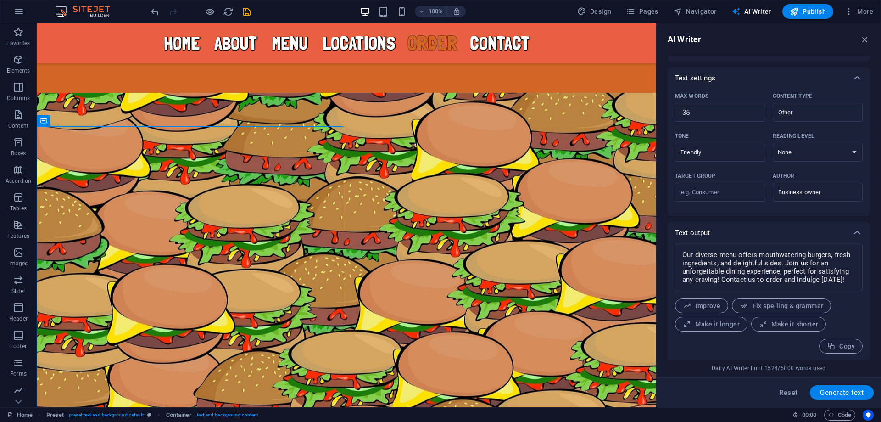
scroll to position [196, 0]
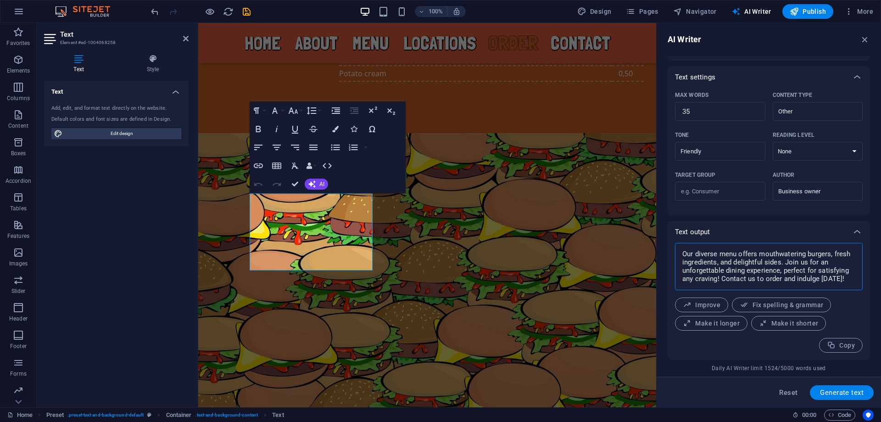
click at [751, 263] on textarea "Our diverse menu offers mouthwatering burgers, fresh ingredients, and delightfu…" at bounding box center [769, 266] width 179 height 38
click at [757, 304] on span "Fix spelling & grammar" at bounding box center [782, 305] width 84 height 9
click at [320, 184] on span "AI" at bounding box center [322, 184] width 5 height 6
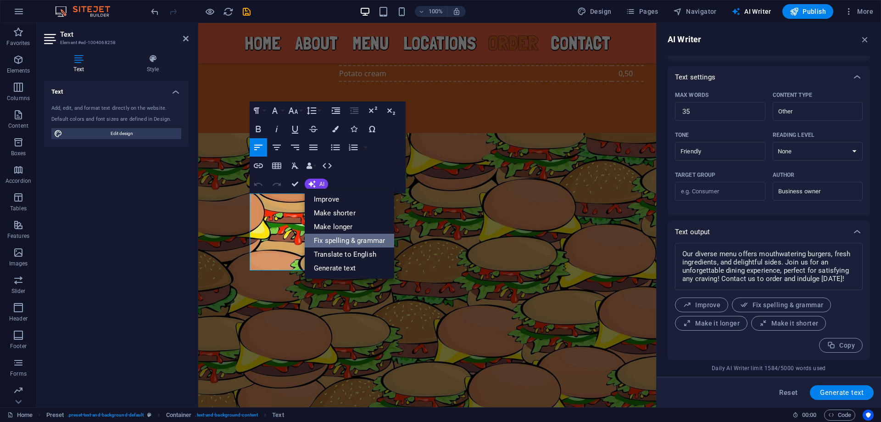
click at [386, 242] on link "Fix spelling & grammar" at bounding box center [350, 241] width 90 height 14
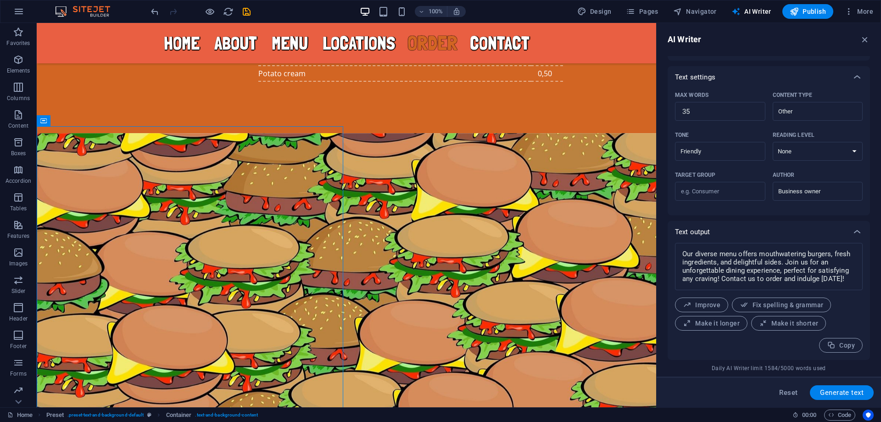
scroll to position [3397, 0]
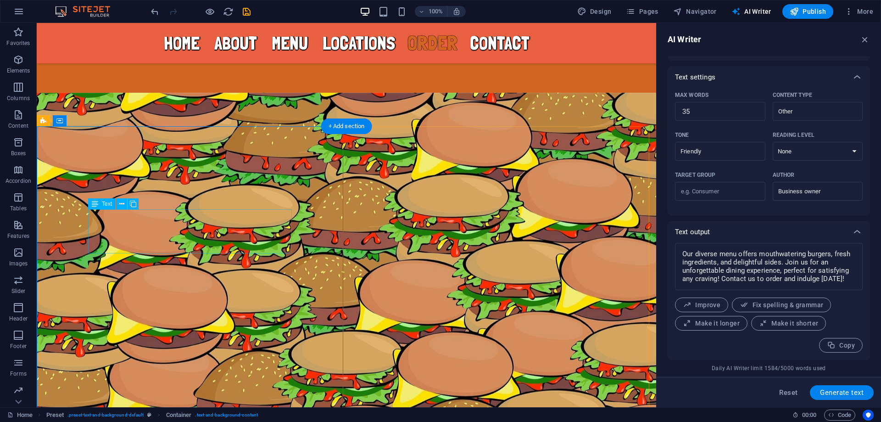
click at [727, 251] on textarea "Our diverse menu offers mouthwatering burgers, fresh ingredients, and delightfu…" at bounding box center [769, 266] width 179 height 38
click at [739, 258] on textarea "Our diverse menu offers mouthwatering burgers, fresh ingredients, and delightfu…" at bounding box center [769, 266] width 179 height 38
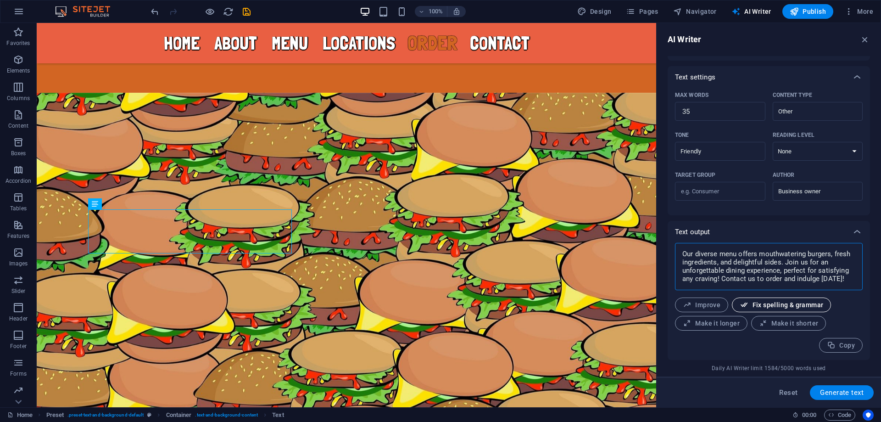
click at [784, 305] on span "Fix spelling & grammar" at bounding box center [782, 305] width 84 height 9
click at [844, 389] on span "Generate text" at bounding box center [842, 392] width 44 height 7
click at [765, 262] on textarea "Experience the finest burgers in [GEOGRAPHIC_DATA]! Our menu offers diverse opt…" at bounding box center [769, 270] width 179 height 46
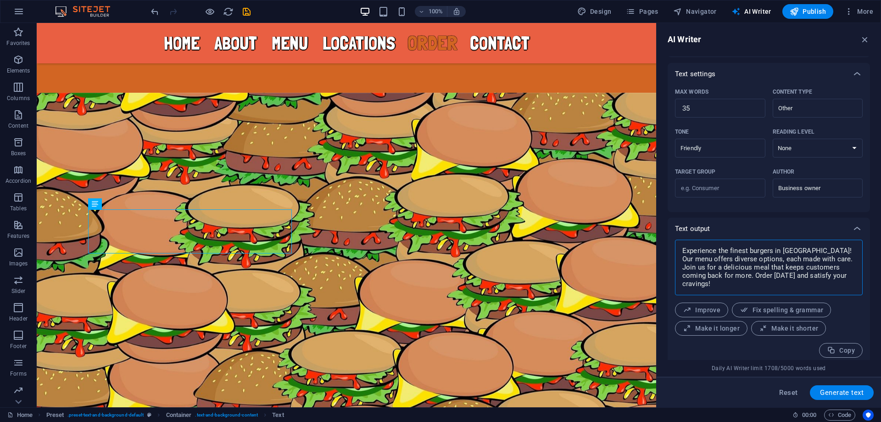
scroll to position [205, 0]
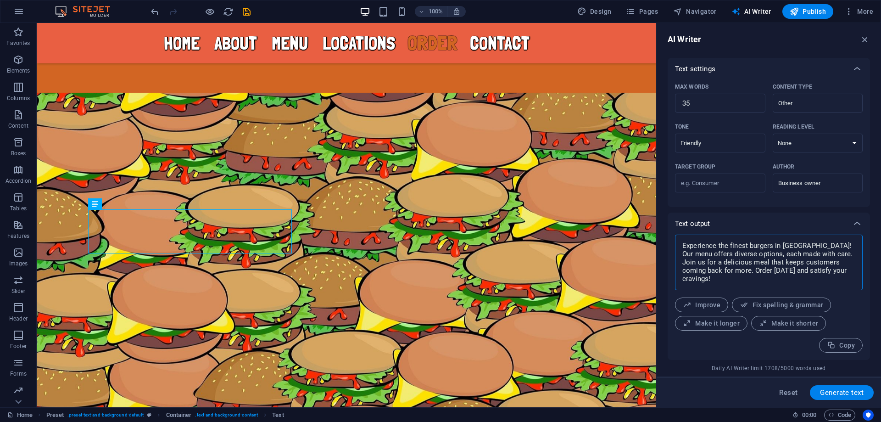
click at [817, 259] on textarea "Experience the finest burgers in [GEOGRAPHIC_DATA]! Our menu offers diverse opt…" at bounding box center [769, 262] width 179 height 46
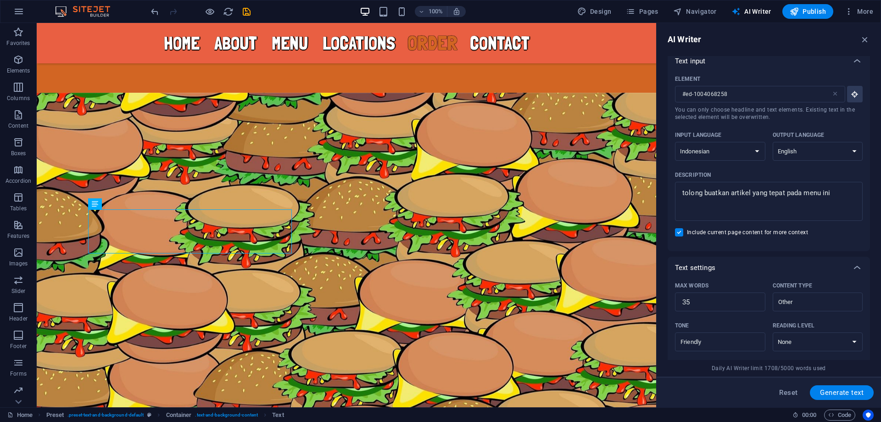
scroll to position [0, 0]
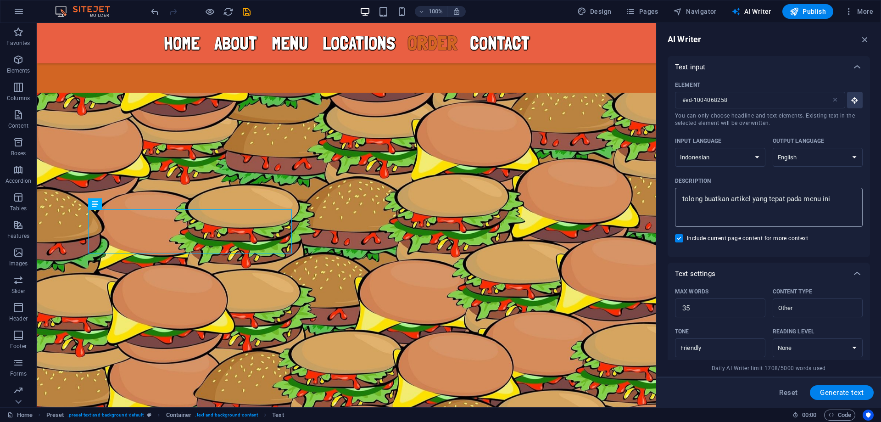
click at [839, 198] on textarea "tolong buatkan artikel yang tepat pada menu ini" at bounding box center [769, 207] width 179 height 30
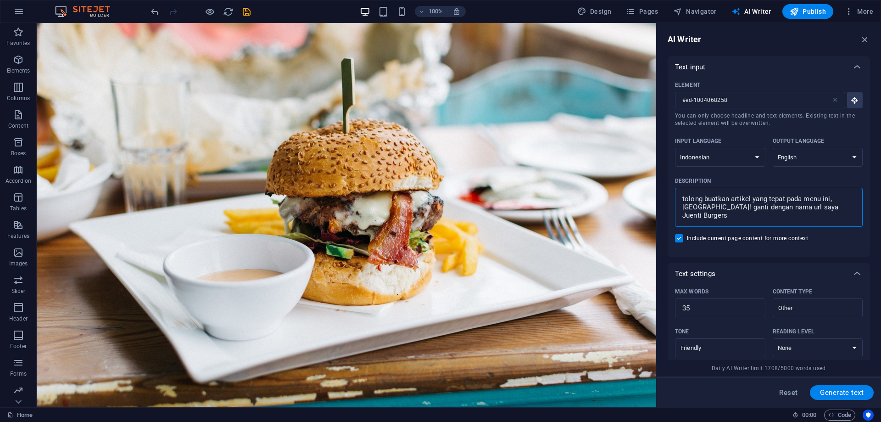
click at [849, 208] on textarea "tolong buatkan artikel yang tepat pada menu ini, [GEOGRAPHIC_DATA]! ganti denga…" at bounding box center [769, 207] width 179 height 30
click at [852, 389] on span "Generate text" at bounding box center [842, 392] width 44 height 7
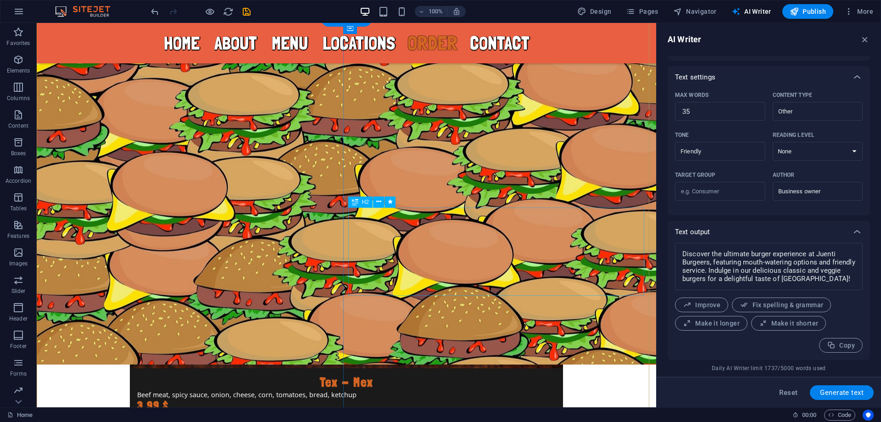
scroll to position [3503, 0]
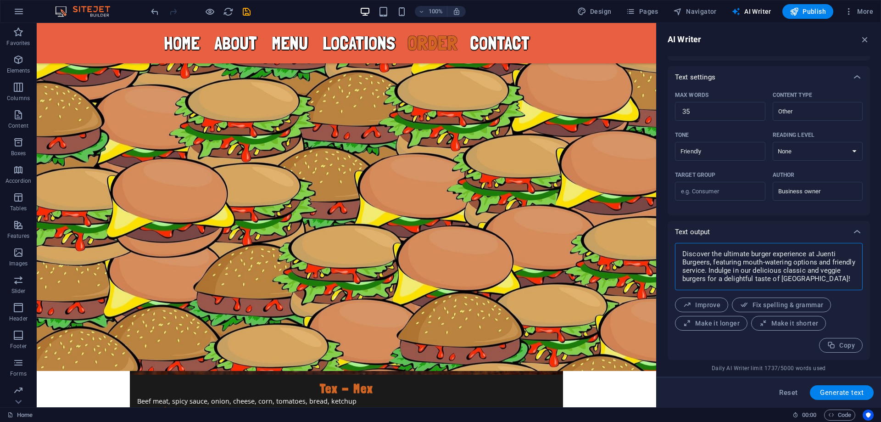
click at [770, 263] on textarea "Discover the ultimate burger experience at Juenti Burgeers, featuring mouth-wat…" at bounding box center [769, 266] width 179 height 38
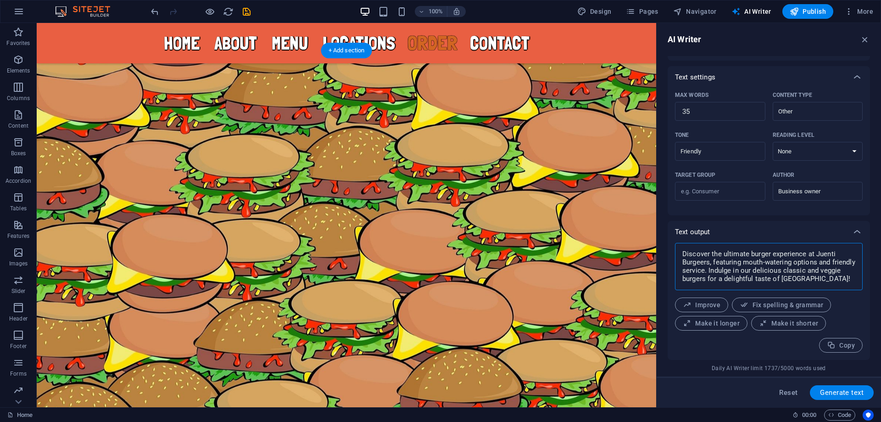
scroll to position [3442, 0]
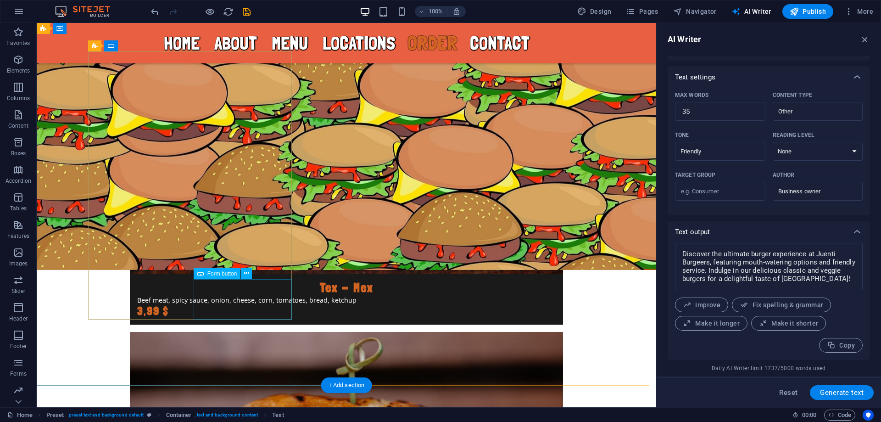
scroll to position [3656, 0]
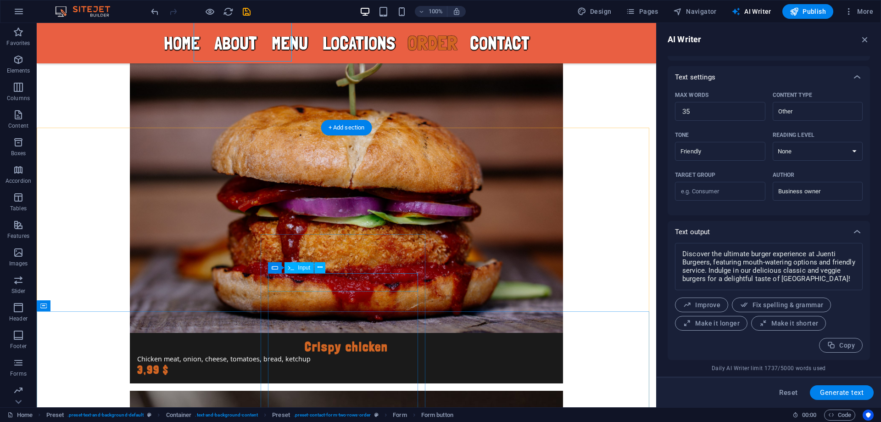
scroll to position [3901, 0]
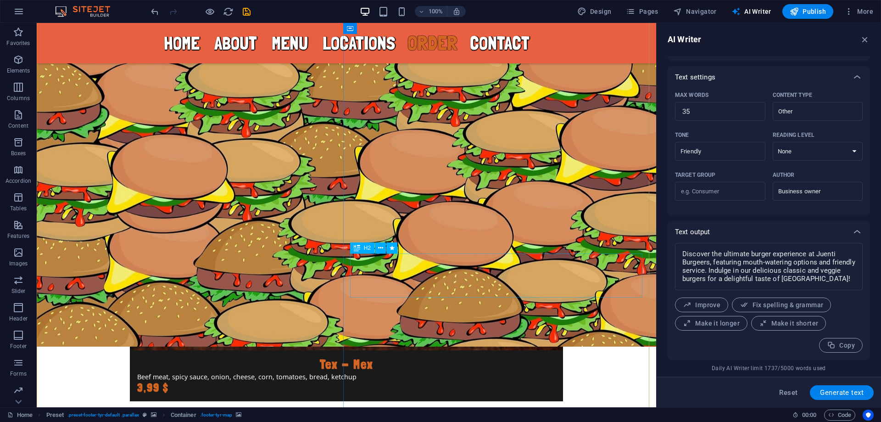
scroll to position [3524, 0]
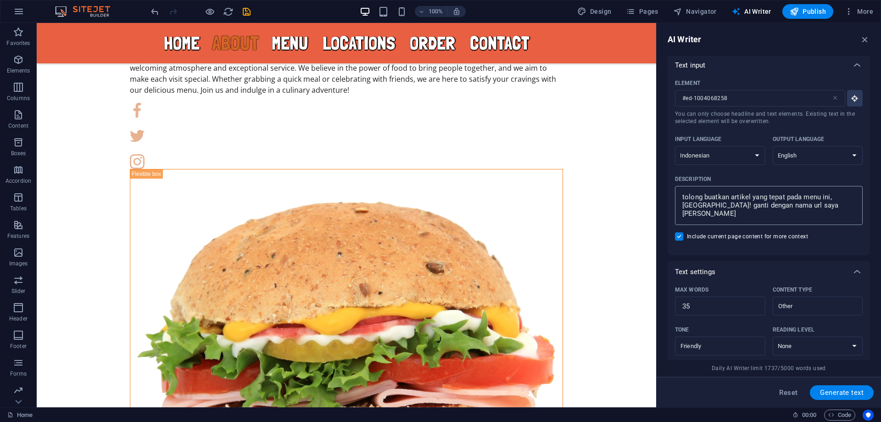
scroll to position [0, 0]
click at [796, 212] on textarea "tolong buatkan artikel yang tepat pada menu ini, [GEOGRAPHIC_DATA]! ganti denga…" at bounding box center [769, 207] width 179 height 30
click at [832, 271] on div "Text settings" at bounding box center [760, 273] width 171 height 9
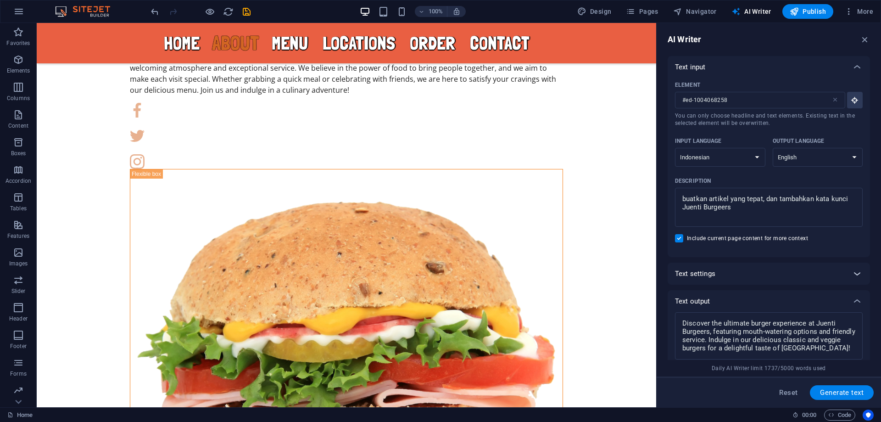
click at [852, 274] on icon at bounding box center [857, 273] width 11 height 11
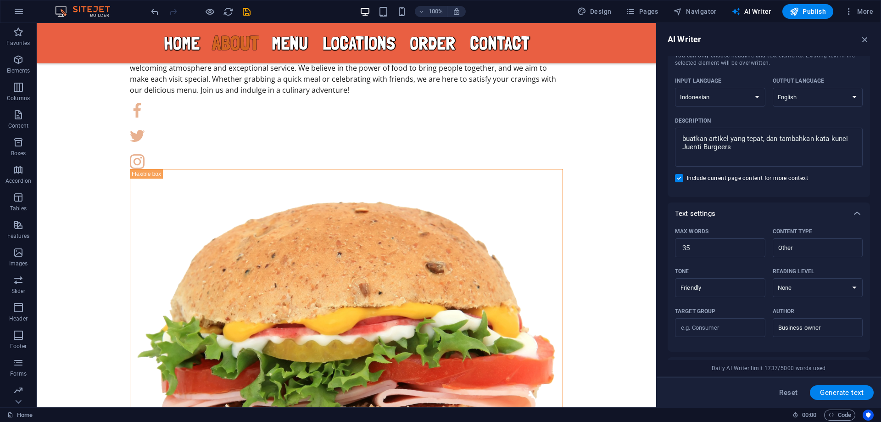
scroll to position [61, 0]
click at [819, 251] on input "Other" at bounding box center [811, 246] width 70 height 13
click at [837, 225] on div "Content type" at bounding box center [816, 231] width 87 height 14
click at [837, 240] on input "Other" at bounding box center [811, 246] width 70 height 13
click at [824, 243] on input "Other" at bounding box center [811, 246] width 70 height 13
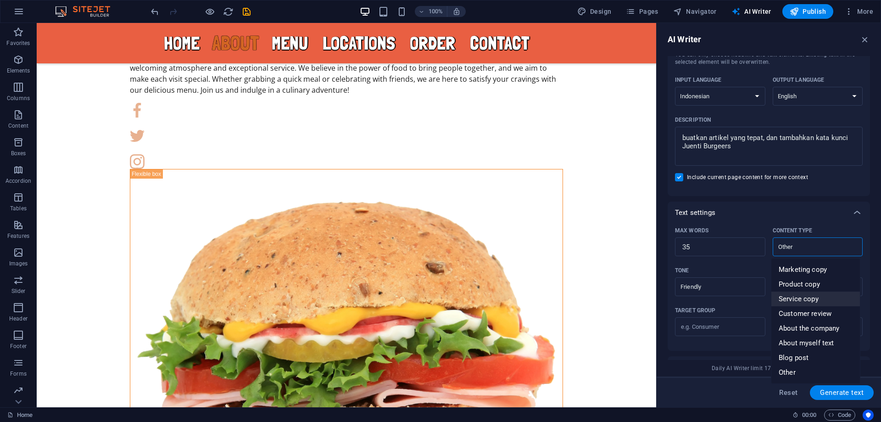
click at [823, 298] on li "Service copy" at bounding box center [816, 299] width 89 height 15
click at [834, 288] on select "None Academic Adult Teen Child" at bounding box center [818, 286] width 90 height 19
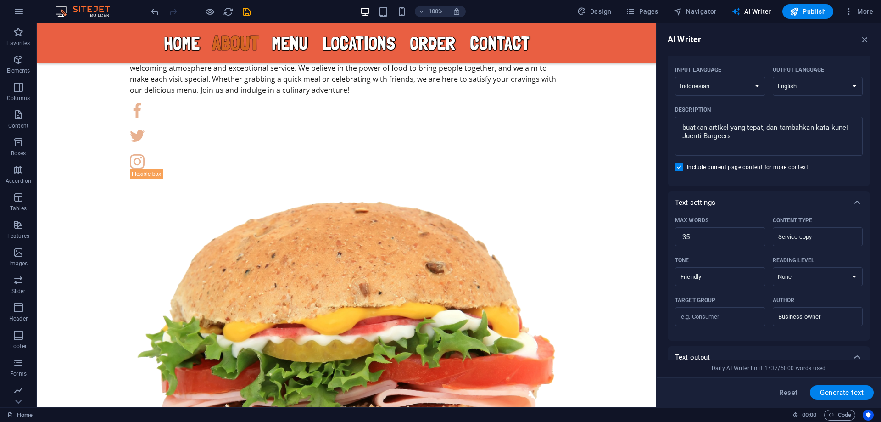
scroll to position [107, 0]
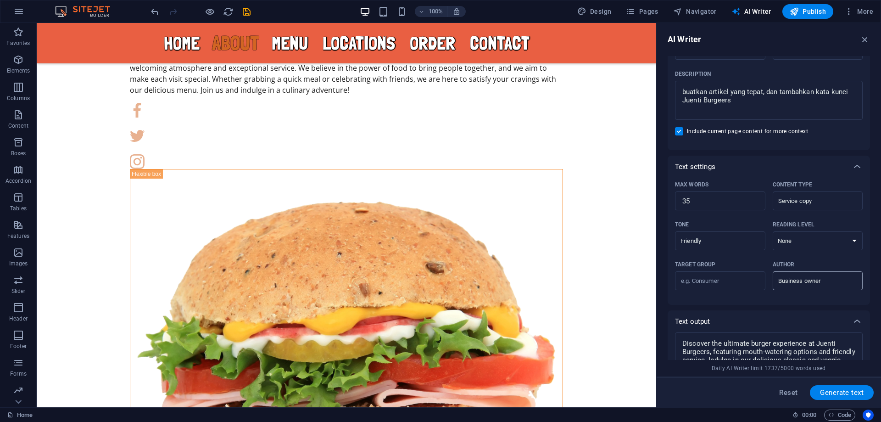
click at [824, 282] on input "Business owner" at bounding box center [811, 280] width 70 height 13
click at [827, 302] on li "Business" at bounding box center [816, 303] width 89 height 15
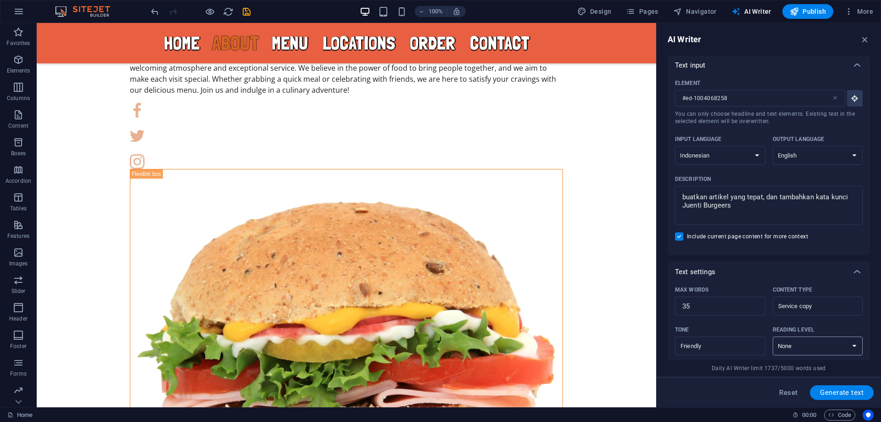
scroll to position [0, 0]
click at [856, 98] on icon "button" at bounding box center [855, 100] width 8 height 8
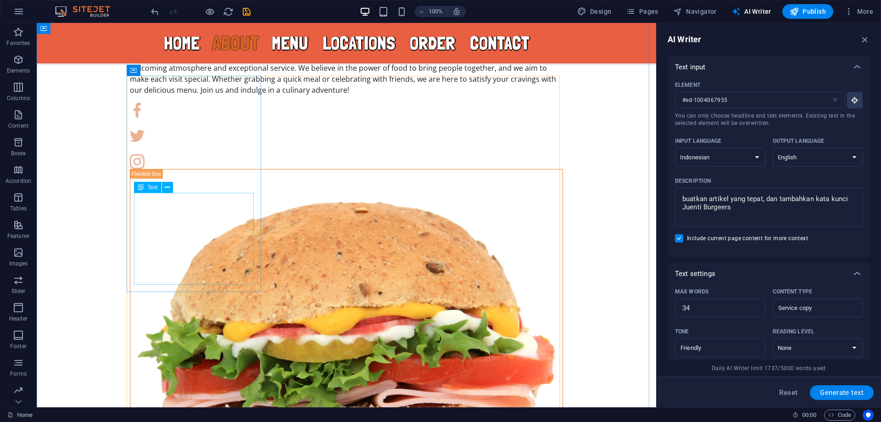
click at [851, 392] on span "Generate text" at bounding box center [842, 392] width 44 height 7
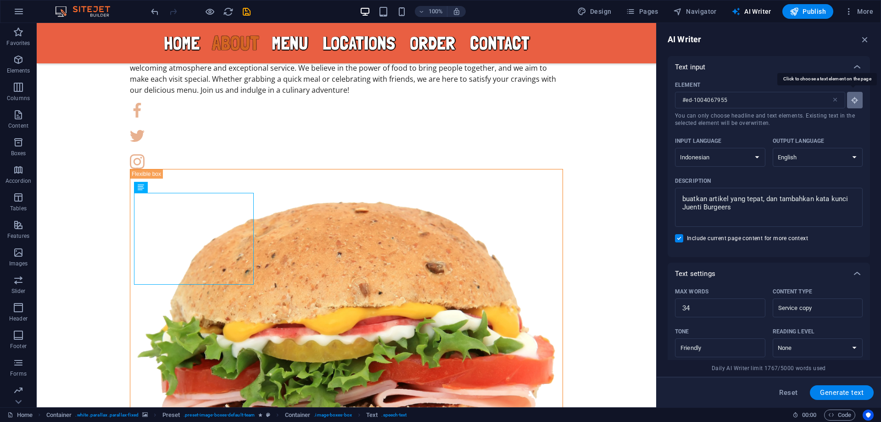
click at [852, 103] on icon "button" at bounding box center [855, 100] width 8 height 8
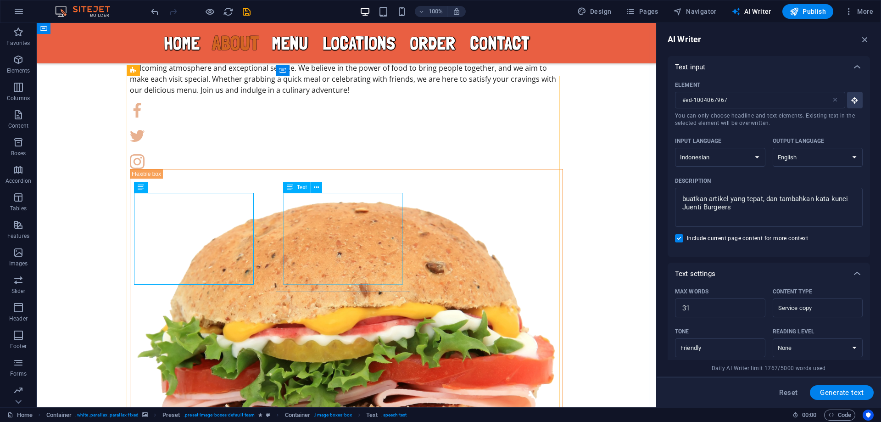
click at [854, 391] on span "Generate text" at bounding box center [842, 392] width 44 height 7
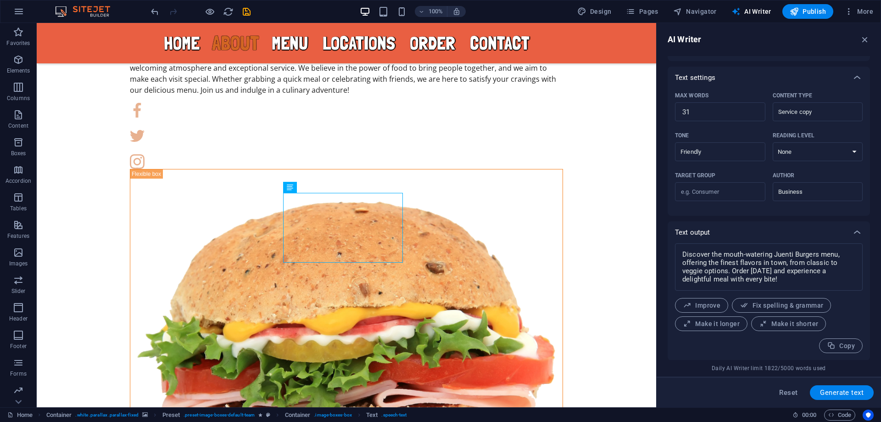
scroll to position [196, 0]
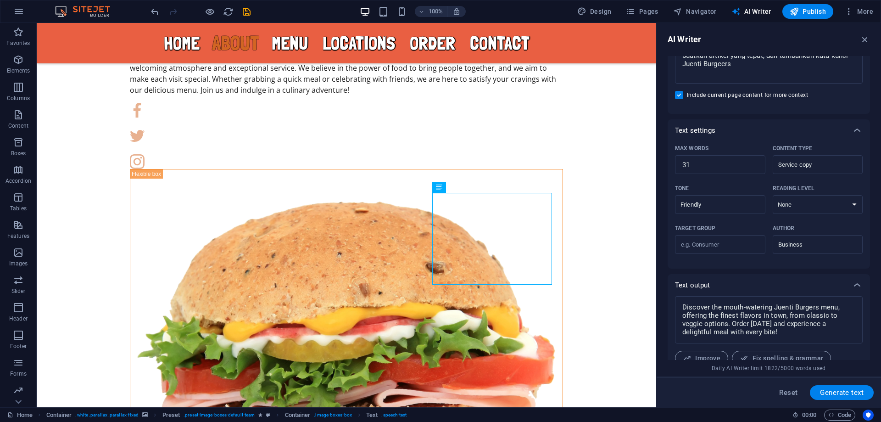
scroll to position [151, 0]
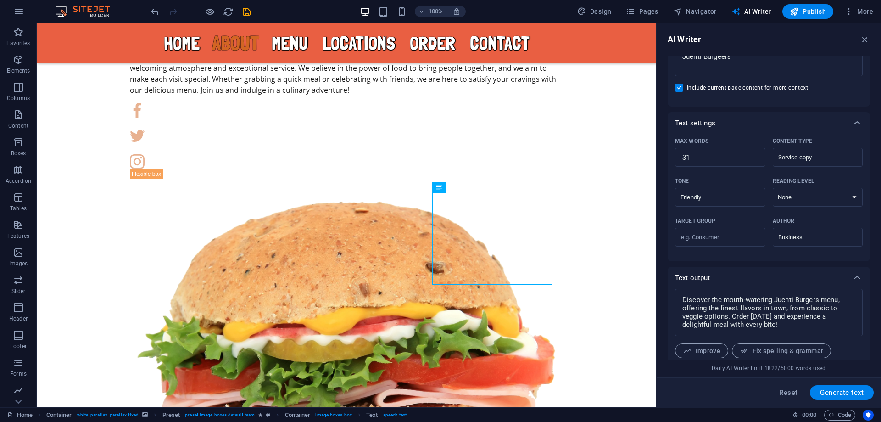
click at [843, 396] on span "Generate text" at bounding box center [842, 392] width 44 height 7
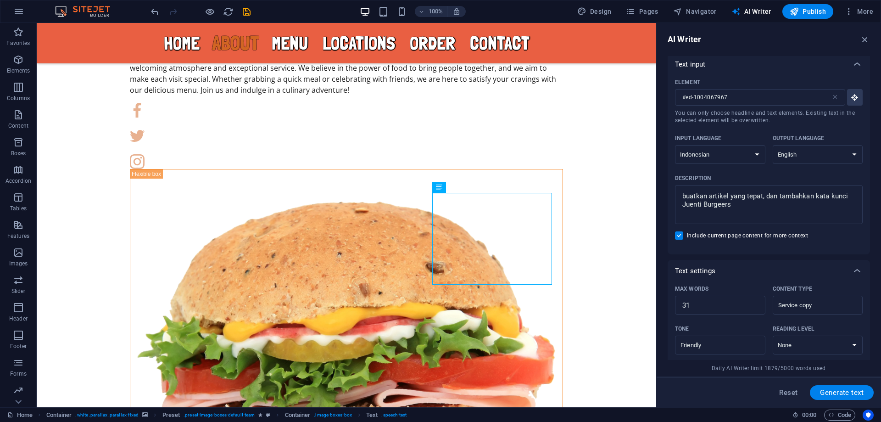
scroll to position [0, 0]
click at [852, 103] on icon "button" at bounding box center [855, 100] width 8 height 8
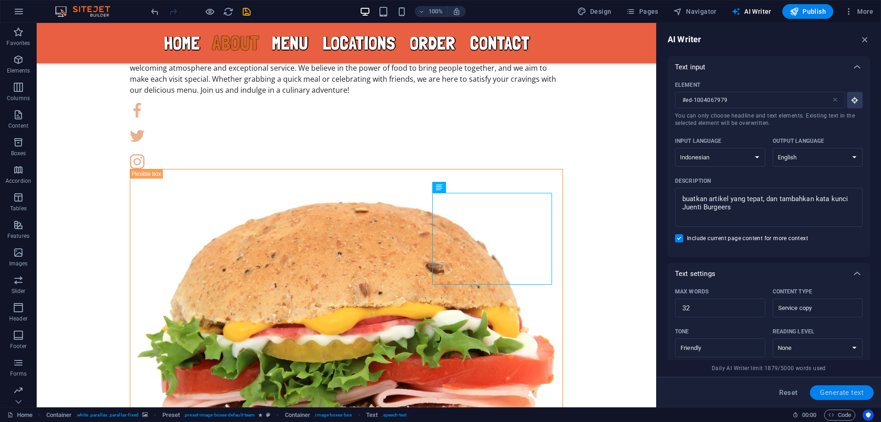
click at [837, 390] on span "Generate text" at bounding box center [842, 392] width 44 height 7
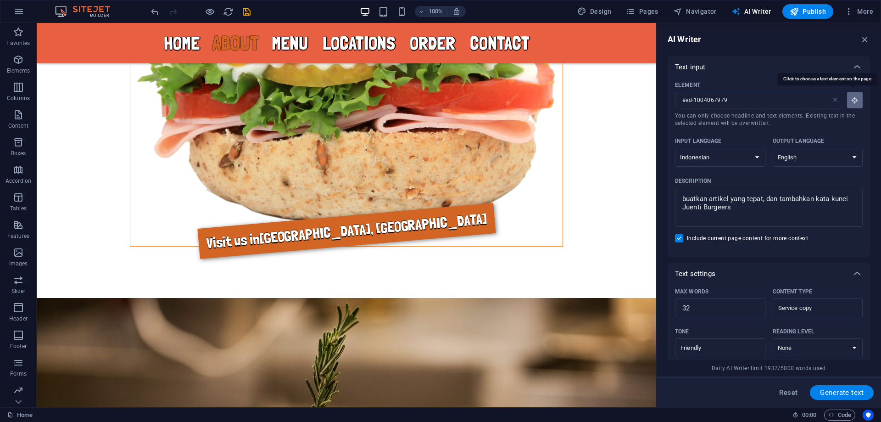
click at [857, 101] on icon "button" at bounding box center [855, 100] width 8 height 8
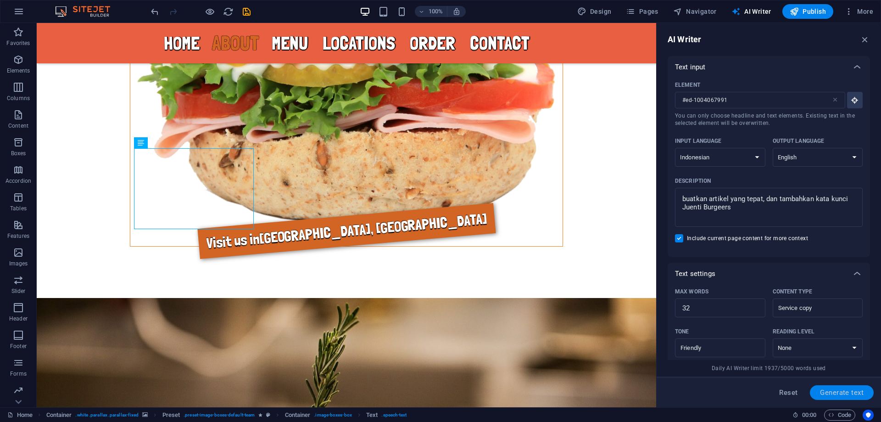
click at [847, 397] on button "Generate text" at bounding box center [842, 392] width 64 height 15
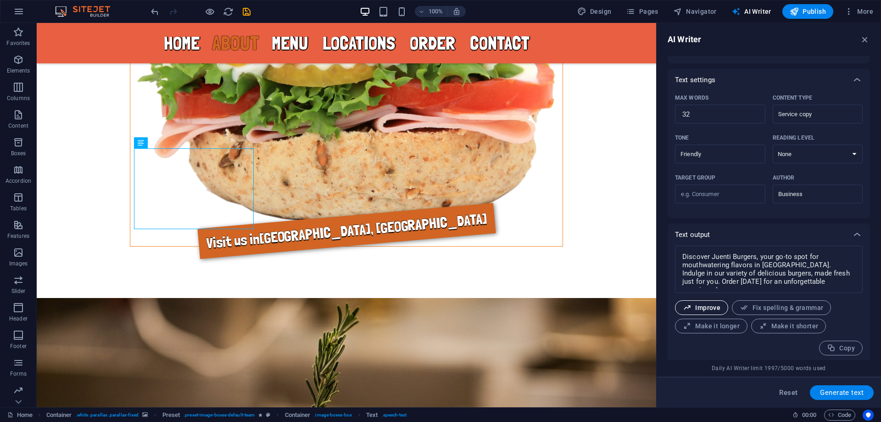
scroll to position [196, 0]
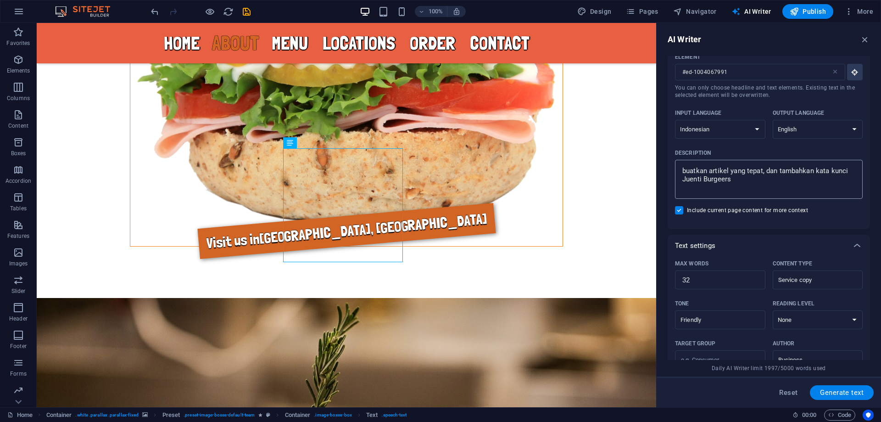
scroll to position [0, 0]
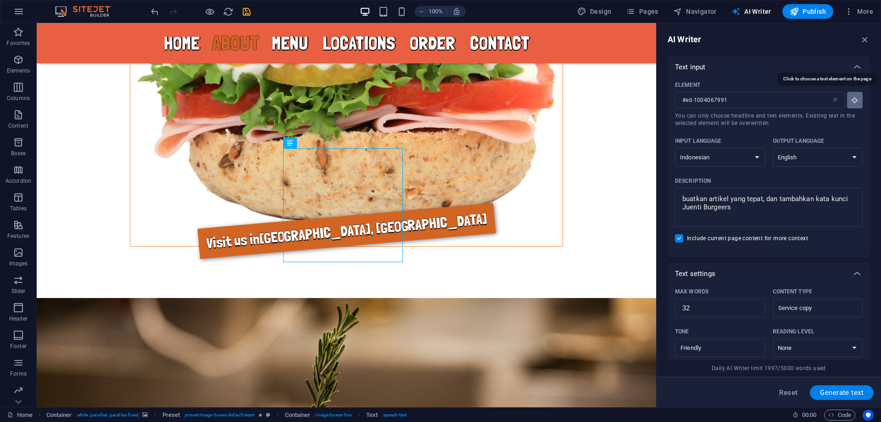
click at [855, 101] on icon "button" at bounding box center [855, 100] width 8 height 8
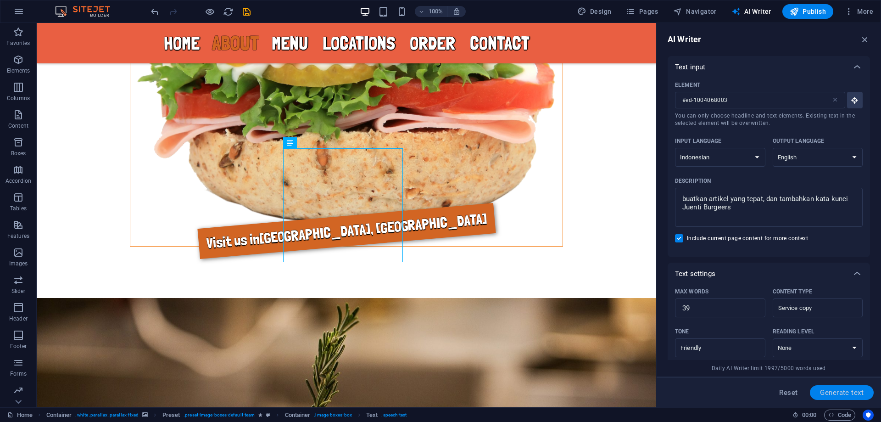
click at [852, 393] on span "Generate text" at bounding box center [842, 392] width 44 height 7
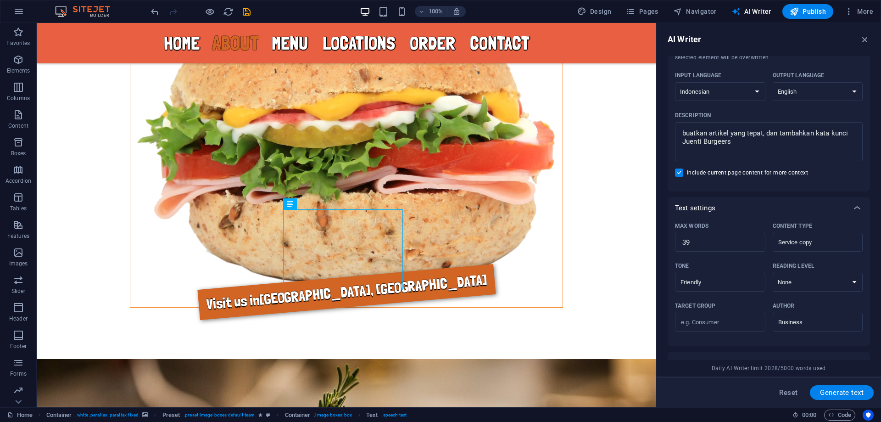
scroll to position [59, 0]
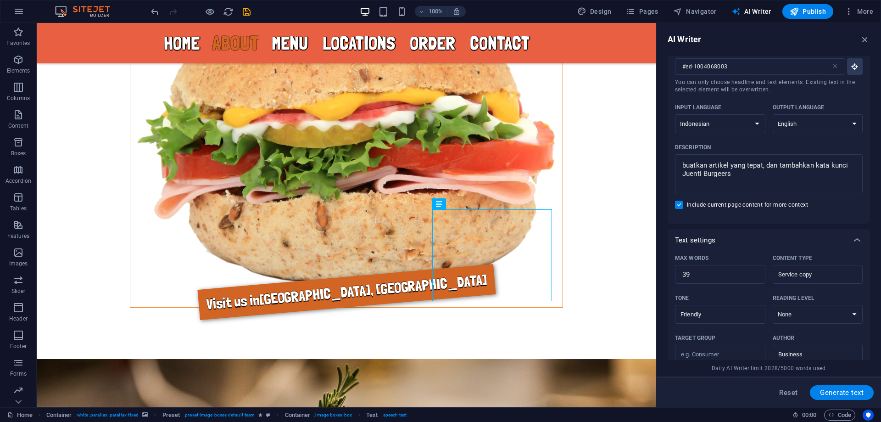
scroll to position [0, 0]
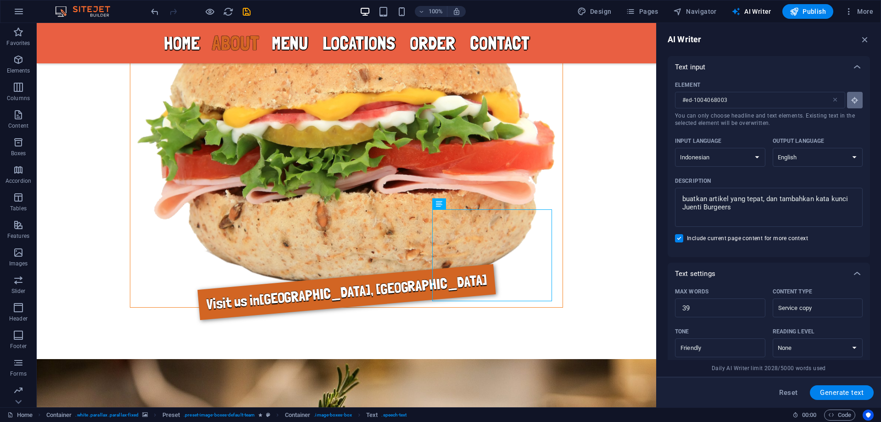
click at [855, 98] on icon "button" at bounding box center [855, 100] width 8 height 8
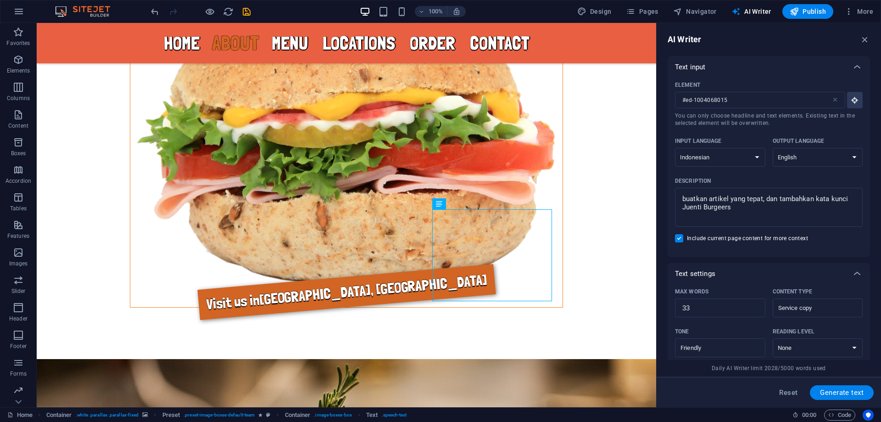
click at [838, 394] on span "Generate text" at bounding box center [842, 392] width 44 height 7
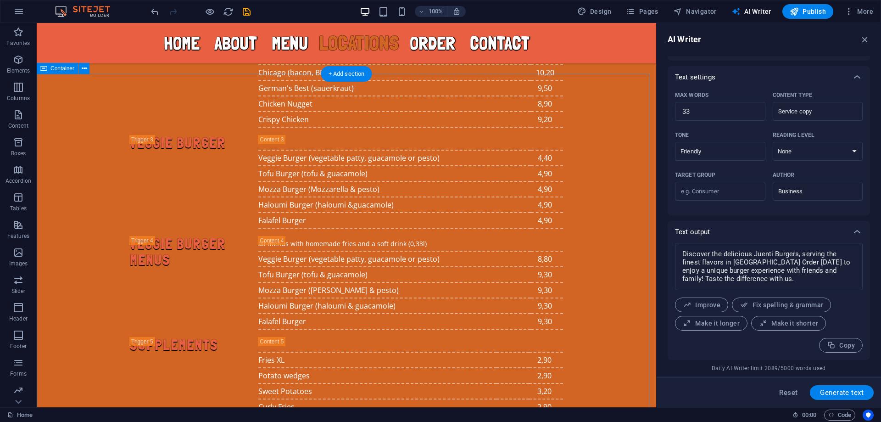
scroll to position [2668, 0]
click at [789, 393] on span "Reset" at bounding box center [788, 392] width 18 height 7
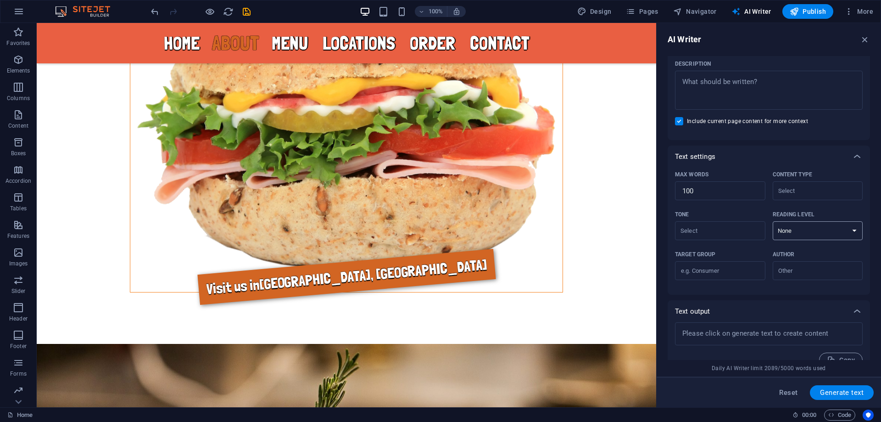
scroll to position [123, 0]
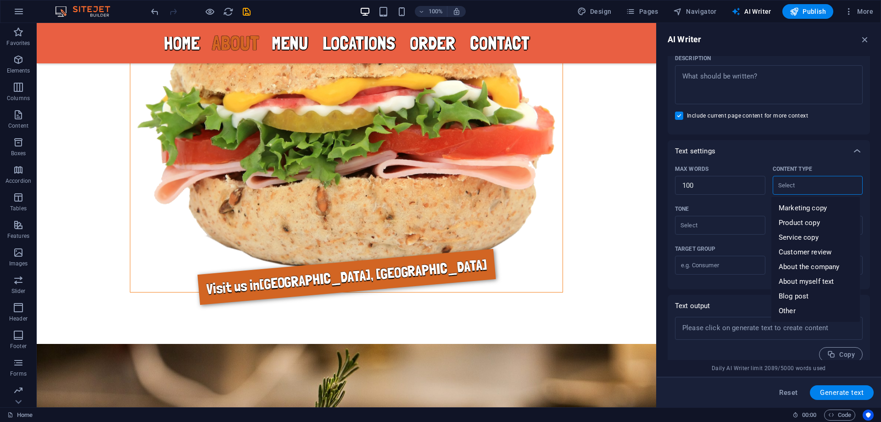
click at [814, 184] on input "Content type ​" at bounding box center [811, 185] width 70 height 13
click at [820, 266] on span "About the company" at bounding box center [809, 266] width 61 height 9
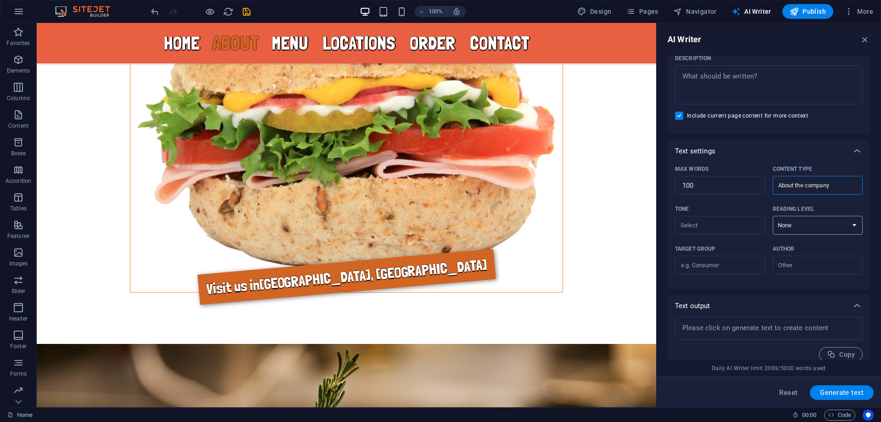
click at [811, 223] on select "None Academic Adult Teen Child" at bounding box center [818, 225] width 90 height 19
drag, startPoint x: 811, startPoint y: 223, endPoint x: 815, endPoint y: 226, distance: 5.4
click at [811, 223] on select "None Academic Adult Teen Child" at bounding box center [818, 225] width 90 height 19
click at [807, 268] on input "Business" at bounding box center [811, 264] width 70 height 13
click at [815, 301] on span "Business owner" at bounding box center [804, 302] width 50 height 9
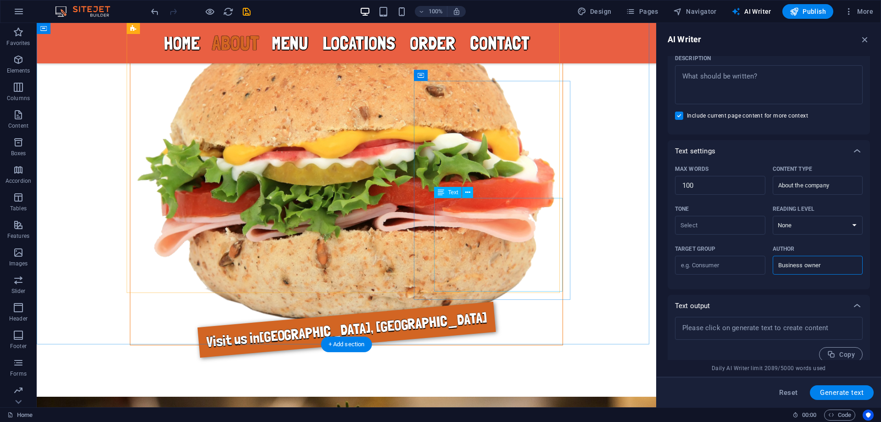
scroll to position [923, 0]
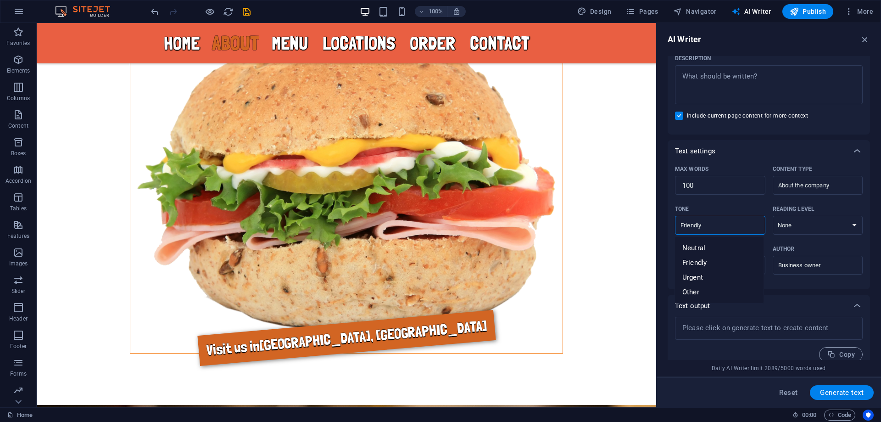
click at [692, 222] on input "Friendly" at bounding box center [713, 225] width 70 height 13
click at [717, 241] on li "Neutral" at bounding box center [719, 248] width 89 height 15
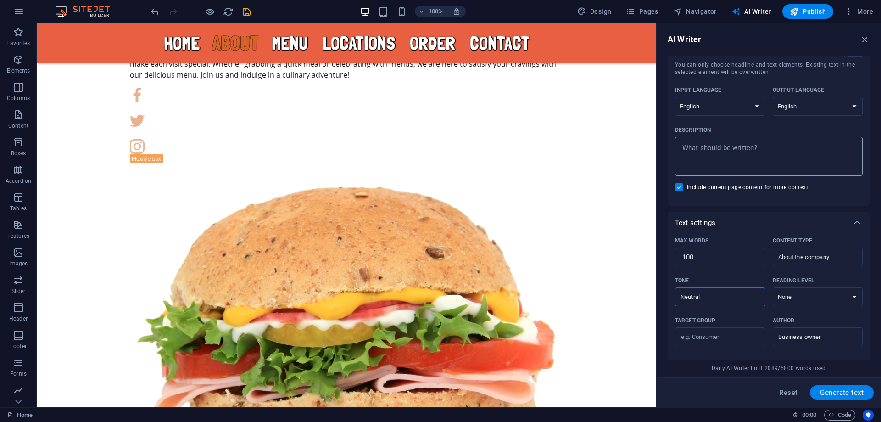
scroll to position [0, 0]
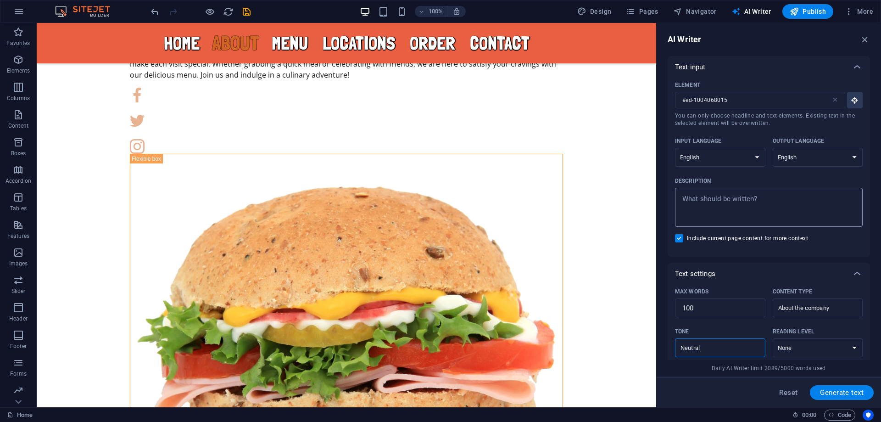
click at [759, 200] on textarea "Description x ​" at bounding box center [769, 207] width 179 height 30
click at [851, 102] on icon "button" at bounding box center [855, 100] width 8 height 8
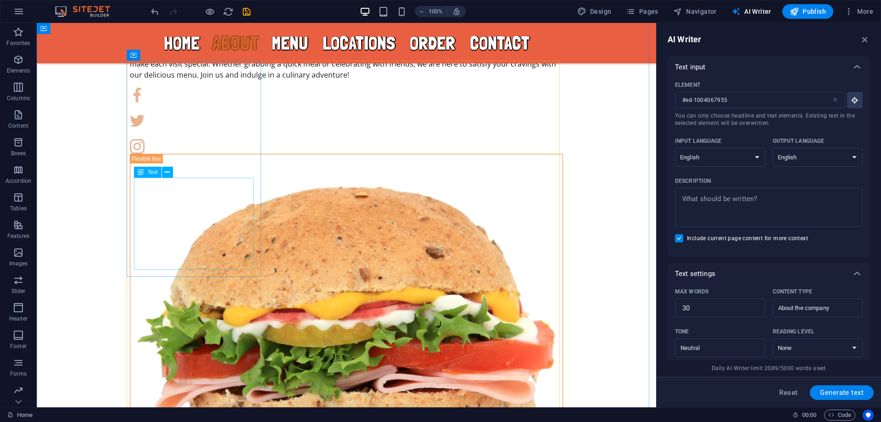
click at [844, 387] on button "Generate text" at bounding box center [842, 392] width 64 height 15
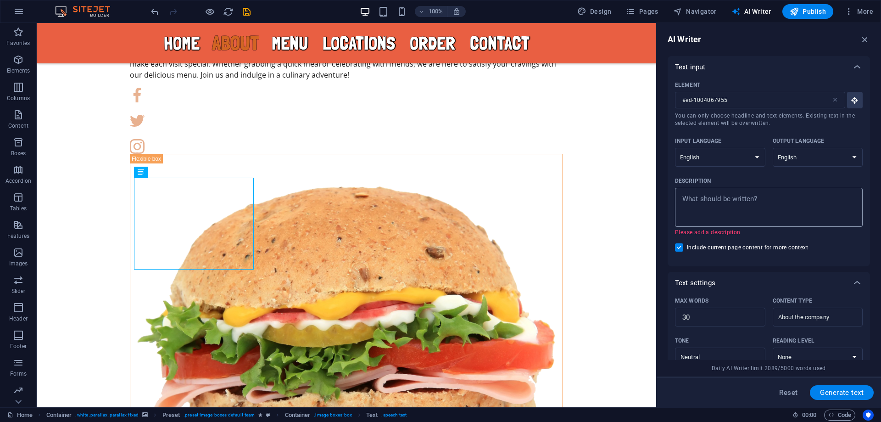
click at [765, 208] on textarea "Description x ​ Please add a description" at bounding box center [769, 207] width 179 height 30
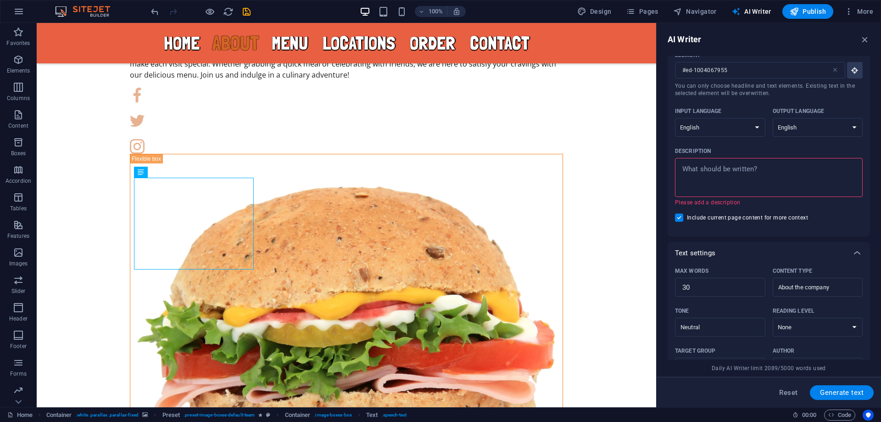
scroll to position [31, 0]
click at [763, 215] on span "Include current page content for more context" at bounding box center [747, 216] width 121 height 7
click at [687, 215] on input "Include current page content for more context" at bounding box center [681, 217] width 12 height 8
click at [744, 216] on span "Include current page content for more context" at bounding box center [747, 216] width 121 height 7
click at [687, 216] on input "Include current page content for more context" at bounding box center [681, 217] width 12 height 8
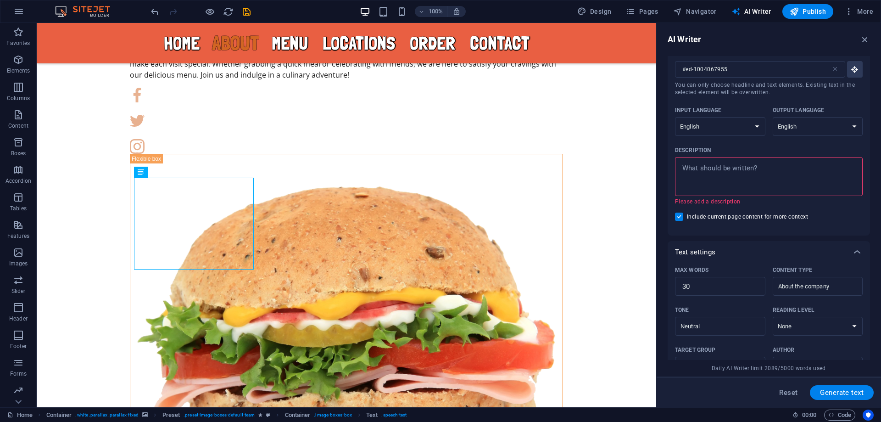
click at [714, 179] on textarea "Description x ​ Please add a description" at bounding box center [769, 177] width 179 height 30
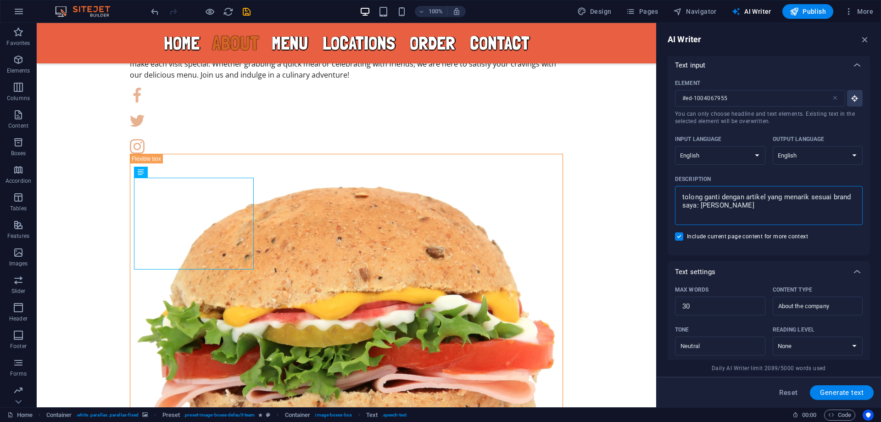
scroll to position [0, 0]
click at [853, 107] on button "Element #ed-1004067955 ​ You can only choose headline and text elements. Existi…" at bounding box center [855, 100] width 16 height 17
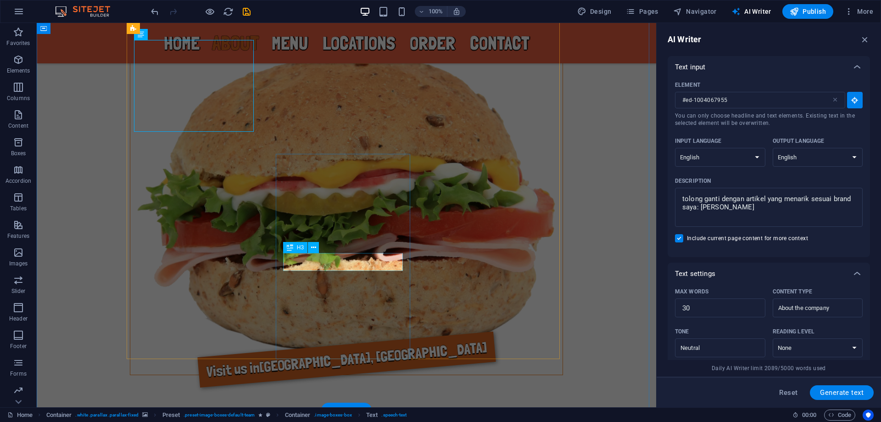
scroll to position [908, 0]
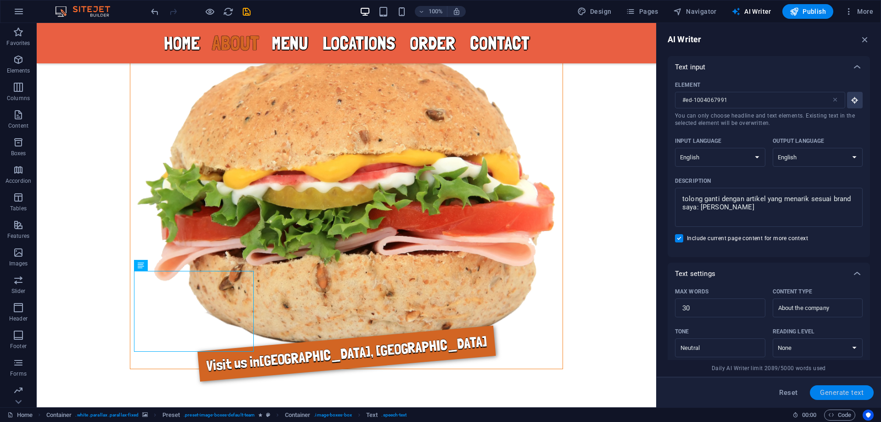
click at [850, 389] on span "Generate text" at bounding box center [842, 392] width 44 height 7
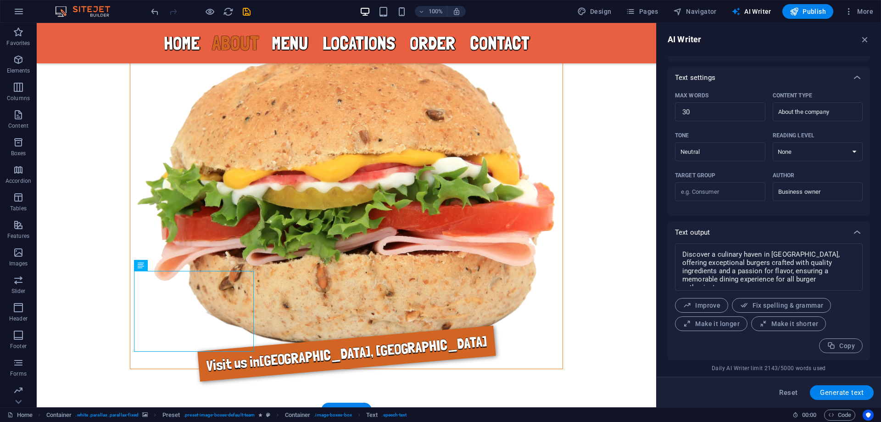
scroll to position [196, 0]
click at [856, 392] on span "Generate text" at bounding box center [842, 392] width 44 height 7
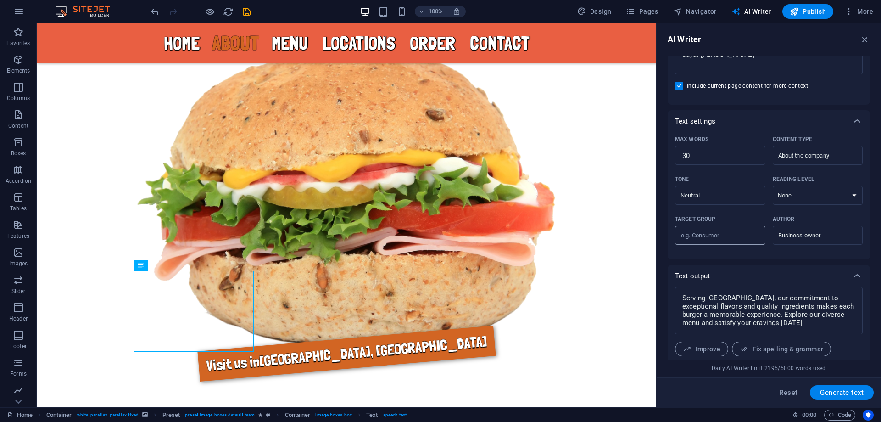
scroll to position [151, 0]
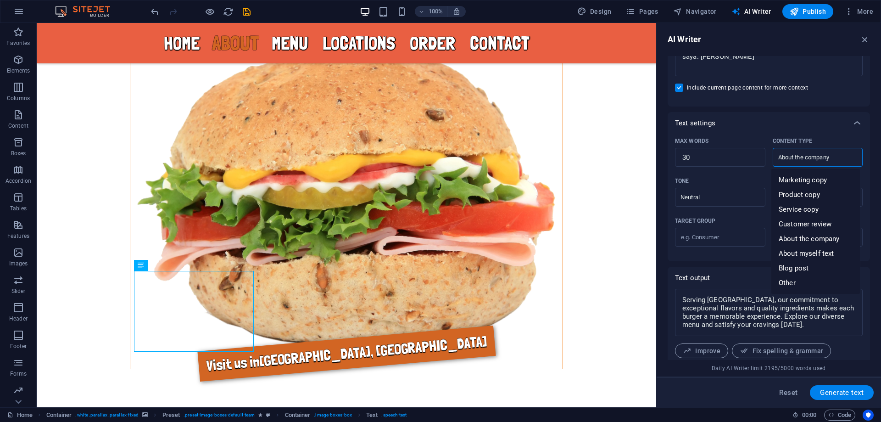
click at [815, 157] on input "About the company" at bounding box center [811, 157] width 70 height 13
click at [812, 180] on span "Marketing copy" at bounding box center [803, 179] width 48 height 9
click at [847, 396] on span "Generate text" at bounding box center [842, 392] width 44 height 7
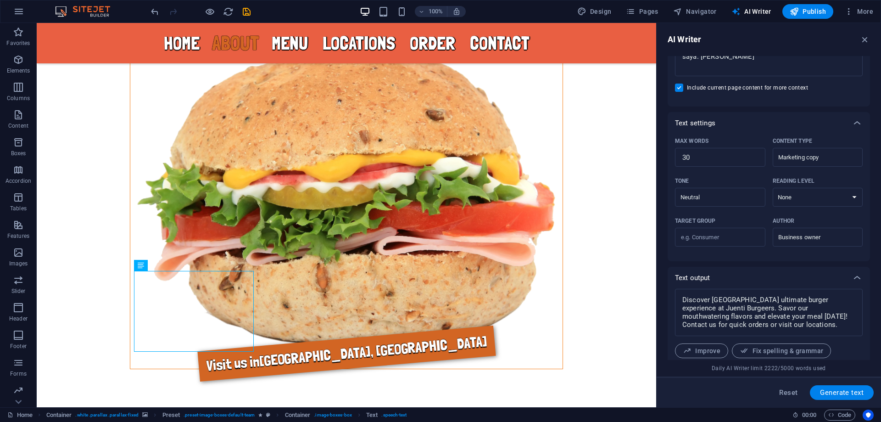
scroll to position [196, 0]
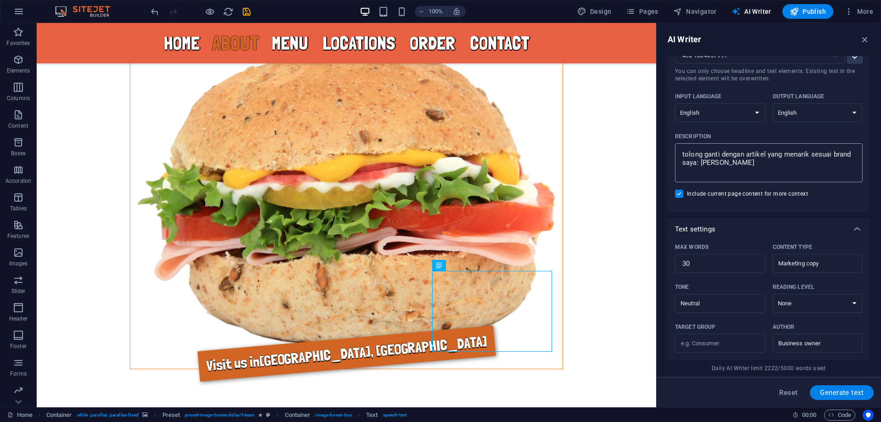
scroll to position [0, 0]
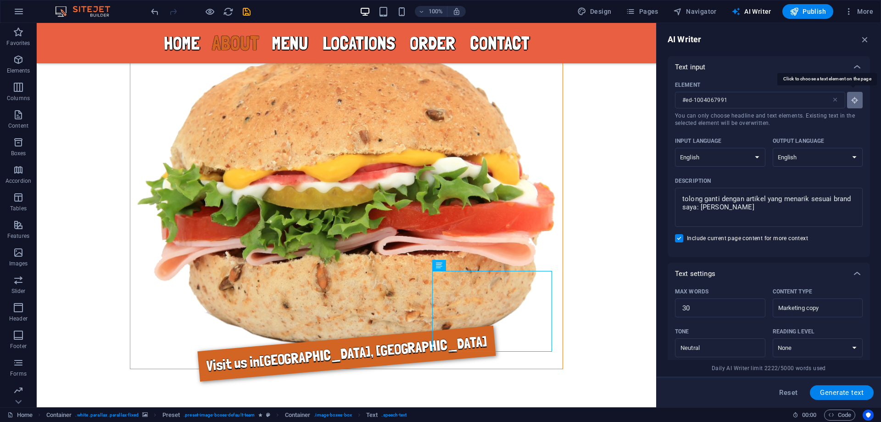
click at [854, 101] on icon "button" at bounding box center [855, 100] width 8 height 8
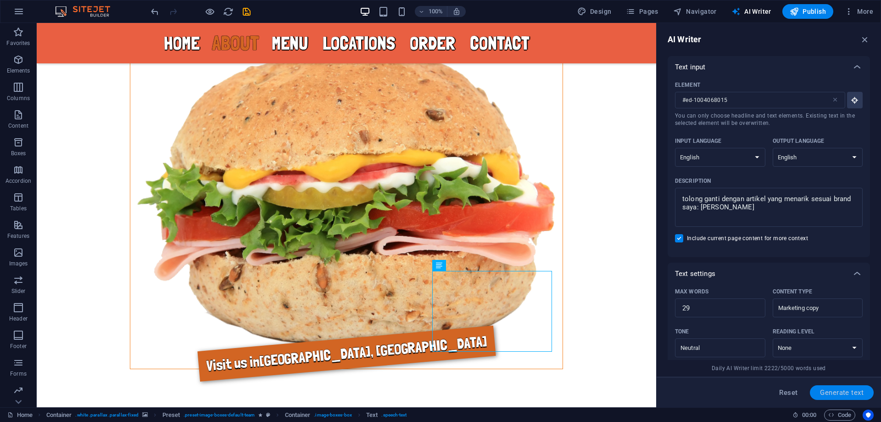
click at [840, 387] on button "Generate text" at bounding box center [842, 392] width 64 height 15
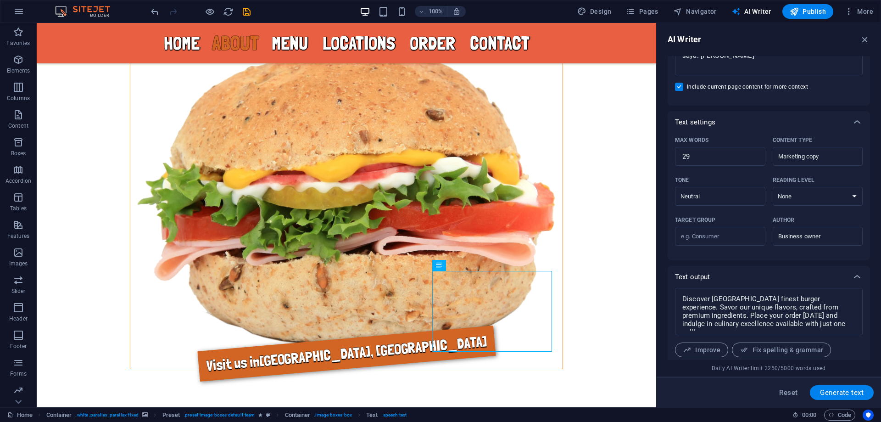
scroll to position [151, 0]
click at [865, 38] on icon "button" at bounding box center [865, 39] width 10 height 10
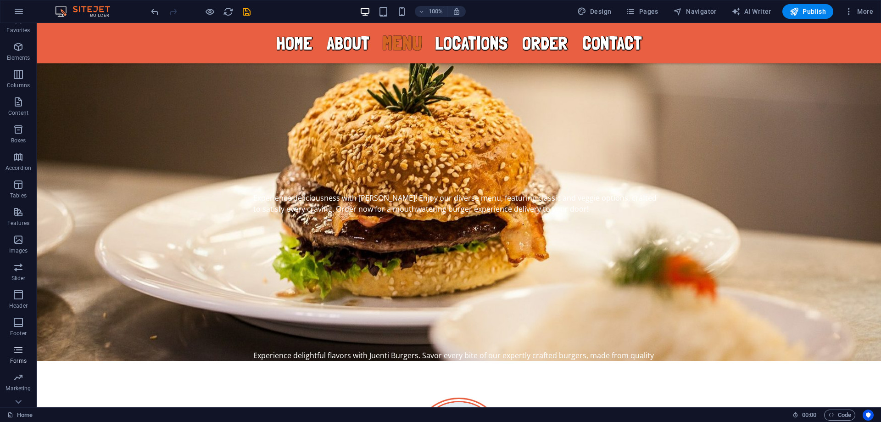
scroll to position [29, 0]
click at [21, 303] on icon "button" at bounding box center [18, 306] width 11 height 11
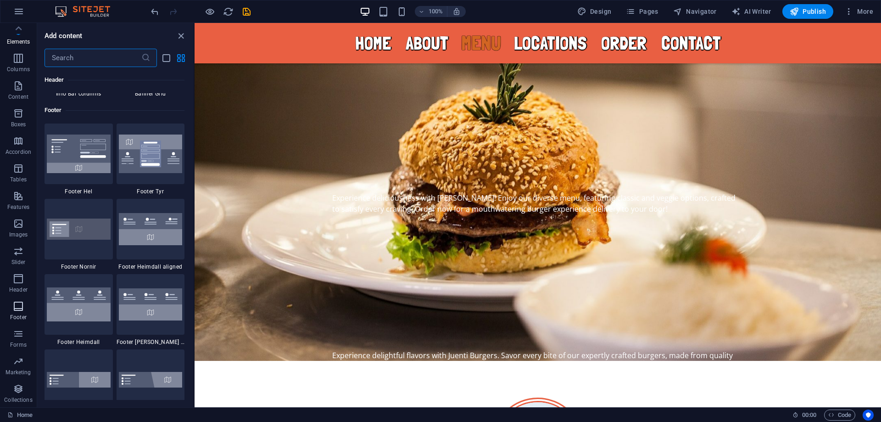
scroll to position [6077, 0]
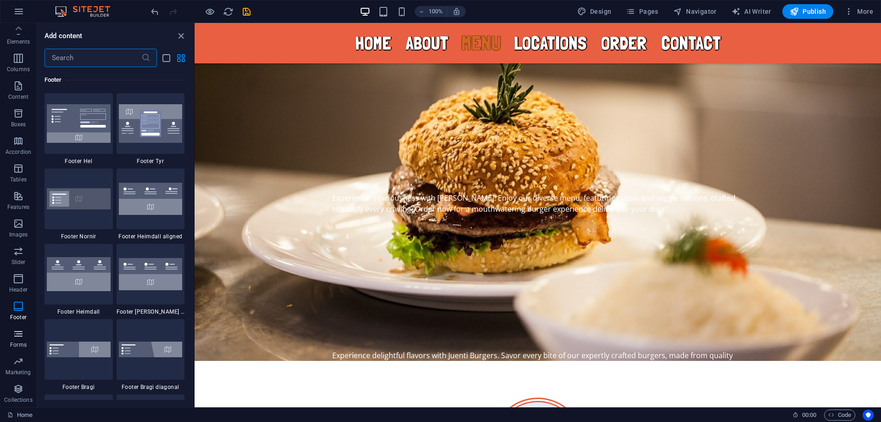
click at [22, 338] on icon "button" at bounding box center [18, 333] width 11 height 11
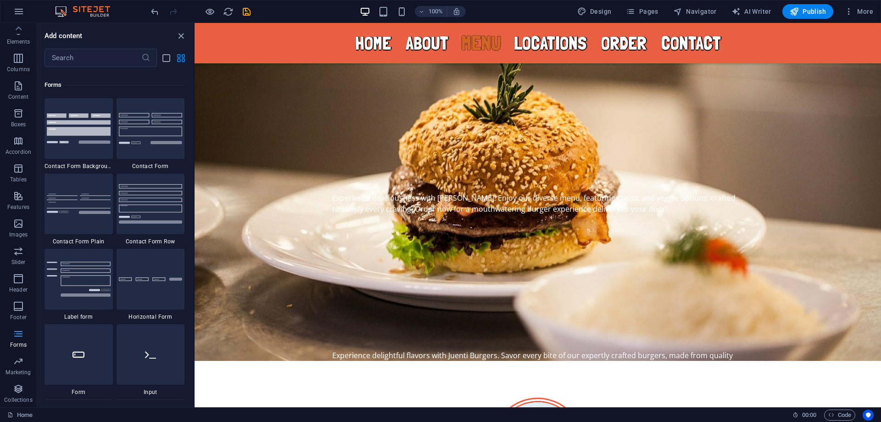
scroll to position [6702, 0]
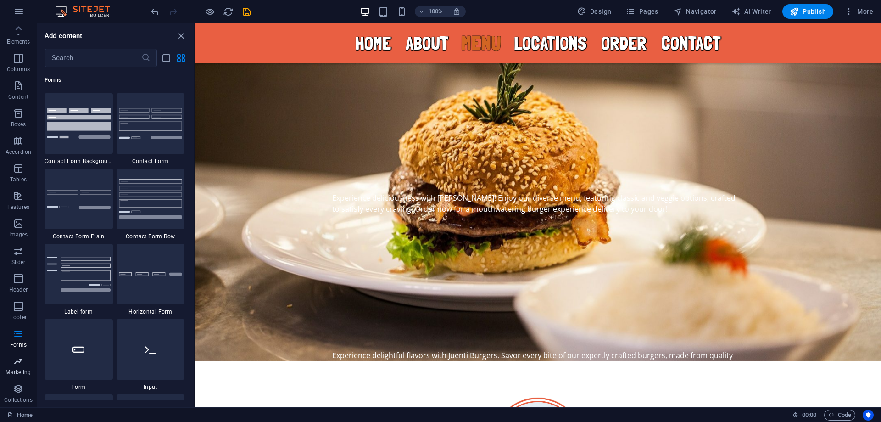
click at [19, 367] on span "Marketing" at bounding box center [18, 367] width 37 height 22
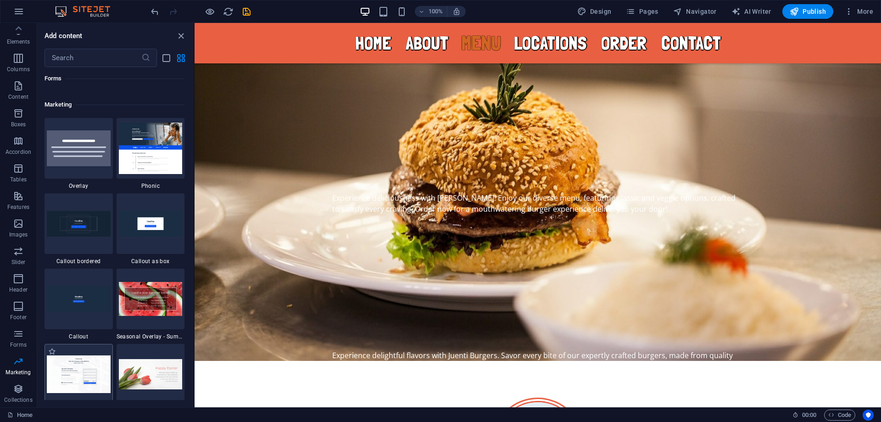
scroll to position [7478, 0]
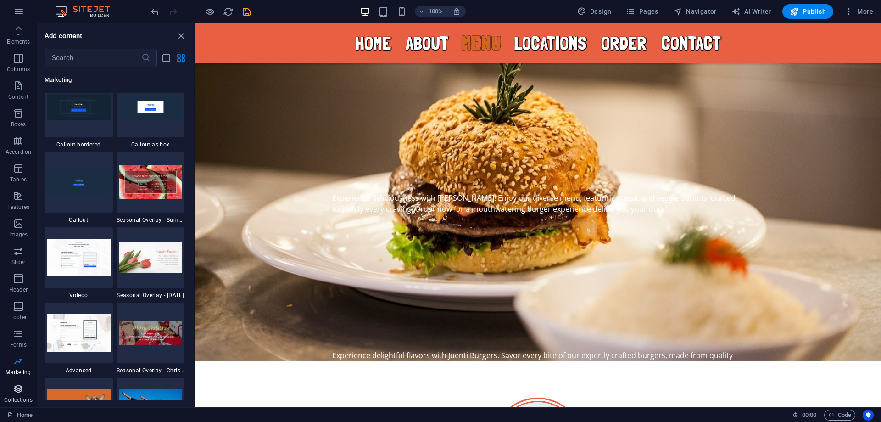
click at [20, 389] on icon "button" at bounding box center [18, 388] width 11 height 11
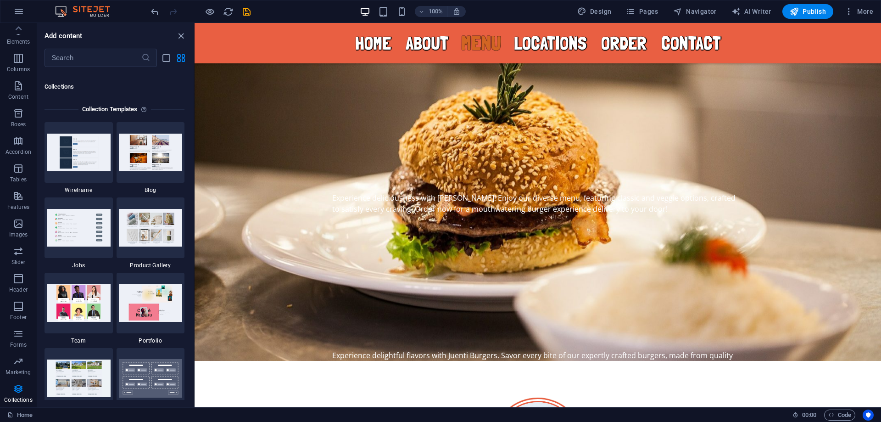
scroll to position [8403, 0]
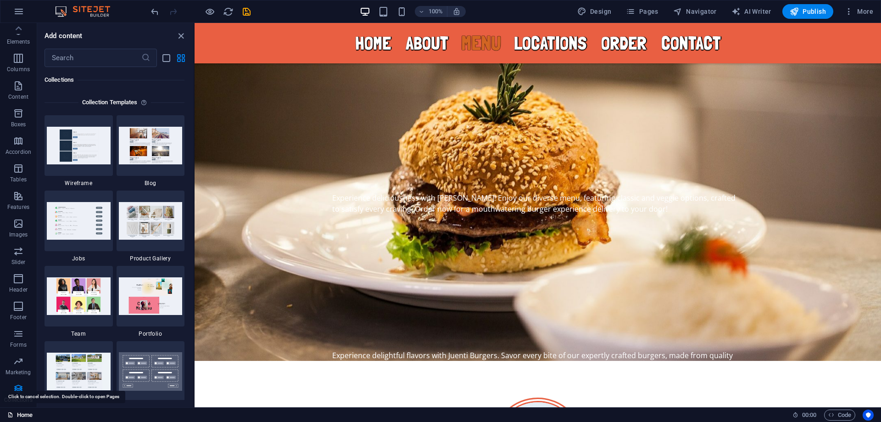
click at [23, 415] on link "Home" at bounding box center [19, 414] width 25 height 11
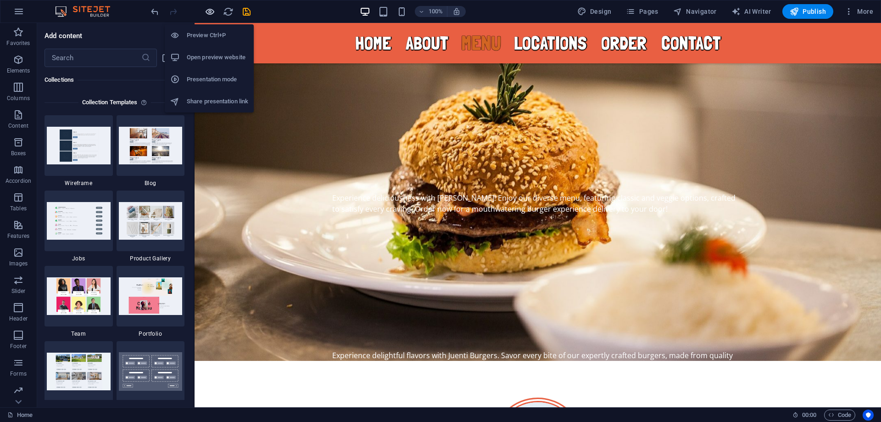
click at [210, 12] on icon "button" at bounding box center [210, 11] width 11 height 11
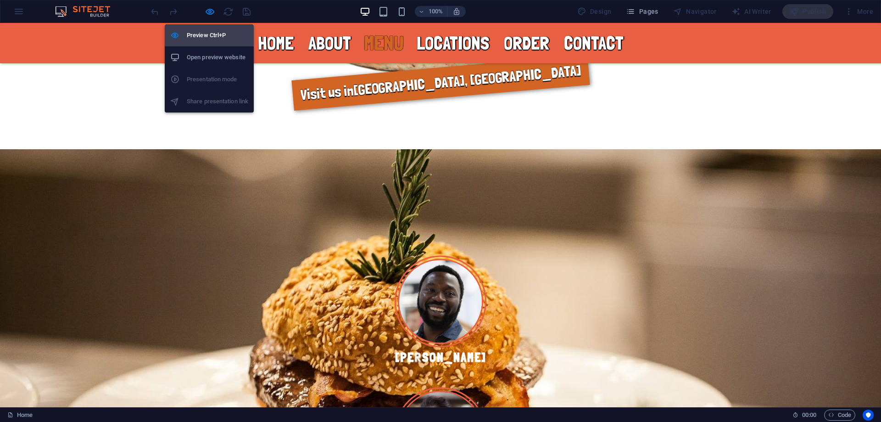
click at [213, 33] on h6 "Preview Ctrl+P" at bounding box center [218, 35] width 62 height 11
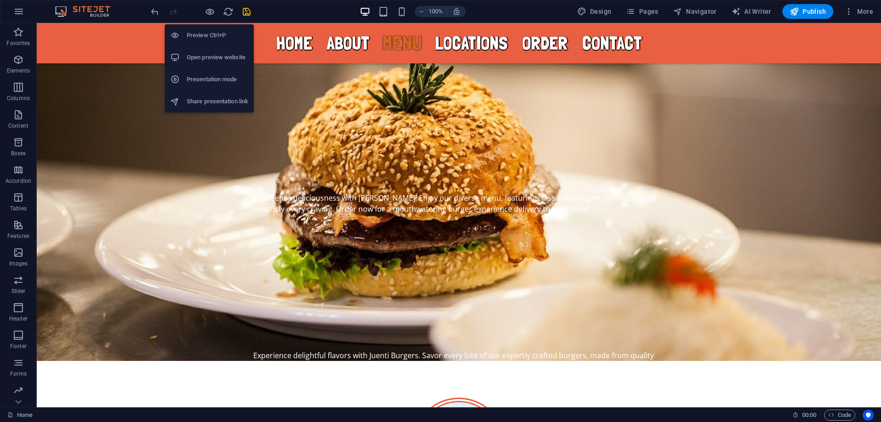
click at [212, 33] on h6 "Preview Ctrl+P" at bounding box center [218, 35] width 62 height 11
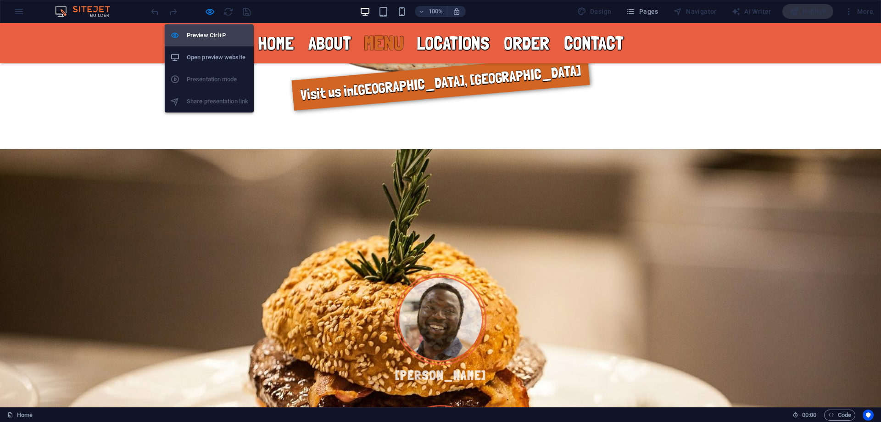
click at [212, 33] on h6 "Preview Ctrl+P" at bounding box center [218, 35] width 62 height 11
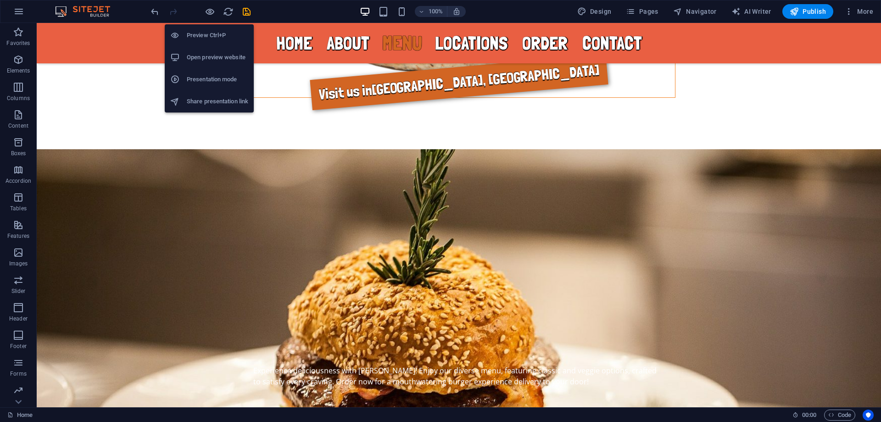
scroll to position [1351, 0]
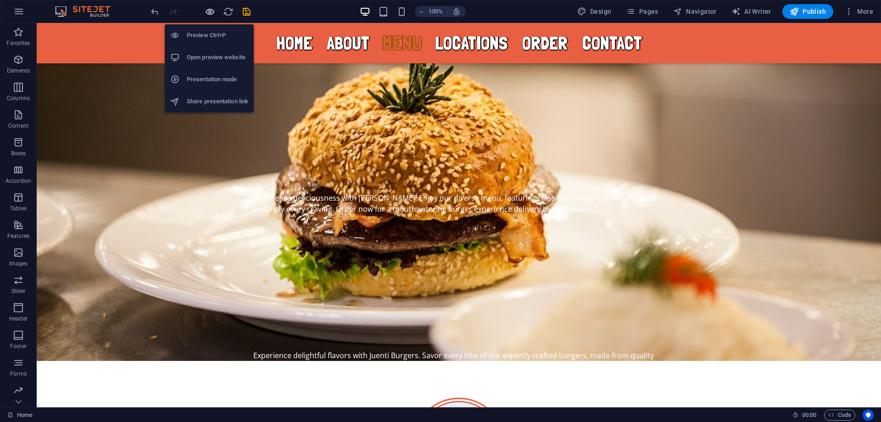
click at [213, 12] on icon "button" at bounding box center [210, 11] width 11 height 11
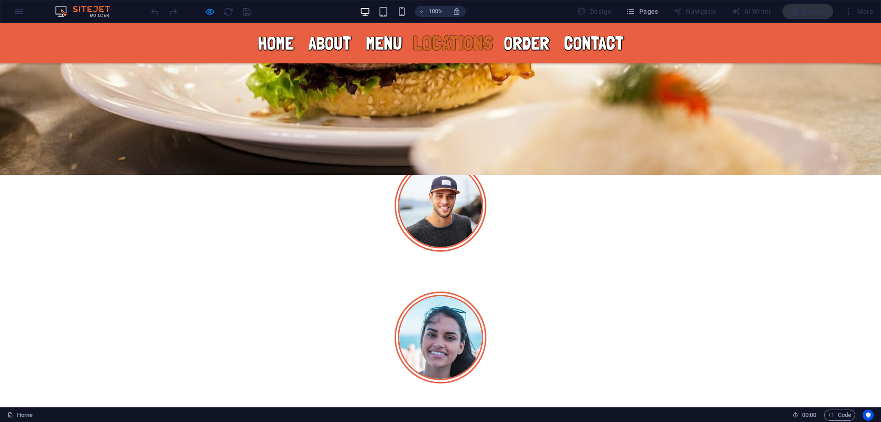
scroll to position [1577, 0]
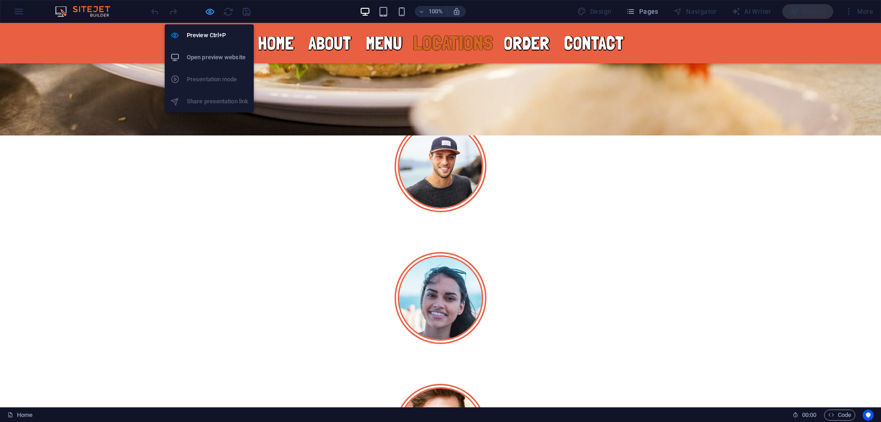
click at [210, 11] on icon "button" at bounding box center [210, 11] width 11 height 11
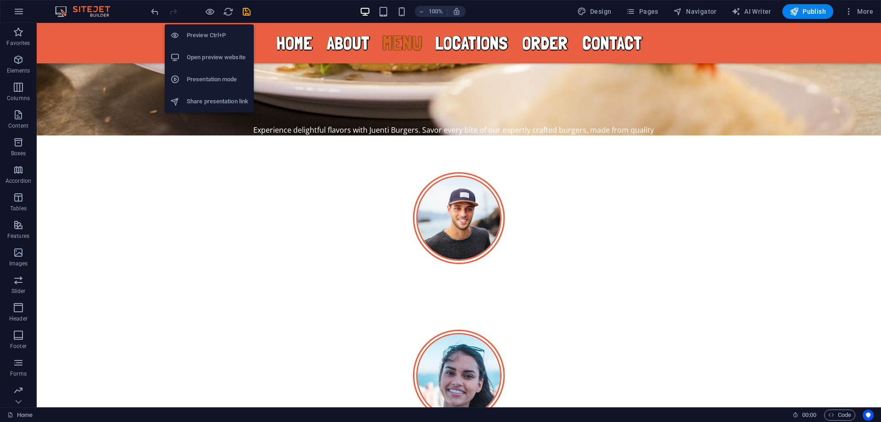
scroll to position [1786, 0]
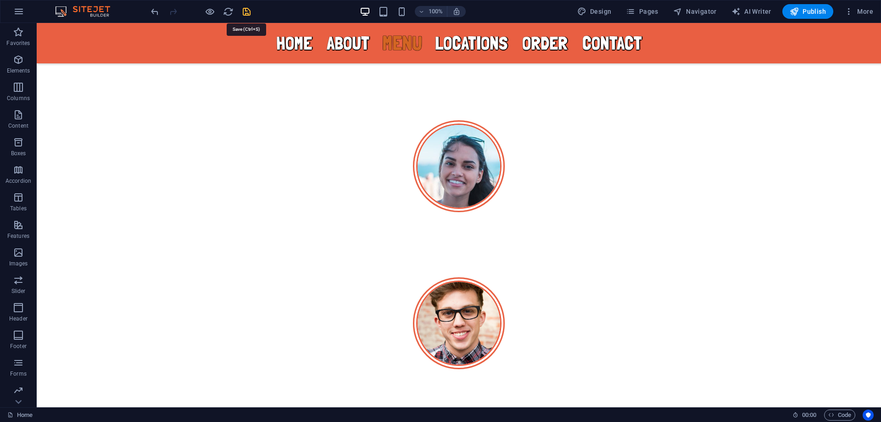
click at [248, 11] on icon "save" at bounding box center [246, 11] width 11 height 11
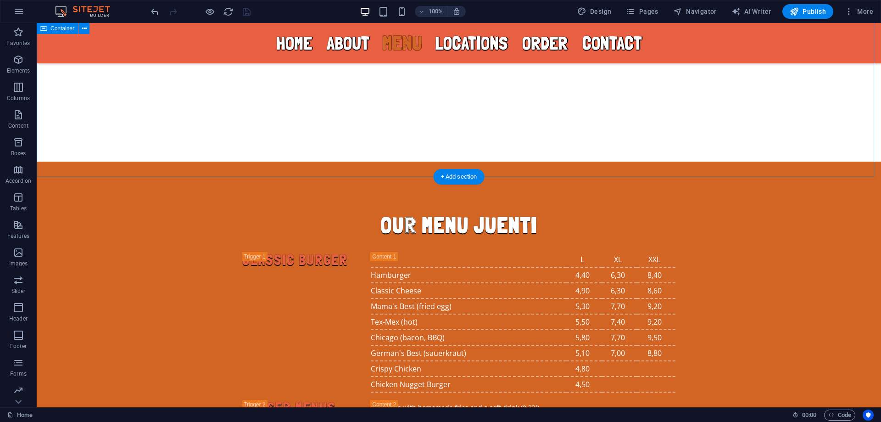
scroll to position [2260, 0]
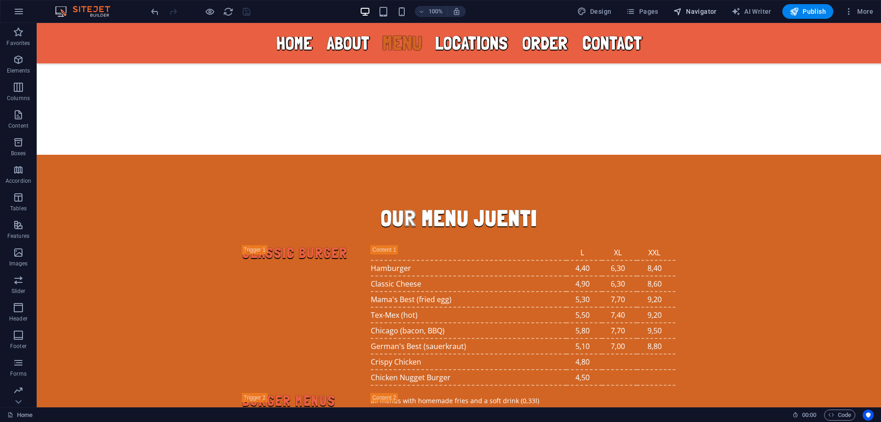
click at [695, 9] on span "Navigator" at bounding box center [695, 11] width 44 height 9
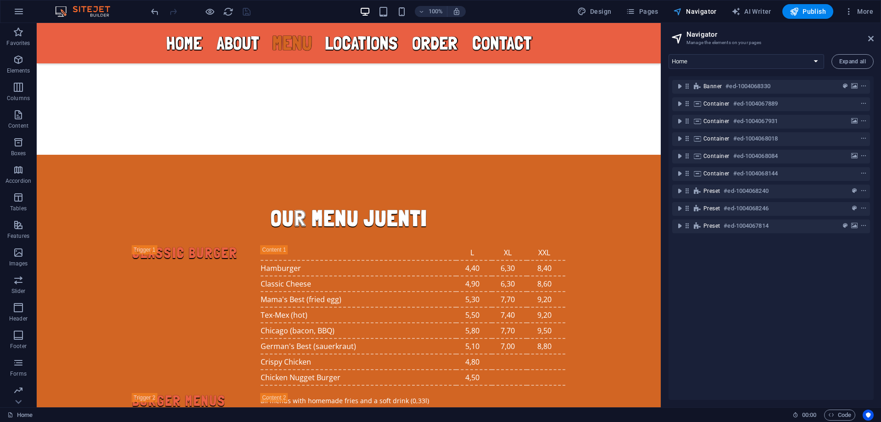
click at [695, 9] on span "Navigator" at bounding box center [695, 11] width 44 height 9
click at [649, 10] on span "Pages" at bounding box center [642, 11] width 32 height 9
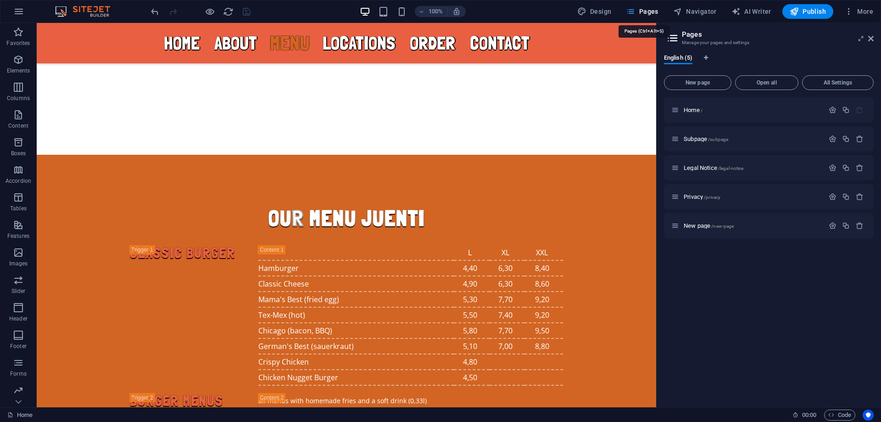
click at [649, 10] on span "Pages" at bounding box center [642, 11] width 32 height 9
click at [859, 14] on span "More" at bounding box center [859, 11] width 29 height 9
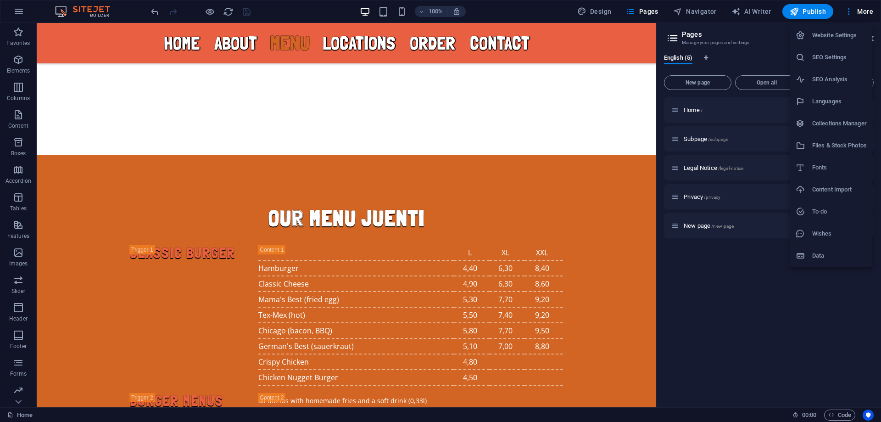
click at [839, 36] on h6 "Website Settings" at bounding box center [840, 35] width 55 height 11
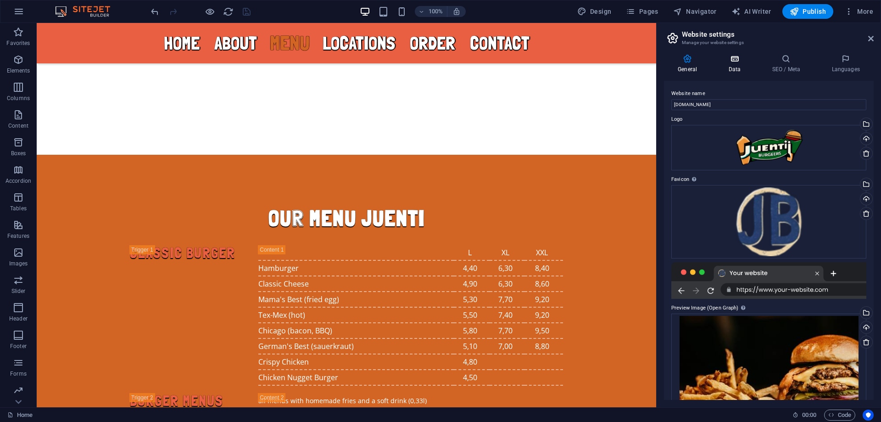
click at [738, 65] on h4 "Data" at bounding box center [737, 63] width 44 height 19
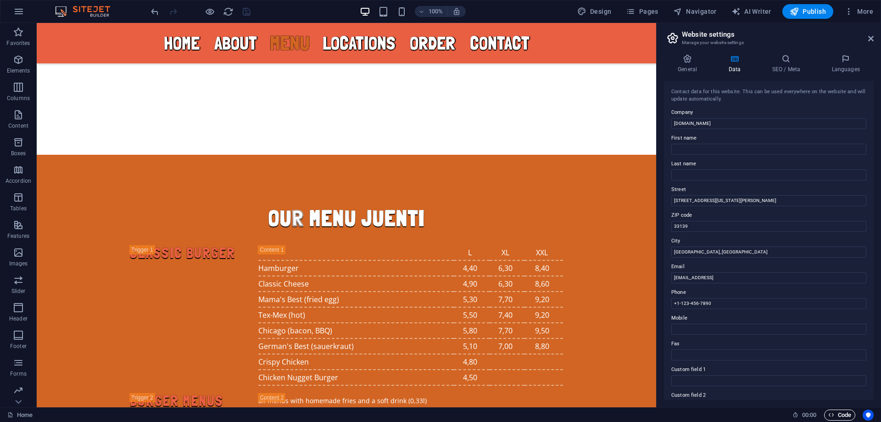
click at [839, 416] on span "Code" at bounding box center [840, 414] width 23 height 11
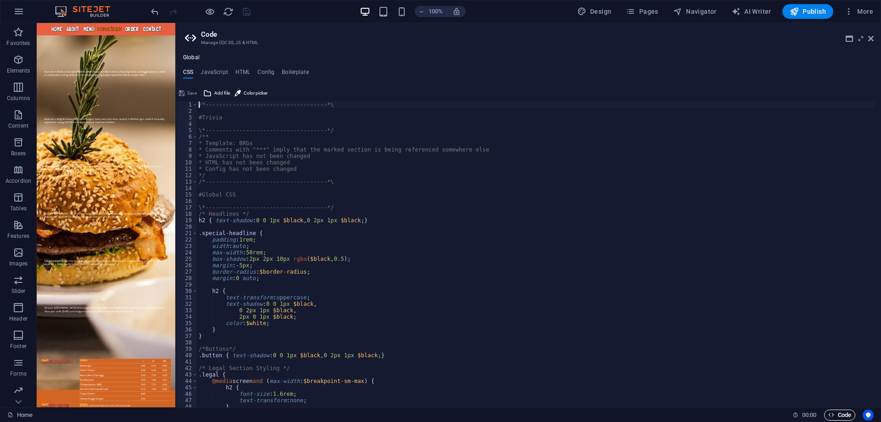
scroll to position [3157, 0]
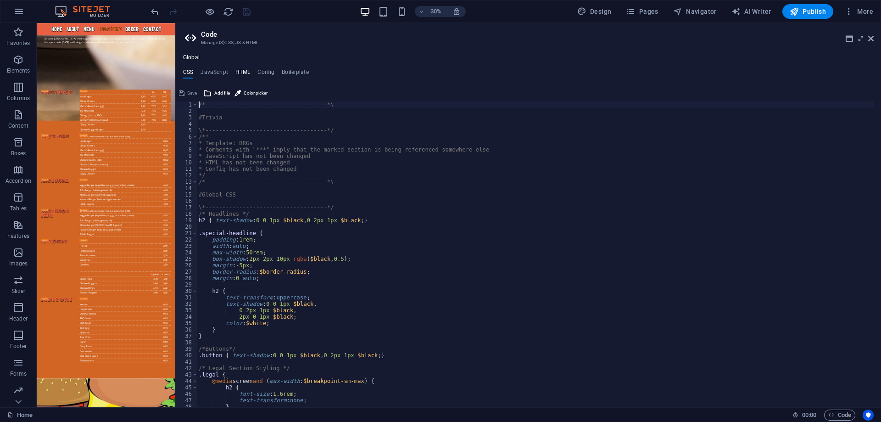
click at [244, 69] on h4 "HTML" at bounding box center [242, 74] width 15 height 10
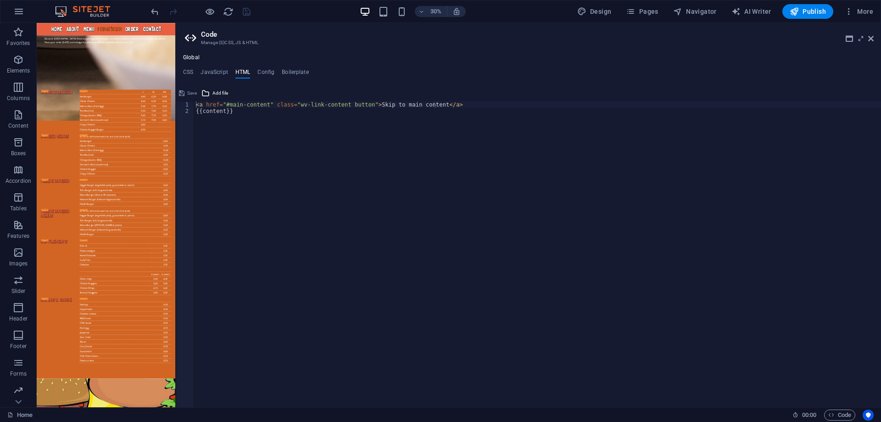
click at [225, 42] on h3 "Manage (S)CSS, JS & HTML" at bounding box center [528, 43] width 655 height 8
click at [194, 71] on ul "CSS JavaScript HTML Config Boilerplate" at bounding box center [529, 74] width 706 height 10
click at [188, 71] on h4 "CSS" at bounding box center [188, 74] width 10 height 10
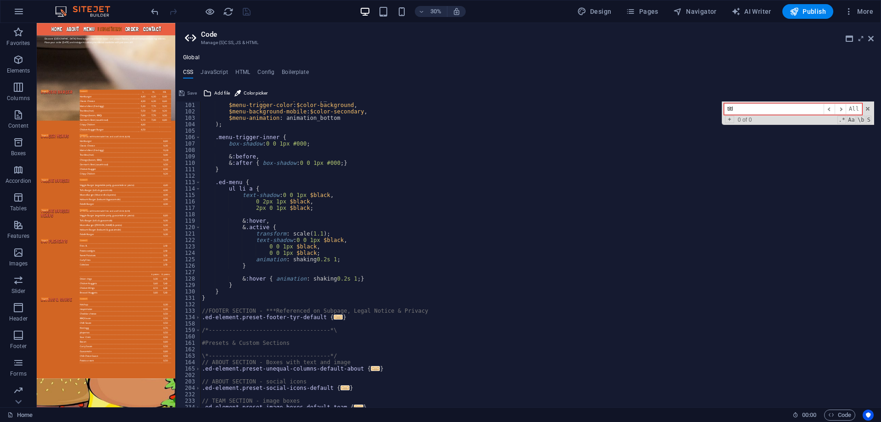
scroll to position [748, 0]
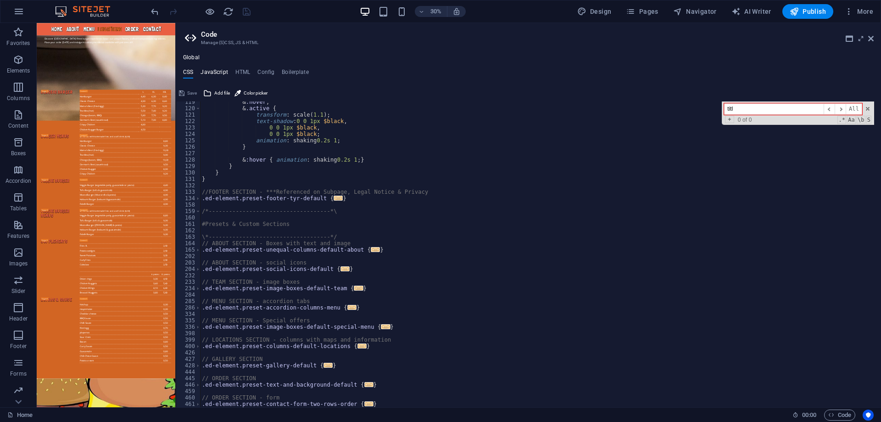
click at [217, 73] on h4 "JavaScript" at bounding box center [214, 74] width 27 height 10
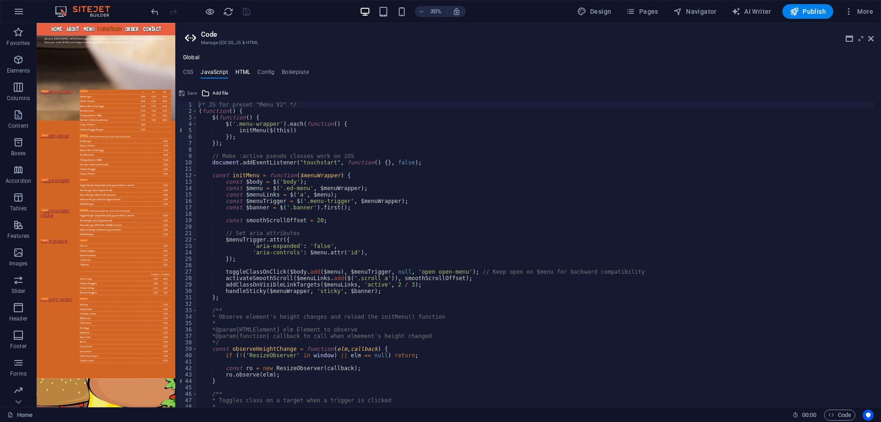
click at [243, 72] on h4 "HTML" at bounding box center [242, 74] width 15 height 10
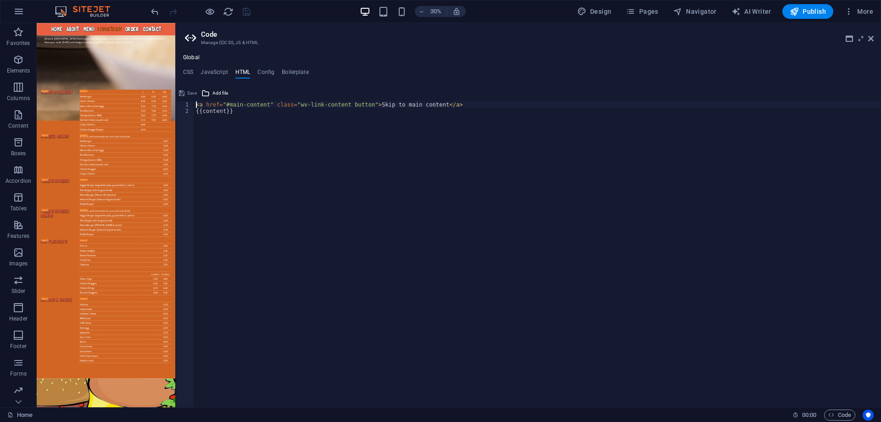
click at [254, 69] on ul "CSS JavaScript HTML Config Boilerplate" at bounding box center [529, 74] width 706 height 10
click at [264, 71] on h4 "Config" at bounding box center [266, 74] width 17 height 10
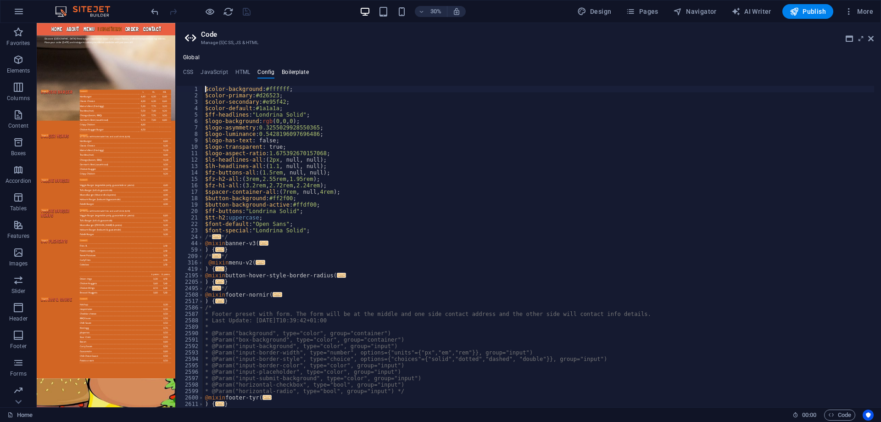
click at [294, 71] on h4 "Boilerplate" at bounding box center [295, 74] width 27 height 10
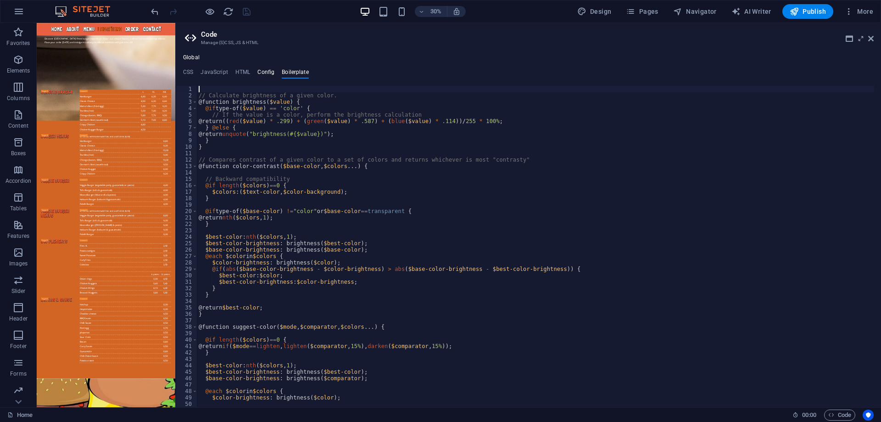
click at [259, 69] on h4 "Config" at bounding box center [266, 74] width 17 height 10
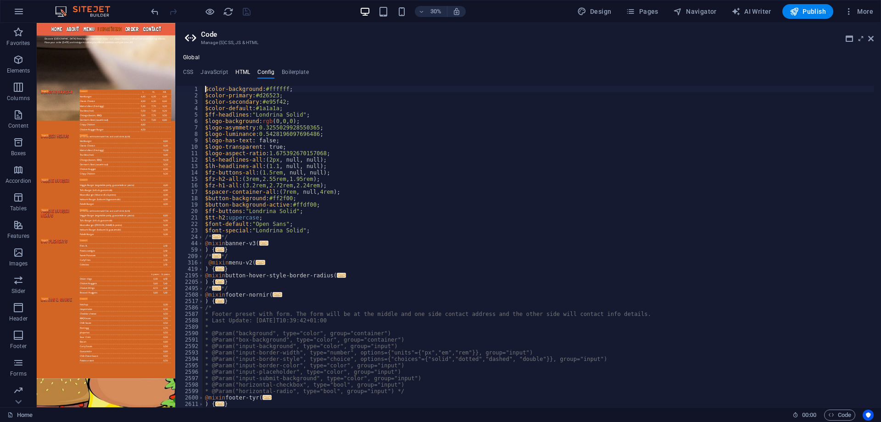
click at [240, 72] on h4 "HTML" at bounding box center [242, 74] width 15 height 10
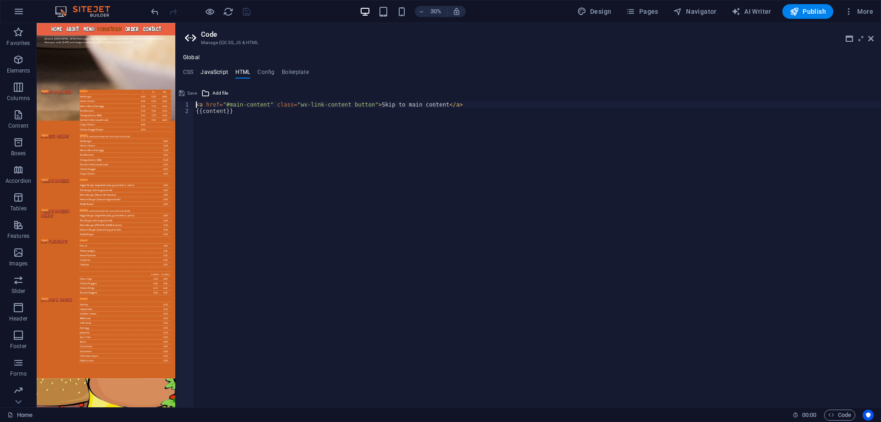
click at [225, 71] on h4 "JavaScript" at bounding box center [214, 74] width 27 height 10
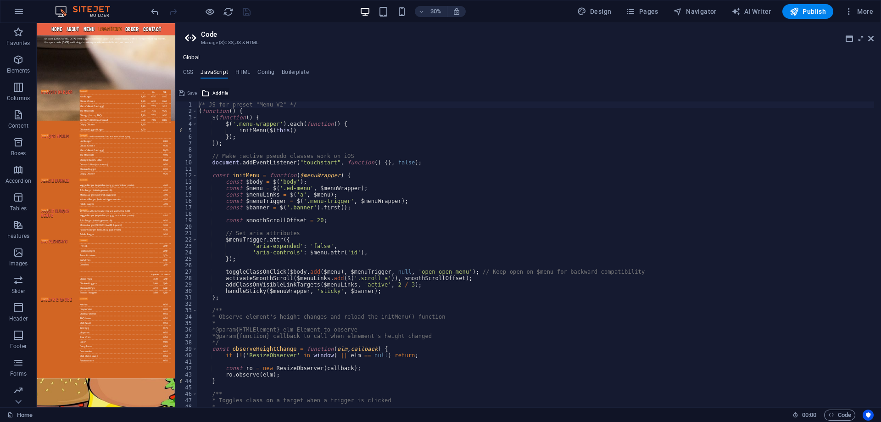
click at [218, 91] on span "Add file" at bounding box center [221, 93] width 16 height 11
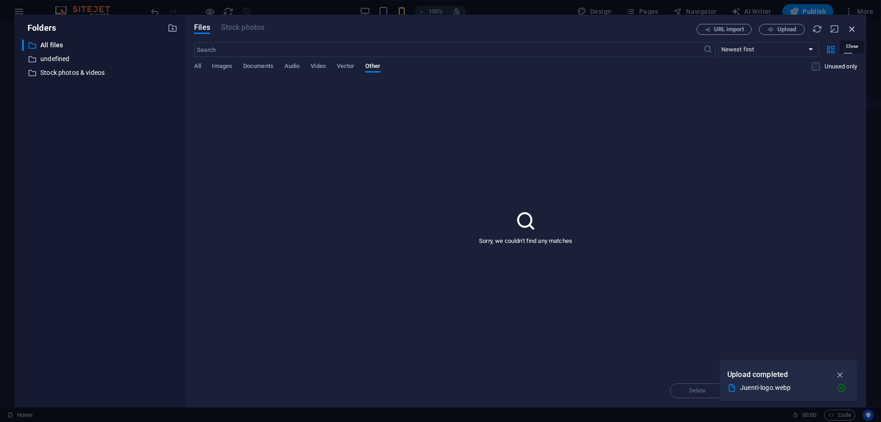
click at [852, 27] on icon "button" at bounding box center [852, 29] width 10 height 10
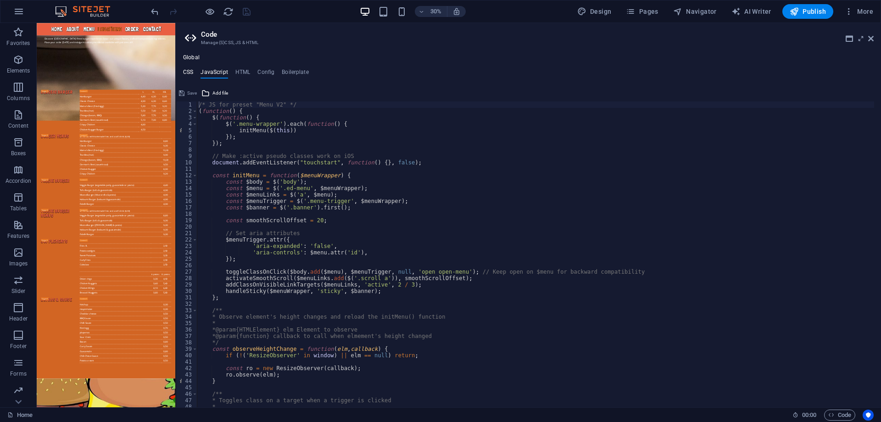
click at [186, 73] on h4 "CSS" at bounding box center [188, 74] width 10 height 10
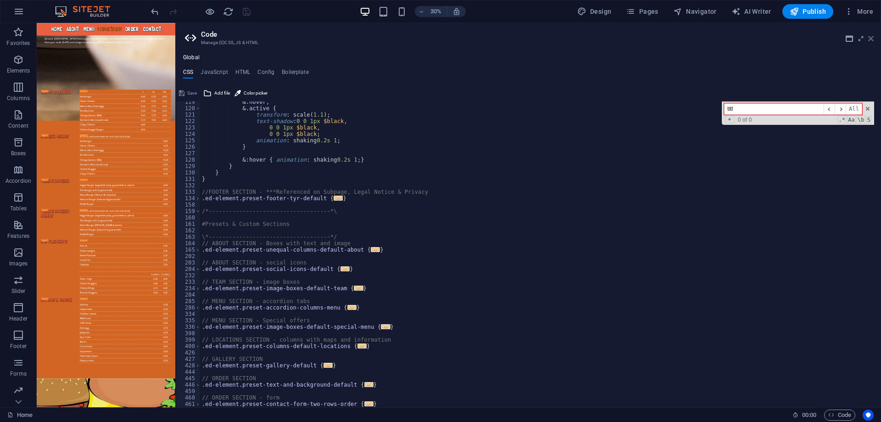
click at [872, 39] on icon at bounding box center [872, 38] width 6 height 7
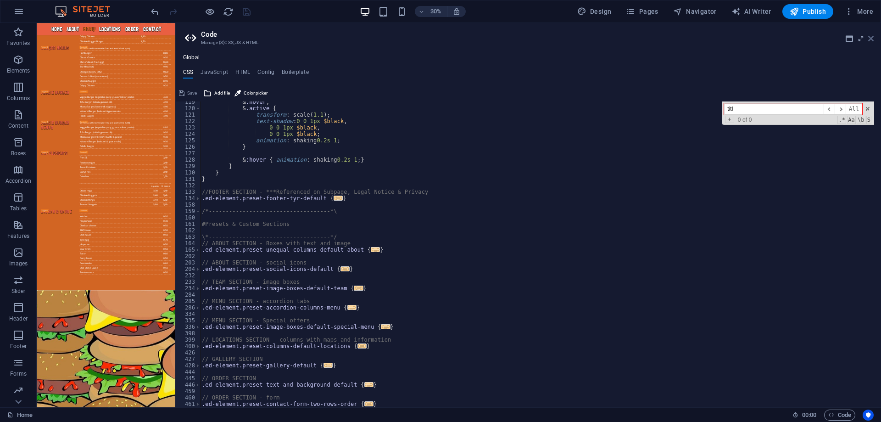
scroll to position [2260, 0]
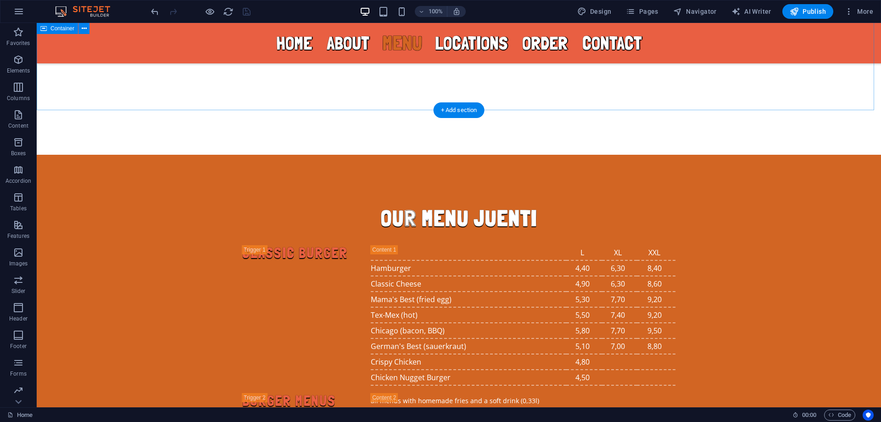
click at [658, 7] on span "Pages" at bounding box center [642, 11] width 32 height 9
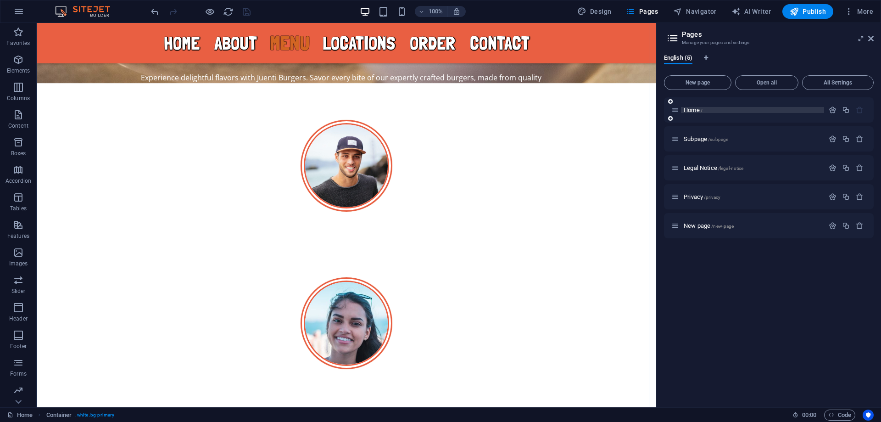
click at [721, 111] on p "Home /" at bounding box center [753, 110] width 138 height 6
click at [737, 102] on div "Home /" at bounding box center [769, 109] width 210 height 25
click at [689, 111] on span "Home /" at bounding box center [693, 110] width 19 height 7
click at [743, 114] on div "Home /" at bounding box center [748, 110] width 153 height 11
click at [835, 108] on icon "button" at bounding box center [833, 110] width 8 height 8
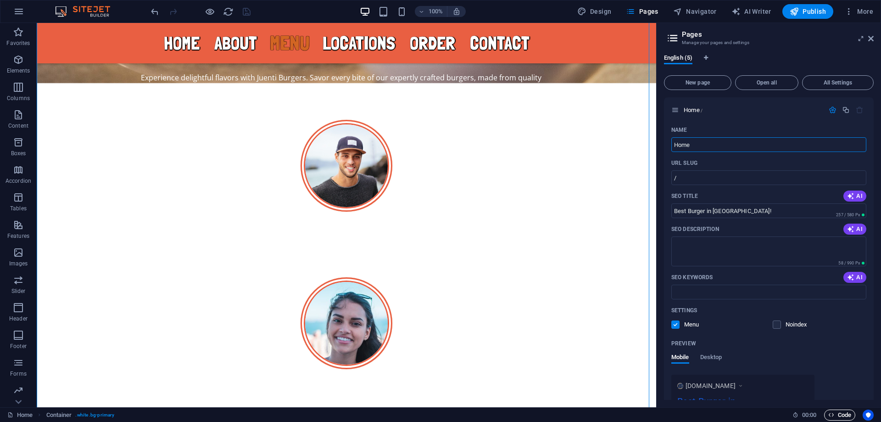
click at [838, 416] on span "Code" at bounding box center [840, 414] width 23 height 11
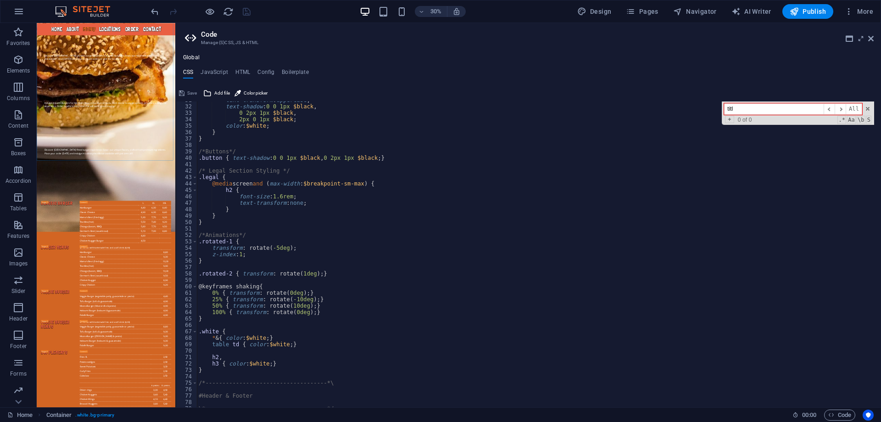
scroll to position [197, 0]
click at [242, 71] on h4 "HTML" at bounding box center [242, 74] width 15 height 10
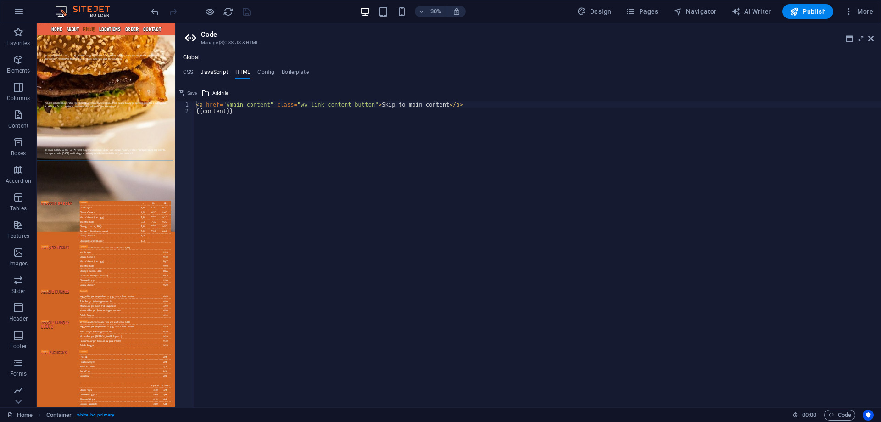
click at [218, 69] on h4 "JavaScript" at bounding box center [214, 74] width 27 height 10
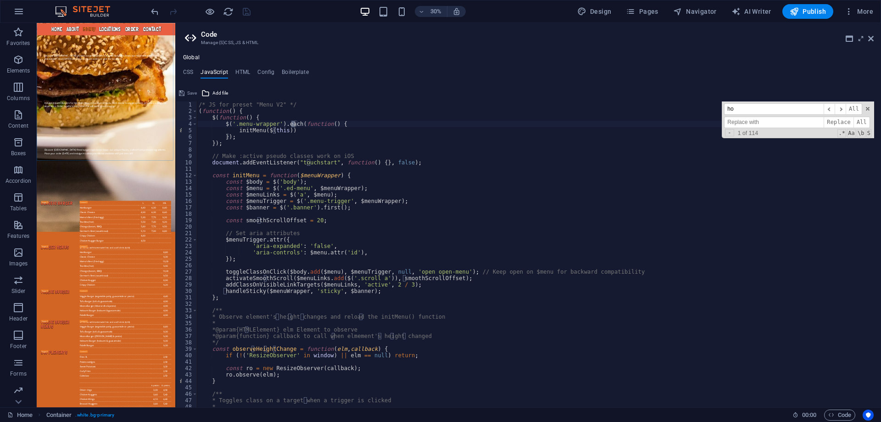
scroll to position [702, 0]
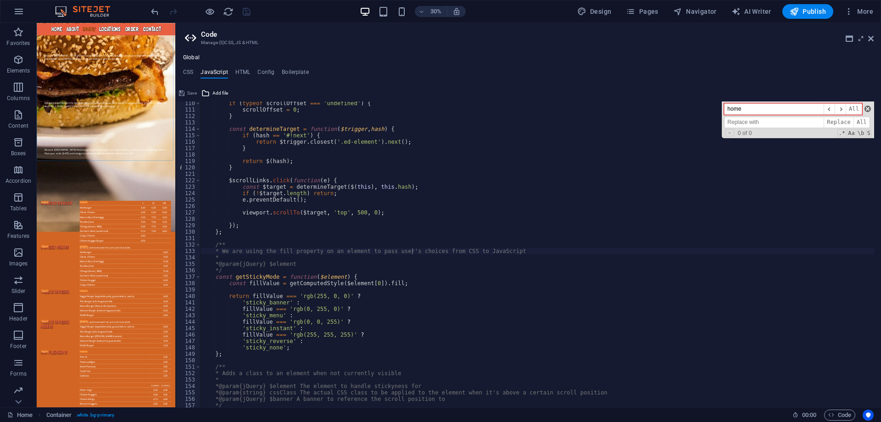
click at [869, 108] on span at bounding box center [868, 109] width 6 height 6
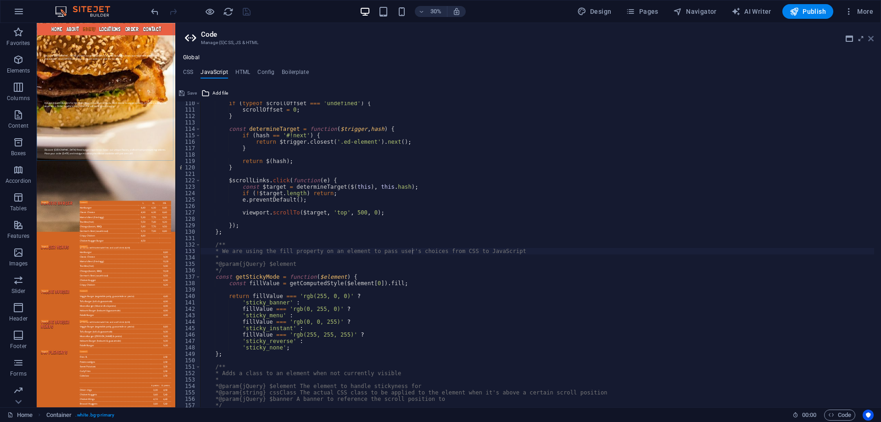
drag, startPoint x: 870, startPoint y: 39, endPoint x: 809, endPoint y: 42, distance: 61.6
click at [870, 39] on icon at bounding box center [872, 38] width 6 height 7
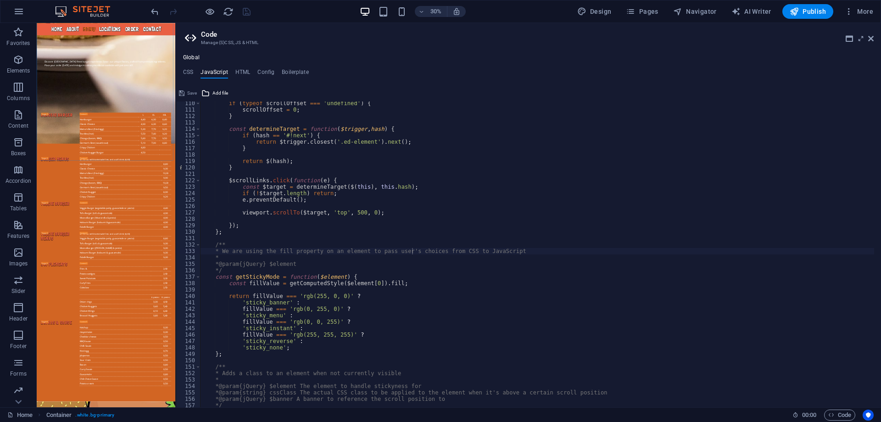
scroll to position [1890, 0]
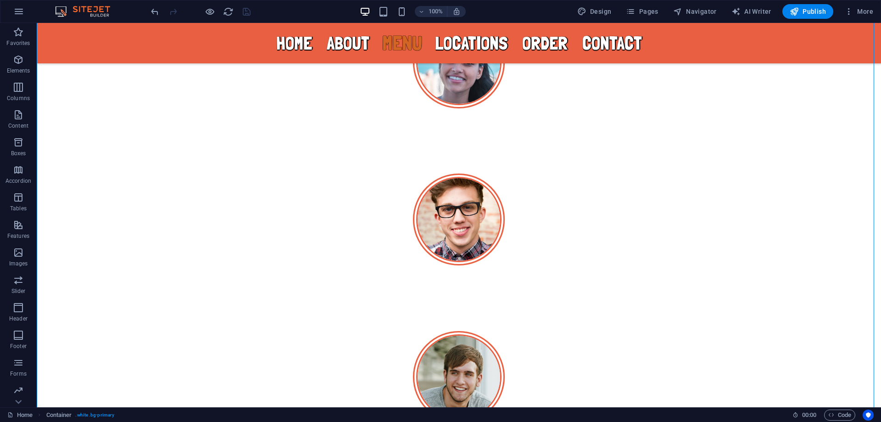
click at [802, 413] on span "00 : 00" at bounding box center [809, 414] width 14 height 11
click at [834, 413] on span "Code" at bounding box center [840, 414] width 23 height 11
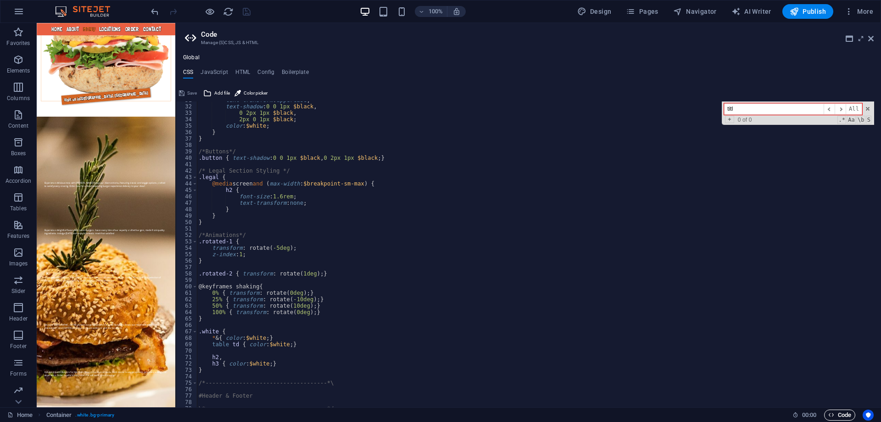
scroll to position [2786, 0]
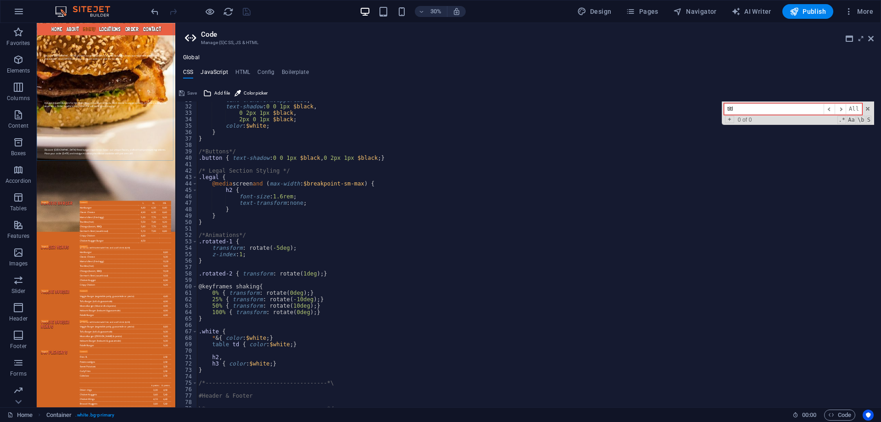
click at [219, 70] on h4 "JavaScript" at bounding box center [214, 74] width 27 height 10
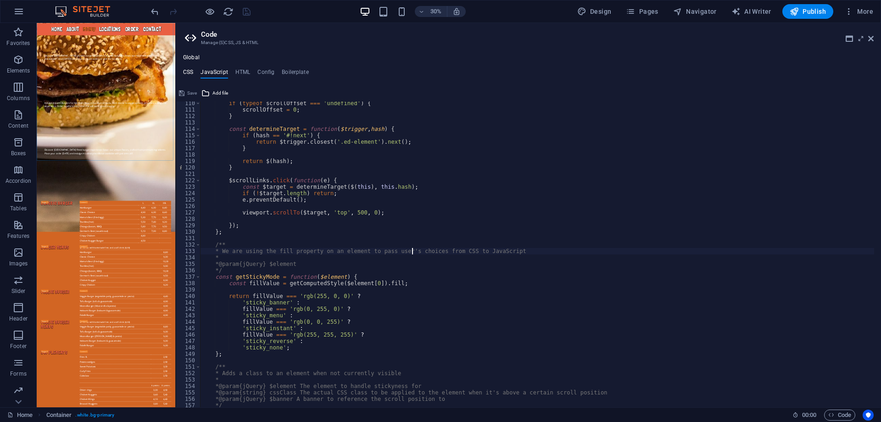
click at [188, 69] on h4 "CSS" at bounding box center [188, 74] width 10 height 10
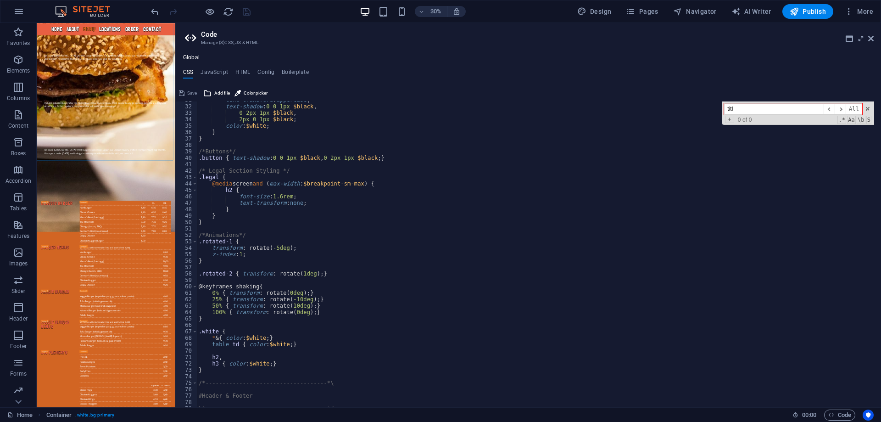
click at [185, 91] on div "Save" at bounding box center [188, 93] width 21 height 11
click at [259, 73] on h4 "Config" at bounding box center [266, 74] width 17 height 10
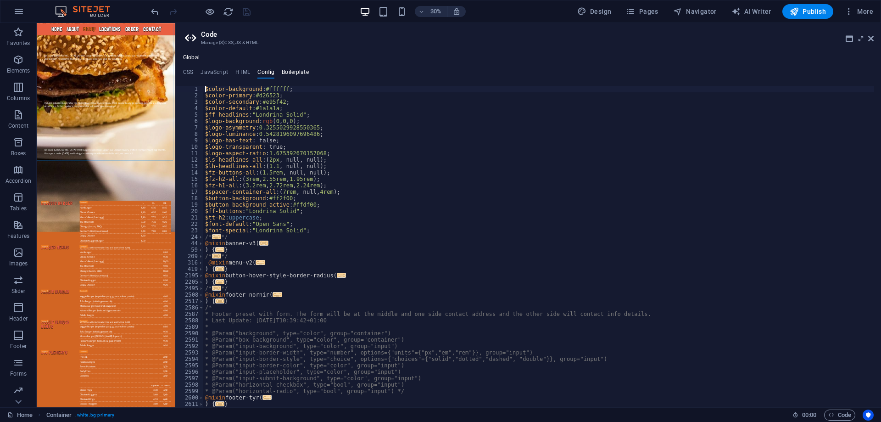
click at [292, 69] on h4 "Boilerplate" at bounding box center [295, 74] width 27 height 10
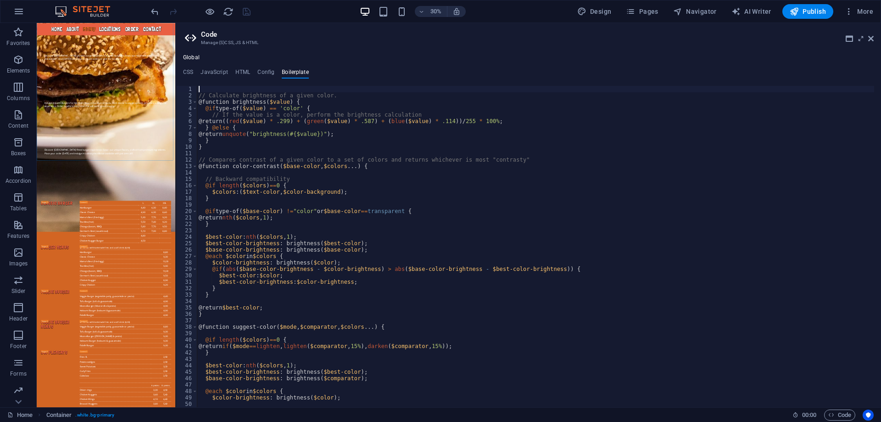
click at [874, 37] on aside "Code Manage (S)CSS, JS & HTML Global CSS JavaScript HTML Config Boilerplate $lo…" at bounding box center [528, 215] width 706 height 384
click at [873, 41] on icon at bounding box center [872, 38] width 6 height 7
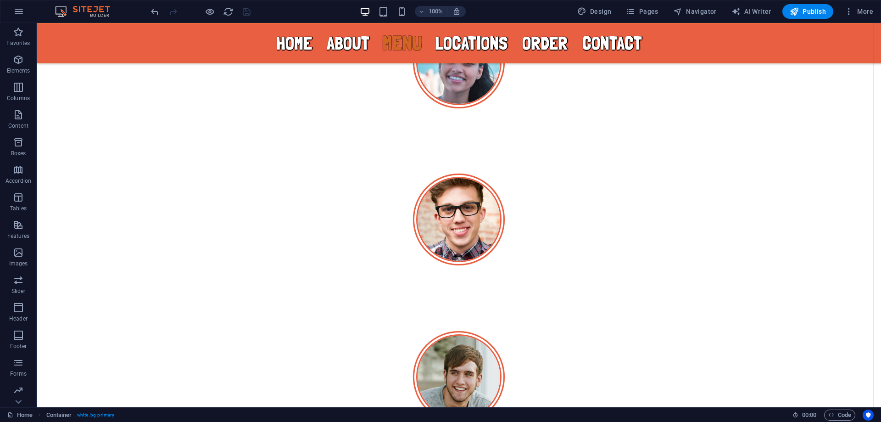
scroll to position [1890, 0]
click at [865, 16] on button "More" at bounding box center [859, 11] width 36 height 15
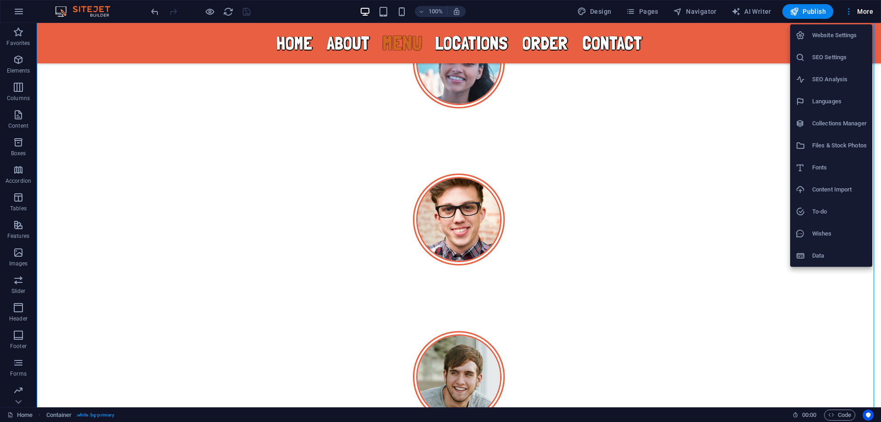
click at [840, 107] on li "Languages" at bounding box center [831, 101] width 82 height 22
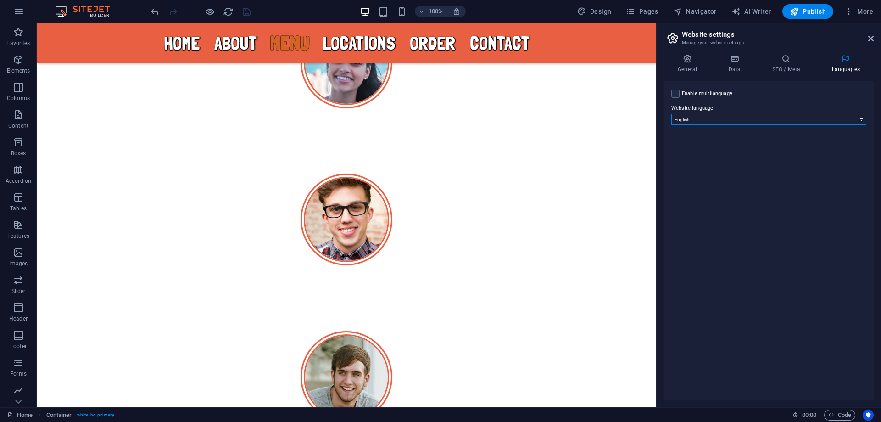
click at [761, 115] on select "Abkhazian Afar Afrikaans Akan Albanian Amharic Arabic Aragonese Armenian Assame…" at bounding box center [769, 119] width 195 height 11
click at [761, 116] on select "Abkhazian Afar Afrikaans Akan Albanian Amharic Arabic Aragonese Armenian Assame…" at bounding box center [769, 119] width 195 height 11
click at [862, 12] on span "More" at bounding box center [859, 11] width 29 height 9
click at [839, 201] on li "To-do" at bounding box center [831, 212] width 82 height 22
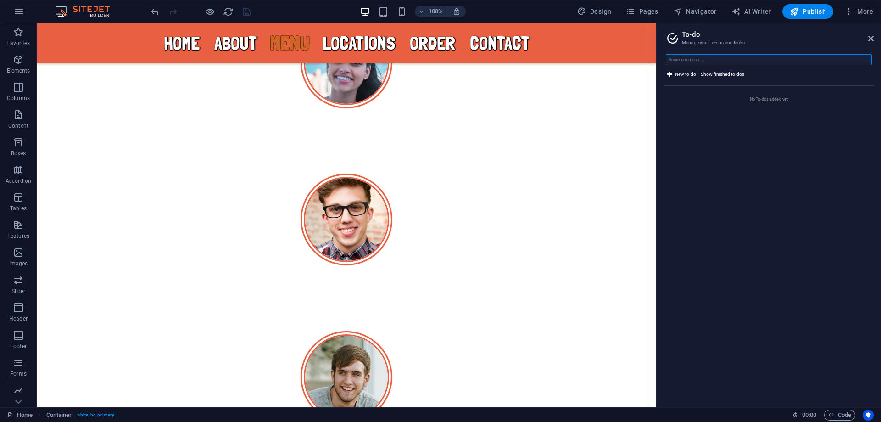
click at [724, 58] on input "text" at bounding box center [769, 59] width 206 height 11
click at [716, 75] on span "Show finished to-dos" at bounding box center [723, 74] width 44 height 11
click at [700, 32] on h2 "To-do" at bounding box center [778, 34] width 192 height 8
click at [706, 49] on div "New to-do Show finished to-dos No To-dos added yet" at bounding box center [769, 227] width 224 height 360
click at [719, 59] on input "text" at bounding box center [769, 59] width 206 height 11
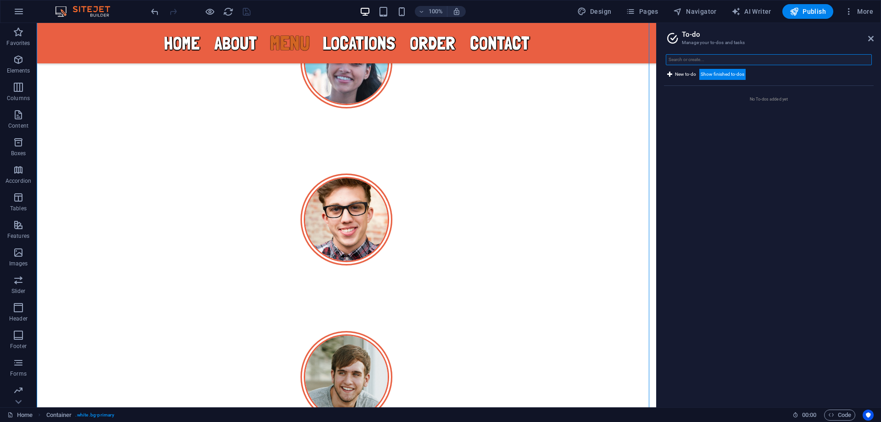
click at [729, 61] on input "text" at bounding box center [769, 59] width 206 height 11
click at [678, 72] on span "New to-do" at bounding box center [685, 74] width 21 height 11
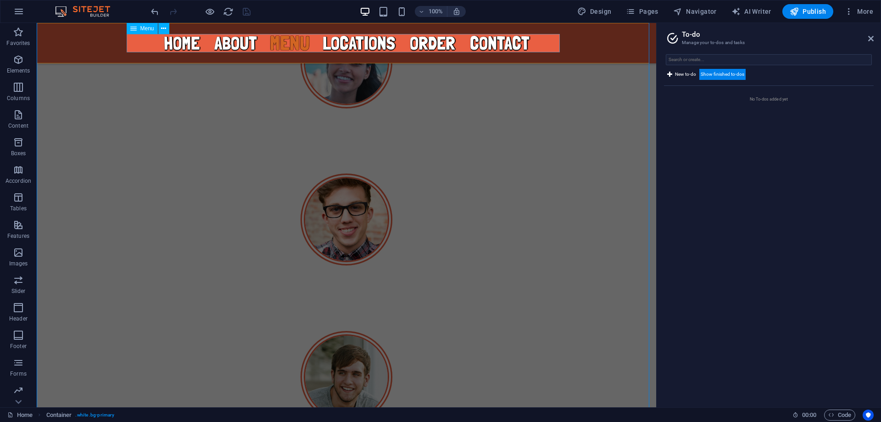
click at [437, 45] on nav "Home About Menu Locations Order Contact" at bounding box center [346, 43] width 433 height 18
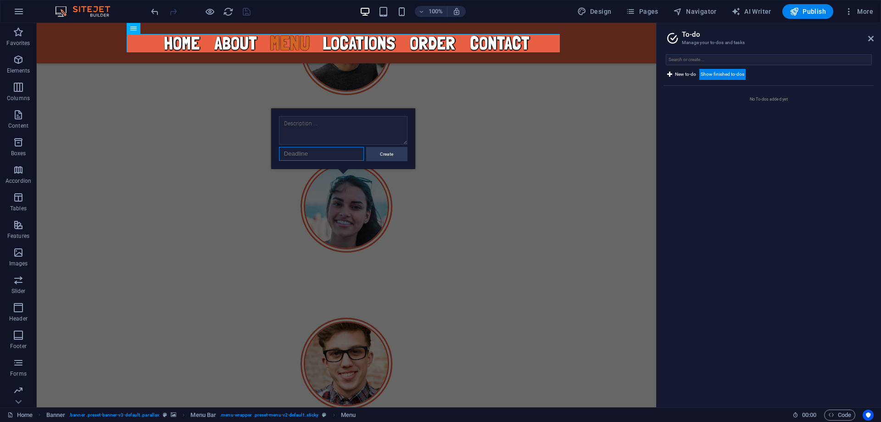
click at [343, 157] on input "datetime" at bounding box center [321, 154] width 85 height 14
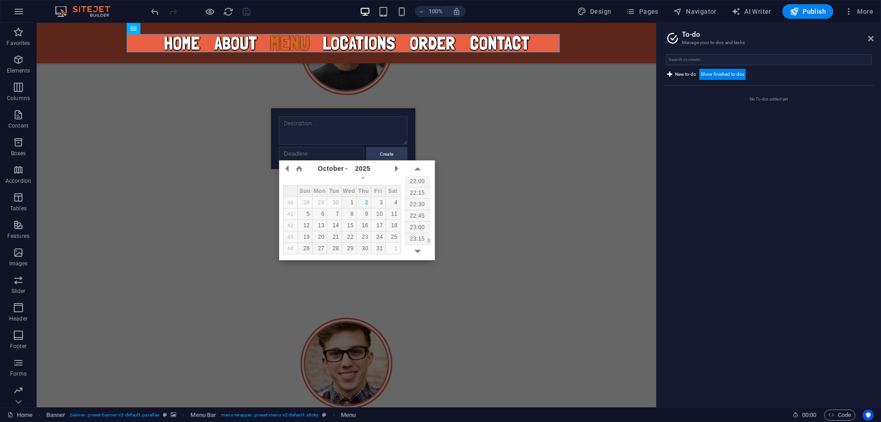
click at [800, 163] on ul "No To-dos added yet" at bounding box center [769, 243] width 210 height 314
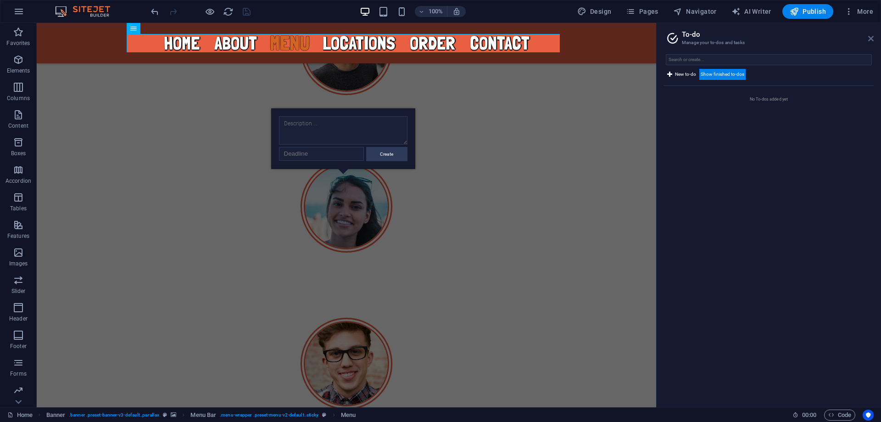
click at [872, 39] on icon at bounding box center [872, 38] width 6 height 7
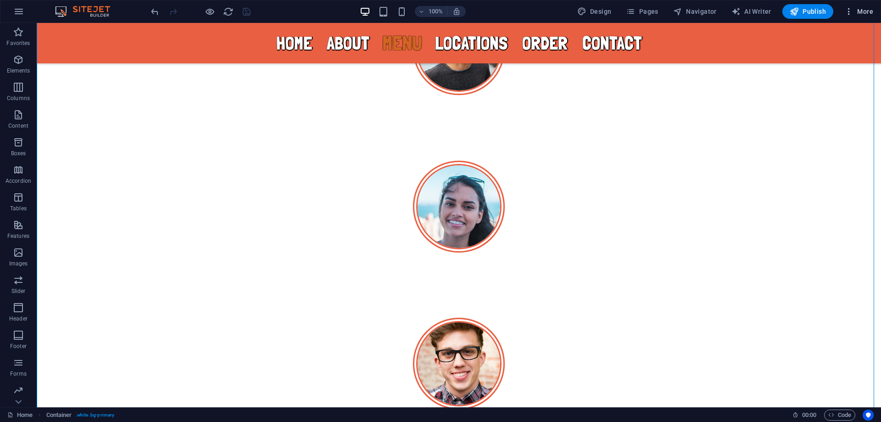
click at [868, 11] on span "More" at bounding box center [859, 11] width 29 height 9
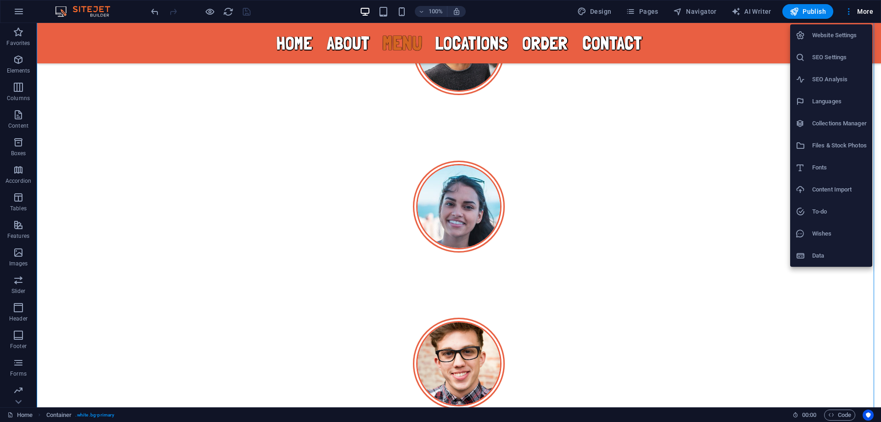
click at [835, 58] on h6 "SEO Settings" at bounding box center [840, 57] width 55 height 11
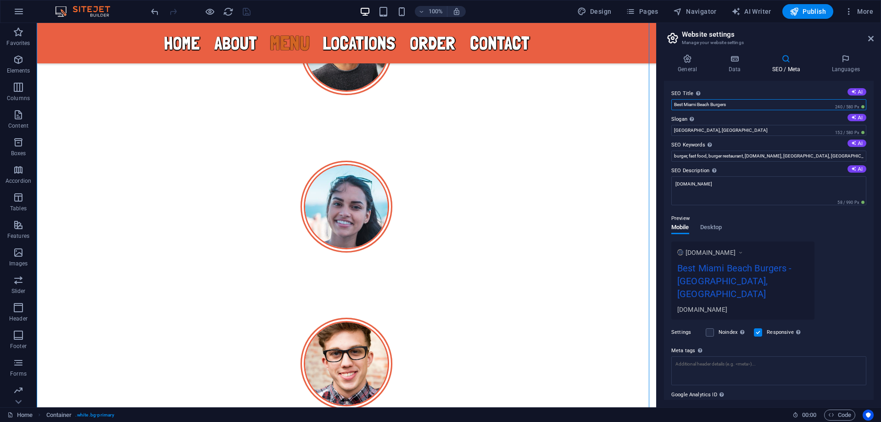
click at [745, 106] on input "Best Miami Beach Burgers" at bounding box center [769, 104] width 195 height 11
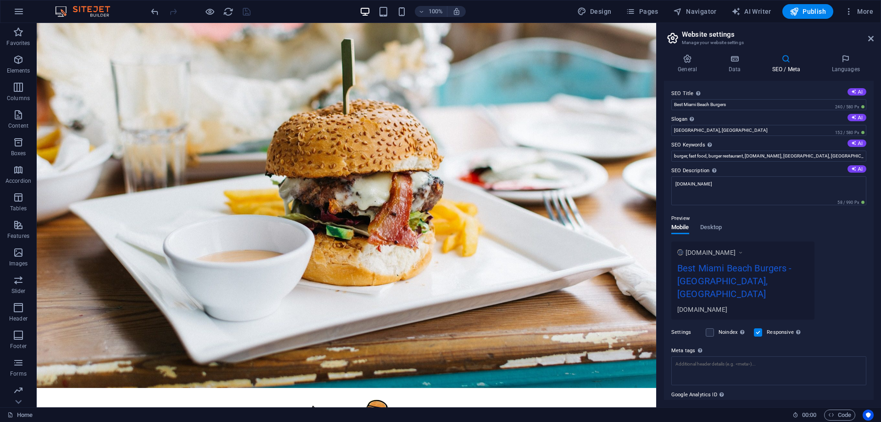
scroll to position [0, 0]
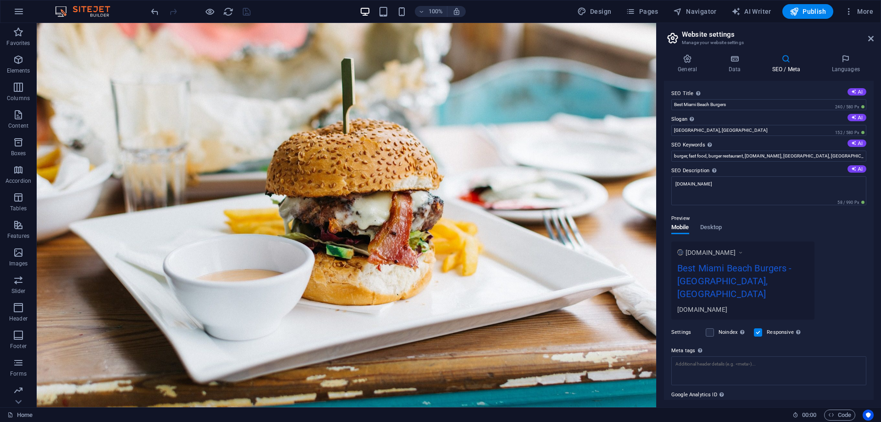
drag, startPoint x: 653, startPoint y: 137, endPoint x: 691, endPoint y: 45, distance: 100.3
click at [761, 105] on input "Best Miami Beach Burgers" at bounding box center [769, 104] width 195 height 11
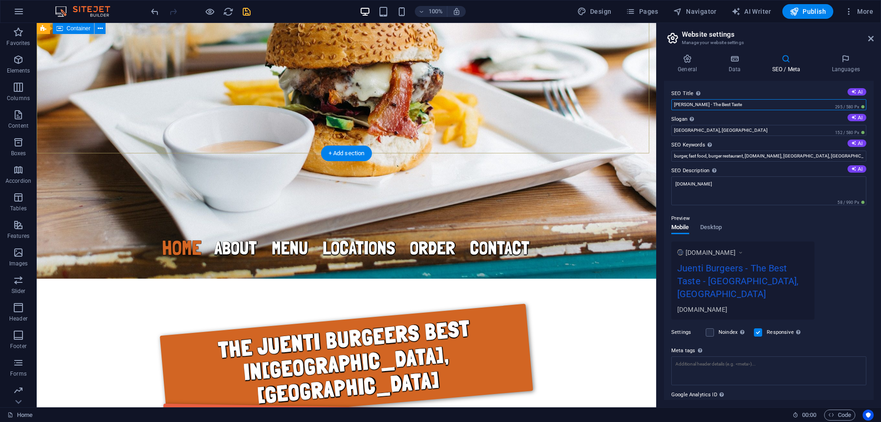
scroll to position [230, 0]
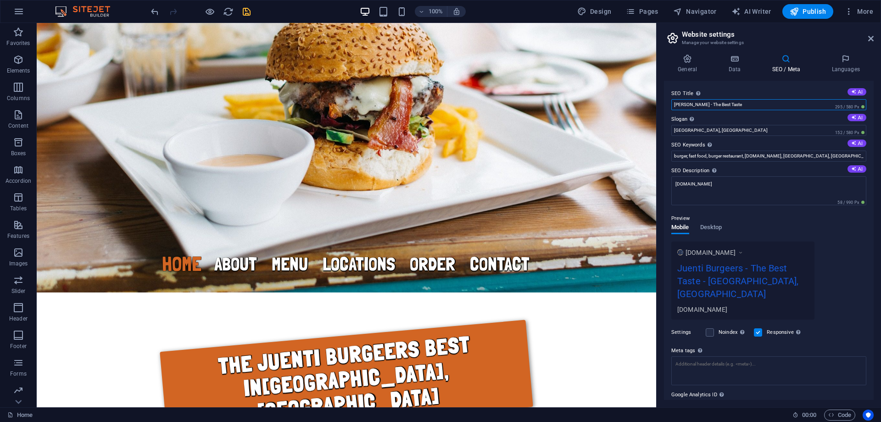
click at [746, 107] on input "[PERSON_NAME] - The Best Taste" at bounding box center [769, 104] width 195 height 11
paste input "r’s 🍔 | Fresh & Juicy Burgers Every Day"
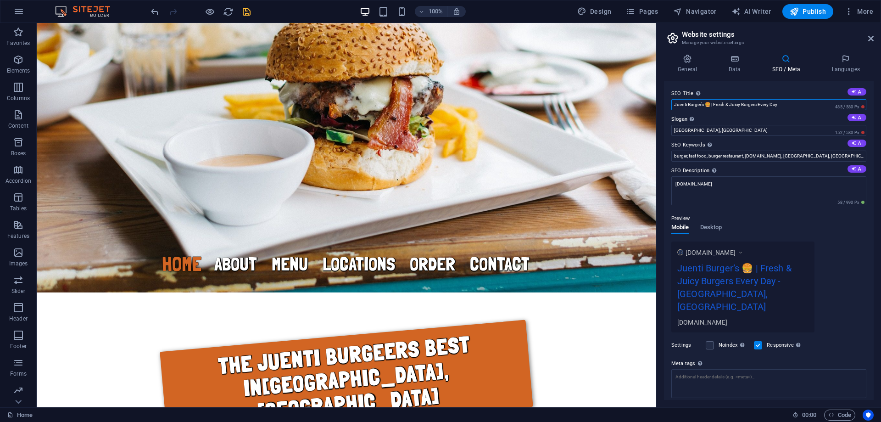
click at [711, 105] on input "Juenti Burger’s 🍔 | Fresh & Juicy Burgers Every Day" at bounding box center [769, 104] width 195 height 11
click at [745, 129] on input "[GEOGRAPHIC_DATA], [GEOGRAPHIC_DATA]" at bounding box center [769, 130] width 195 height 11
click at [730, 184] on textarea "[DOMAIN_NAME]" at bounding box center [769, 190] width 195 height 29
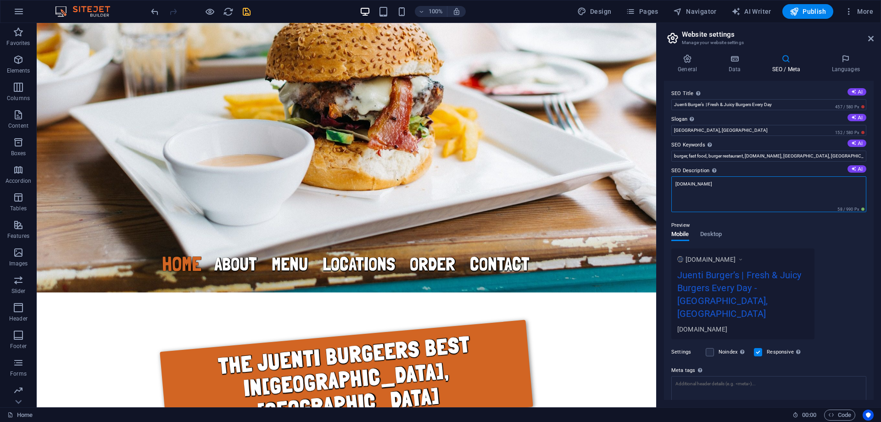
paste textarea "Discover Juenti Burger’s – home of fresh, juicy, and delicious burgers made wit…"
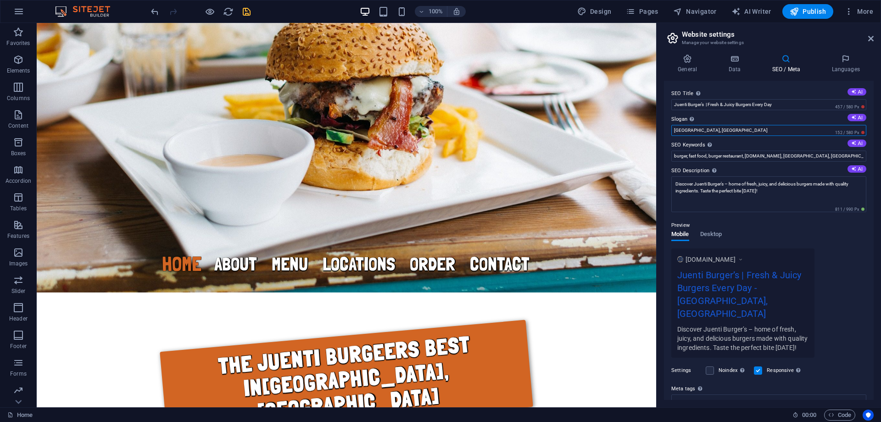
click at [719, 129] on input "[GEOGRAPHIC_DATA], [GEOGRAPHIC_DATA]" at bounding box center [769, 130] width 195 height 11
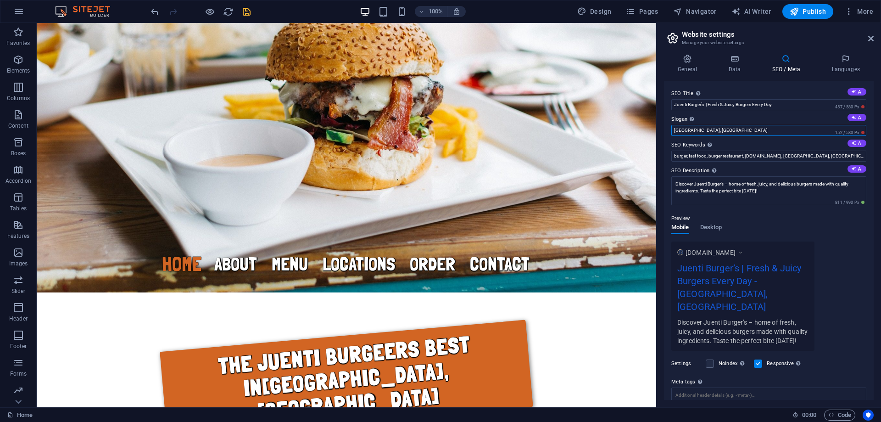
paste input "“More Than Just a Burger”"
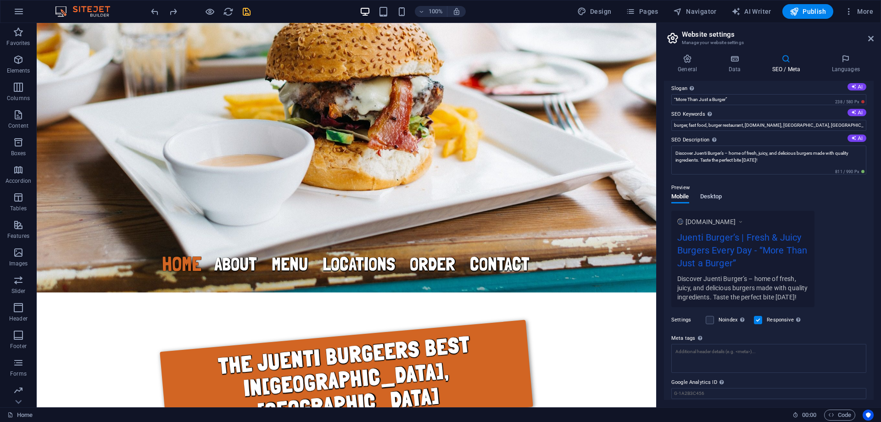
click at [707, 198] on span "Desktop" at bounding box center [712, 197] width 22 height 13
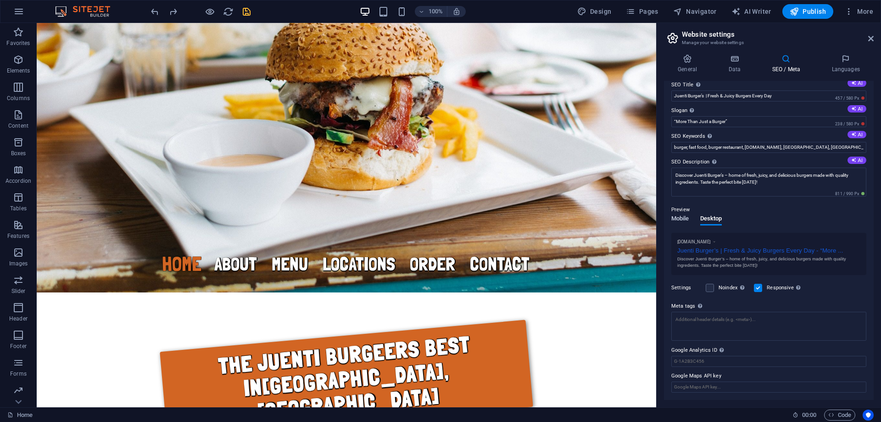
click at [683, 216] on span "Mobile" at bounding box center [681, 219] width 18 height 13
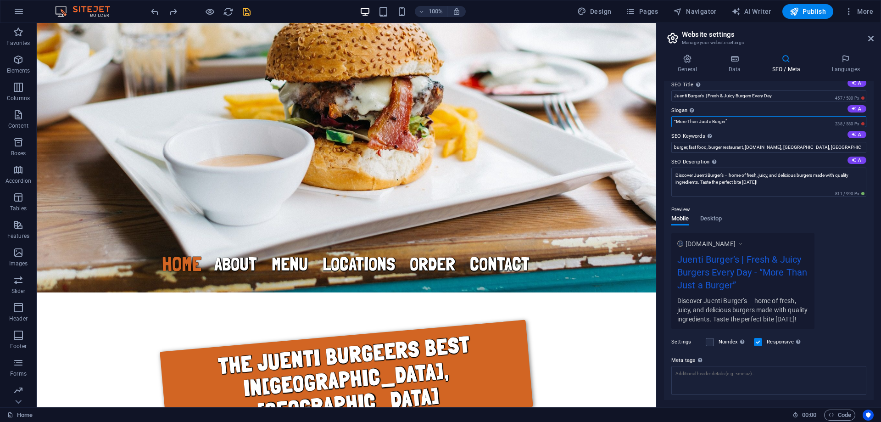
click at [748, 122] on input "“More Than Just a Burger”" at bounding box center [769, 121] width 195 height 11
drag, startPoint x: 712, startPoint y: 145, endPoint x: 653, endPoint y: 122, distance: 63.9
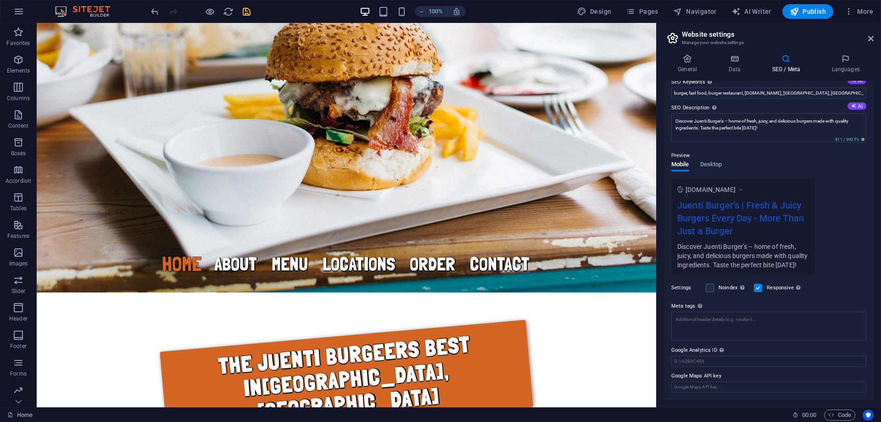
scroll to position [72, 0]
click at [757, 320] on textarea "Meta tags Enter HTML code here that will be placed inside the tags of your webs…" at bounding box center [769, 326] width 195 height 29
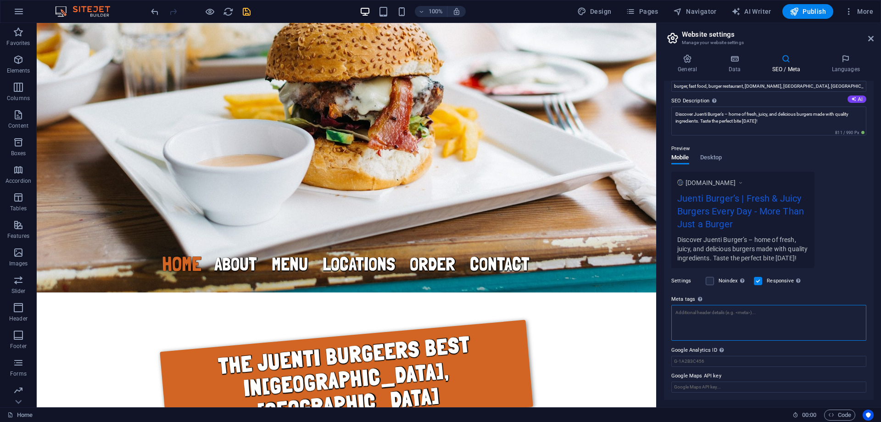
scroll to position [79, 0]
click at [728, 334] on textarea "Meta tags Enter HTML code here that will be placed inside the tags of your webs…" at bounding box center [769, 323] width 195 height 36
paste textarea "<!-- Primary Meta Tags --> <title>Index of /</title> <meta name="title" content…"
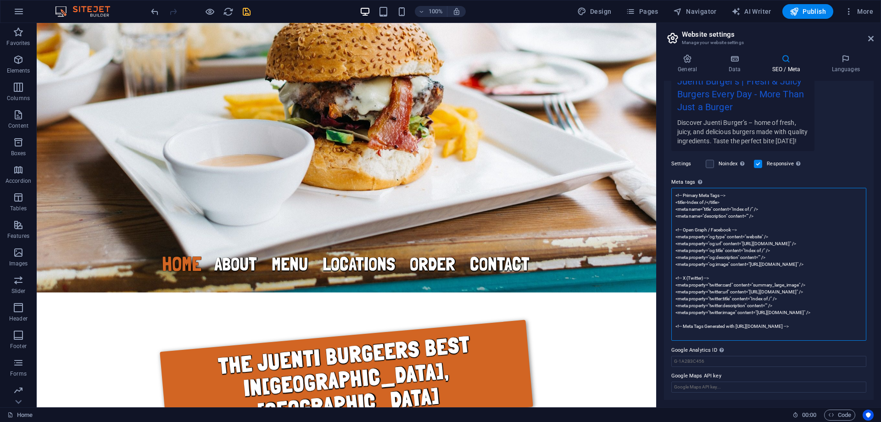
scroll to position [196, 0]
click at [746, 242] on textarea "<!-- Primary Meta Tags --> <title>Index of /</title> <meta name="title" content…" at bounding box center [769, 264] width 195 height 153
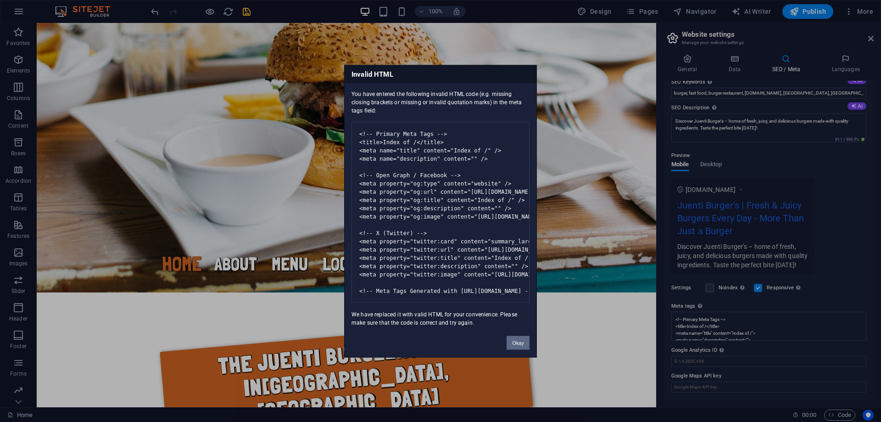
drag, startPoint x: 519, startPoint y: 349, endPoint x: 559, endPoint y: 310, distance: 56.2
click at [519, 349] on button "Okay" at bounding box center [518, 343] width 23 height 14
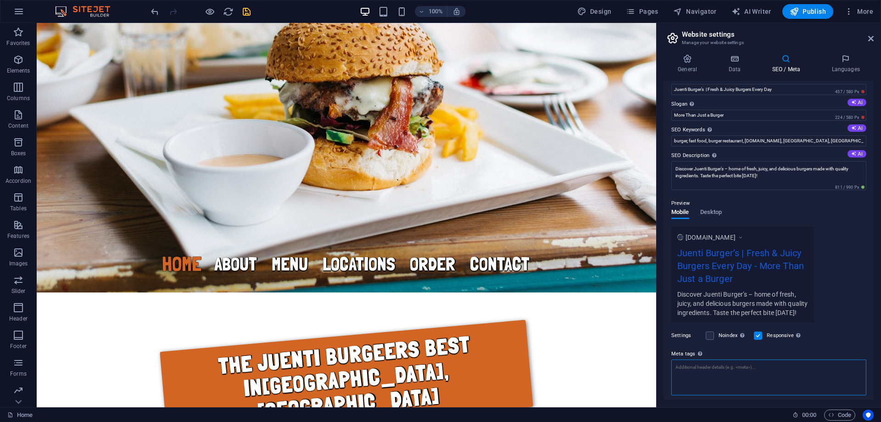
scroll to position [0, 0]
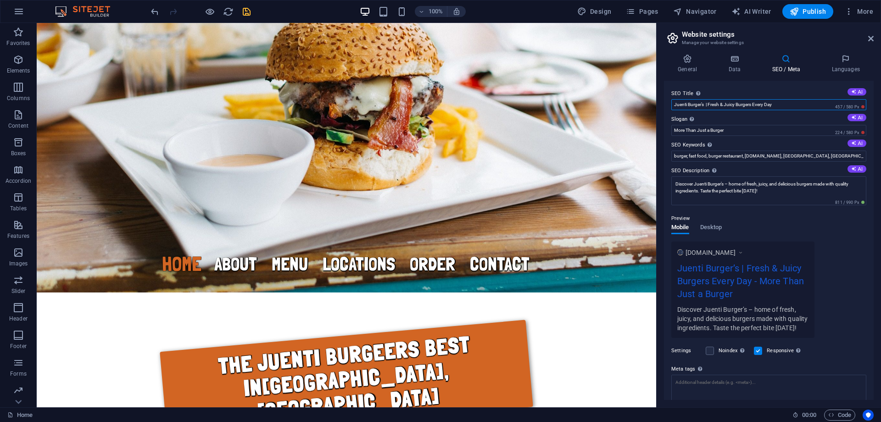
click at [778, 103] on input "Juenti Burger’s | Fresh & Juicy Burgers Every Day" at bounding box center [769, 104] width 195 height 11
click at [806, 12] on span "Publish" at bounding box center [808, 11] width 36 height 9
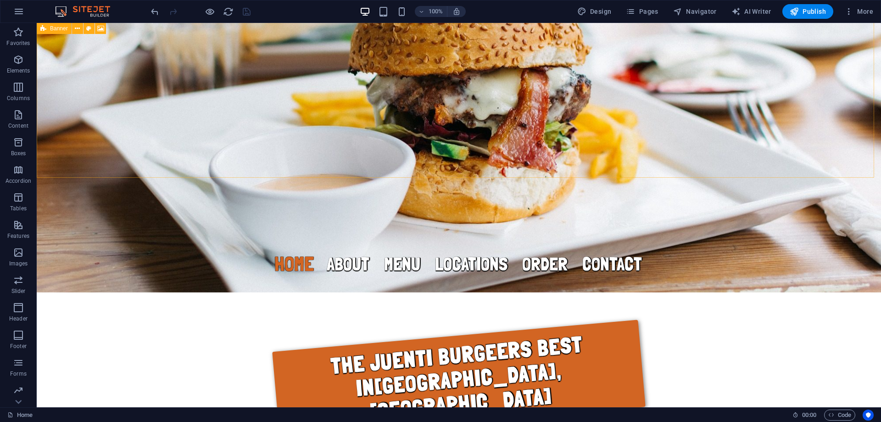
click at [42, 29] on icon at bounding box center [43, 28] width 6 height 11
click at [61, 27] on span "Banner" at bounding box center [59, 29] width 18 height 6
